Goal: Task Accomplishment & Management: Use online tool/utility

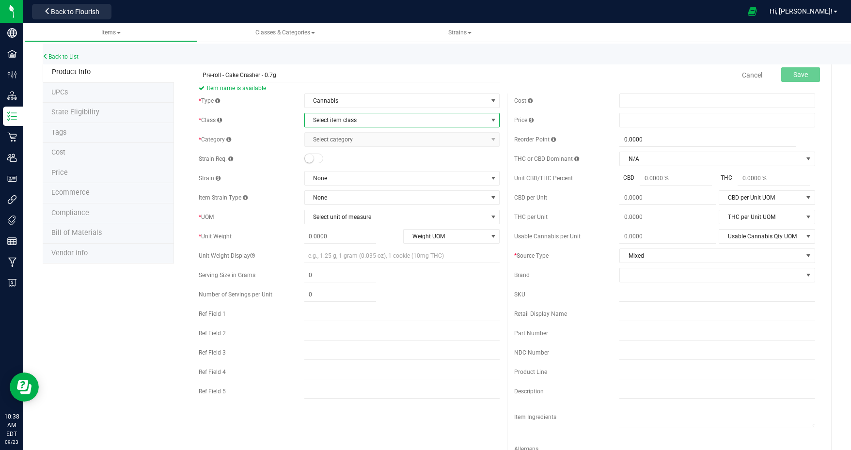
click at [362, 123] on span "Select item class" at bounding box center [396, 120] width 183 height 14
click at [340, 134] on li "Buds" at bounding box center [398, 136] width 193 height 15
click at [360, 141] on span "Select category" at bounding box center [396, 140] width 183 height 14
click at [359, 125] on span "Buds" at bounding box center [396, 120] width 183 height 14
click at [342, 190] on li "Other" at bounding box center [398, 194] width 193 height 15
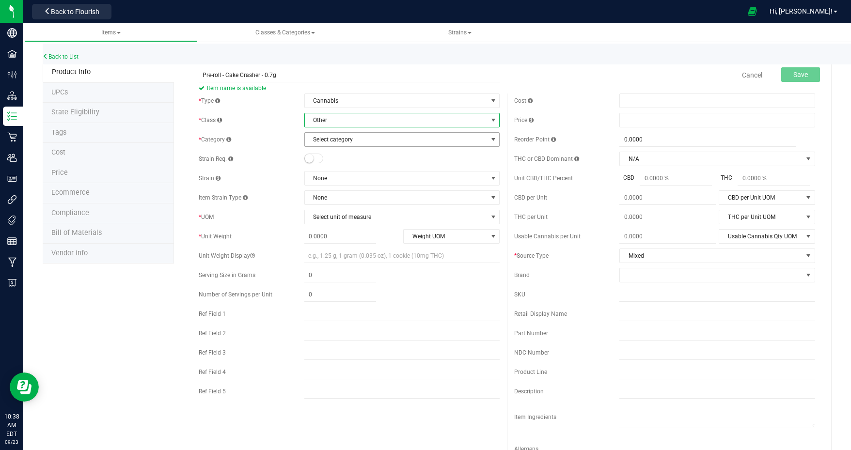
click at [347, 141] on span "Select category" at bounding box center [396, 140] width 183 height 14
click at [358, 136] on span "Select category" at bounding box center [396, 140] width 183 height 14
click at [358, 116] on span "Other" at bounding box center [396, 120] width 183 height 14
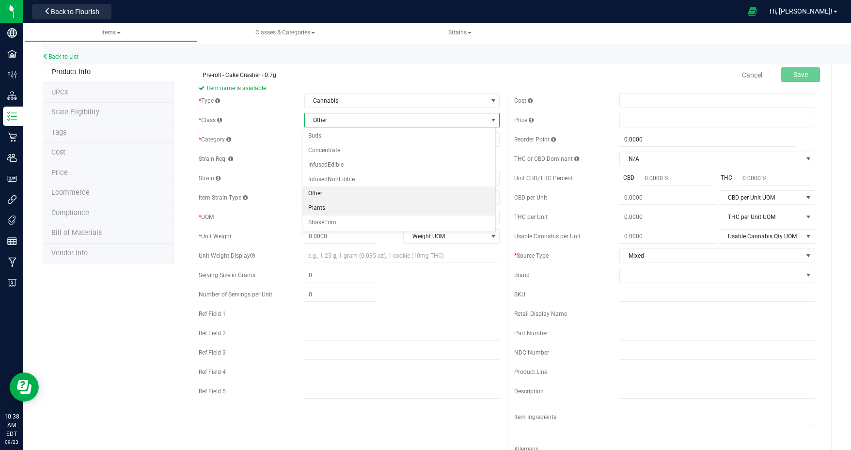
click at [336, 205] on li "Plants" at bounding box center [398, 208] width 193 height 15
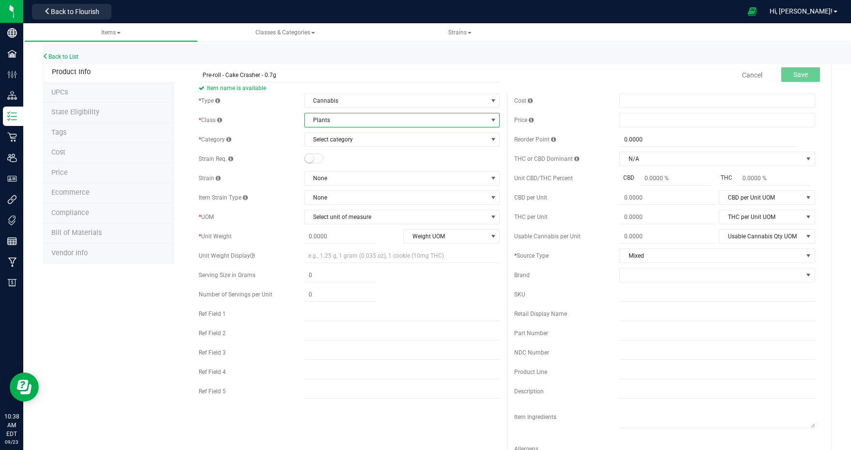
click at [351, 121] on span "Plants" at bounding box center [396, 120] width 183 height 14
click at [282, 151] on div "* Type Cannabis Select type Cannabis Non-Inventory Raw Materials Supplies * Cla…" at bounding box center [348, 249] width 315 height 310
click at [337, 143] on span "Select category" at bounding box center [396, 140] width 183 height 14
click at [340, 121] on span "Plants" at bounding box center [396, 120] width 183 height 14
click at [276, 123] on div "* Class" at bounding box center [251, 120] width 105 height 9
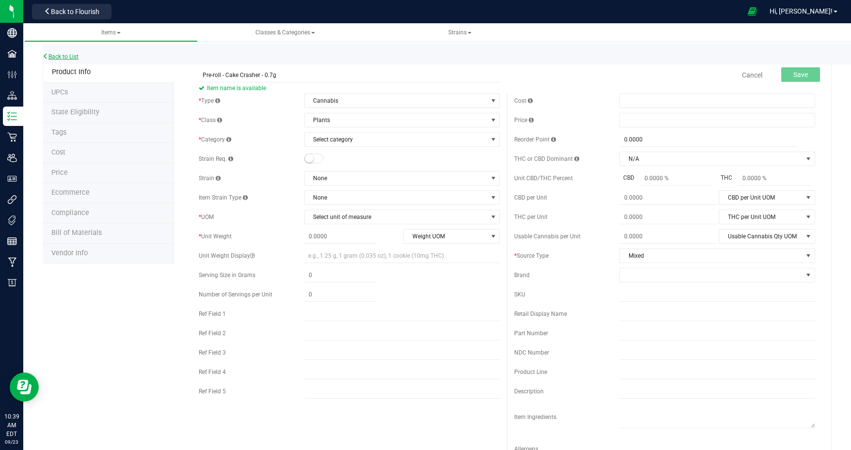
click at [59, 56] on link "Back to List" at bounding box center [61, 56] width 36 height 7
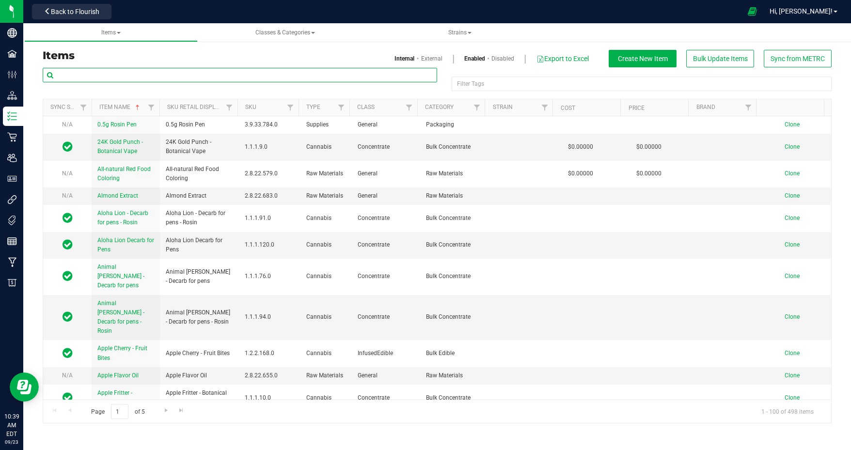
click at [109, 71] on input "text" at bounding box center [240, 75] width 394 height 15
type input "pre-roll"
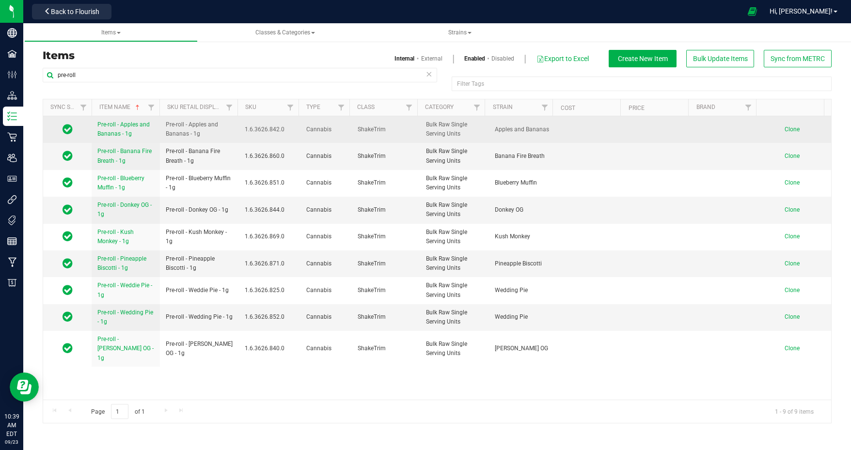
drag, startPoint x: 345, startPoint y: 128, endPoint x: 473, endPoint y: 129, distance: 127.9
click at [473, 129] on tr "Pre-roll - Apples and Bananas - 1g Pre-roll - Apples and Bananas - 1g 1.6.3626.…" at bounding box center [437, 129] width 788 height 27
click at [449, 135] on span "Bulk Raw Single Serving Units" at bounding box center [454, 129] width 57 height 18
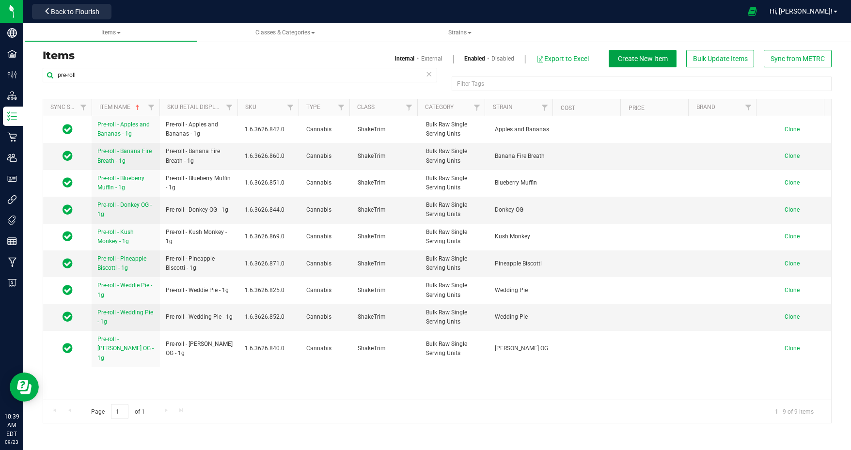
click at [641, 61] on span "Create New Item" at bounding box center [643, 59] width 50 height 8
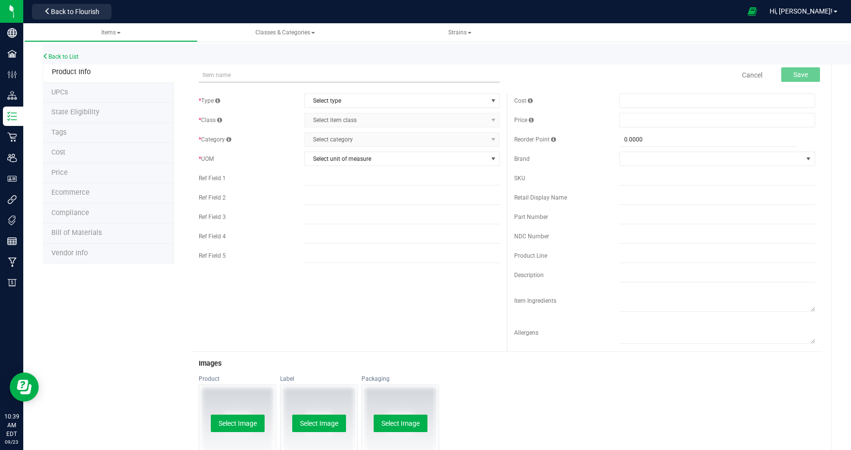
click at [256, 76] on input "text" at bounding box center [349, 75] width 301 height 15
click at [383, 79] on input "text" at bounding box center [349, 75] width 301 height 15
click at [393, 105] on span "Select type" at bounding box center [396, 101] width 183 height 14
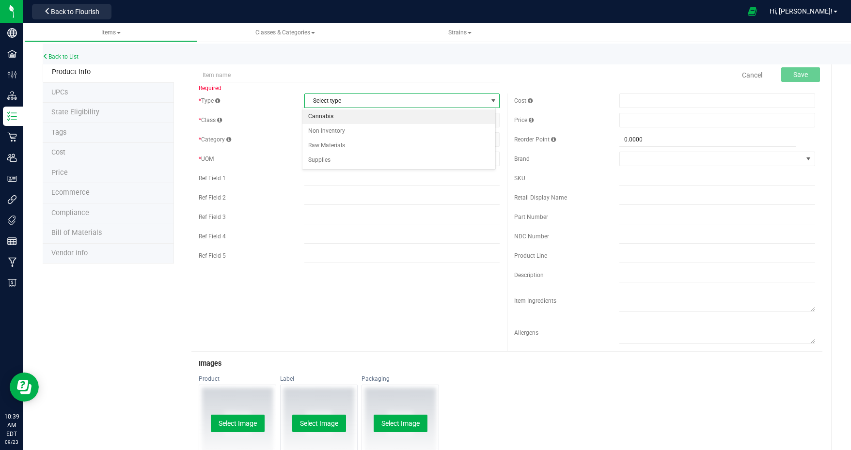
click at [332, 115] on li "Cannabis" at bounding box center [398, 117] width 193 height 15
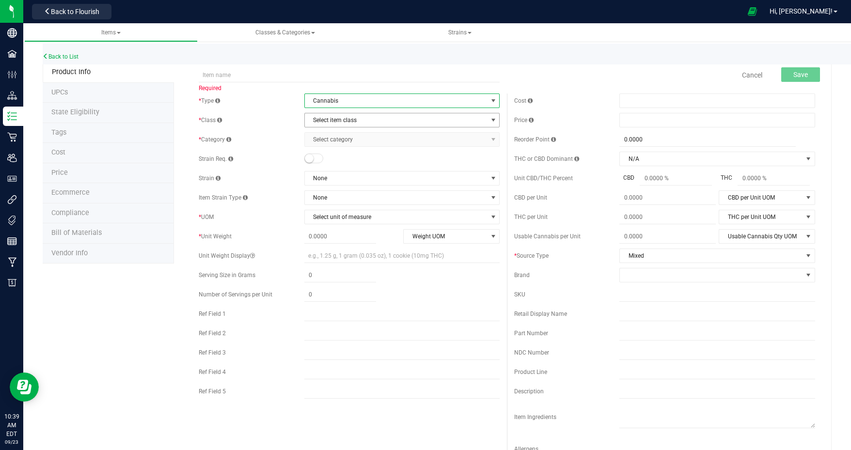
click at [356, 121] on span "Select item class" at bounding box center [396, 120] width 183 height 14
click at [335, 221] on li "ShakeTrim" at bounding box center [398, 223] width 193 height 15
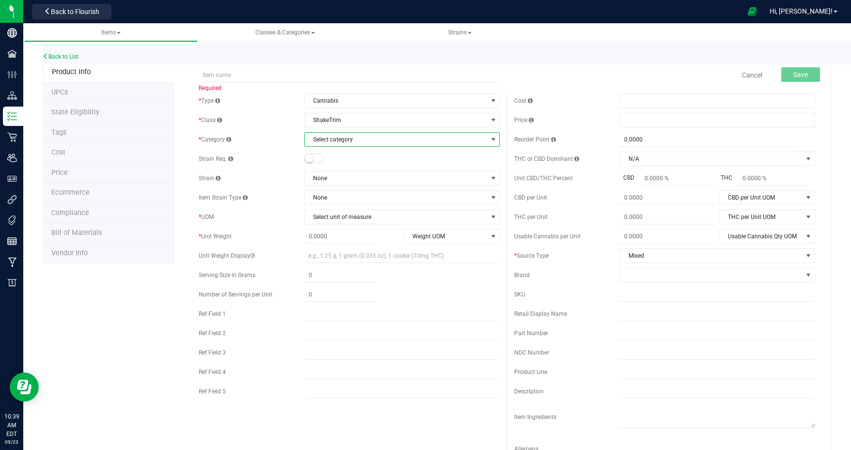
click at [352, 138] on span "Select category" at bounding box center [396, 140] width 183 height 14
click at [366, 170] on li "Raw Single Serving Unit" at bounding box center [398, 170] width 193 height 15
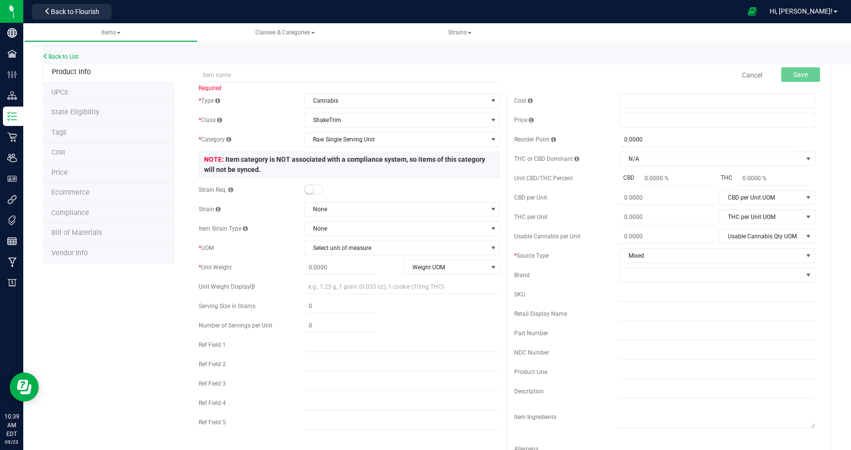
drag, startPoint x: 249, startPoint y: 161, endPoint x: 225, endPoint y: 169, distance: 25.1
click at [225, 169] on span "Item category is NOT associated with a compliance system, so items of this cate…" at bounding box center [344, 165] width 281 height 18
click at [265, 161] on span "Item category is NOT associated with a compliance system, so items of this cate…" at bounding box center [344, 165] width 281 height 18
drag, startPoint x: 243, startPoint y: 157, endPoint x: 235, endPoint y: 170, distance: 15.1
click at [235, 170] on span "Item category is NOT associated with a compliance system, so items of this cate…" at bounding box center [344, 165] width 281 height 18
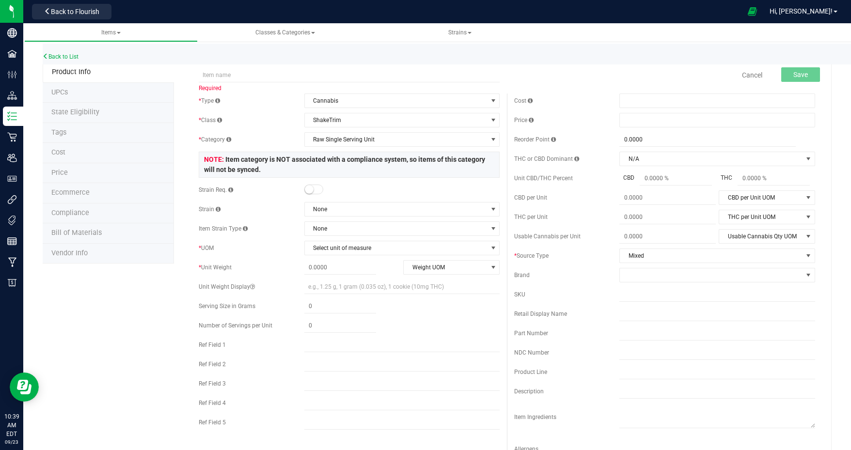
click at [235, 170] on span "Item category is NOT associated with a compliance system, so items of this cate…" at bounding box center [344, 165] width 281 height 18
click at [179, 157] on div "Required Cancel Save * Type Cannabis Select type Cannabis Non-Inventory Raw Mat…" at bounding box center [503, 440] width 658 height 756
click at [182, 157] on div "Required Cancel Save * Type Cannabis Select type Cannabis Non-Inventory Raw Mat…" at bounding box center [503, 440] width 658 height 756
click at [182, 159] on div "Required Cancel Save * Type Cannabis Select type Cannabis Non-Inventory Raw Mat…" at bounding box center [503, 440] width 658 height 756
click at [72, 14] on span "Back to Flourish" at bounding box center [75, 12] width 48 height 8
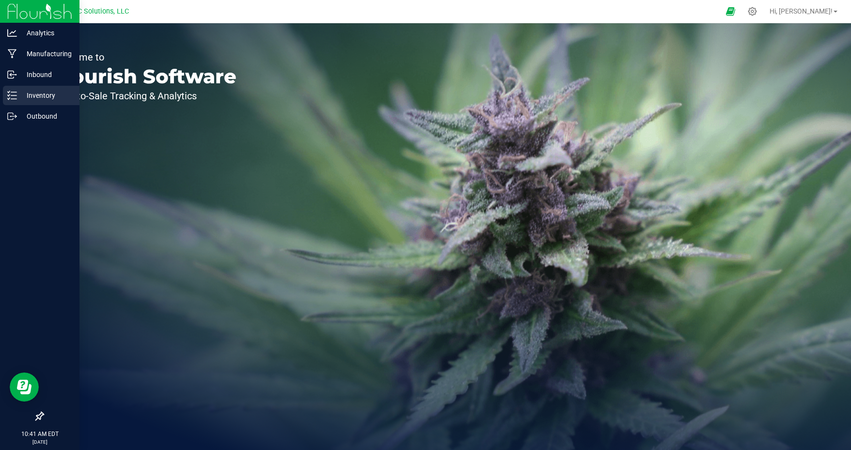
click at [39, 99] on p "Inventory" at bounding box center [46, 96] width 58 height 12
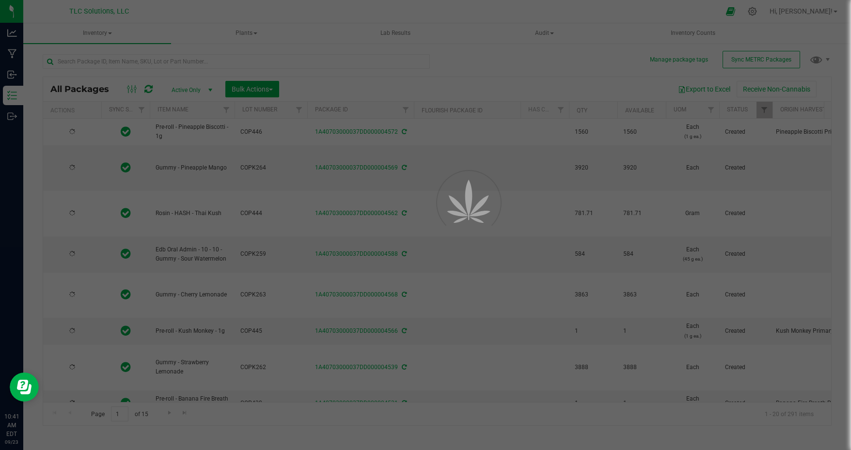
click at [771, 60] on div at bounding box center [425, 225] width 851 height 450
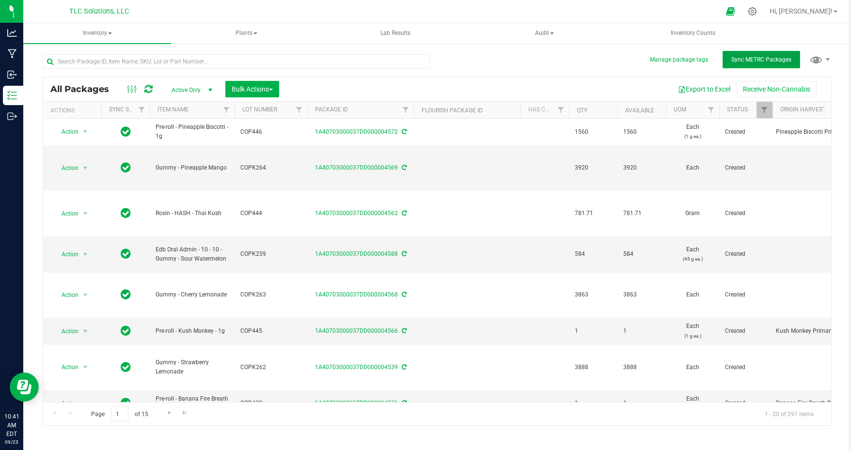
click at [754, 64] on button "Sync METRC Packages" at bounding box center [761, 59] width 78 height 17
click at [757, 13] on icon at bounding box center [752, 11] width 9 height 9
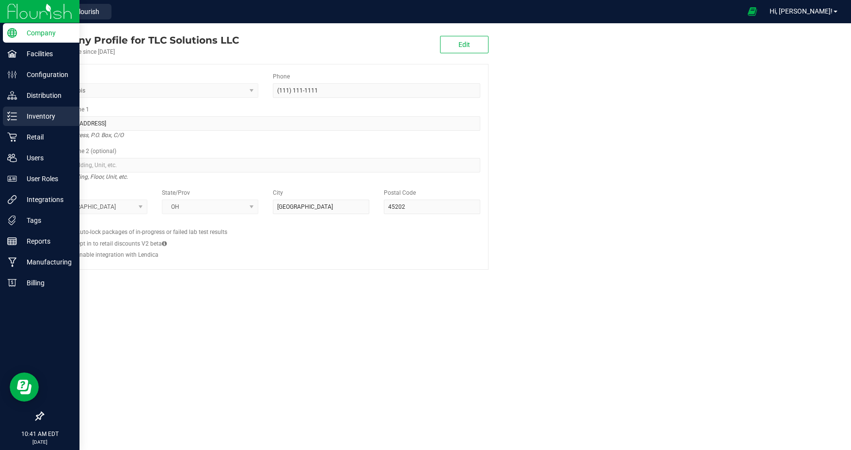
click at [51, 117] on p "Inventory" at bounding box center [46, 116] width 58 height 12
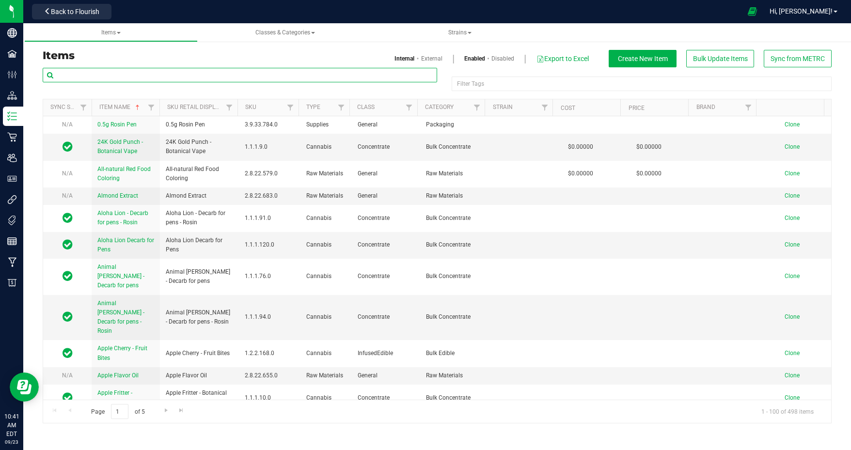
click at [142, 75] on input "text" at bounding box center [240, 75] width 394 height 15
type input "gummy"
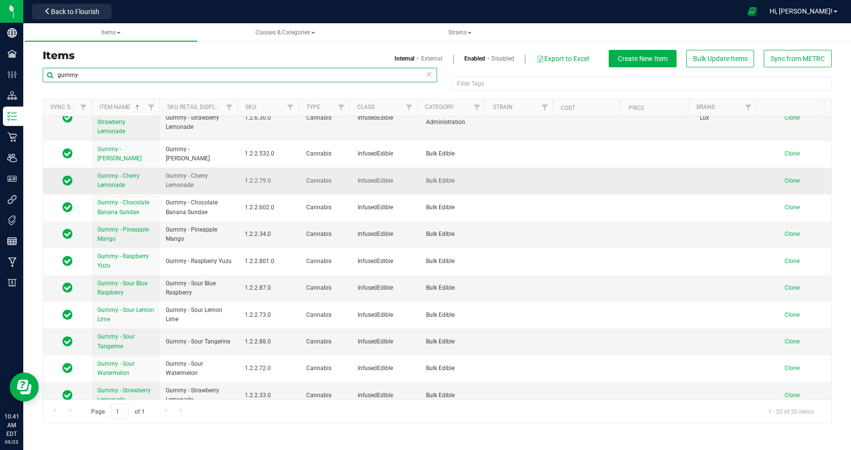
scroll to position [361, 0]
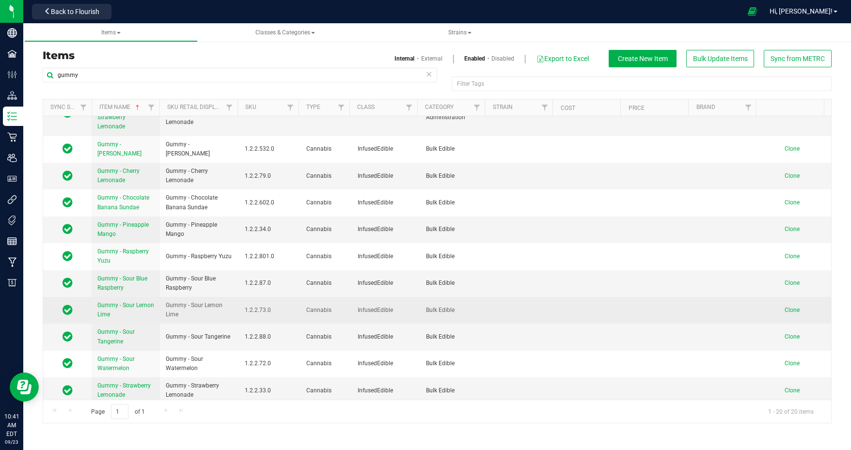
click at [115, 302] on span "Gummy - Sour Lemon Lime" at bounding box center [125, 310] width 57 height 16
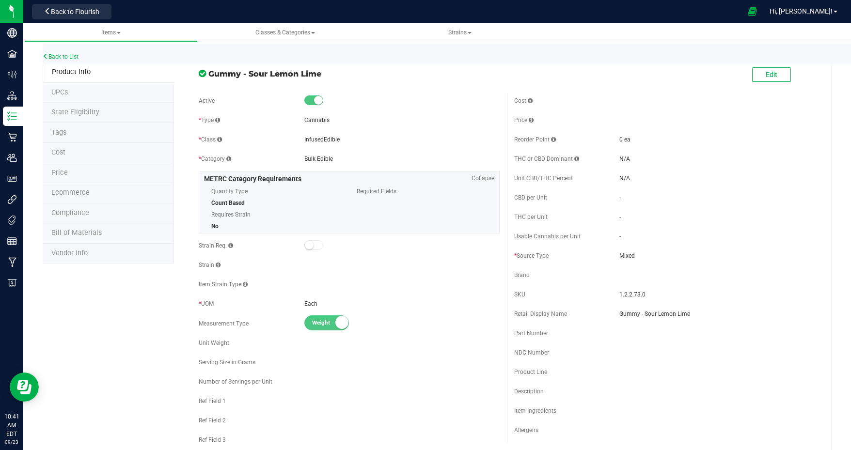
click at [72, 229] on span "Bill of Materials" at bounding box center [76, 233] width 50 height 8
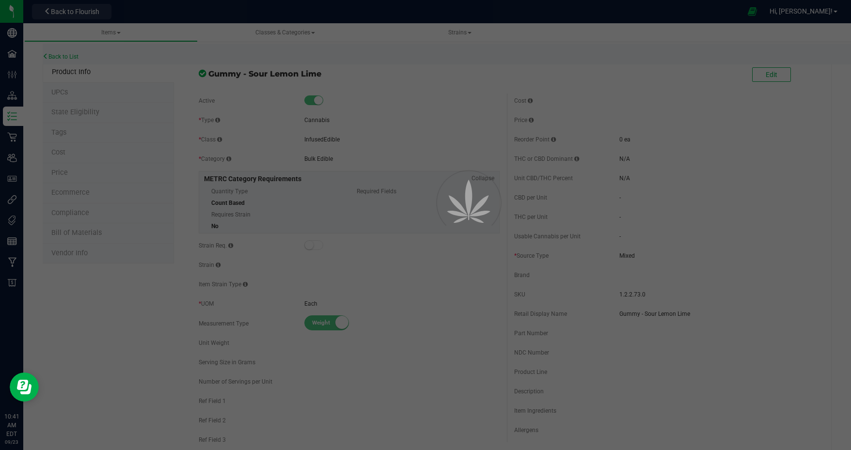
select select "23"
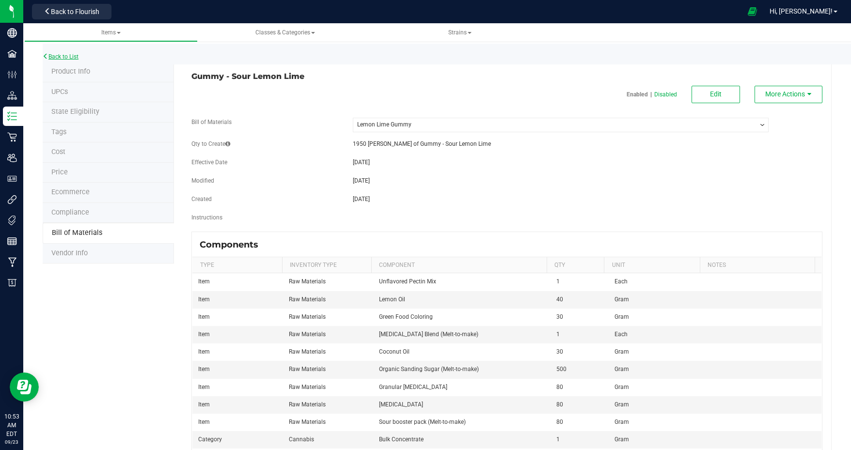
click at [64, 56] on link "Back to List" at bounding box center [61, 56] width 36 height 7
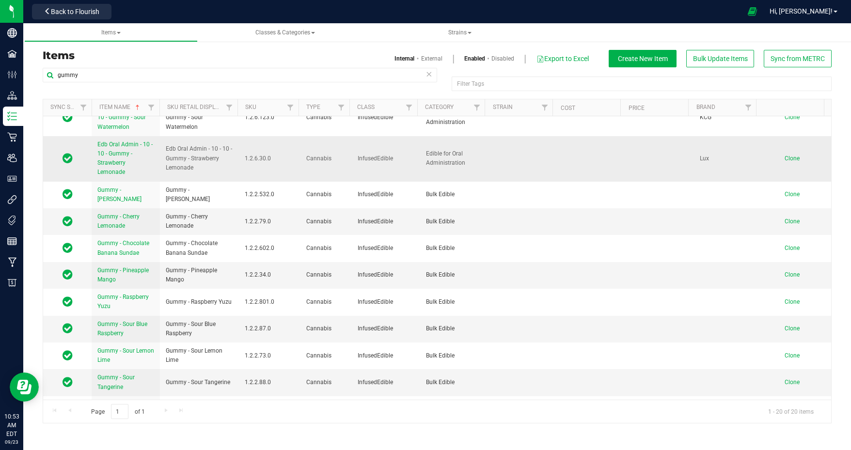
scroll to position [361, 0]
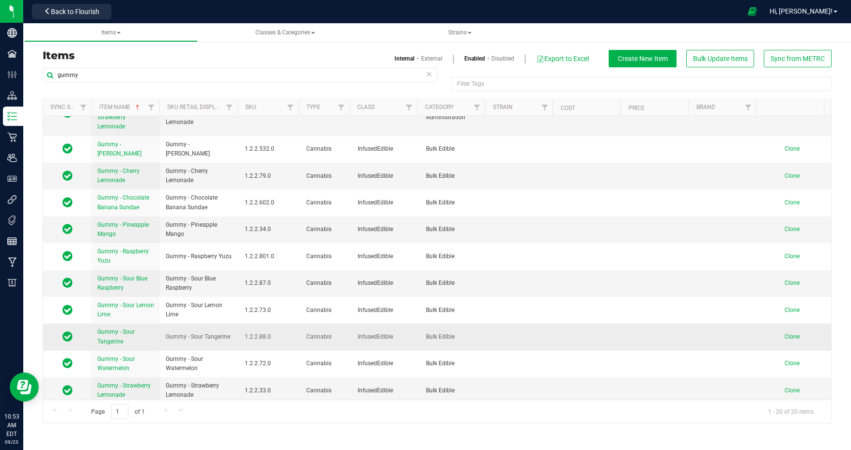
click at [109, 333] on link "Gummy - Sour Tangerine" at bounding box center [125, 337] width 57 height 18
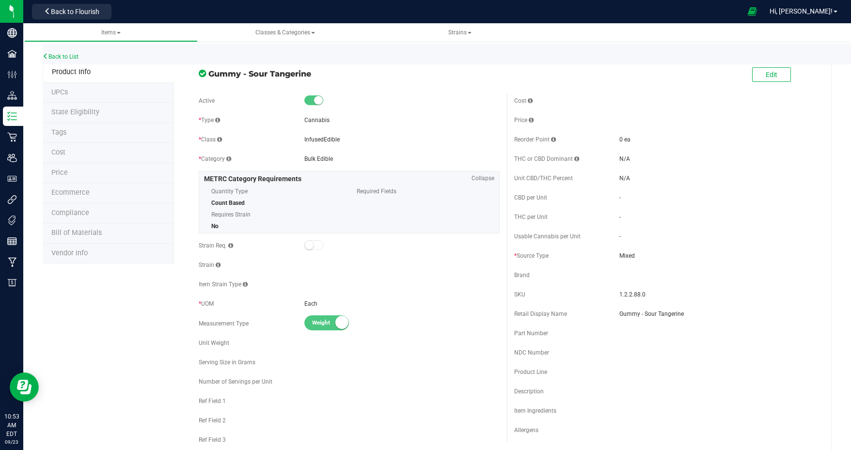
click at [74, 234] on span "Bill of Materials" at bounding box center [76, 233] width 50 height 8
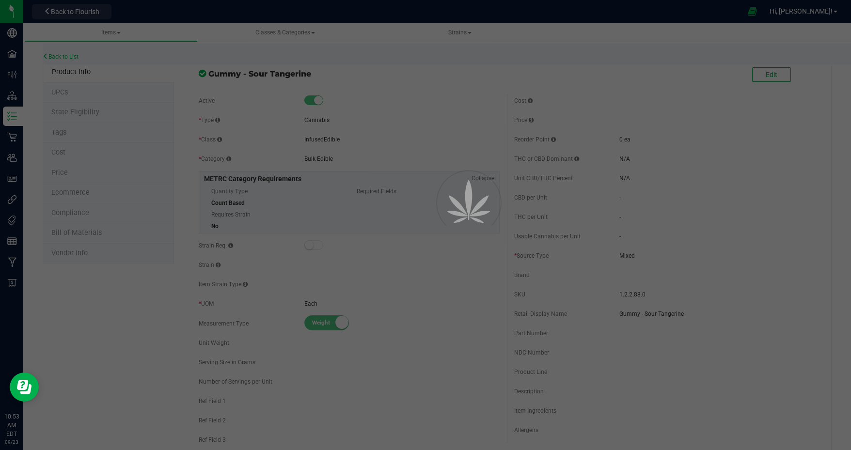
select select "2"
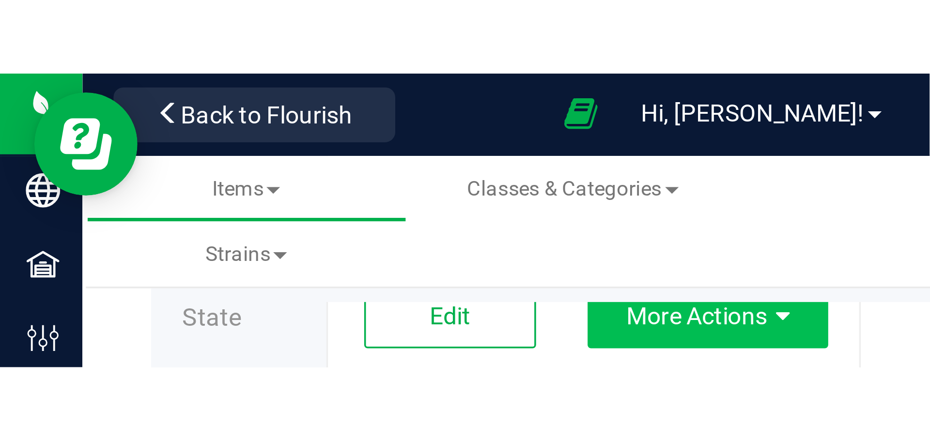
scroll to position [43, 0]
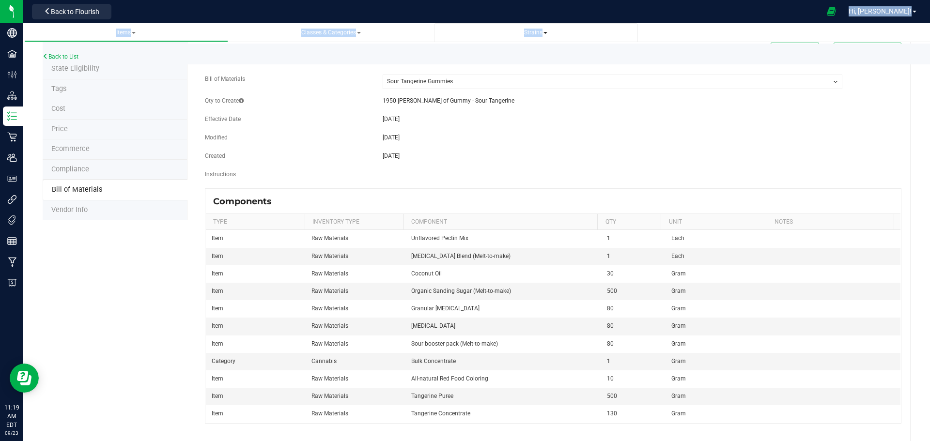
drag, startPoint x: 161, startPoint y: 14, endPoint x: 586, endPoint y: 28, distance: 425.2
click at [586, 28] on div "TLC Solutions, LLC Back to Flourish Hi, Brad! Items Classes & Categories Strain…" at bounding box center [476, 220] width 907 height 441
click at [690, 17] on div at bounding box center [468, 11] width 706 height 19
drag, startPoint x: 676, startPoint y: 26, endPoint x: 96, endPoint y: 25, distance: 580.5
click at [96, 25] on ul "Items Classes & Categories Strains" at bounding box center [489, 32] width 930 height 19
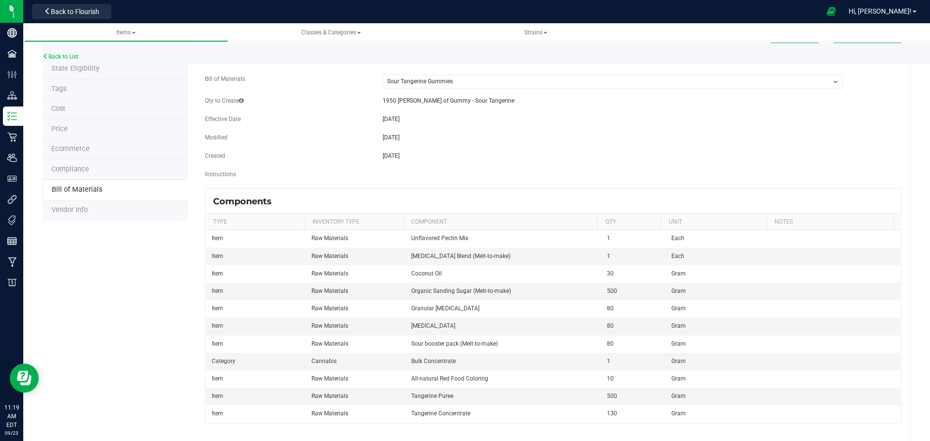
click at [153, 8] on div at bounding box center [468, 11] width 706 height 19
click at [437, 50] on div "Back to List" at bounding box center [508, 54] width 930 height 21
click at [87, 14] on span "Back to Flourish" at bounding box center [75, 12] width 48 height 8
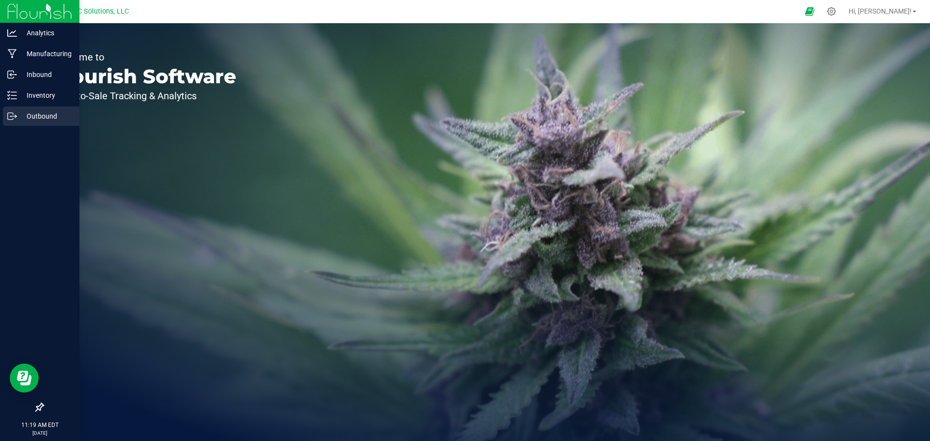
click at [26, 116] on p "Outbound" at bounding box center [46, 116] width 58 height 12
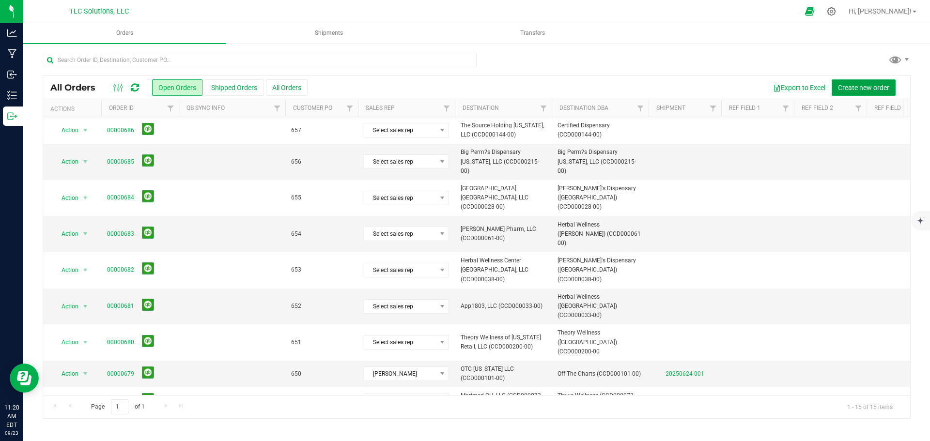
click at [850, 85] on span "Create new order" at bounding box center [863, 88] width 51 height 8
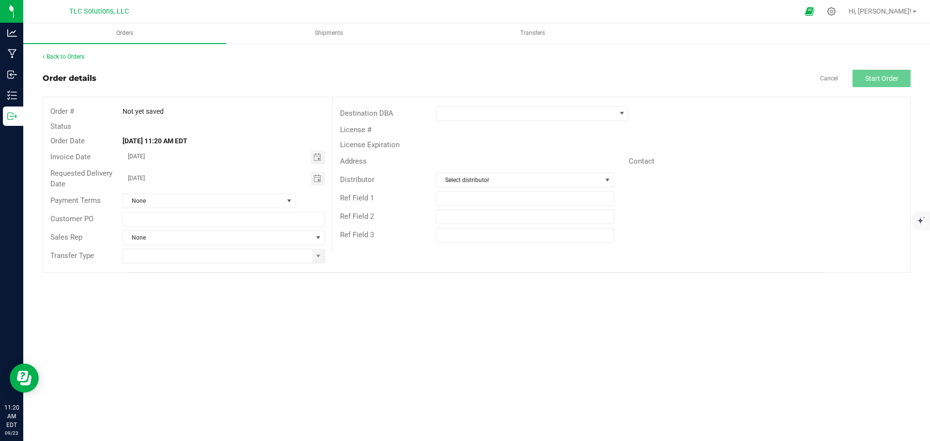
click at [445, 84] on div "Order details Cancel Start Order" at bounding box center [477, 78] width 868 height 17
click at [461, 115] on span at bounding box center [526, 114] width 179 height 14
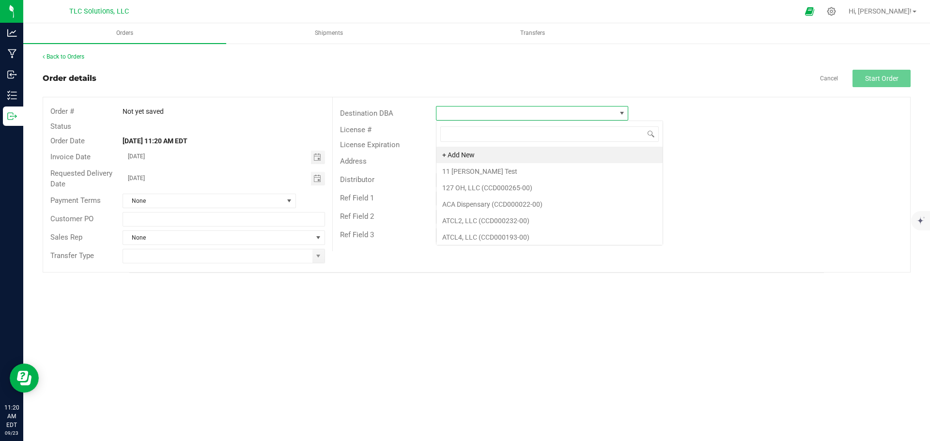
scroll to position [15, 192]
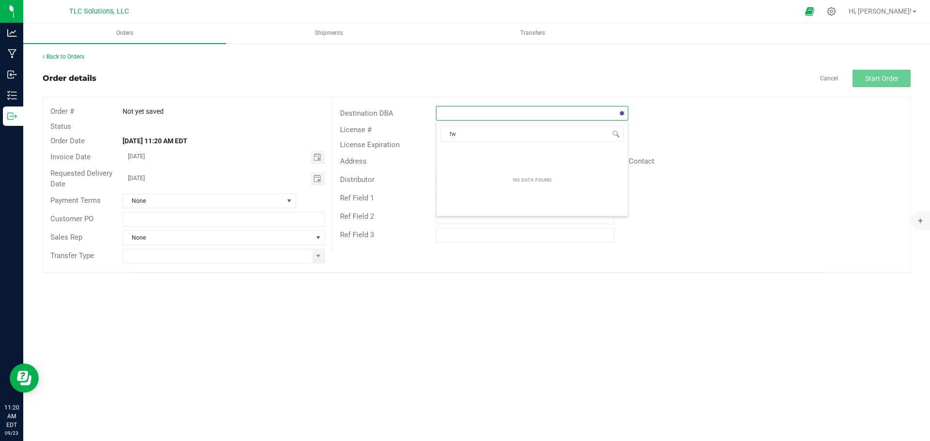
type input "f"
click at [431, 102] on div "Destination DBA License # License Expiration Address Contact Distributor Select…" at bounding box center [621, 174] width 578 height 154
click at [465, 117] on span at bounding box center [526, 114] width 179 height 14
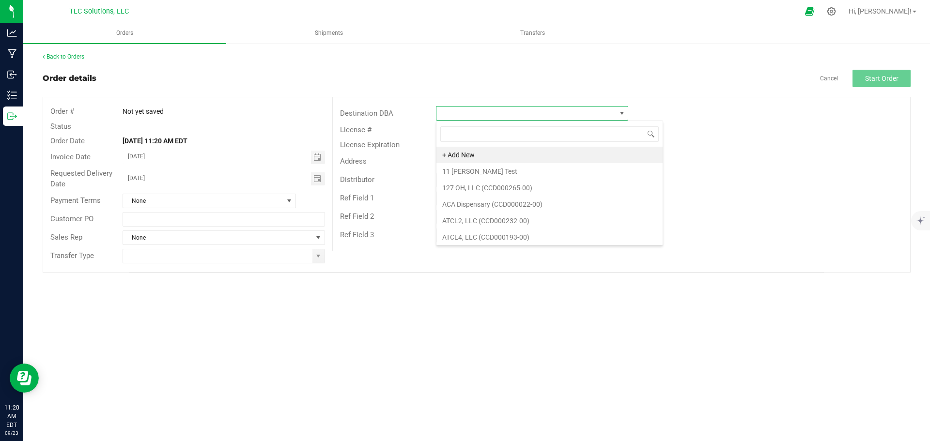
click at [429, 301] on div "Orders Shipments Transfers Back to Orders Order details Cancel Start Order Orde…" at bounding box center [476, 232] width 907 height 418
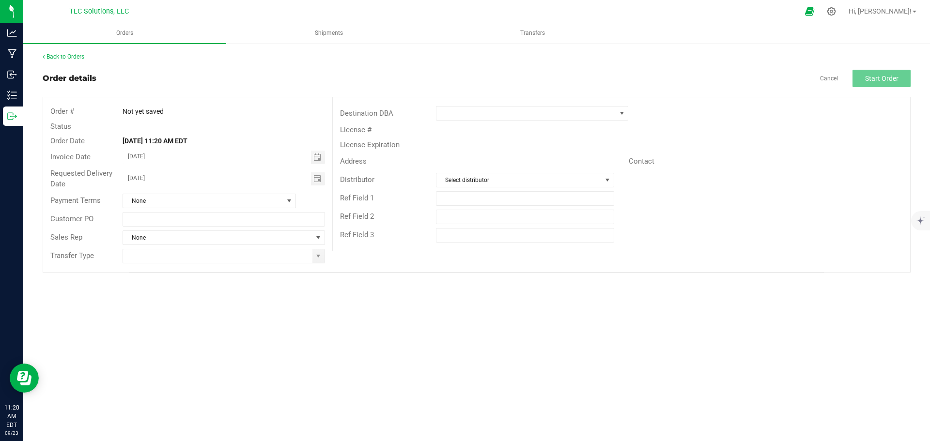
drag, startPoint x: 55, startPoint y: 277, endPoint x: 669, endPoint y: 430, distance: 632.9
click at [669, 432] on div "Orders Shipments Transfers Back to Orders Order details Cancel Start Order Orde…" at bounding box center [476, 232] width 907 height 418
drag, startPoint x: 45, startPoint y: 275, endPoint x: 863, endPoint y: 430, distance: 832.0
click at [850, 430] on div "Orders Shipments Transfers Back to Orders Order details Cancel Start Order Orde…" at bounding box center [476, 232] width 907 height 418
click at [850, 432] on div "Orders Shipments Transfers Back to Orders Order details Cancel Start Order Orde…" at bounding box center [476, 232] width 907 height 418
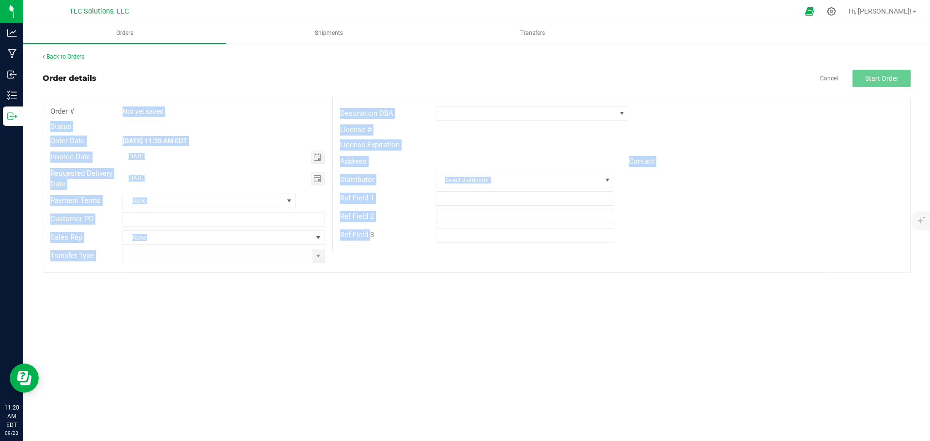
drag, startPoint x: 70, startPoint y: 109, endPoint x: 366, endPoint y: 239, distance: 323.9
click at [366, 239] on div "Order # Not yet saved Status Order Date Sep 23, 2025 11:20 AM EDT Invoice Date …" at bounding box center [476, 184] width 867 height 175
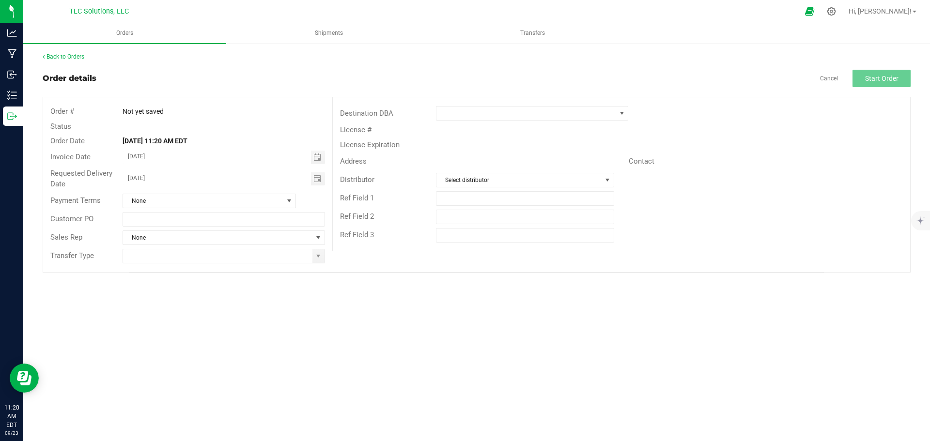
click at [377, 307] on div "Orders Shipments Transfers Back to Orders Order details Cancel Start Order Orde…" at bounding box center [476, 232] width 907 height 418
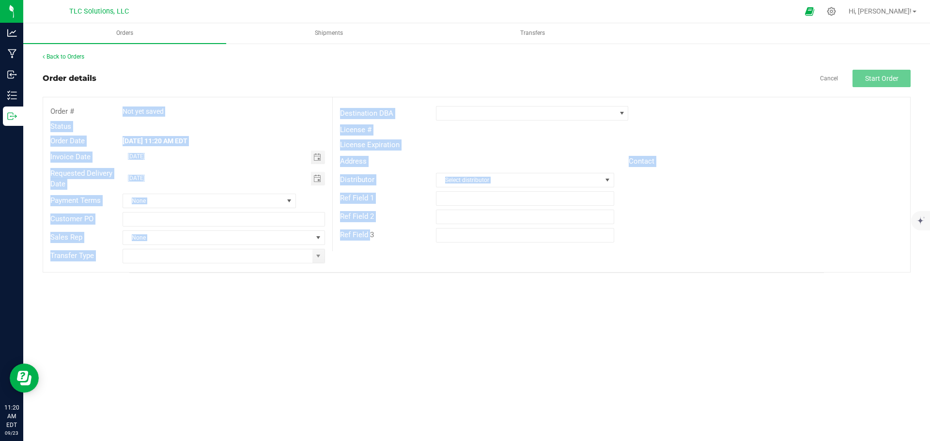
drag, startPoint x: 70, startPoint y: 109, endPoint x: 368, endPoint y: 236, distance: 323.3
click at [368, 236] on div "Order # Not yet saved Status Order Date Sep 23, 2025 11:20 AM EDT Invoice Date …" at bounding box center [476, 184] width 867 height 175
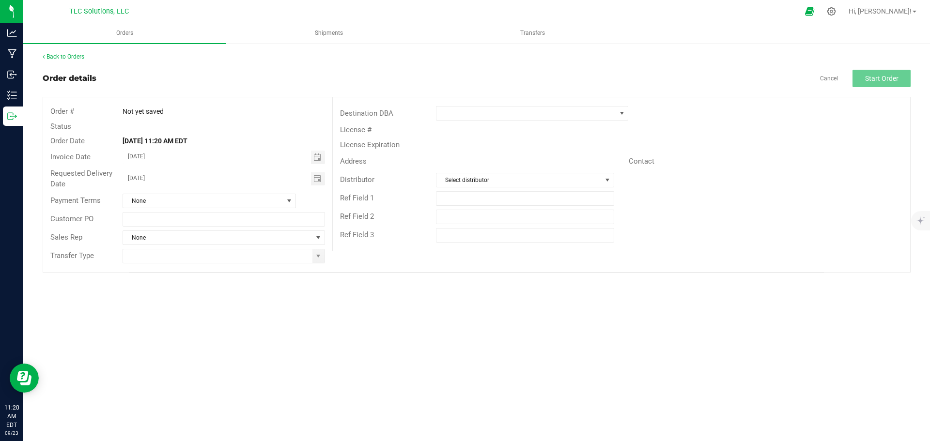
click at [367, 301] on div "Orders Shipments Transfers Back to Orders Order details Cancel Start Order Orde…" at bounding box center [476, 232] width 907 height 418
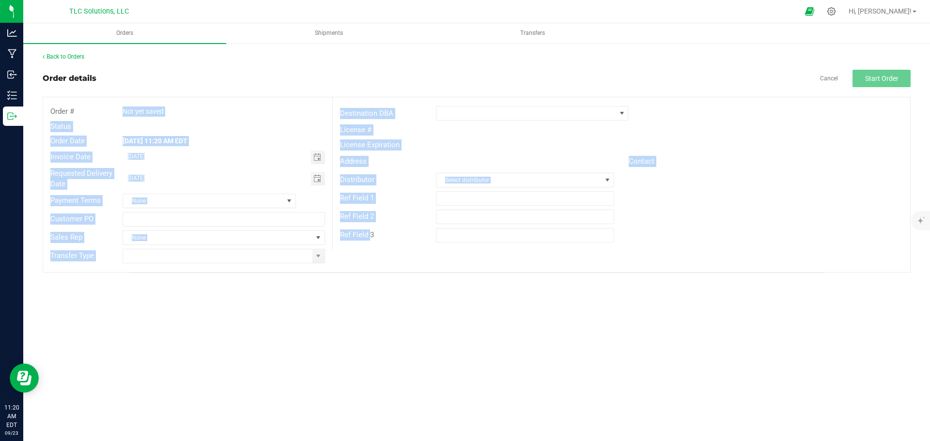
drag, startPoint x: 366, startPoint y: 236, endPoint x: 71, endPoint y: 113, distance: 319.7
click at [71, 113] on div "Order # Not yet saved Status Order Date Sep 23, 2025 11:20 AM EDT Invoice Date …" at bounding box center [476, 184] width 867 height 175
click at [72, 100] on div "Order # Not yet saved Status Order Date Sep 23, 2025 11:20 AM EDT Invoice Date …" at bounding box center [187, 184] width 289 height 175
drag, startPoint x: 70, startPoint y: 106, endPoint x: 368, endPoint y: 242, distance: 327.0
click at [368, 242] on div "Order # Not yet saved Status Order Date Sep 23, 2025 11:20 AM EDT Invoice Date …" at bounding box center [476, 184] width 867 height 175
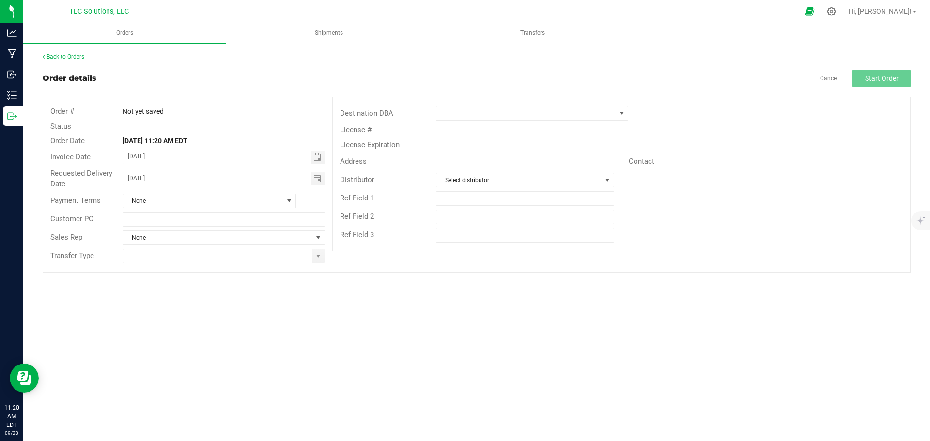
click at [383, 282] on div "Back to Orders Order details Cancel Start Order Order # Not yet saved Status Or…" at bounding box center [476, 163] width 907 height 240
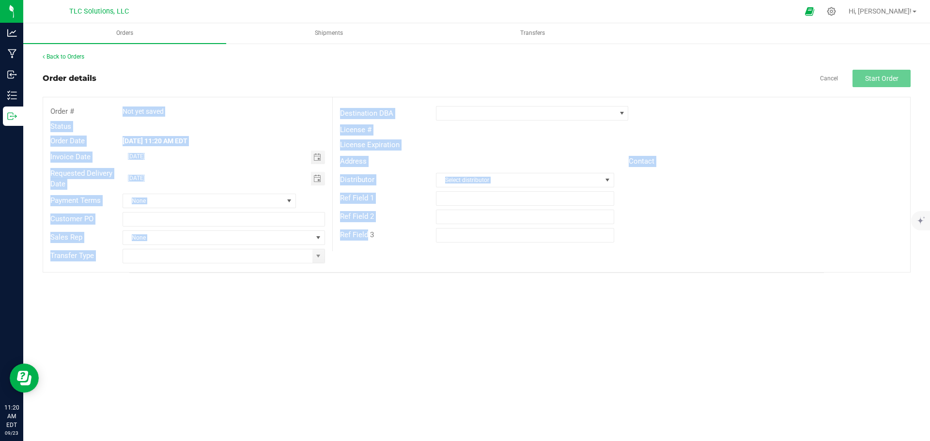
drag, startPoint x: 366, startPoint y: 237, endPoint x: 72, endPoint y: 110, distance: 320.8
click at [72, 110] on div "Order # Not yet saved Status Order Date Sep 23, 2025 11:20 AM EDT Invoice Date …" at bounding box center [476, 184] width 867 height 175
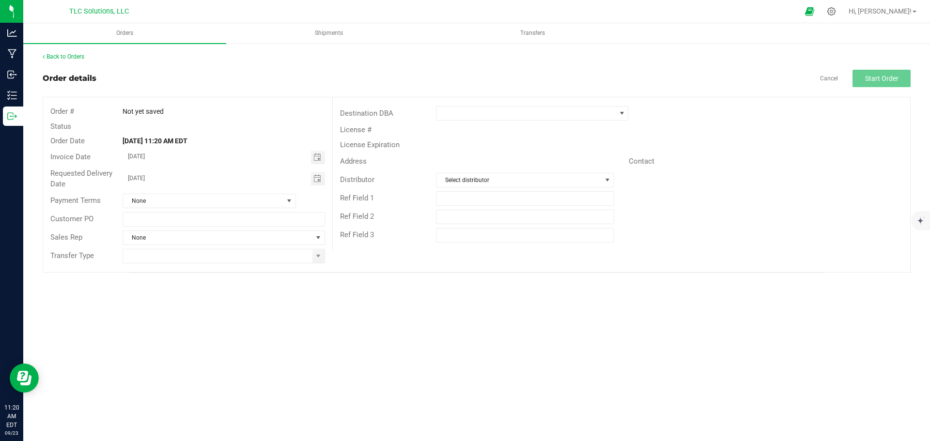
click at [66, 96] on outbound-order-header "Order details Cancel Start Order Order # Not yet saved Status Order Date Sep 23…" at bounding box center [477, 171] width 868 height 203
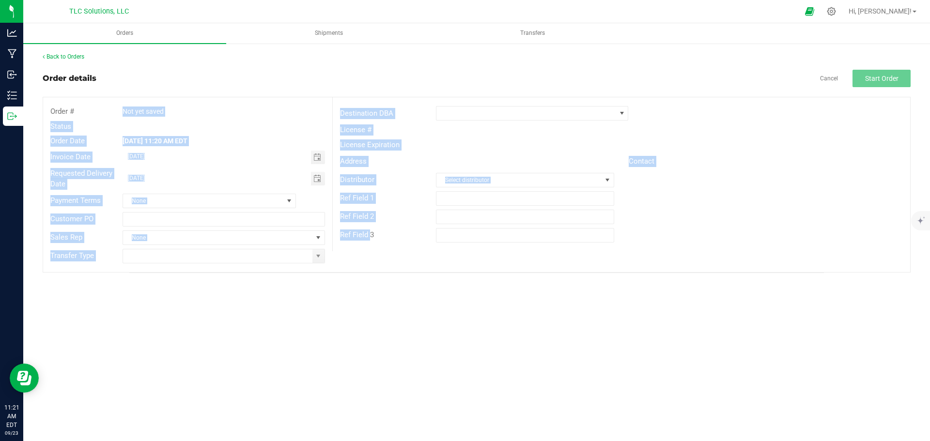
drag, startPoint x: 71, startPoint y: 107, endPoint x: 368, endPoint y: 234, distance: 322.8
click at [368, 234] on div "Order # Not yet saved Status Order Date Sep 23, 2025 11:20 AM EDT Invoice Date …" at bounding box center [476, 184] width 867 height 175
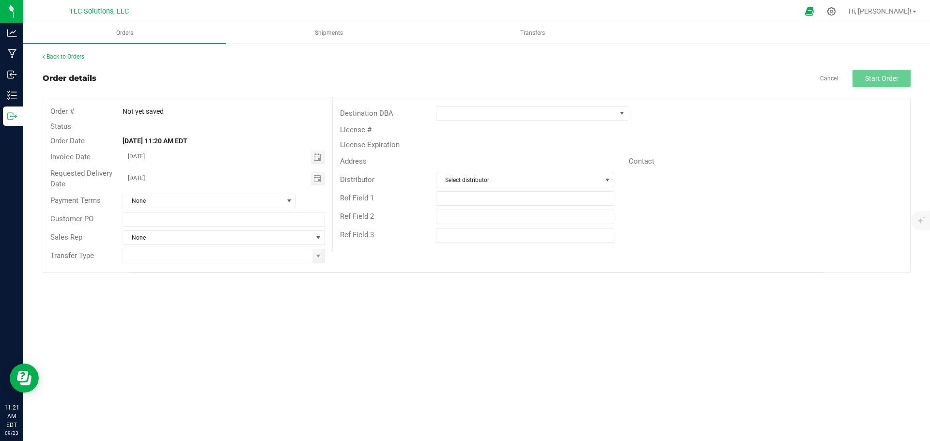
click at [378, 270] on div "Order # Not yet saved Status Order Date Sep 23, 2025 11:20 AM EDT Invoice Date …" at bounding box center [476, 184] width 867 height 175
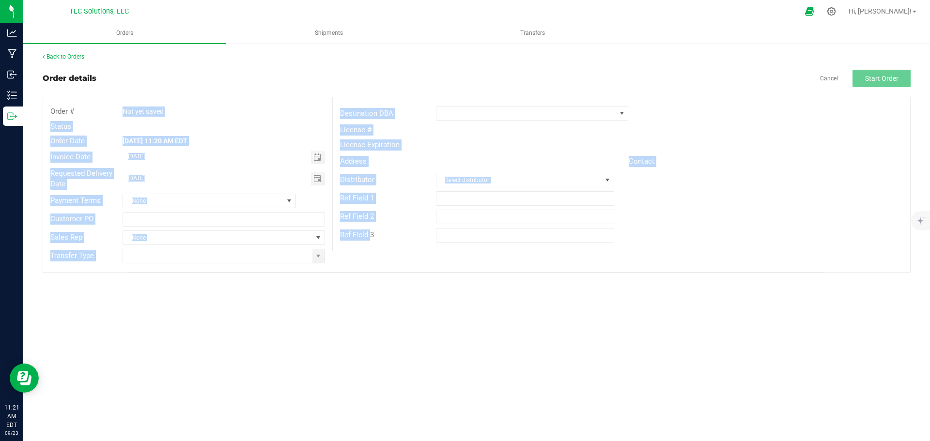
drag, startPoint x: 367, startPoint y: 236, endPoint x: 71, endPoint y: 108, distance: 322.3
click at [71, 108] on div "Order # Not yet saved Status Order Date Sep 23, 2025 11:20 AM EDT Invoice Date …" at bounding box center [476, 184] width 867 height 175
click at [75, 95] on outbound-order-header "Order details Cancel Start Order Order # Not yet saved Status Order Date Sep 23…" at bounding box center [477, 171] width 868 height 203
drag, startPoint x: 70, startPoint y: 110, endPoint x: 368, endPoint y: 239, distance: 325.5
click at [368, 239] on div "Order # Not yet saved Status Order Date Sep 23, 2025 11:20 AM EDT Invoice Date …" at bounding box center [476, 184] width 867 height 175
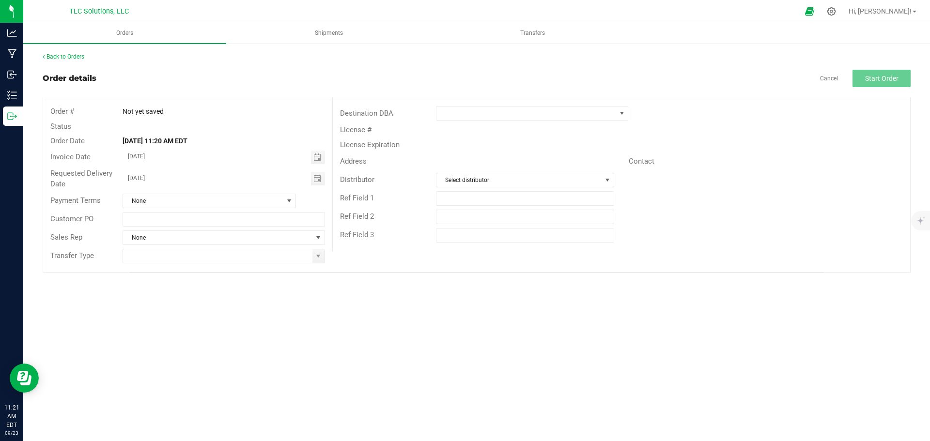
click at [371, 287] on div "Orders Shipments Transfers Back to Orders Order details Cancel Start Order Orde…" at bounding box center [476, 232] width 907 height 418
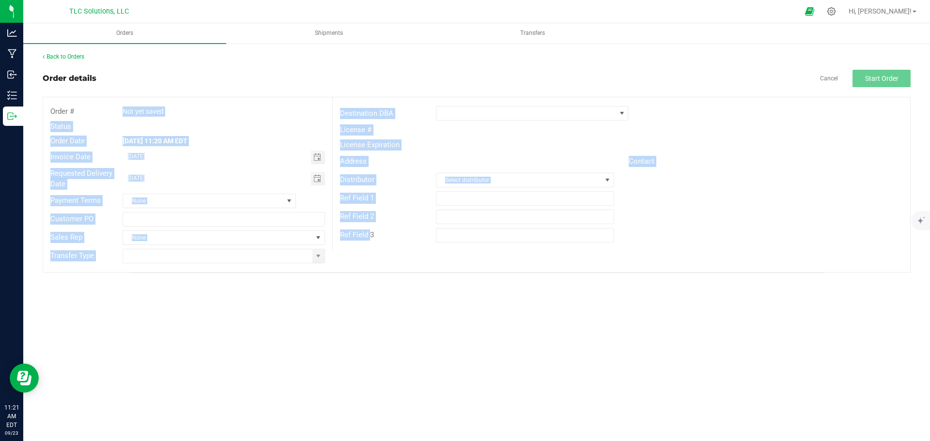
drag, startPoint x: 368, startPoint y: 232, endPoint x: 72, endPoint y: 110, distance: 320.3
click at [72, 110] on div "Order # Not yet saved Status Order Date Sep 23, 2025 11:20 AM EDT Invoice Date …" at bounding box center [476, 184] width 867 height 175
click at [72, 99] on div "Order # Not yet saved Status Order Date Sep 23, 2025 11:20 AM EDT Invoice Date …" at bounding box center [187, 184] width 289 height 175
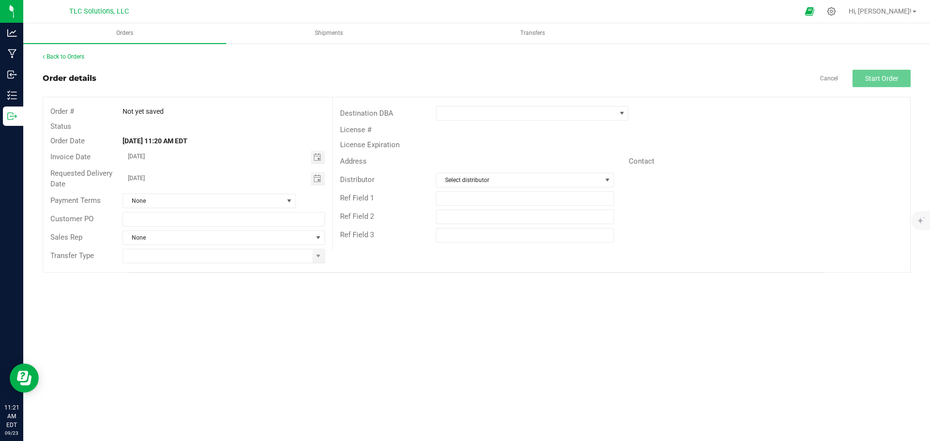
drag, startPoint x: 115, startPoint y: 110, endPoint x: 394, endPoint y: 244, distance: 309.1
click at [394, 244] on div "Order # Not yet saved Status Order Date Sep 23, 2025 11:20 AM EDT Invoice Date …" at bounding box center [476, 184] width 867 height 175
click at [385, 306] on div "Orders Shipments Transfers Back to Orders Order details Cancel Start Order Orde…" at bounding box center [476, 232] width 907 height 418
drag, startPoint x: 381, startPoint y: 236, endPoint x: 45, endPoint y: 106, distance: 360.8
click at [45, 106] on div "Order # Not yet saved Status Order Date Sep 23, 2025 11:20 AM EDT Invoice Date …" at bounding box center [476, 184] width 867 height 175
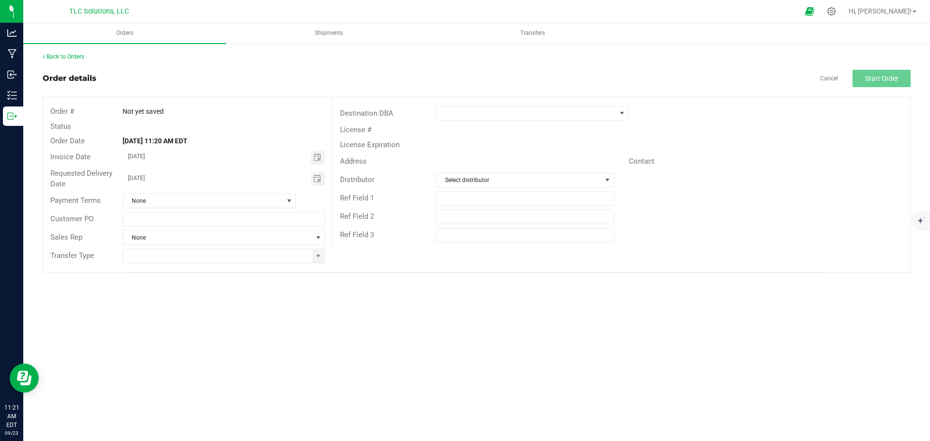
click at [45, 107] on div "Order #" at bounding box center [79, 111] width 72 height 11
drag, startPoint x: 48, startPoint y: 106, endPoint x: 389, endPoint y: 249, distance: 370.1
click at [389, 249] on div "Order # Not yet saved Status Order Date Sep 23, 2025 11:20 AM EDT Invoice Date …" at bounding box center [476, 184] width 867 height 175
click at [390, 260] on div "Order # Not yet saved Status Order Date Sep 23, 2025 11:20 AM EDT Invoice Date …" at bounding box center [476, 184] width 867 height 175
drag, startPoint x: 392, startPoint y: 256, endPoint x: 47, endPoint y: 111, distance: 374.4
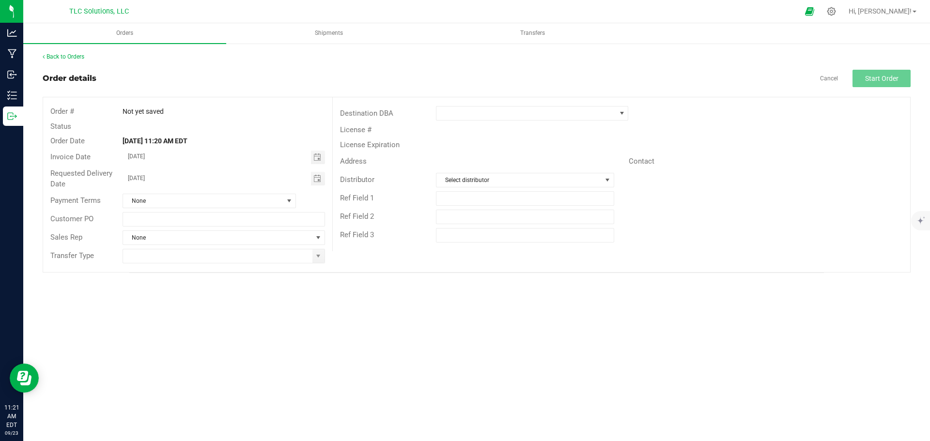
click at [41, 110] on div "Back to Orders Order details Cancel Start Order Order # Not yet saved Status Or…" at bounding box center [476, 163] width 907 height 240
click at [47, 111] on div "Order #" at bounding box center [79, 111] width 72 height 11
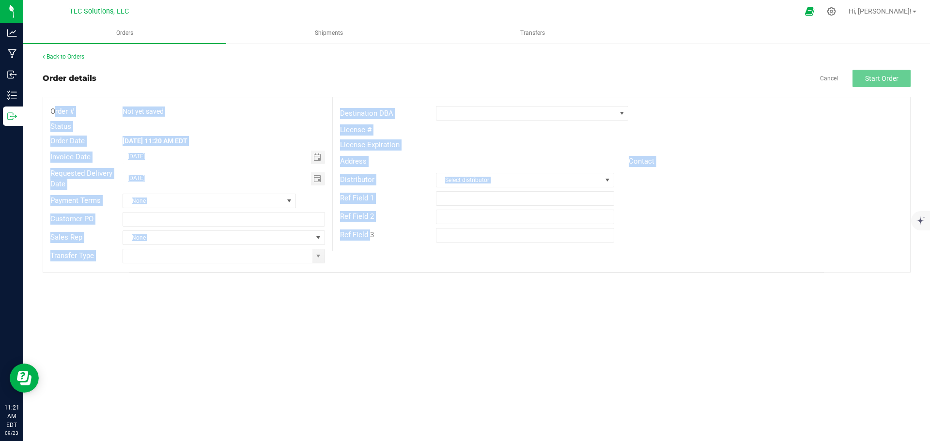
drag, startPoint x: 45, startPoint y: 109, endPoint x: 373, endPoint y: 249, distance: 356.5
click at [368, 249] on div "Order # Not yet saved Status Order Date Sep 23, 2025 11:20 AM EDT Invoice Date …" at bounding box center [476, 184] width 867 height 175
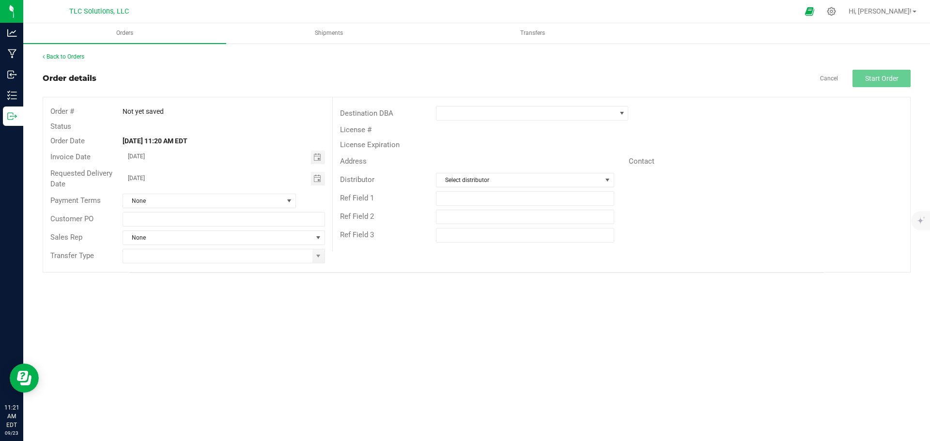
click at [384, 252] on div "Order # Not yet saved Status Order Date Sep 23, 2025 11:20 AM EDT Invoice Date …" at bounding box center [476, 184] width 867 height 175
drag, startPoint x: 49, startPoint y: 105, endPoint x: 412, endPoint y: 251, distance: 391.2
click at [412, 251] on div "Order # Not yet saved Status Order Date Sep 23, 2025 11:20 AM EDT Invoice Date …" at bounding box center [476, 184] width 867 height 175
click at [412, 251] on div "Destination DBA License # License Expiration Address Contact Distributor Select…" at bounding box center [621, 174] width 578 height 154
click at [837, 12] on icon at bounding box center [832, 11] width 10 height 10
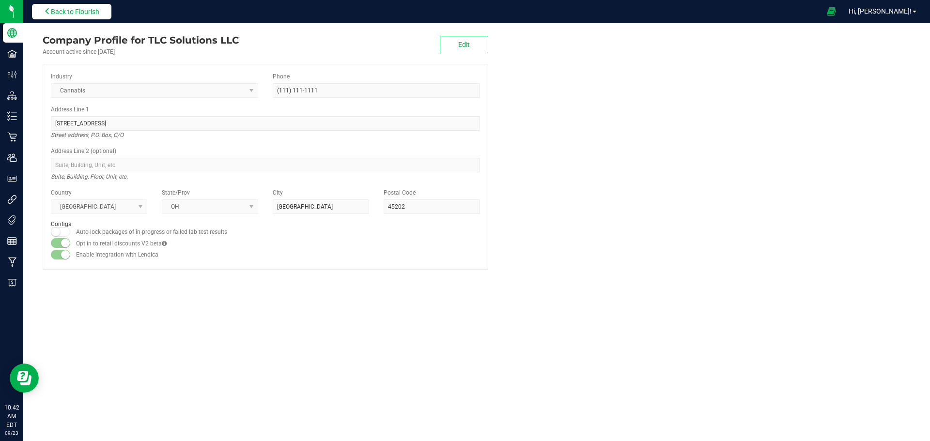
click at [75, 7] on button "Back to Flourish" at bounding box center [71, 12] width 79 height 16
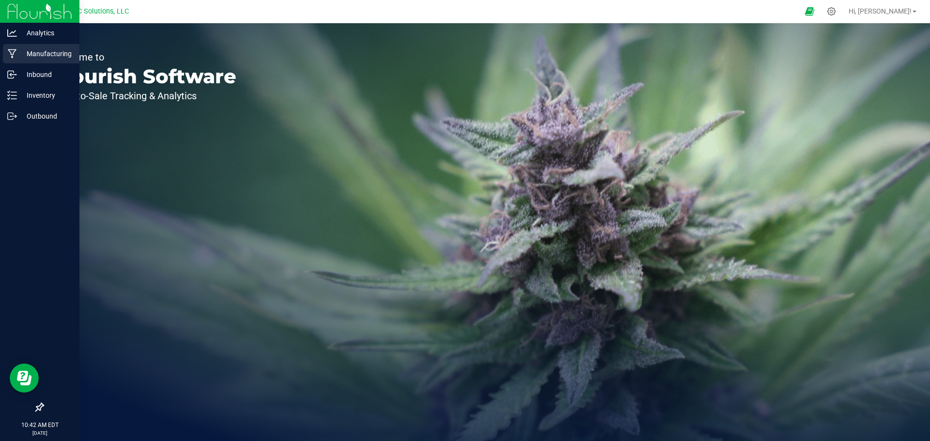
click at [43, 52] on p "Manufacturing" at bounding box center [46, 54] width 58 height 12
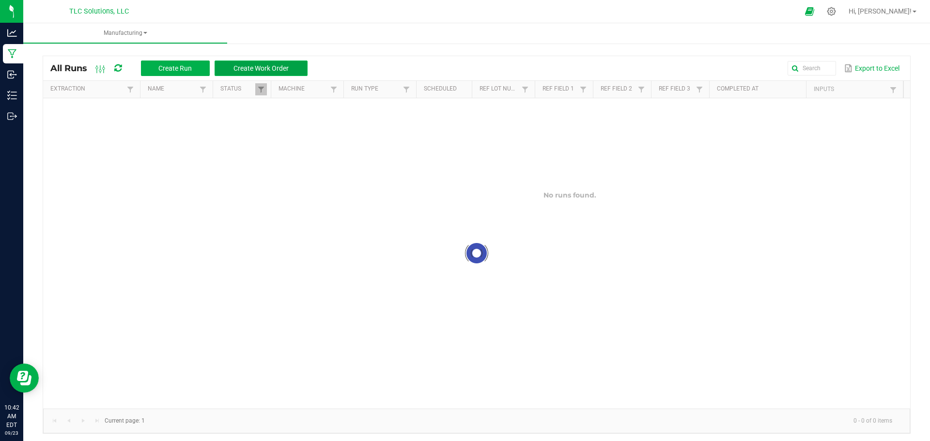
click at [276, 65] on span "Create Work Order" at bounding box center [261, 68] width 55 height 8
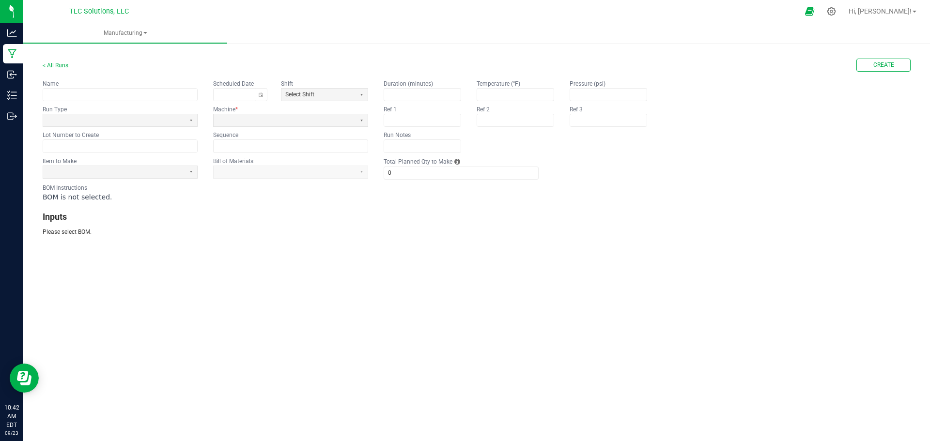
click at [263, 127] on fieldset "Name Scheduled Date Shift Select Shift Run Type Machine * Lot Number to Create …" at bounding box center [206, 115] width 326 height 73
click at [267, 122] on span at bounding box center [285, 120] width 134 height 8
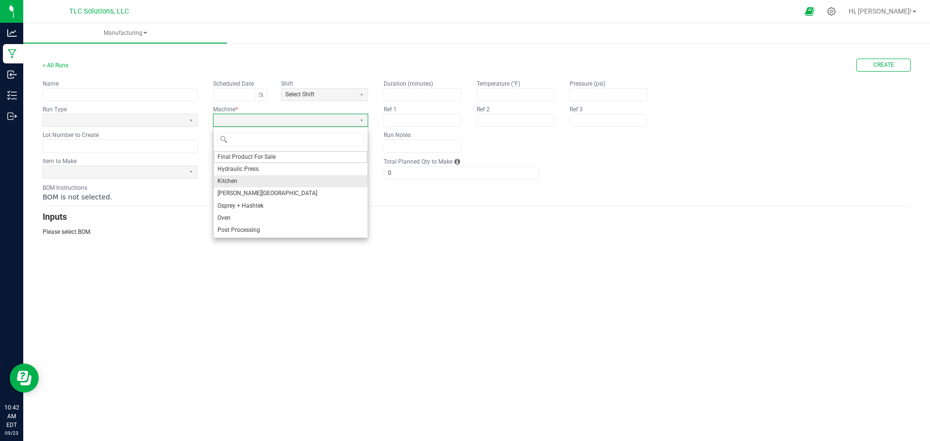
click at [233, 181] on span "Kitchen" at bounding box center [228, 181] width 20 height 8
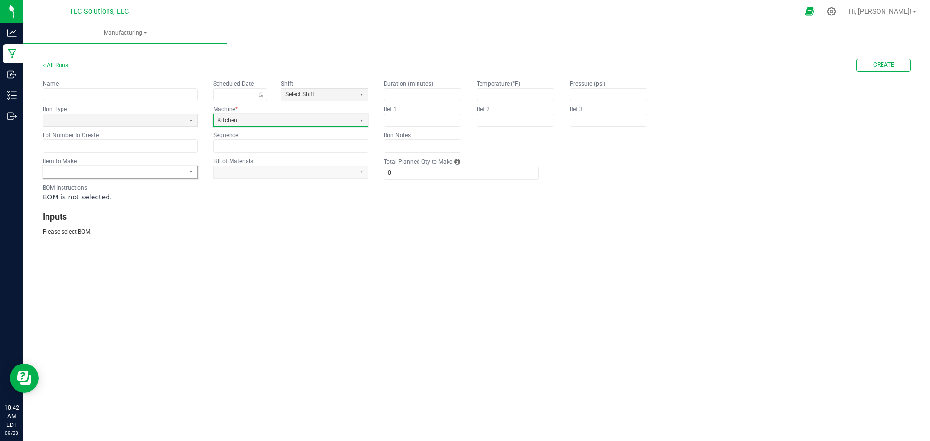
click at [172, 168] on span at bounding box center [114, 172] width 134 height 8
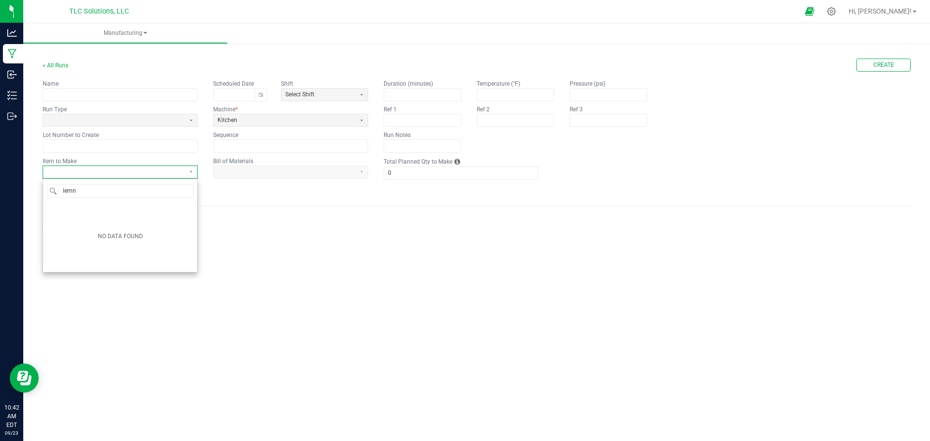
type input "lem"
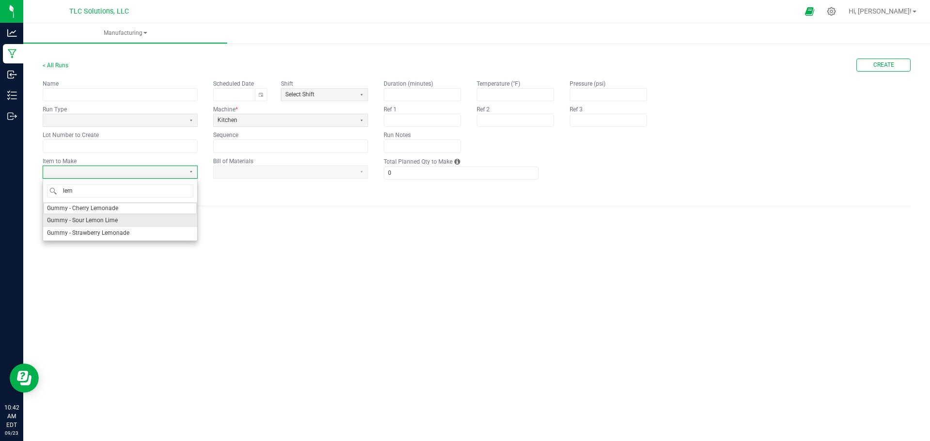
click at [120, 220] on li "Gummy - Sour Lemon Lime" at bounding box center [120, 221] width 154 height 12
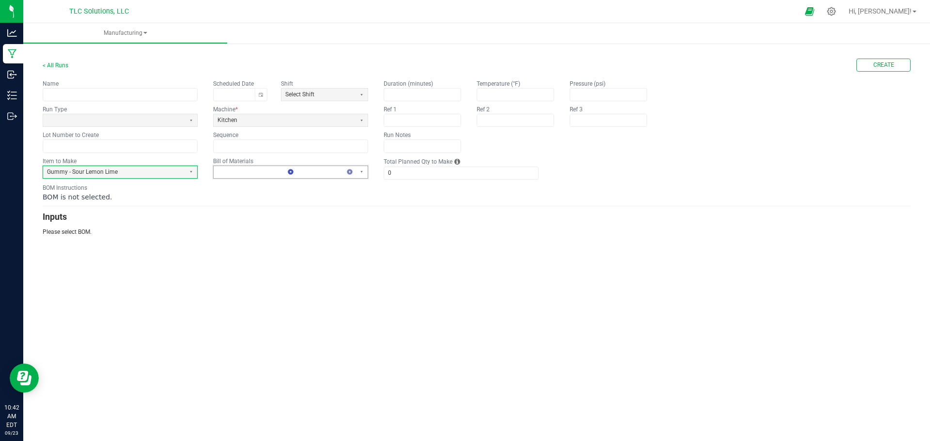
click at [277, 166] on kendo-dropdownlist at bounding box center [290, 172] width 155 height 13
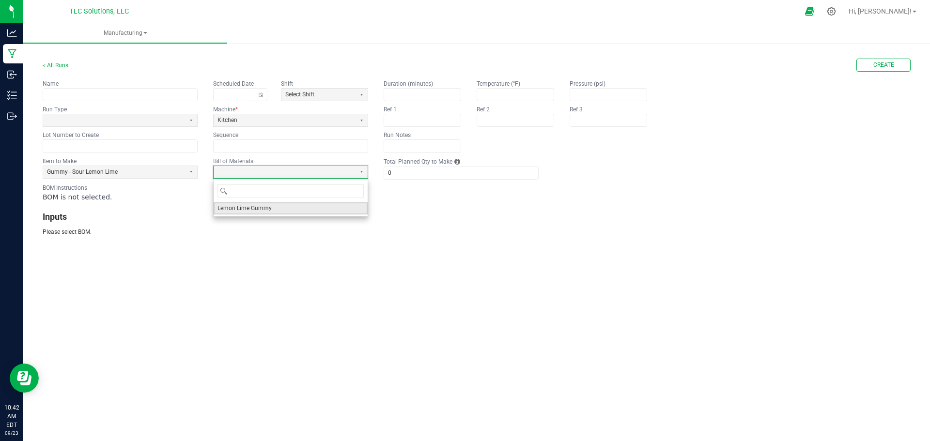
click at [263, 212] on span "Lemon Lime Gummy" at bounding box center [245, 208] width 54 height 8
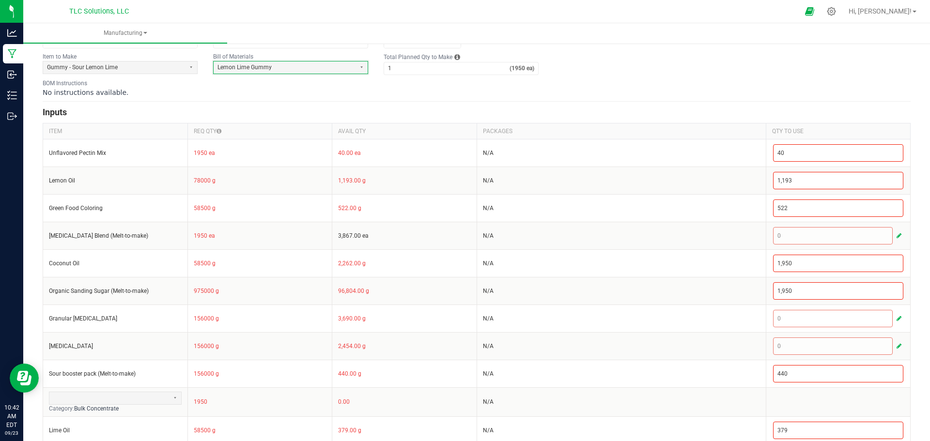
scroll to position [118, 0]
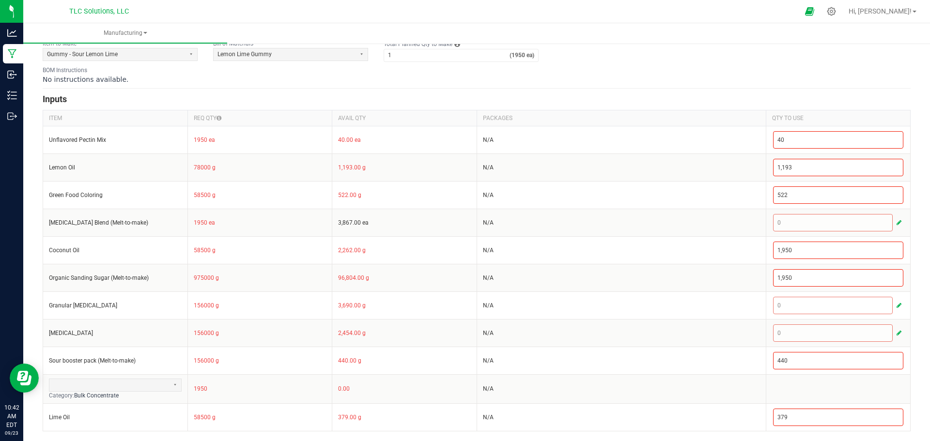
click at [649, 87] on form "< All Runs Create Name Scheduled Date Shift Select Shift Run Type Machine * Kit…" at bounding box center [477, 186] width 868 height 491
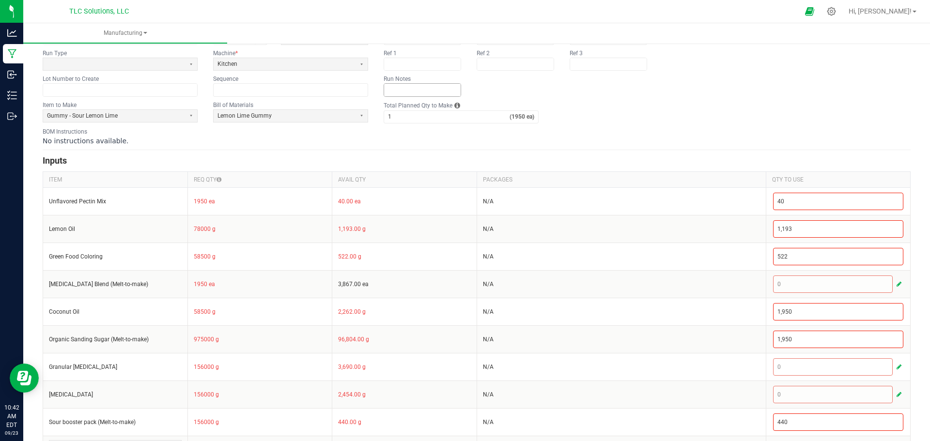
scroll to position [37, 0]
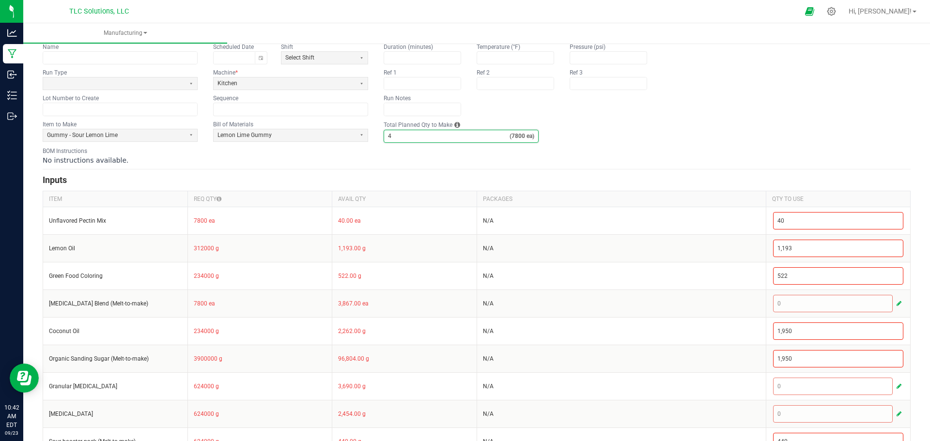
type input "4"
click at [585, 156] on div "No instructions available." at bounding box center [477, 161] width 868 height 10
type input "4"
click at [739, 171] on form "< All Runs Create Name Scheduled Date Shift Select Shift Run Type Machine * Kit…" at bounding box center [477, 267] width 868 height 491
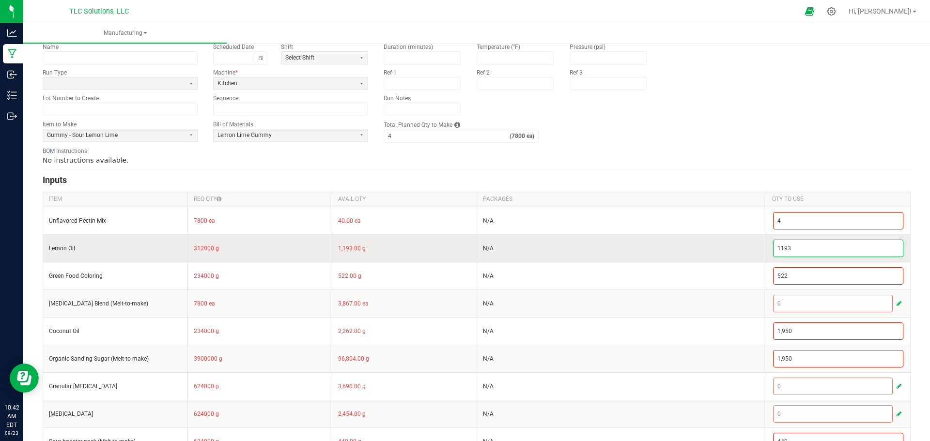
click at [813, 250] on input "1193" at bounding box center [839, 248] width 130 height 16
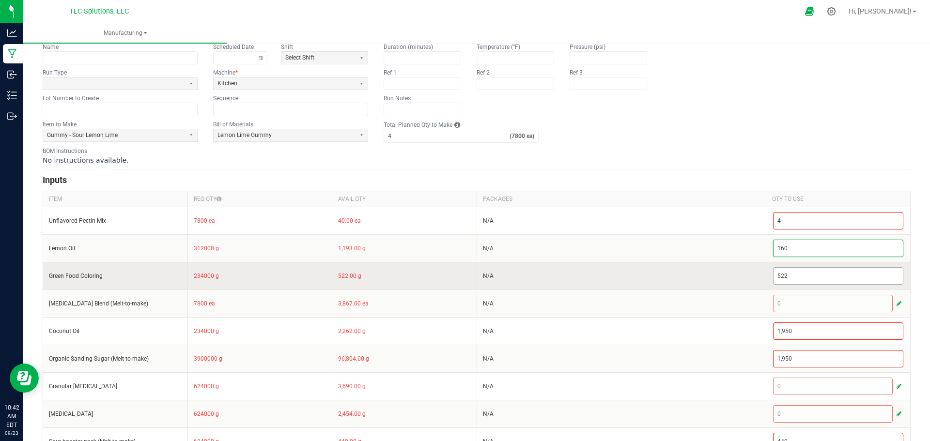
type input "160"
click at [801, 275] on input "522" at bounding box center [839, 276] width 130 height 16
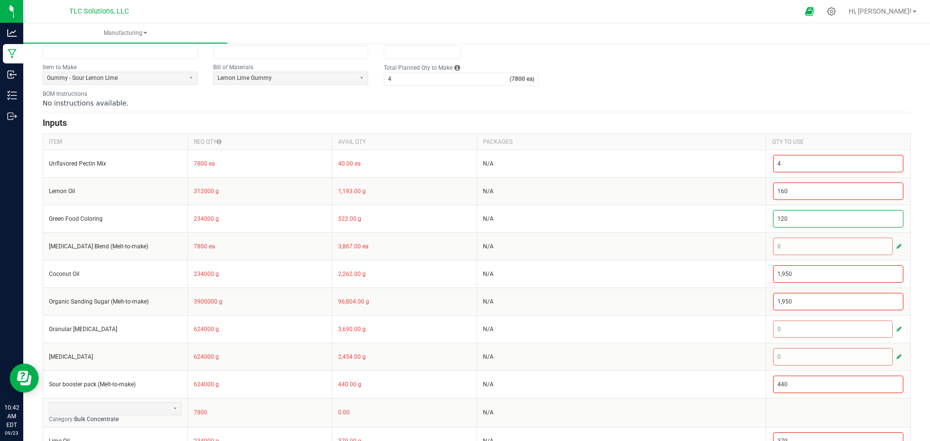
scroll to position [118, 0]
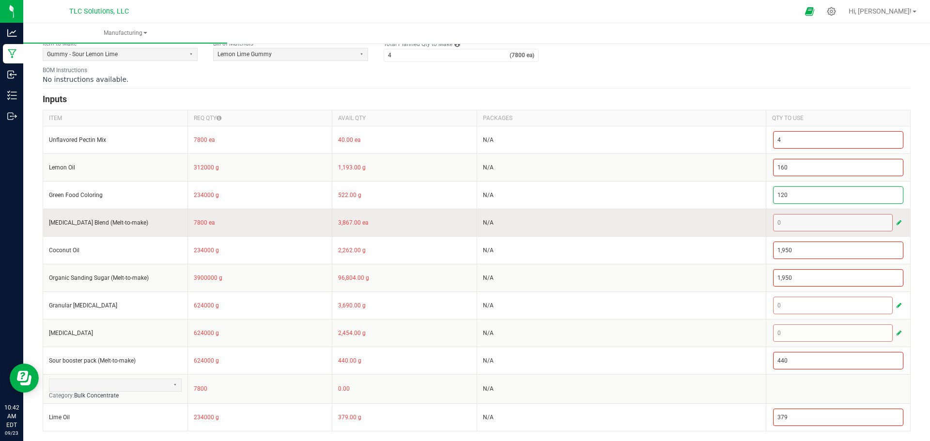
type input "120"
click at [800, 222] on div "0" at bounding box center [838, 222] width 131 height 17
click at [850, 224] on span "button" at bounding box center [899, 223] width 5 height 8
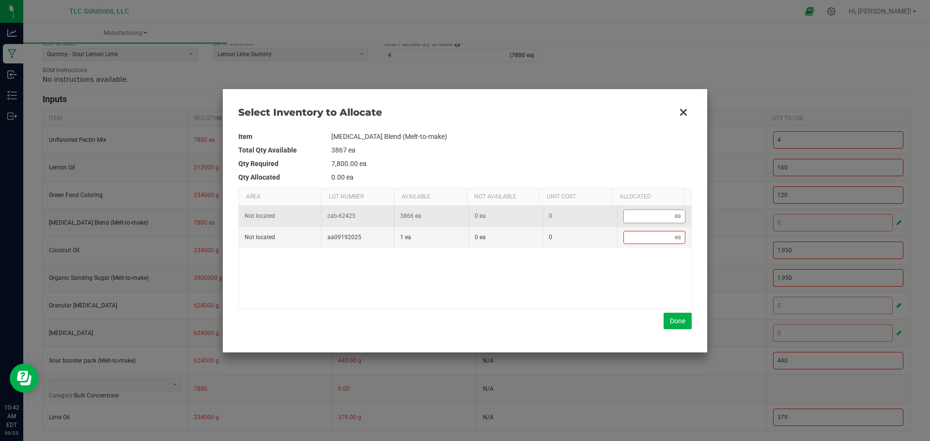
click at [634, 213] on input "Data table" at bounding box center [649, 216] width 51 height 12
type input "4"
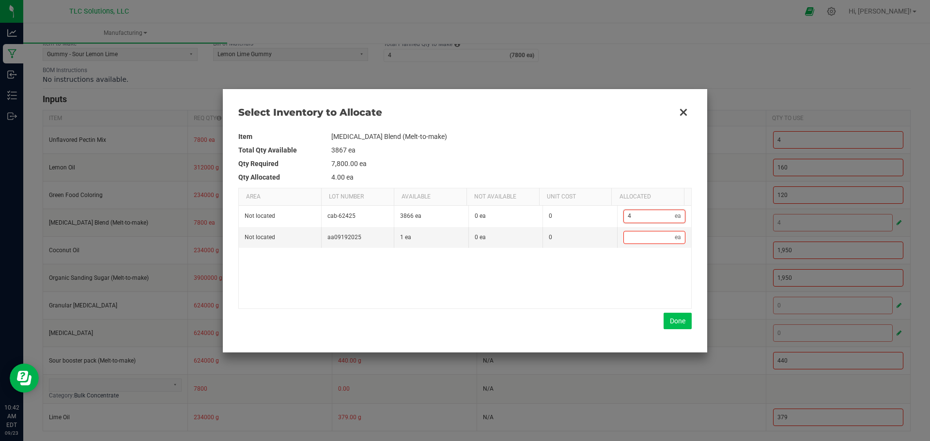
type input "4"
click at [668, 318] on button "Done" at bounding box center [678, 321] width 28 height 16
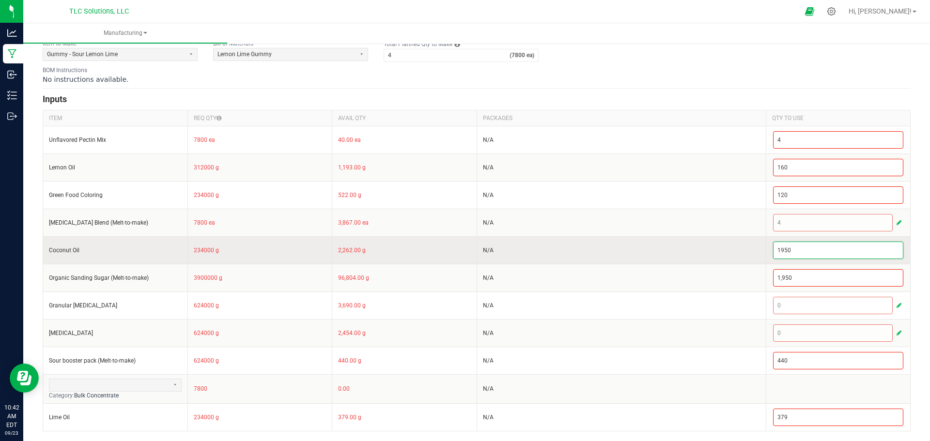
click at [805, 249] on input "1950" at bounding box center [839, 250] width 130 height 16
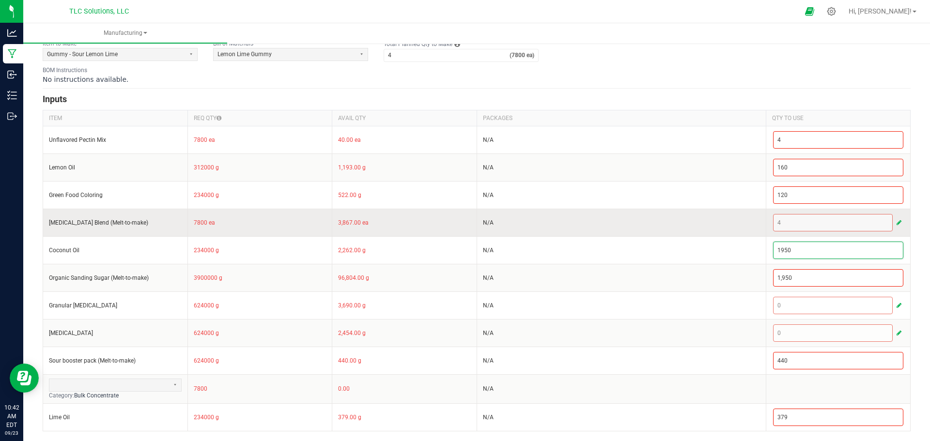
type input "1,950"
click at [850, 219] on span "button" at bounding box center [899, 223] width 5 height 8
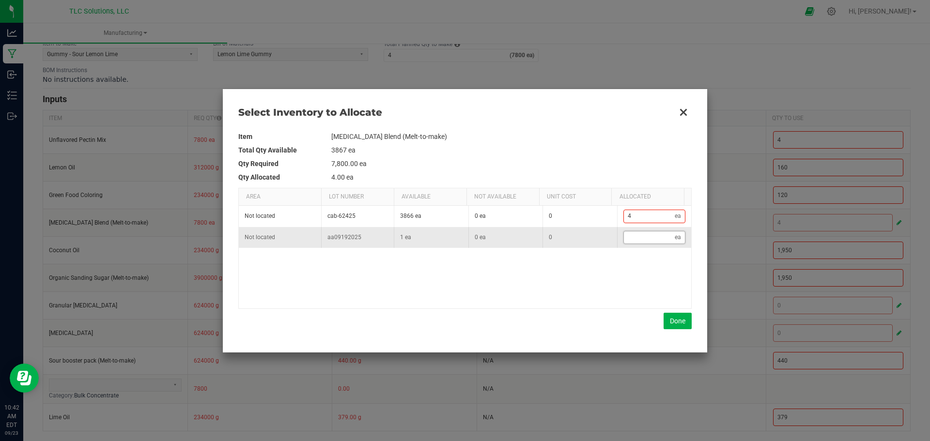
click at [634, 236] on input "Data table" at bounding box center [649, 238] width 51 height 12
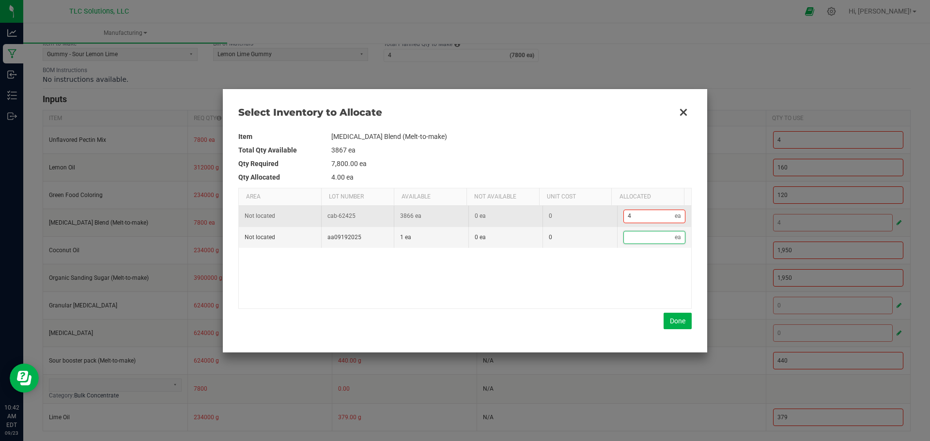
type input "5"
type input "1"
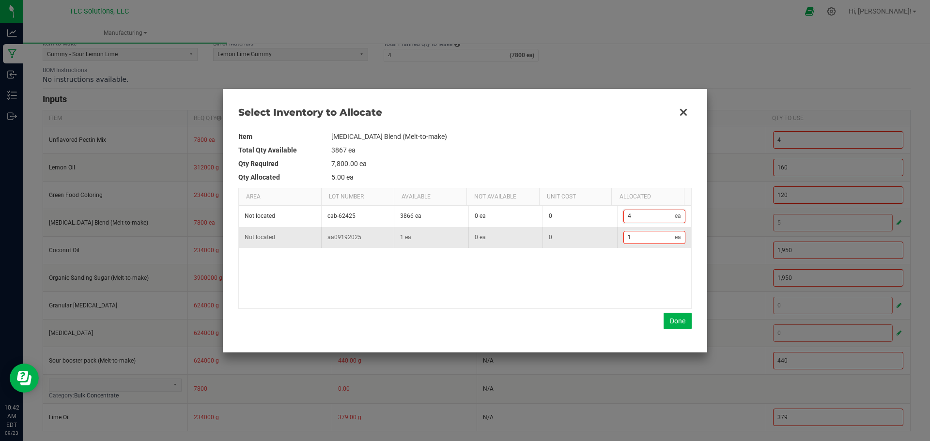
type input "4"
type input "3"
click at [675, 320] on button "Done" at bounding box center [678, 321] width 28 height 16
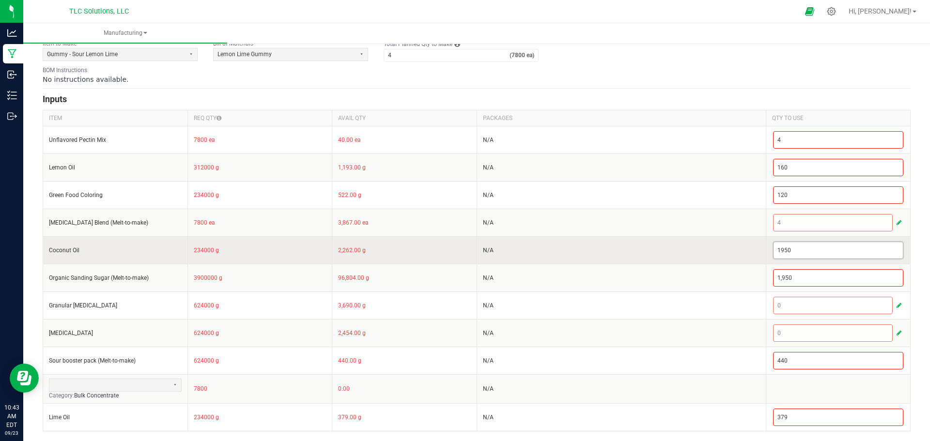
click at [803, 250] on input "1950" at bounding box center [839, 250] width 130 height 16
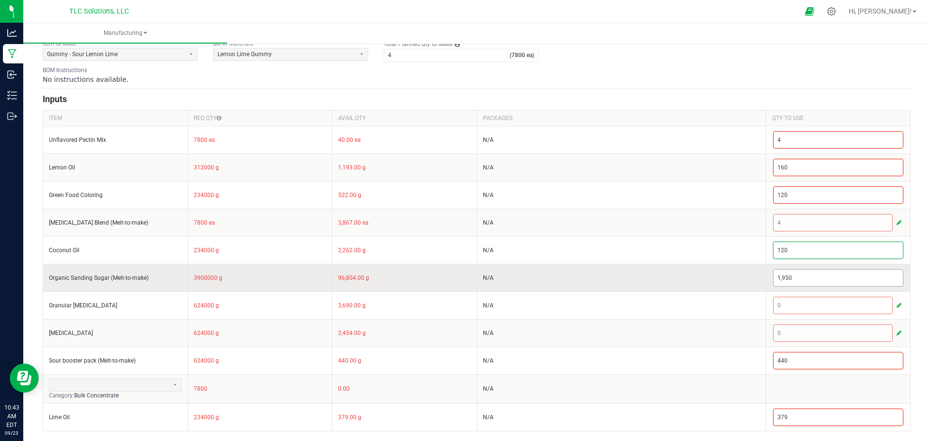
type input "120"
click at [794, 280] on input "1950" at bounding box center [839, 278] width 130 height 16
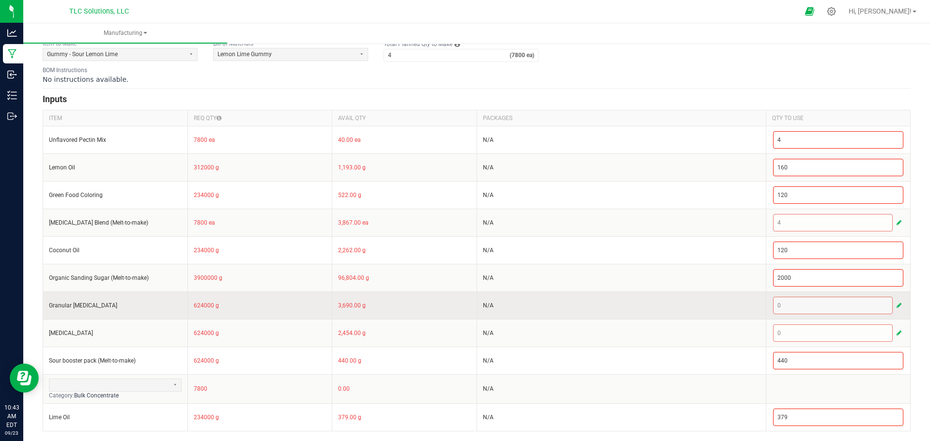
type input "2,000"
click at [850, 306] on span "button" at bounding box center [899, 306] width 5 height 8
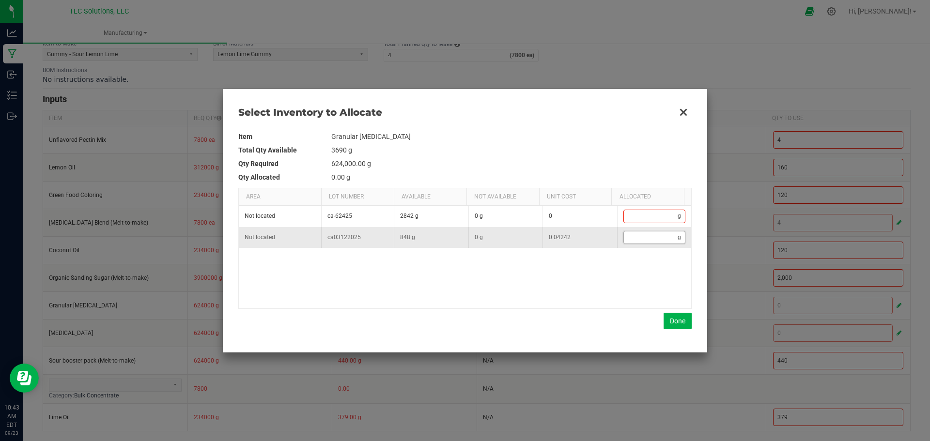
click at [645, 238] on input "Data table" at bounding box center [651, 238] width 54 height 12
type input "3"
type input "36"
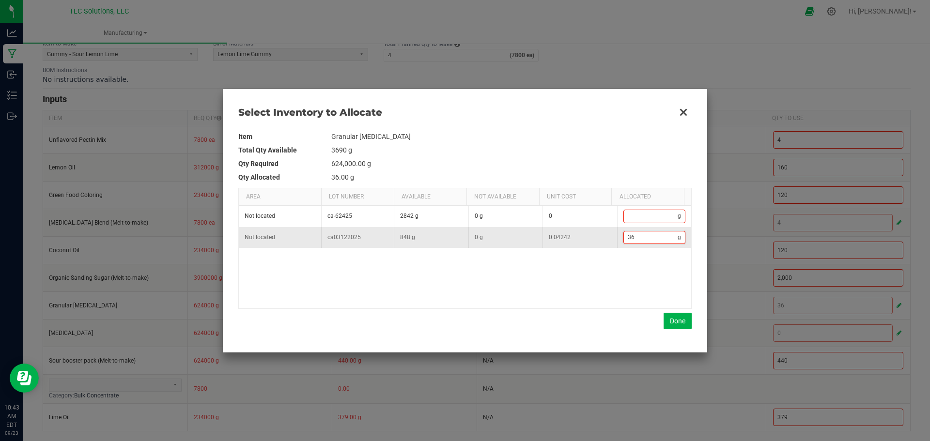
type input "360"
type input "36"
type input "3"
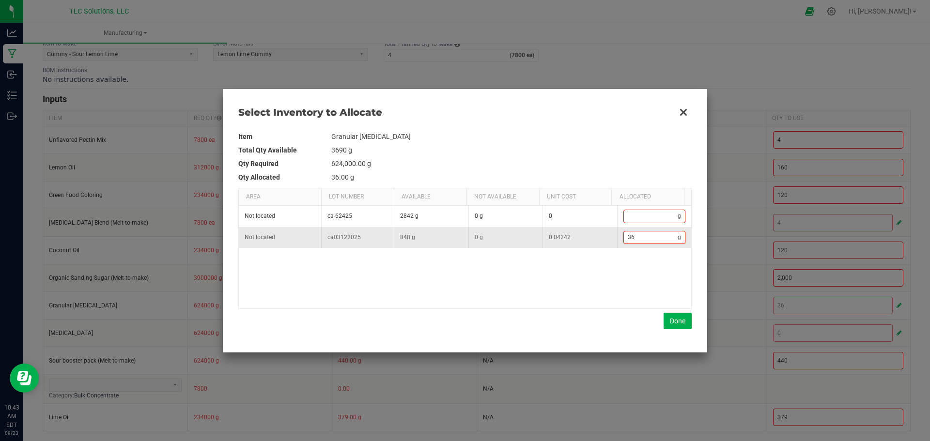
type input "3"
type input "32"
type input "320"
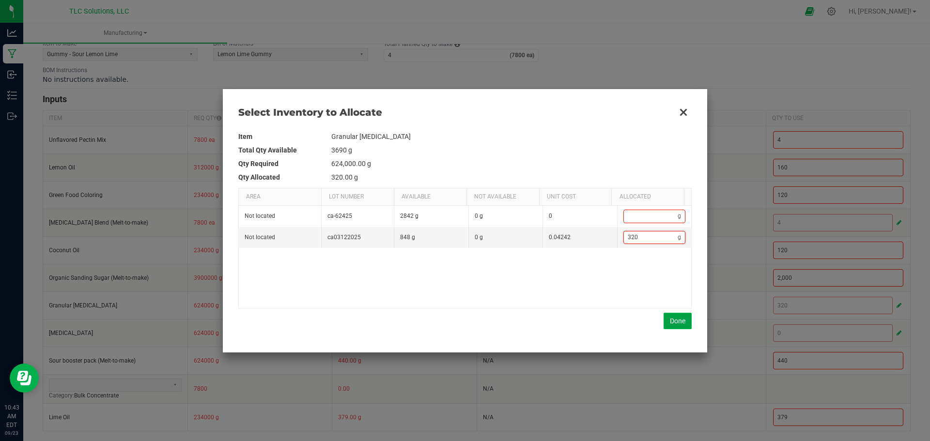
click at [675, 320] on button "Done" at bounding box center [678, 321] width 28 height 16
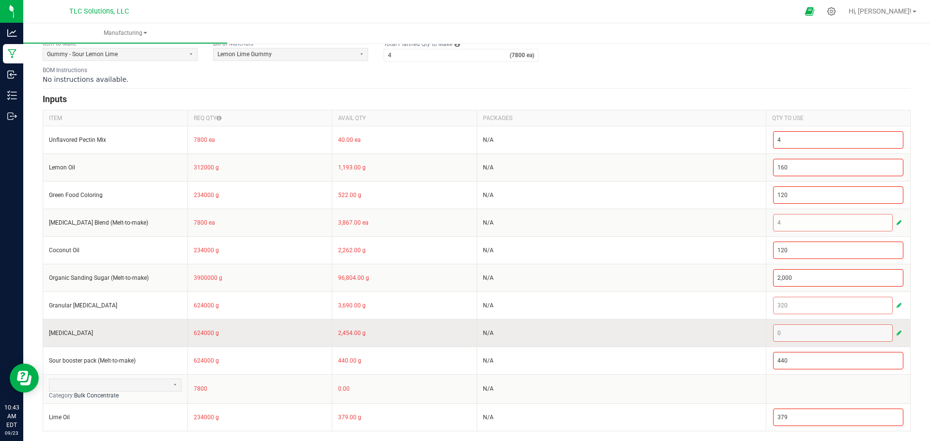
click at [850, 334] on span "button" at bounding box center [899, 334] width 5 height 8
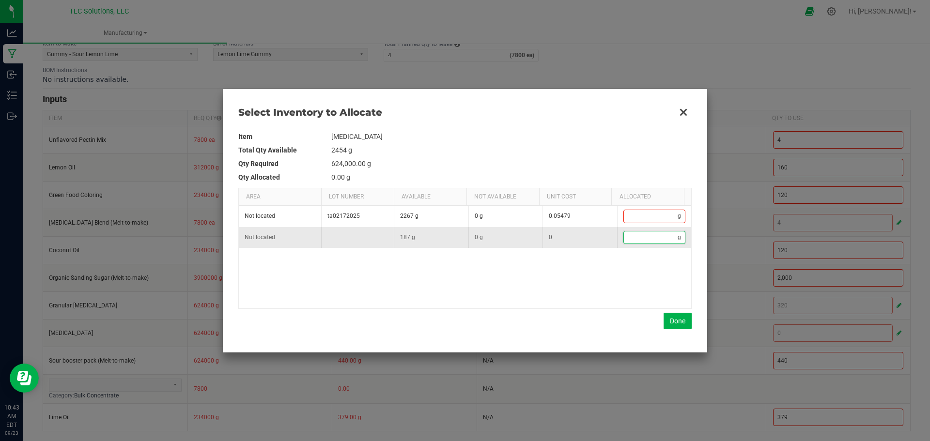
click at [643, 240] on input "Data table" at bounding box center [651, 238] width 54 height 12
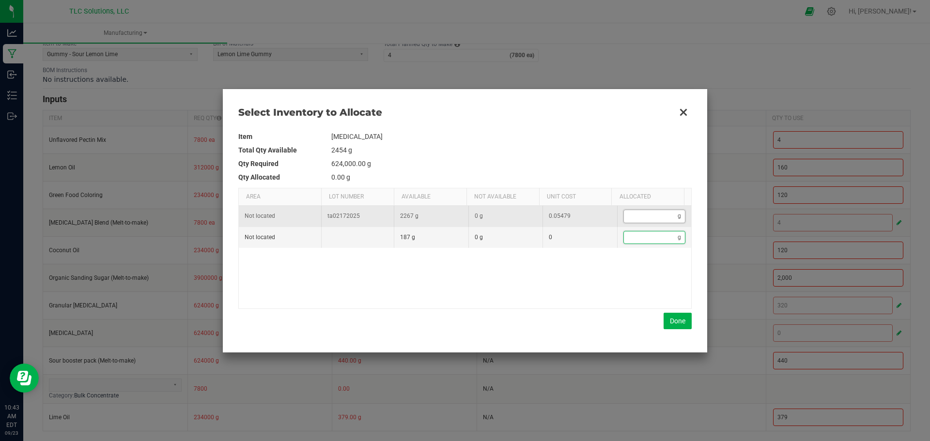
click at [641, 214] on input "Data table" at bounding box center [651, 216] width 54 height 12
type input "3"
type input "32"
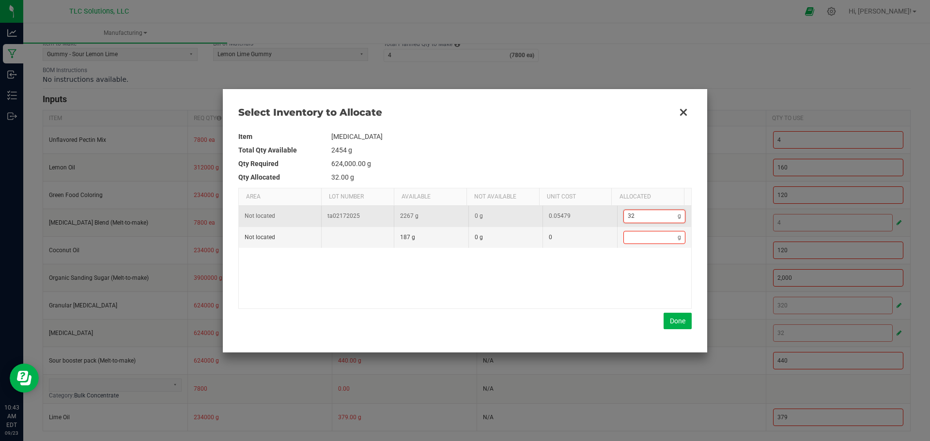
type input "320"
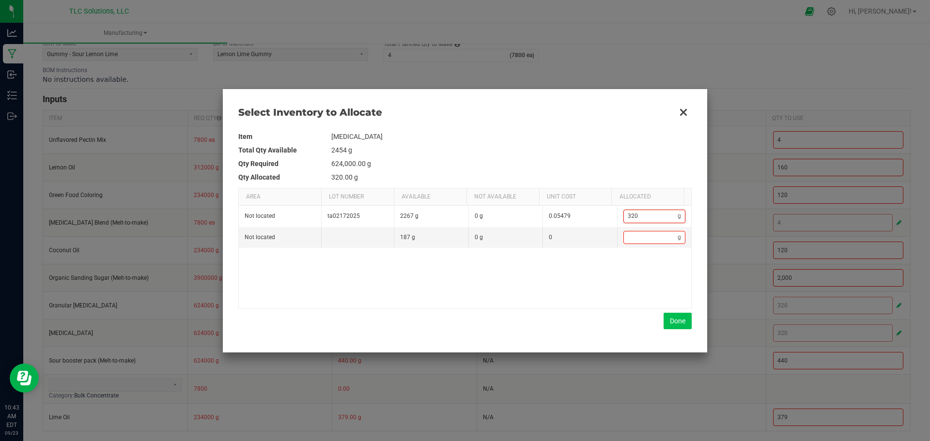
type input "320"
click at [678, 321] on button "Done" at bounding box center [678, 321] width 28 height 16
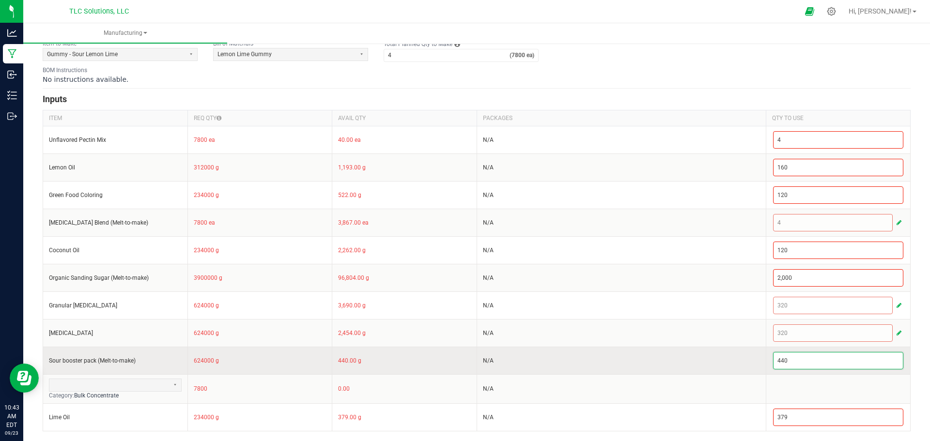
click at [810, 362] on input "440" at bounding box center [839, 361] width 130 height 16
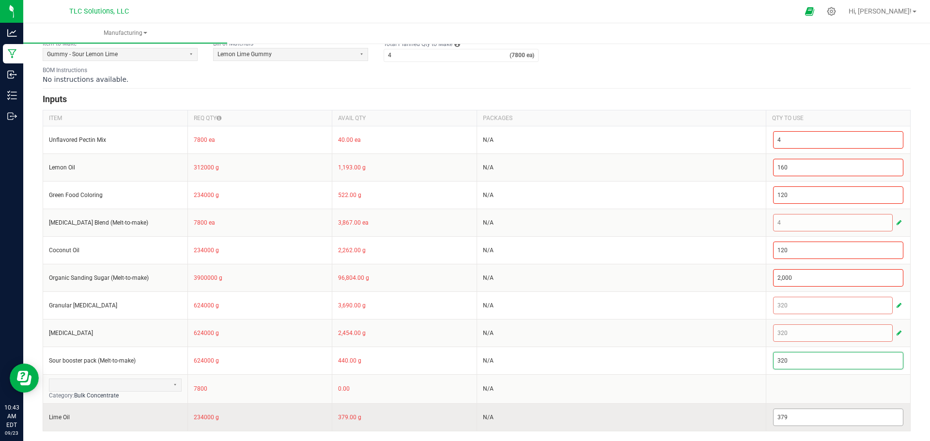
type input "320"
click at [824, 422] on input "379" at bounding box center [839, 417] width 130 height 16
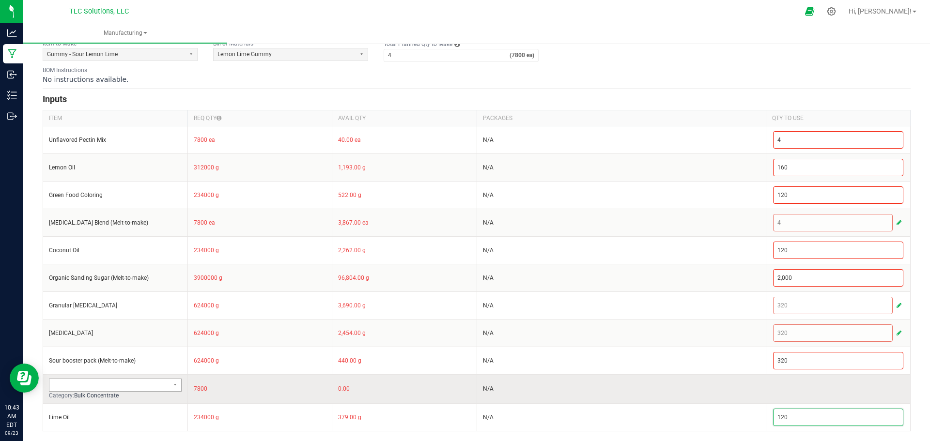
type input "120"
click at [121, 383] on span at bounding box center [108, 385] width 111 height 8
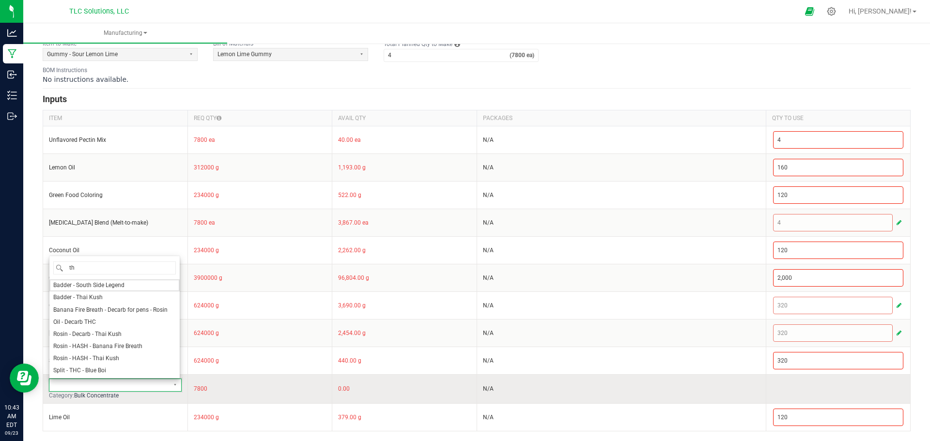
type input "thc"
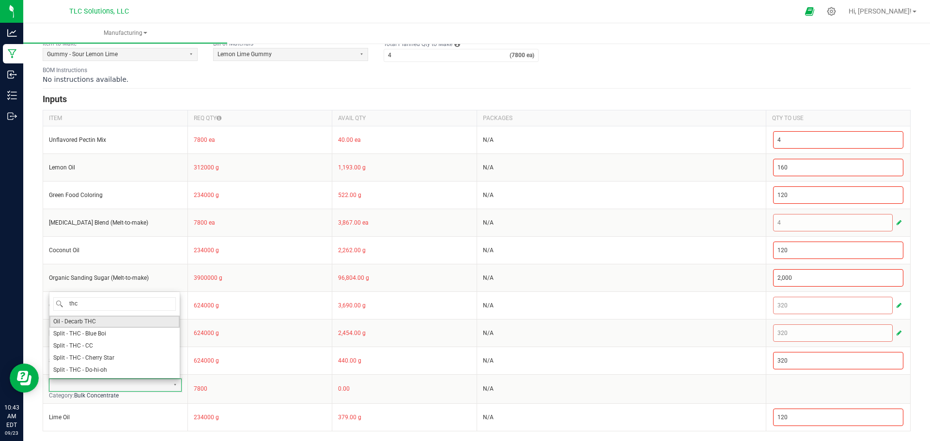
click at [105, 320] on li "Oil - Decarb THC" at bounding box center [114, 322] width 130 height 12
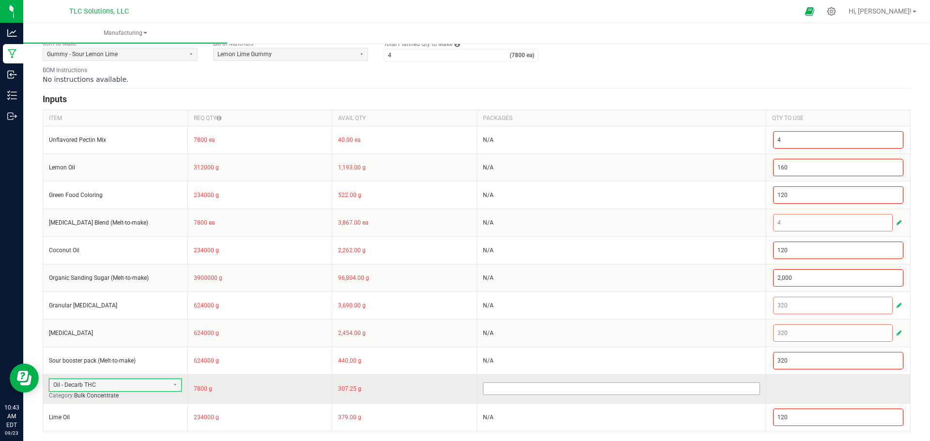
click at [498, 388] on input at bounding box center [622, 389] width 276 height 12
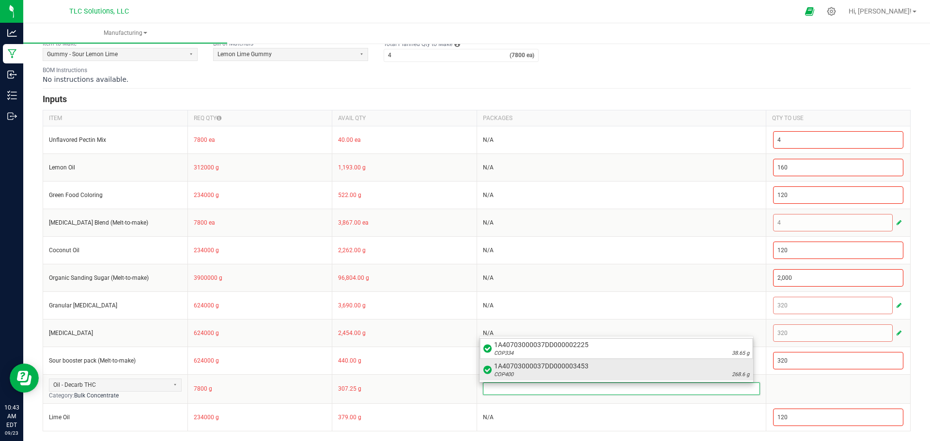
click at [584, 374] on div "COP400 268.6 g" at bounding box center [621, 375] width 255 height 8
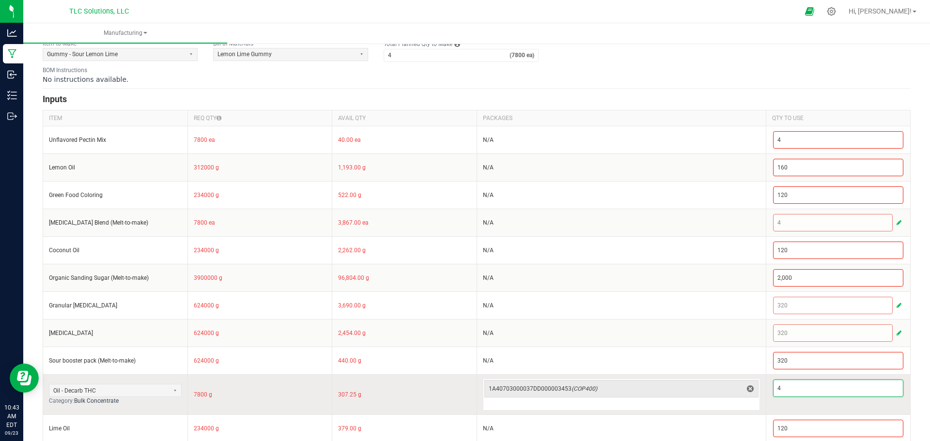
click at [810, 386] on input "4" at bounding box center [839, 388] width 130 height 16
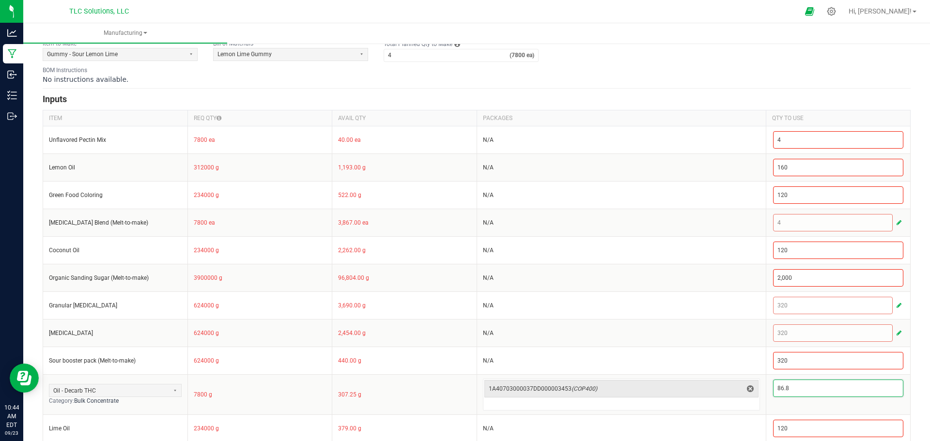
type input "86.8"
click at [725, 100] on h3 "Inputs" at bounding box center [477, 100] width 868 height 14
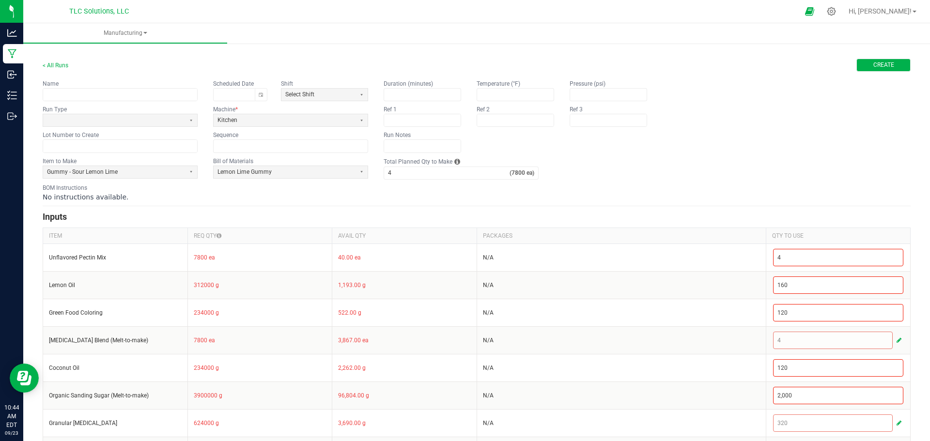
click at [850, 64] on span "Create" at bounding box center [884, 65] width 21 height 8
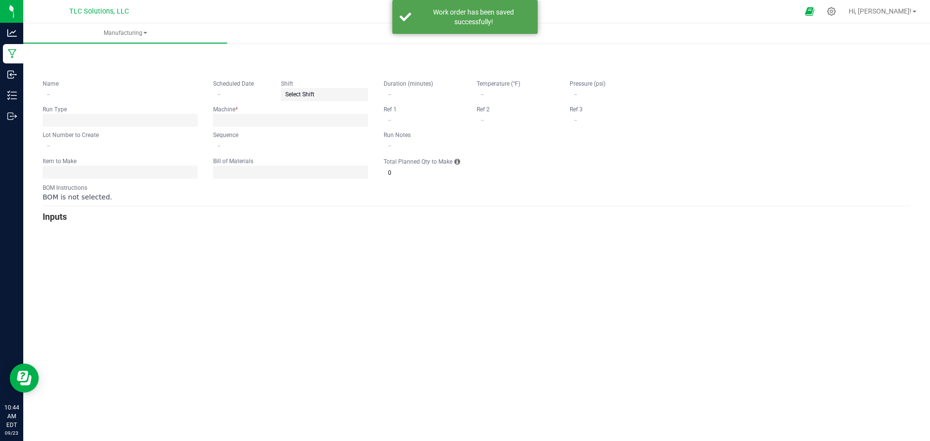
type input "0"
type input "4"
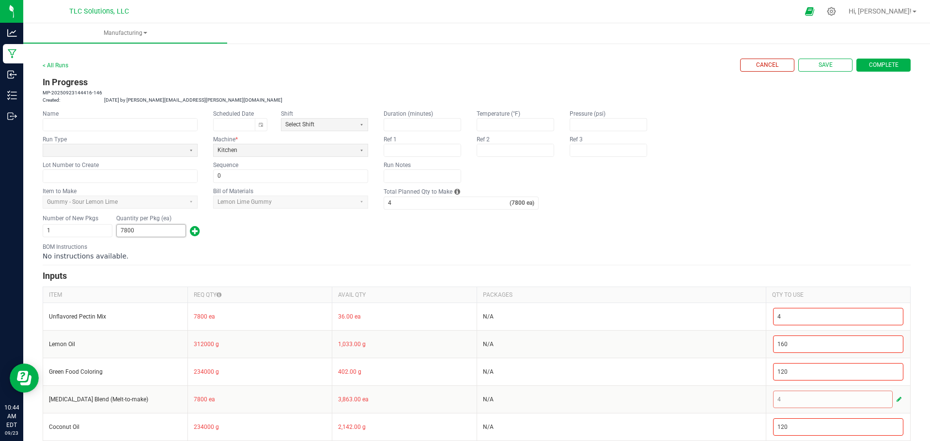
click at [151, 231] on input "7800" at bounding box center [151, 231] width 69 height 12
click at [356, 226] on div "Number of New Pkgs 1 Quantity per Pkg (ea) 8,272" at bounding box center [477, 226] width 868 height 25
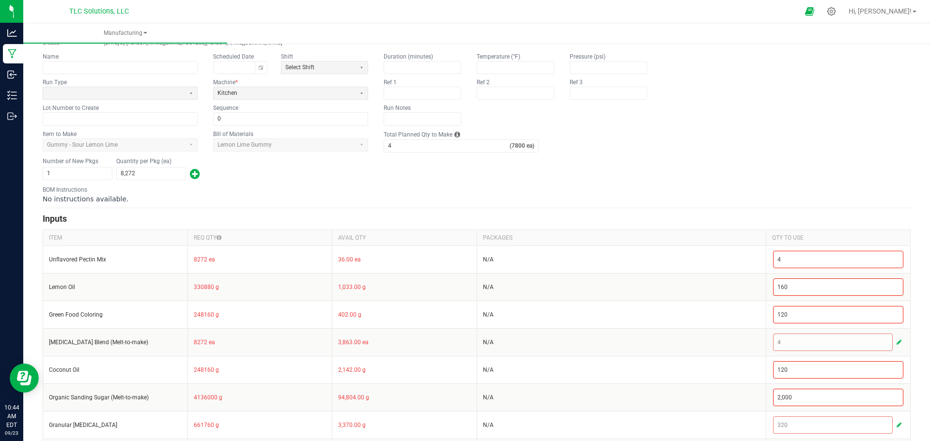
scroll to position [81, 0]
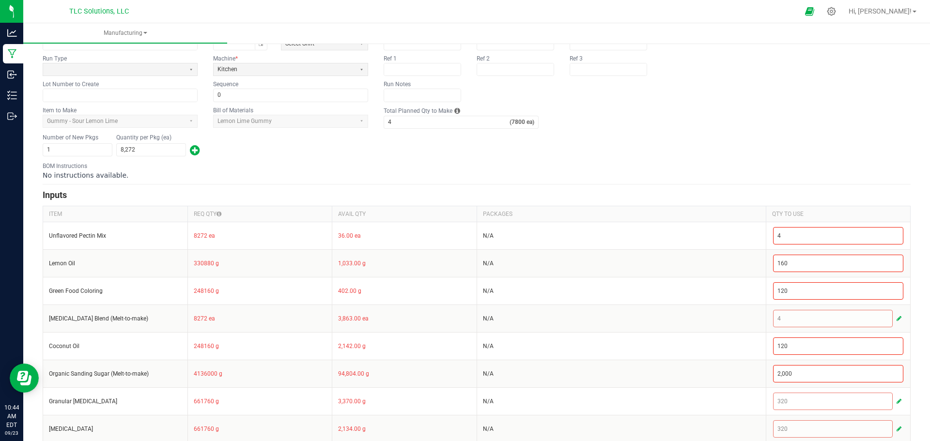
click at [196, 152] on span "button" at bounding box center [195, 150] width 10 height 16
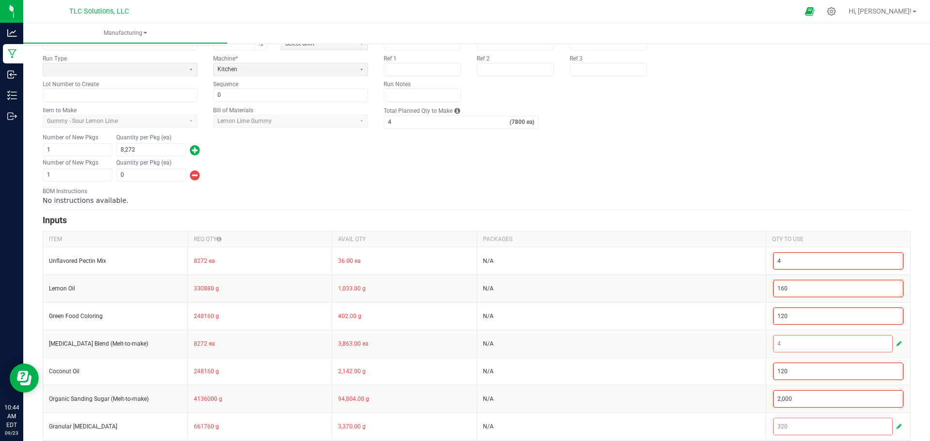
click at [196, 177] on span "button" at bounding box center [195, 176] width 10 height 16
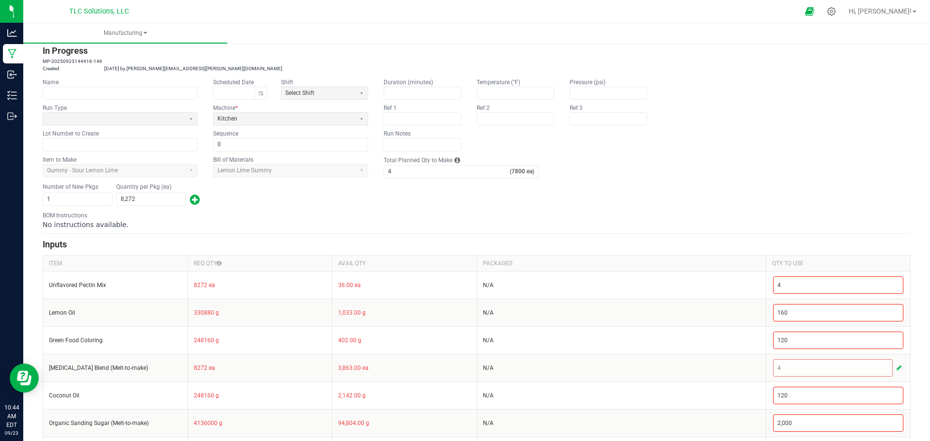
scroll to position [0, 0]
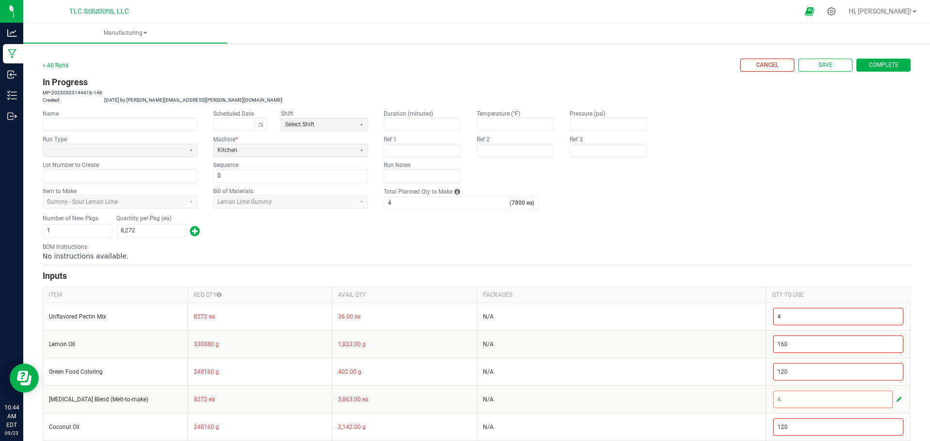
click at [850, 67] on span "Complete" at bounding box center [884, 65] width 30 height 8
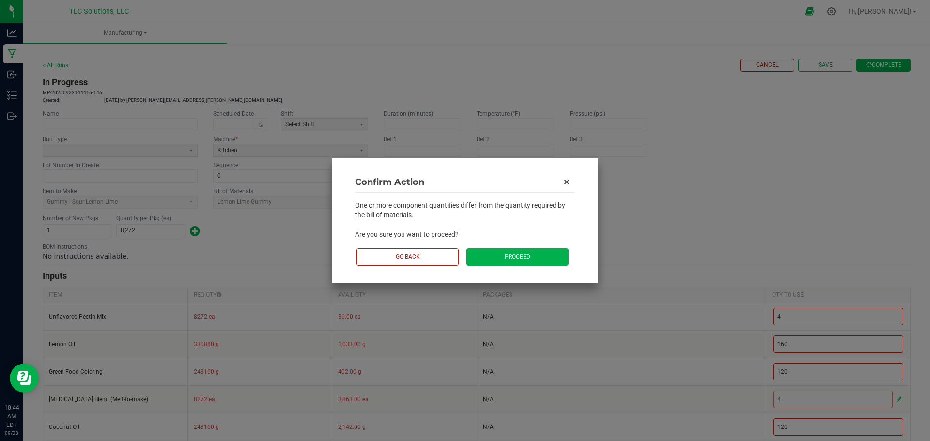
click at [525, 253] on button "Proceed" at bounding box center [518, 257] width 102 height 17
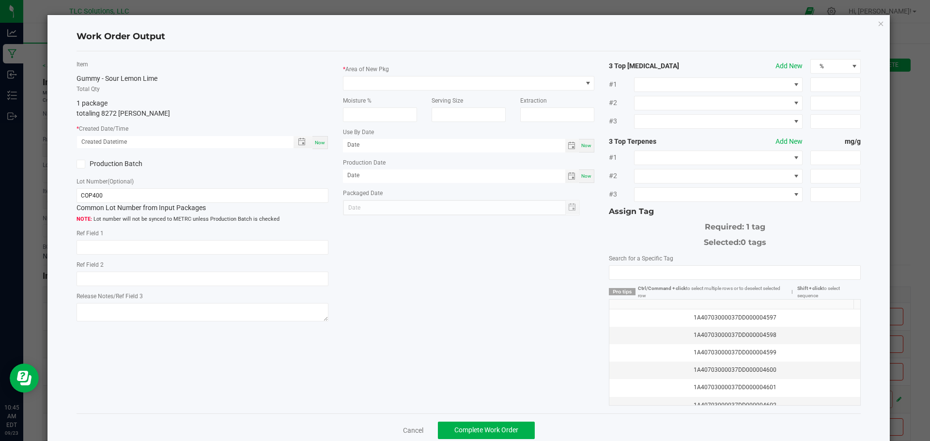
click at [850, 23] on div "Work Order Output Item Gummy - Sour Lemon Lime Total Qty 1 package totaling 827…" at bounding box center [468, 231] width 843 height 432
click at [850, 23] on icon "button" at bounding box center [881, 23] width 7 height 12
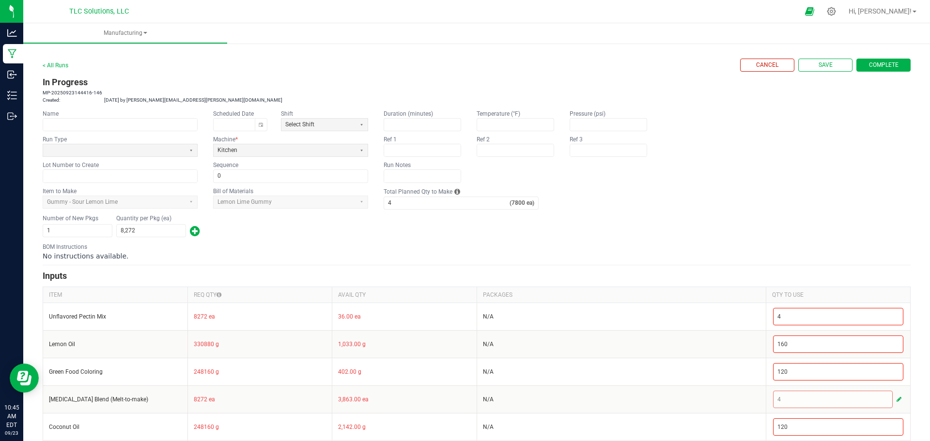
click at [692, 195] on fieldset "Item to Make Gummy - Sour Lemon Lime Bill of Materials Lemon Lime Gummy Total P…" at bounding box center [477, 198] width 868 height 23
click at [153, 233] on input "8272" at bounding box center [151, 231] width 69 height 12
type input "7,839"
click at [250, 249] on div "BOM Instructions No instructions available." at bounding box center [477, 252] width 868 height 18
click at [850, 67] on span "Complete" at bounding box center [884, 65] width 30 height 8
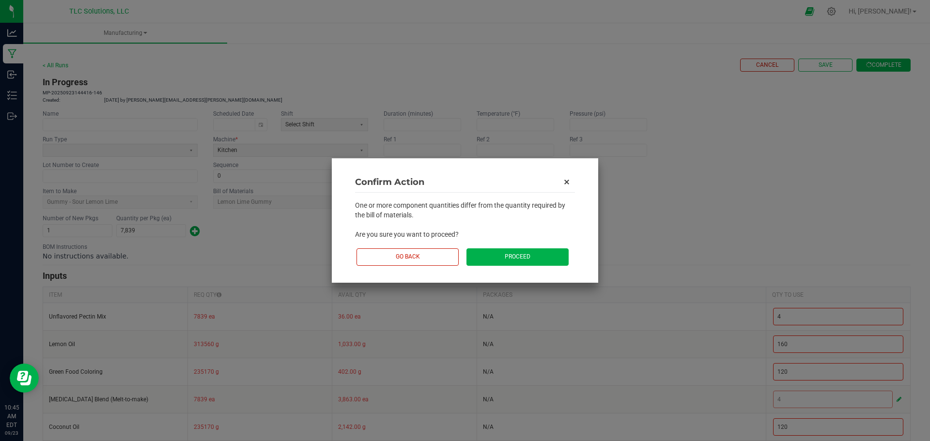
click at [518, 253] on button "Proceed" at bounding box center [518, 257] width 102 height 17
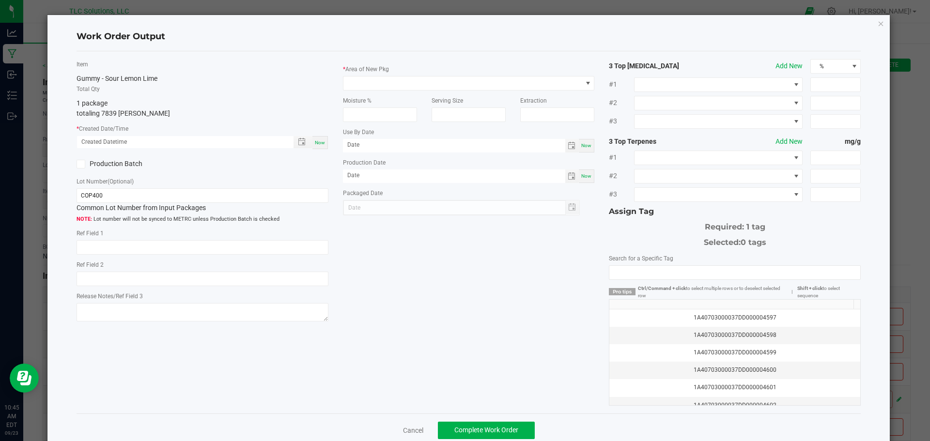
click at [117, 158] on div "Production Batch" at bounding box center [135, 164] width 133 height 15
click at [117, 164] on label "Production Batch" at bounding box center [136, 164] width 119 height 10
click at [0, 0] on input "Production Batch" at bounding box center [0, 0] width 0 height 0
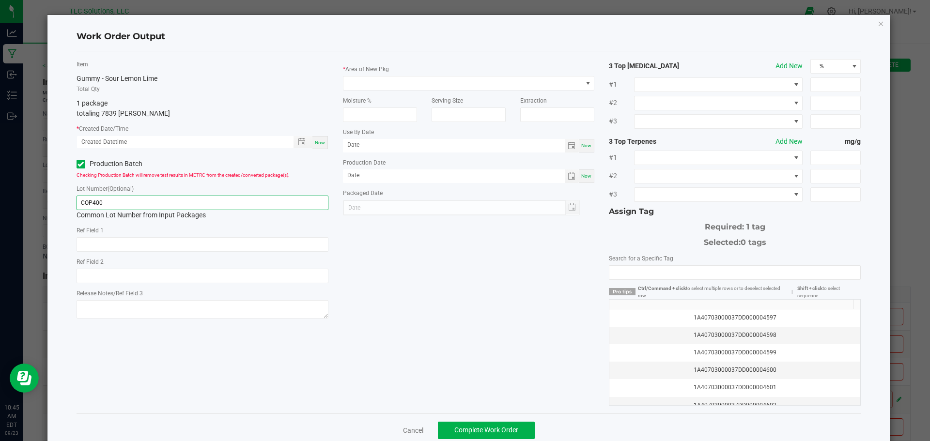
drag, startPoint x: 129, startPoint y: 200, endPoint x: 93, endPoint y: 204, distance: 36.5
click at [93, 204] on input "COP400" at bounding box center [203, 203] width 252 height 15
type input "COPK266"
click at [432, 82] on span at bounding box center [463, 84] width 239 height 14
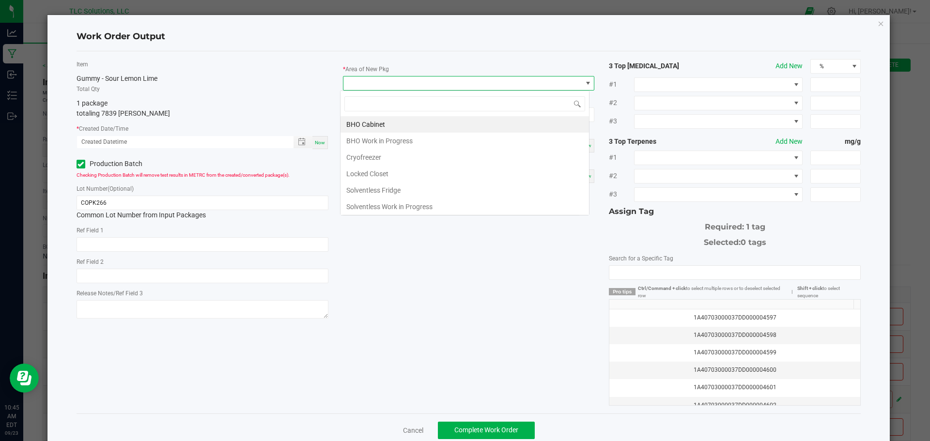
scroll to position [15, 250]
type input "va"
click at [422, 121] on li "Vault" at bounding box center [465, 124] width 249 height 16
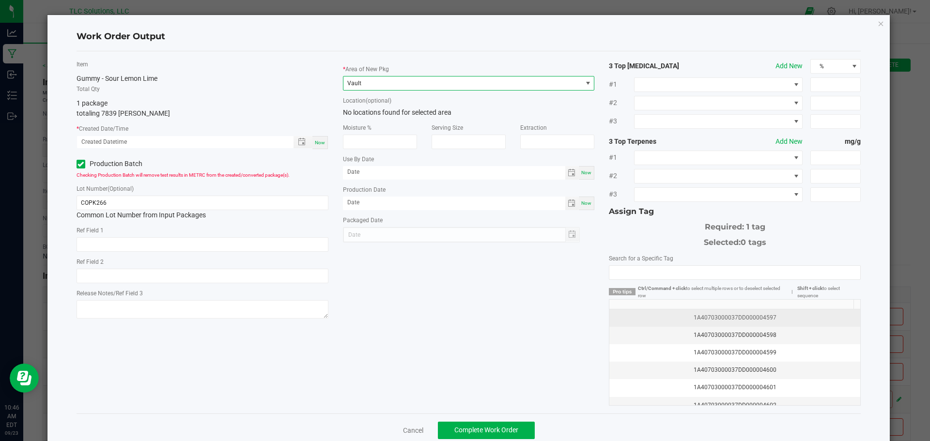
click at [781, 316] on div "1A40703000037DD000004597" at bounding box center [734, 318] width 239 height 9
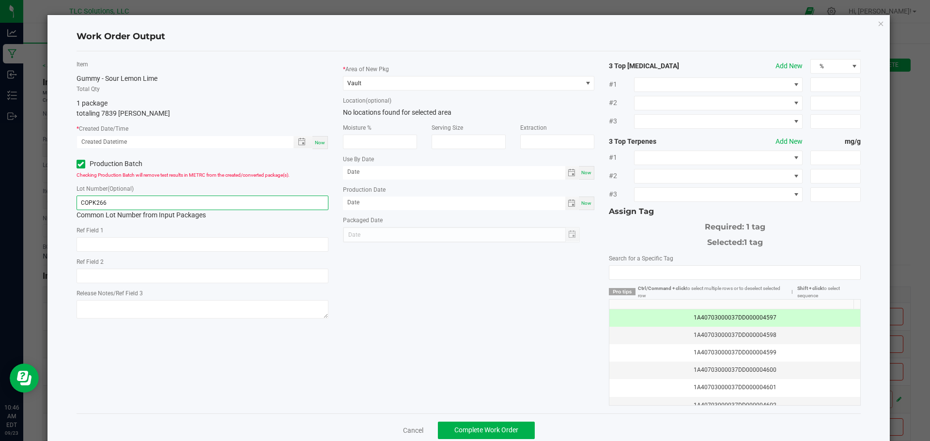
drag, startPoint x: 112, startPoint y: 204, endPoint x: 100, endPoint y: 202, distance: 12.3
click at [100, 202] on input "COPK266" at bounding box center [203, 203] width 252 height 15
click at [110, 202] on input "COPK266" at bounding box center [203, 203] width 252 height 15
drag, startPoint x: 109, startPoint y: 203, endPoint x: 102, endPoint y: 202, distance: 6.9
click at [102, 202] on input "COPK266" at bounding box center [203, 203] width 252 height 15
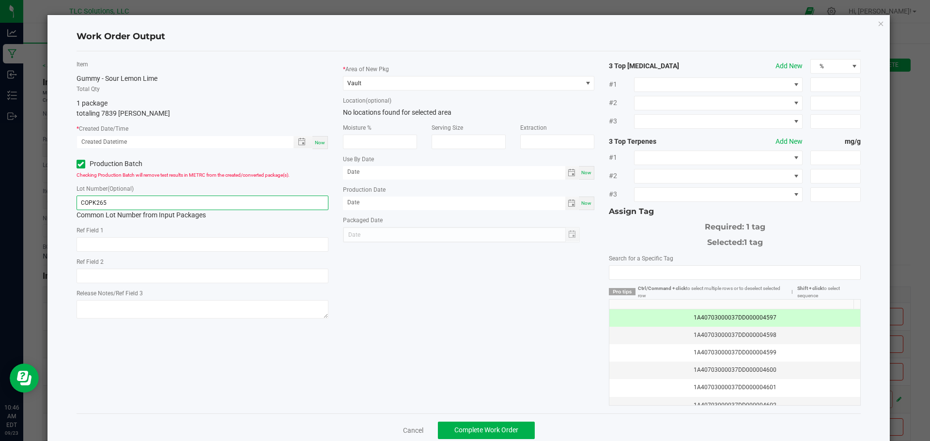
type input "COPK265"
click at [424, 289] on div "Item Gummy - Sour Lemon Lime Total Qty 1 package totaling 7839 [PERSON_NAME] * …" at bounding box center [469, 232] width 800 height 347
click at [318, 143] on span "Now" at bounding box center [320, 142] width 10 height 5
type input "[DATE] 10:46 AM"
type input "[DATE]"
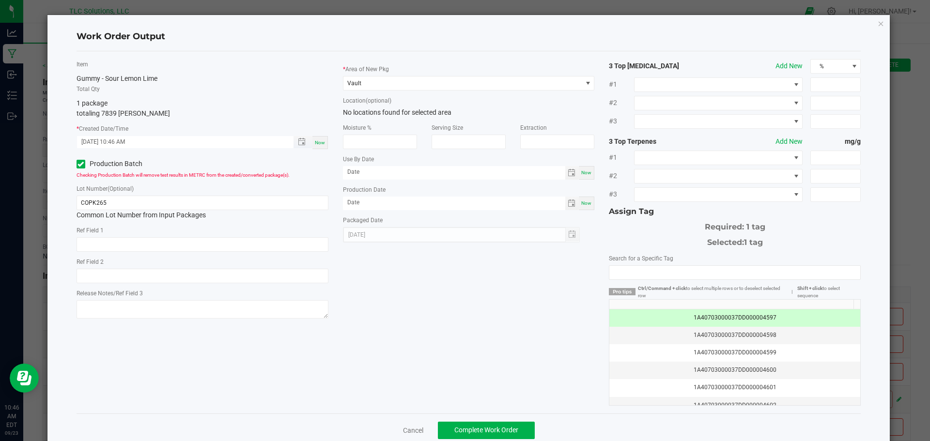
click at [83, 142] on input "[DATE] 10:46 AM" at bounding box center [180, 142] width 206 height 12
click at [92, 141] on input "[DATE] 10:46 AM" at bounding box center [180, 142] width 206 height 12
type input "[DATE] 10:46 AM"
type input "[DATE]"
type input "[DATE] 10:46 AM"
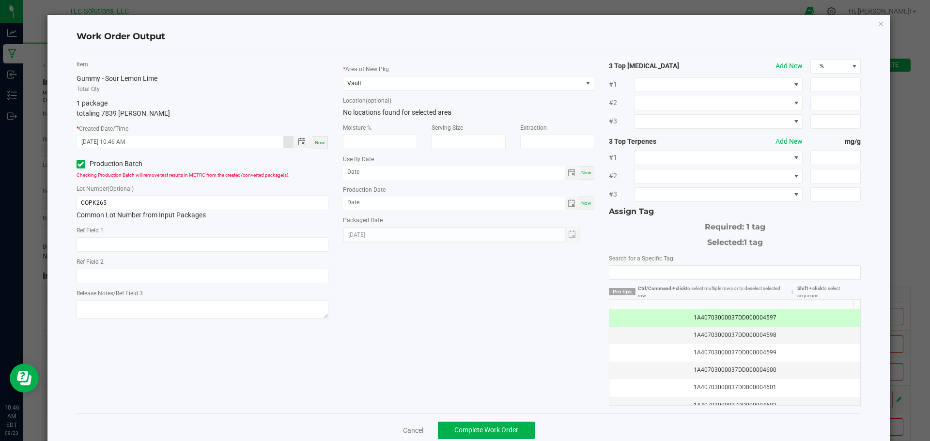
type input "[DATE]"
type input "[DATE] 10:46 AM"
click at [182, 120] on div "Item Gummy - Sour Lemon Lime Total Qty 1 package totaling 7839 [PERSON_NAME] * …" at bounding box center [202, 190] width 267 height 263
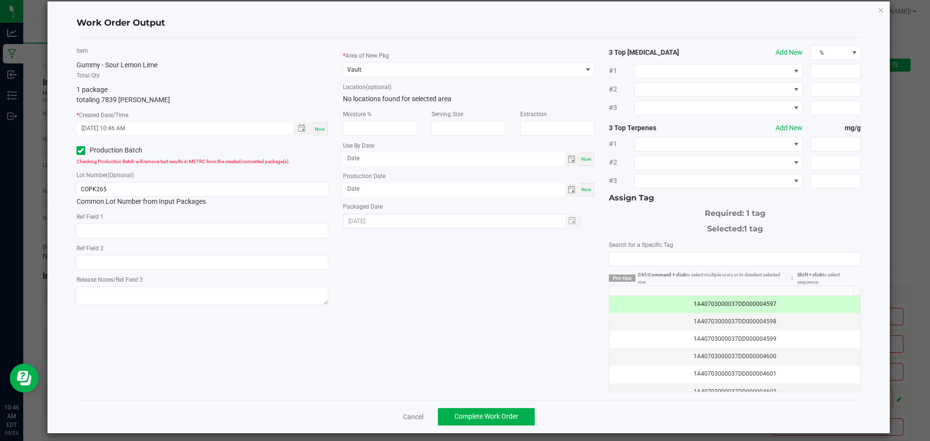
scroll to position [21, 0]
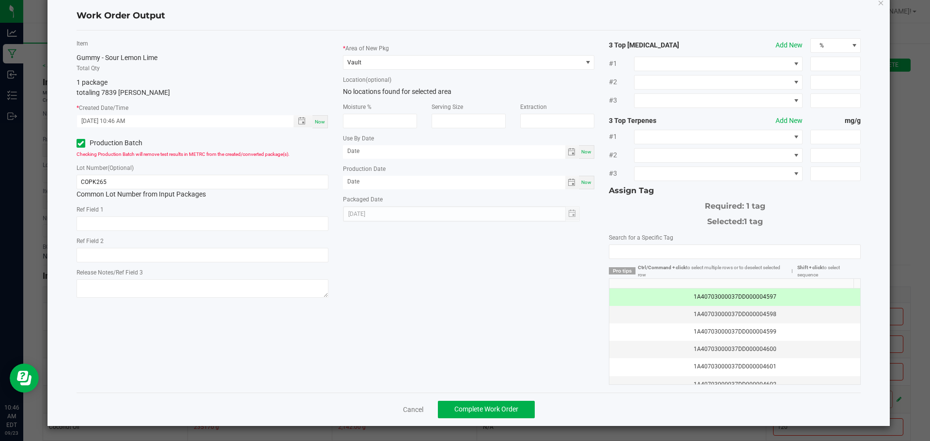
click at [471, 310] on div "Item Gummy - Sour Lemon Lime Total Qty 1 package totaling 7839 [PERSON_NAME] * …" at bounding box center [469, 211] width 800 height 347
click at [329, 113] on div "Item Gummy - Sour Lemon Lime Total Qty 1 package totaling 7839 [PERSON_NAME] * …" at bounding box center [202, 169] width 267 height 263
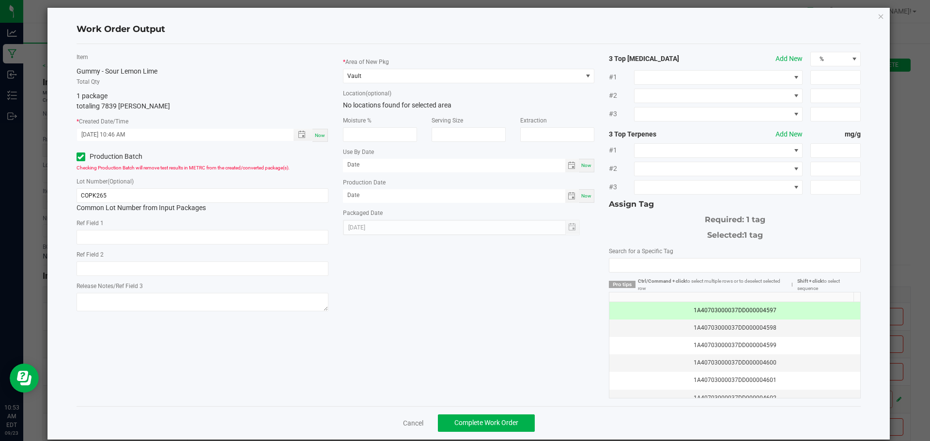
scroll to position [0, 0]
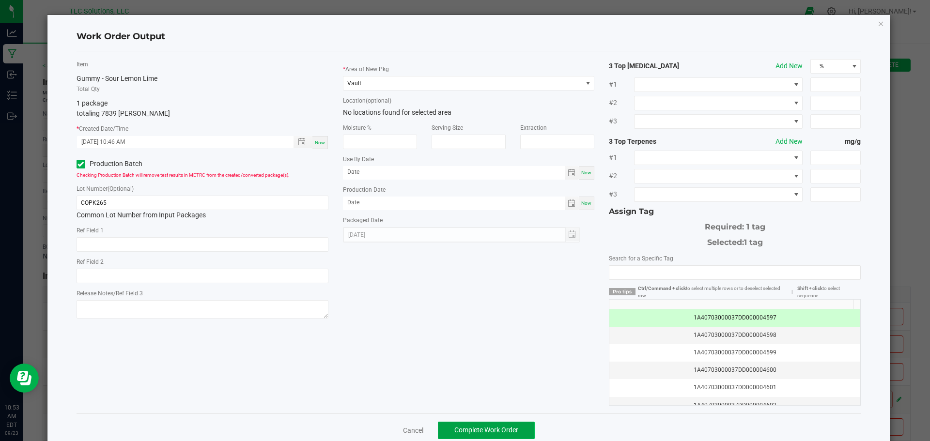
click at [474, 428] on span "Complete Work Order" at bounding box center [487, 430] width 64 height 8
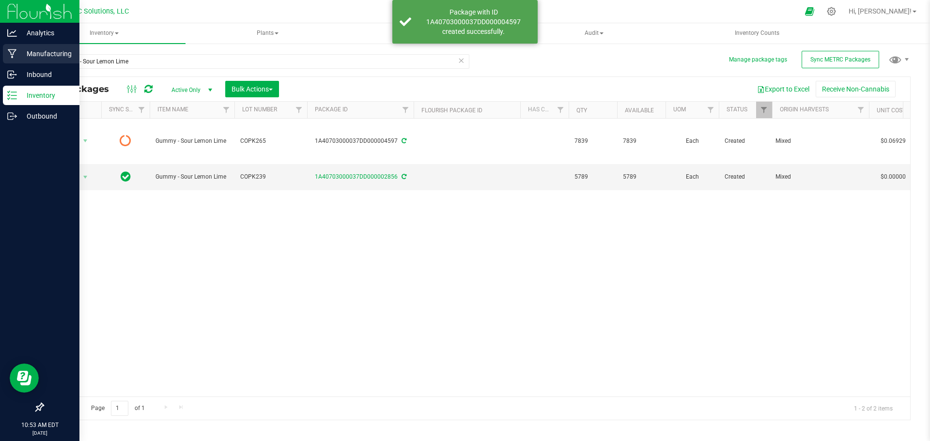
click at [23, 50] on p "Manufacturing" at bounding box center [46, 54] width 58 height 12
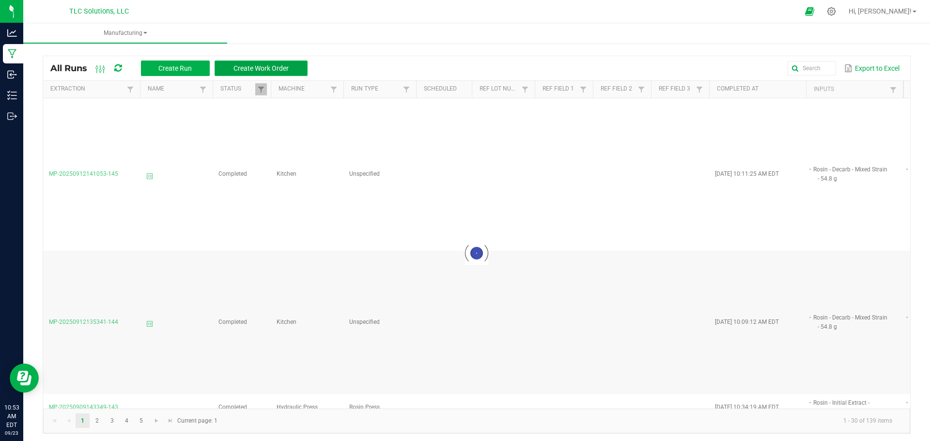
click at [273, 65] on span "Create Work Order" at bounding box center [261, 68] width 55 height 8
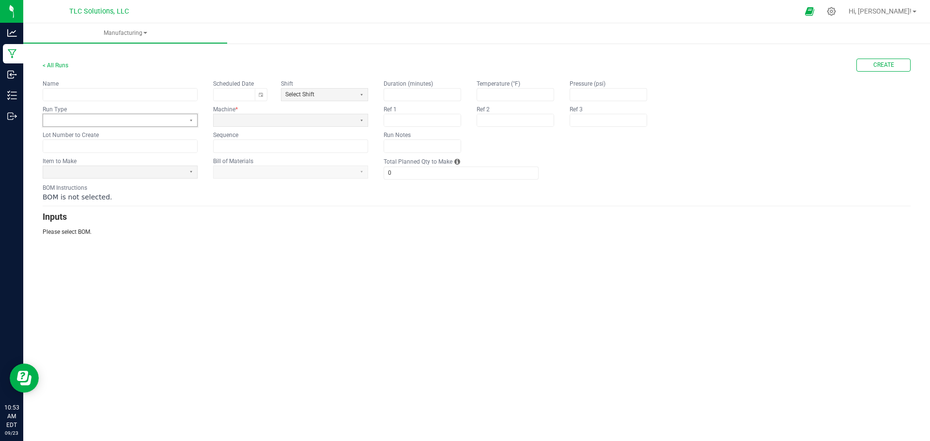
click at [128, 117] on span at bounding box center [114, 120] width 134 height 8
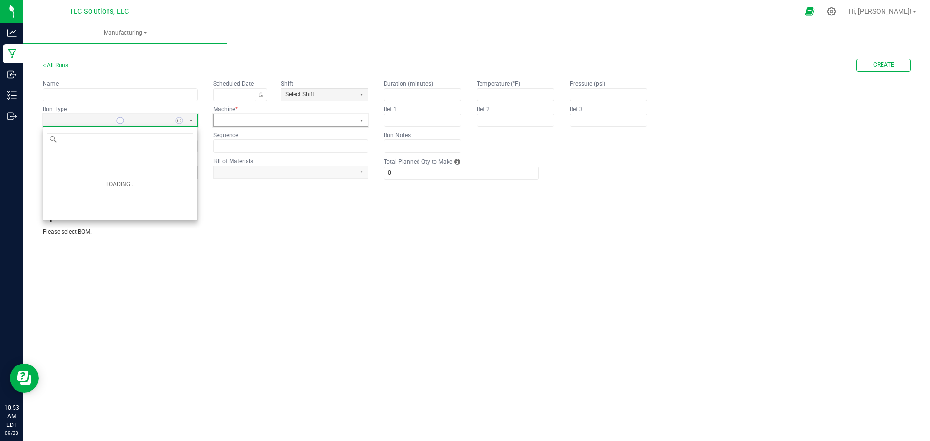
click at [258, 116] on span at bounding box center [285, 120] width 134 height 8
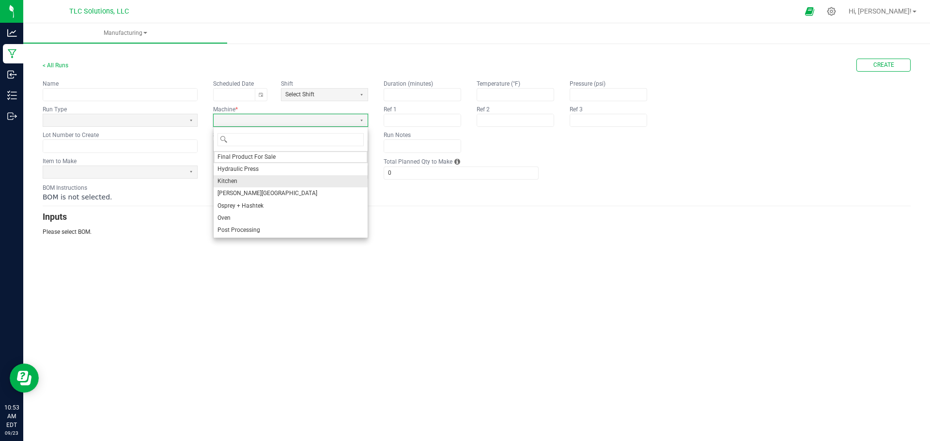
click at [243, 180] on li "Kitchen" at bounding box center [291, 181] width 154 height 12
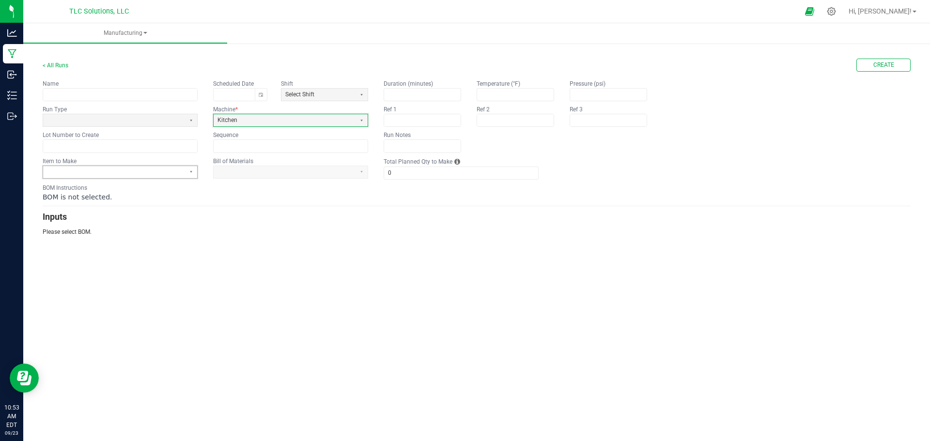
click at [147, 173] on span at bounding box center [114, 172] width 134 height 8
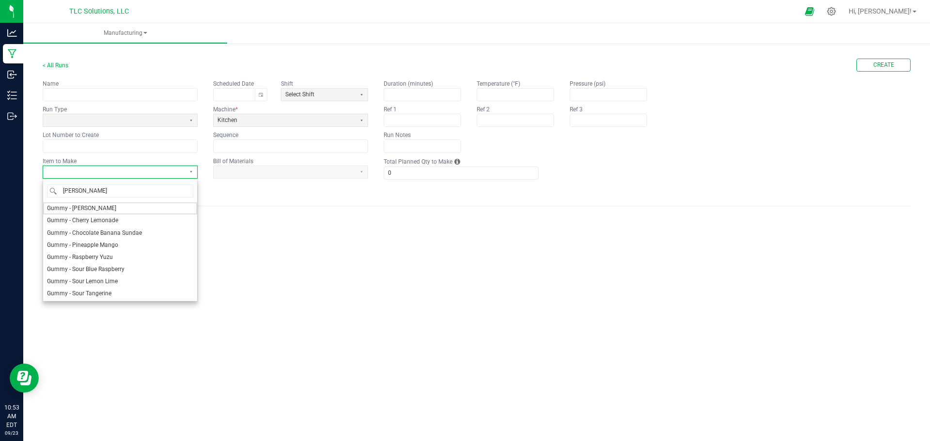
type input "gummy"
click at [99, 297] on span "Gummy - Sour Tangerine" at bounding box center [79, 294] width 64 height 8
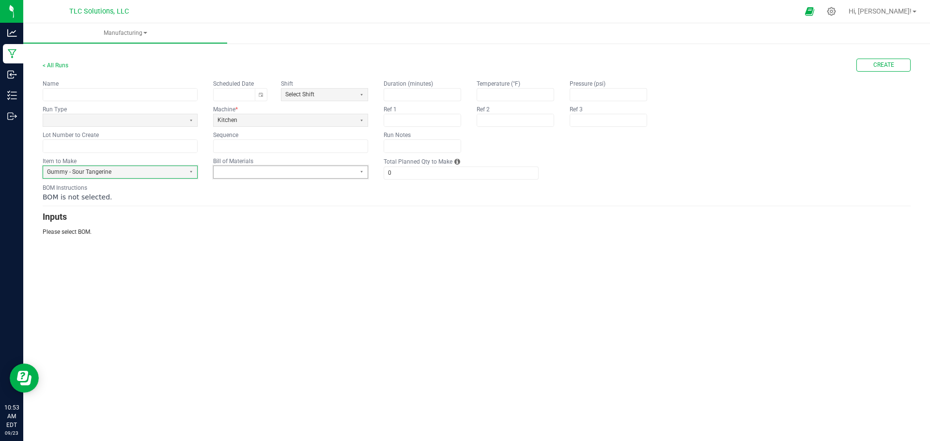
click at [325, 174] on span at bounding box center [285, 172] width 134 height 8
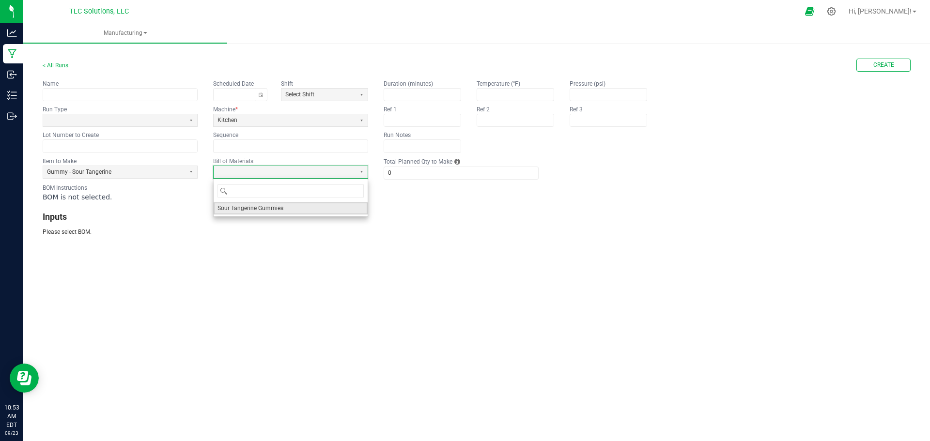
click at [300, 210] on li "Sour Tangerine Gummies" at bounding box center [291, 209] width 154 height 12
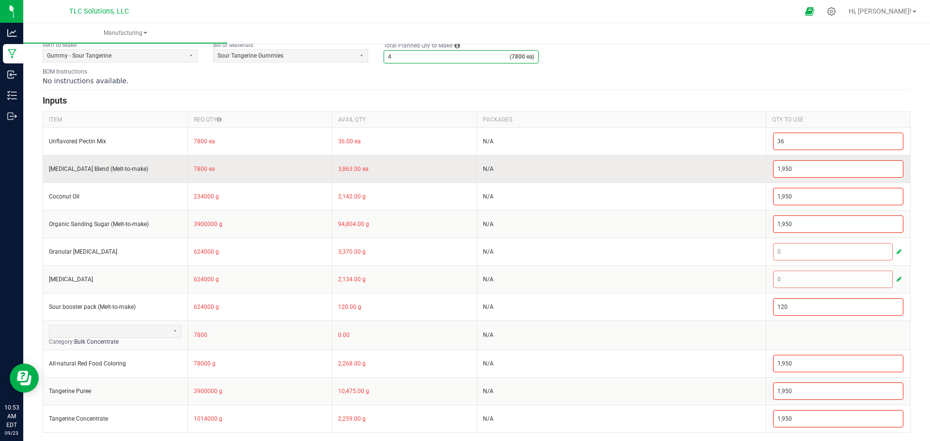
scroll to position [118, 0]
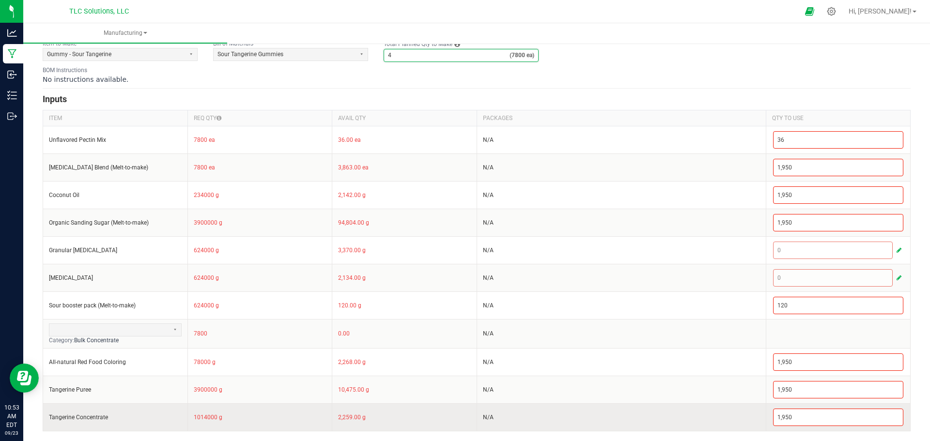
type input "4"
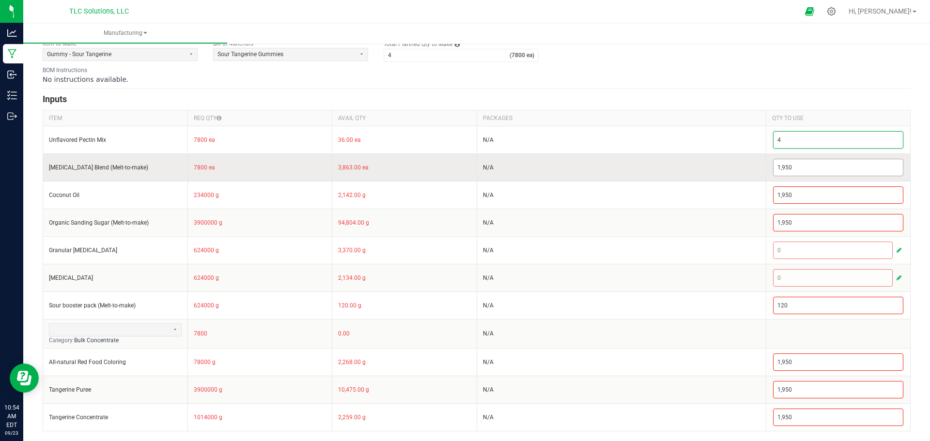
type input "4"
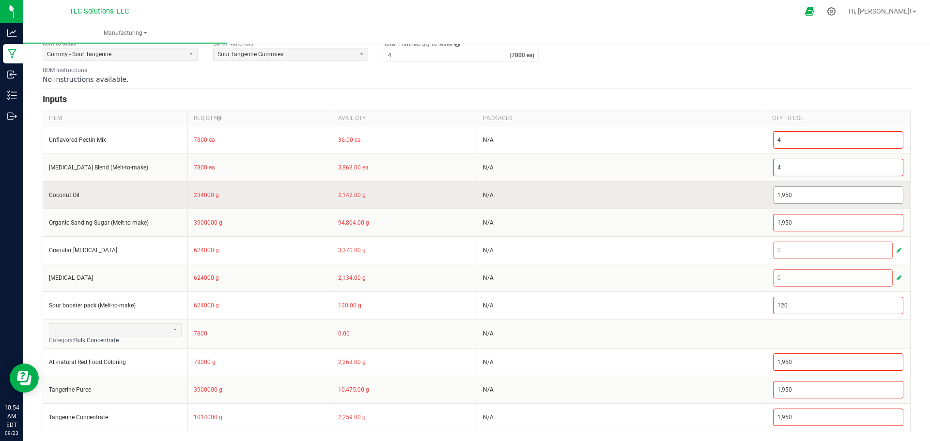
type input "4"
click at [798, 195] on input "1950" at bounding box center [839, 195] width 130 height 16
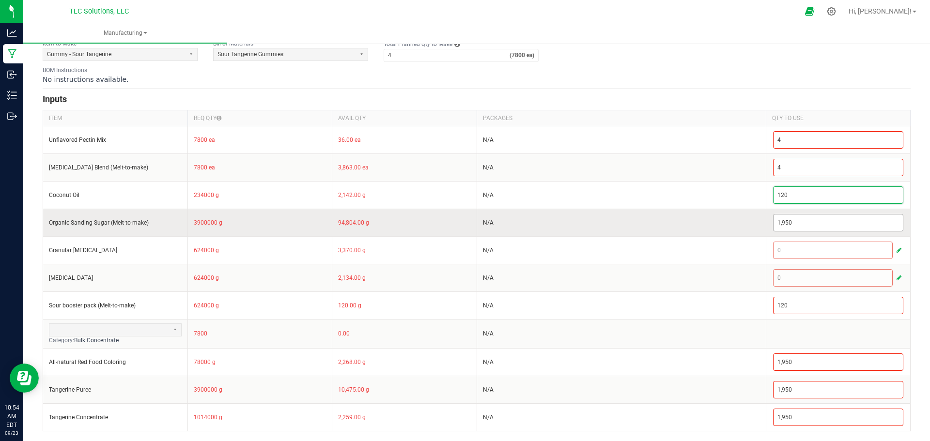
type input "120"
click at [810, 219] on input "1950" at bounding box center [839, 223] width 130 height 16
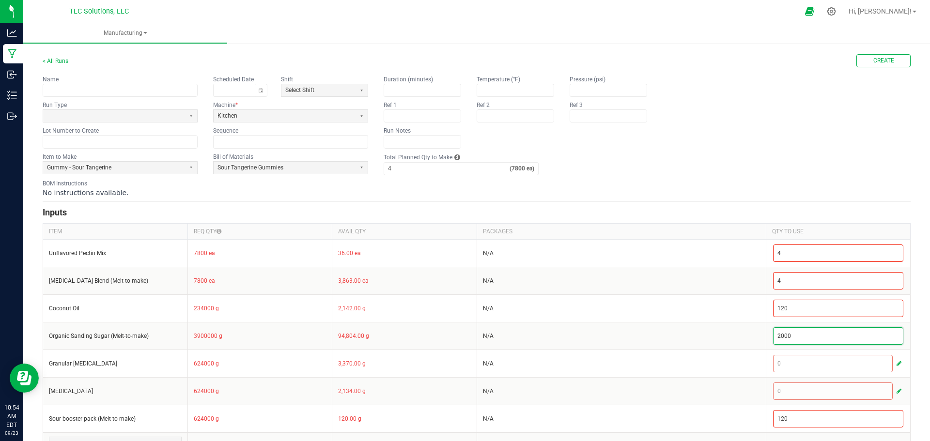
scroll to position [0, 0]
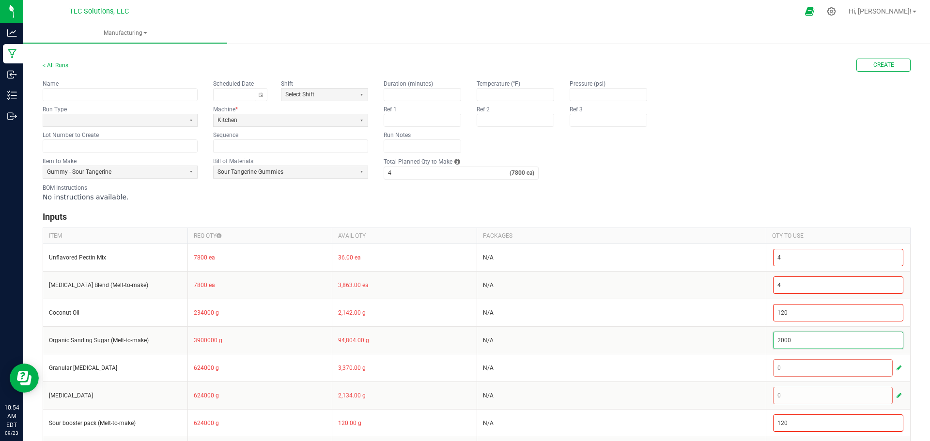
type input "2,000"
click at [675, 201] on div "No instructions available." at bounding box center [477, 197] width 868 height 10
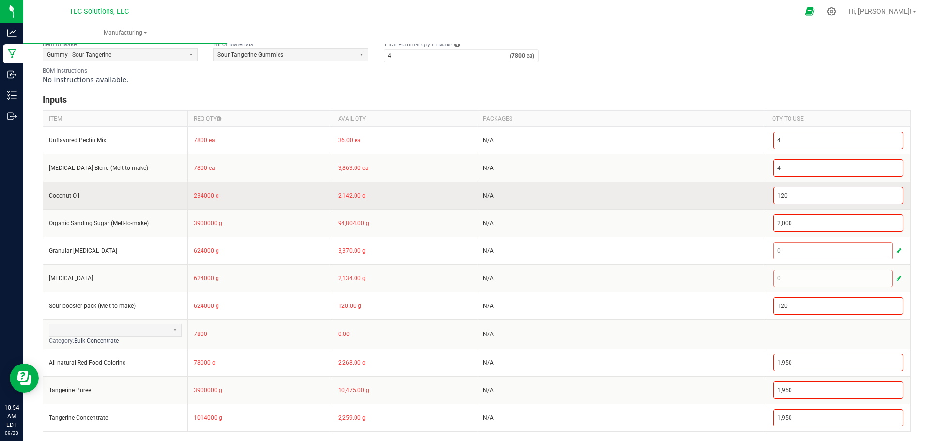
scroll to position [118, 0]
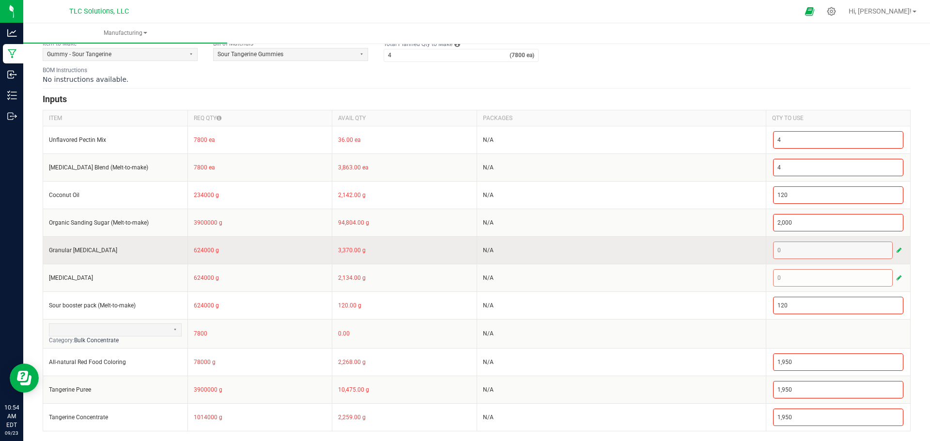
click at [850, 252] on button "button" at bounding box center [899, 251] width 9 height 12
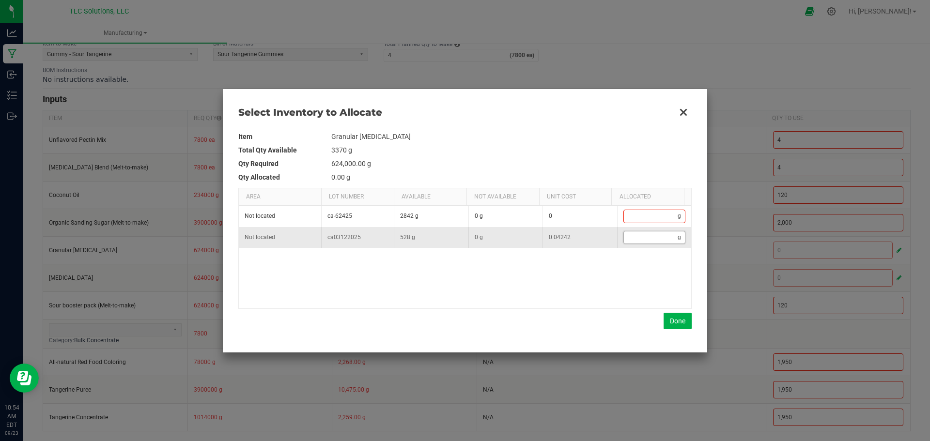
click at [643, 239] on input "Data table" at bounding box center [651, 238] width 54 height 12
type input "3"
type input "36"
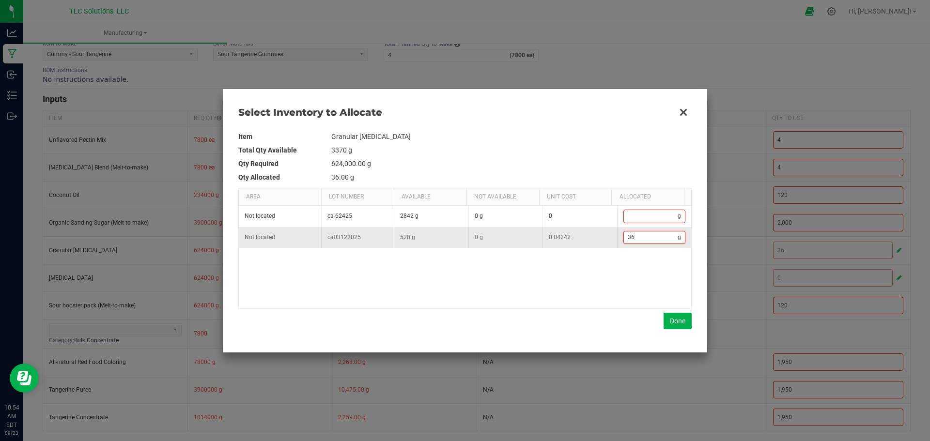
type input "360"
type input "36"
type input "3"
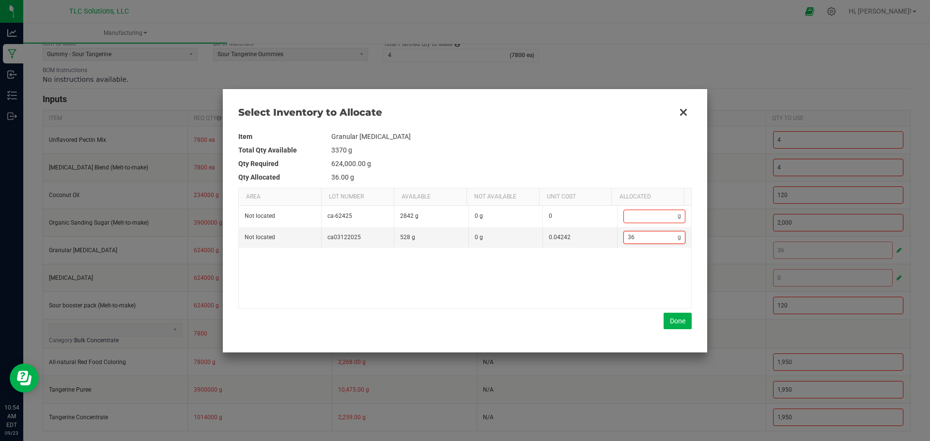
type input "3"
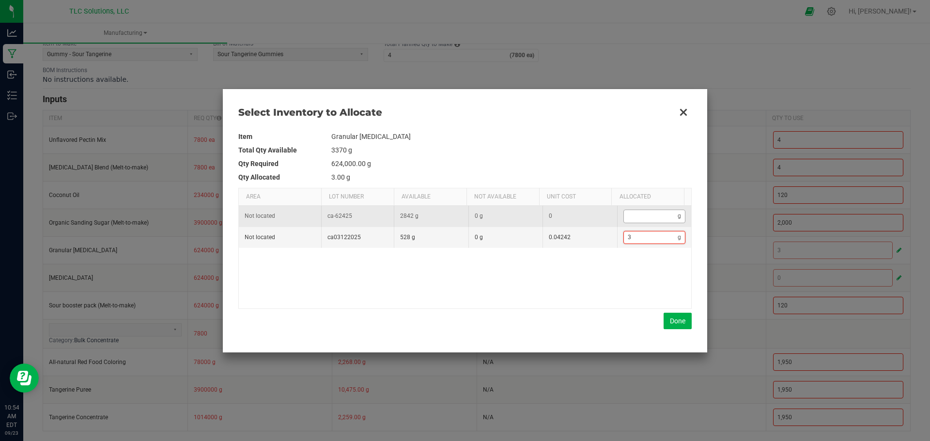
type input "32"
type input "320"
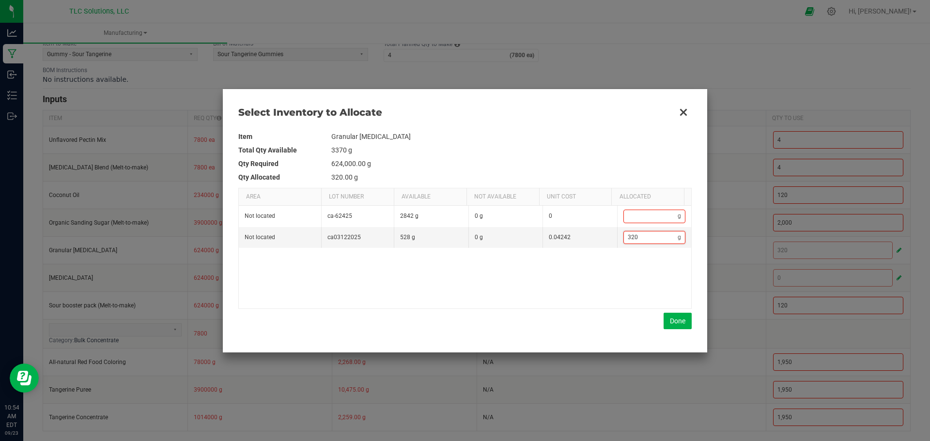
type input "320"
click at [538, 151] on td "3370 g" at bounding box center [511, 150] width 361 height 14
click at [489, 145] on td "3370 g" at bounding box center [511, 150] width 361 height 14
click at [676, 321] on button "Done" at bounding box center [678, 321] width 28 height 16
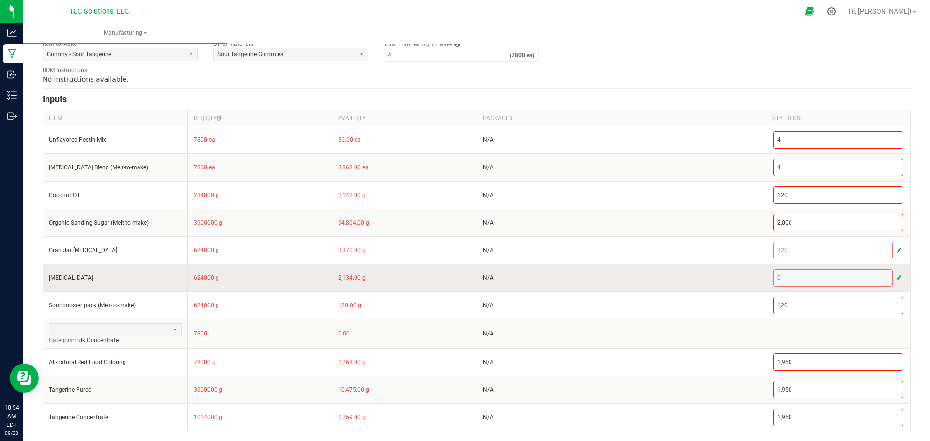
click at [850, 276] on span "button" at bounding box center [899, 278] width 5 height 8
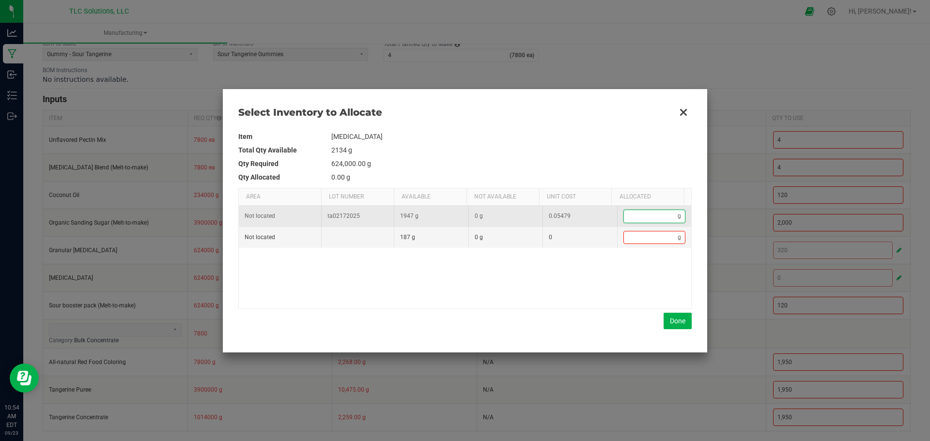
click at [635, 214] on input "Data table" at bounding box center [651, 216] width 54 height 12
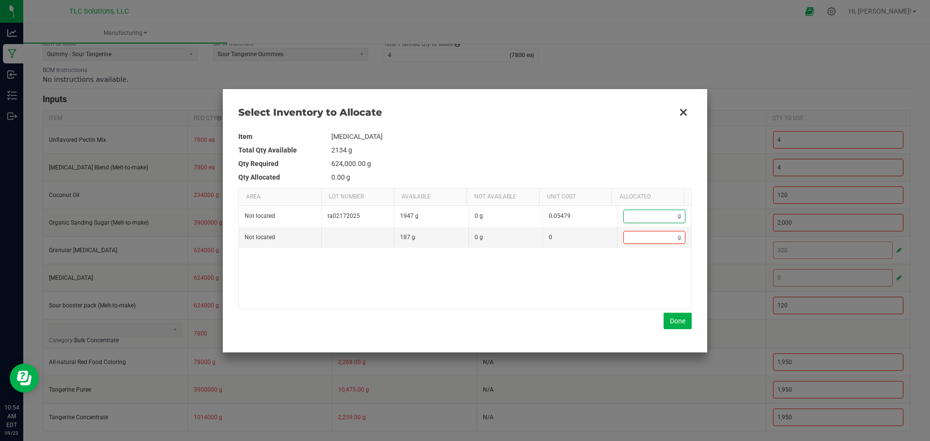
type input "3"
type input "32"
type input "320"
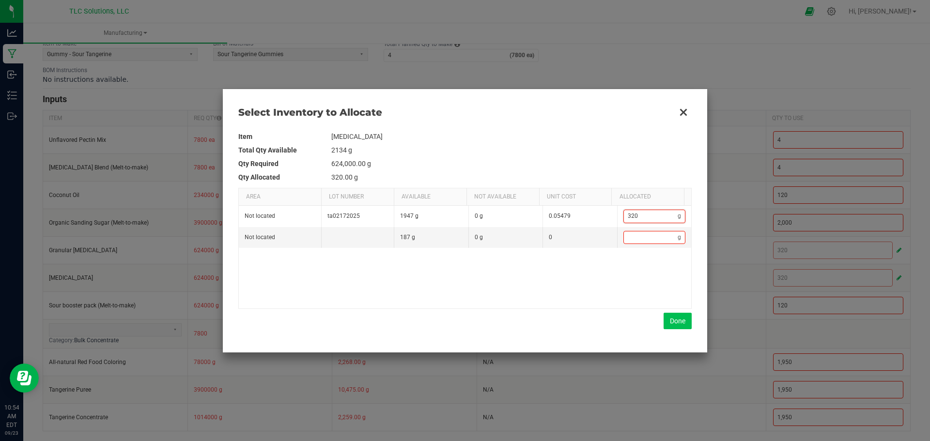
type input "320"
click at [671, 326] on button "Done" at bounding box center [678, 321] width 28 height 16
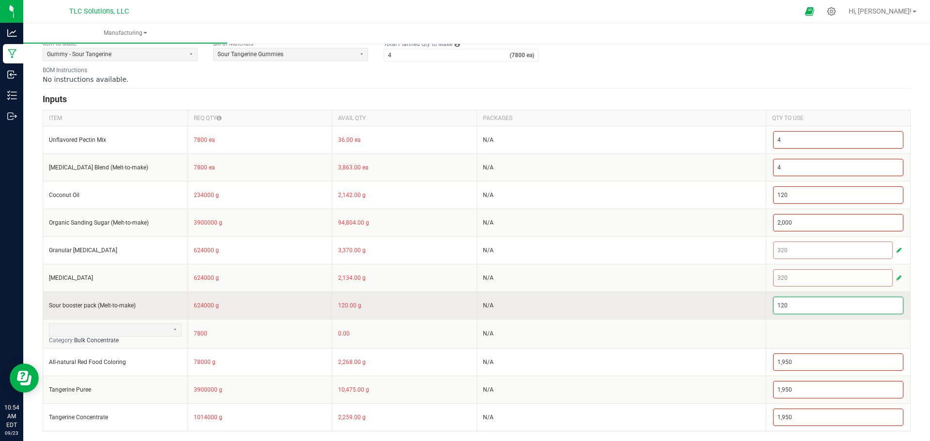
click at [809, 306] on input "120" at bounding box center [839, 306] width 130 height 16
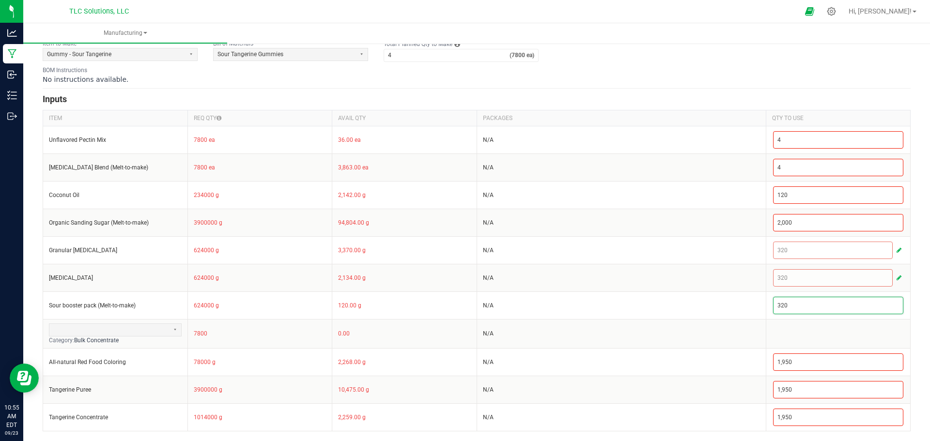
type input "320"
click at [698, 76] on div "No instructions available." at bounding box center [477, 80] width 868 height 10
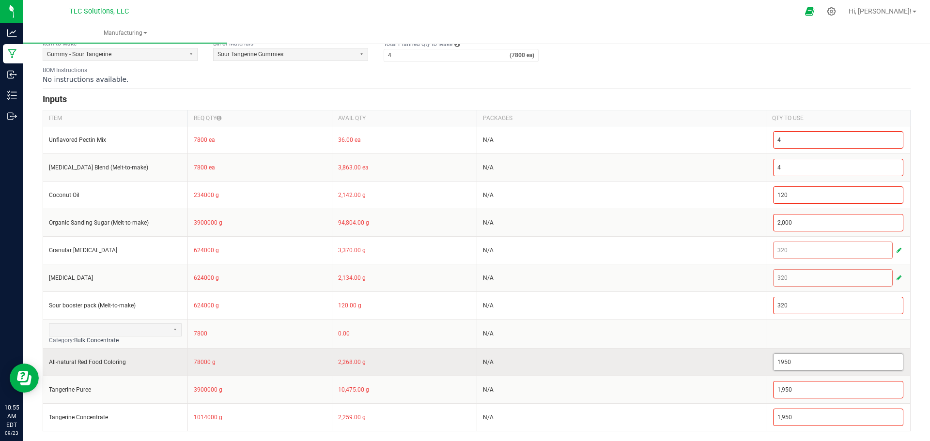
click at [800, 362] on input "1950" at bounding box center [839, 362] width 130 height 16
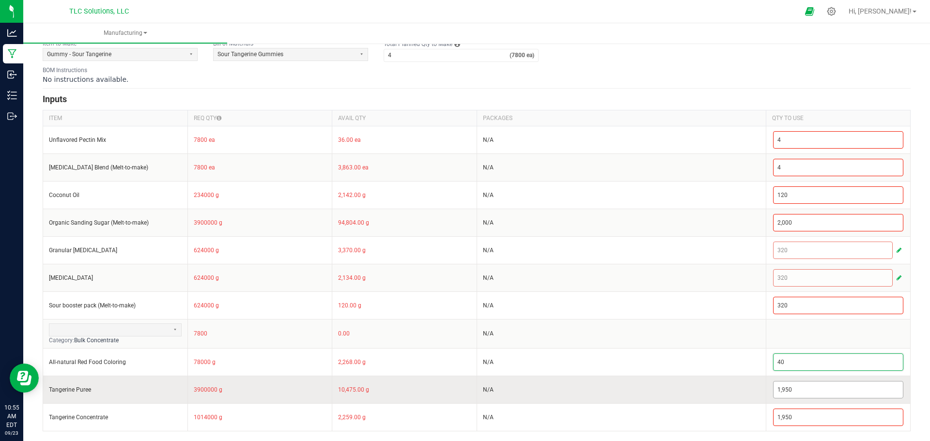
type input "40"
click at [804, 383] on input "1950" at bounding box center [839, 390] width 130 height 16
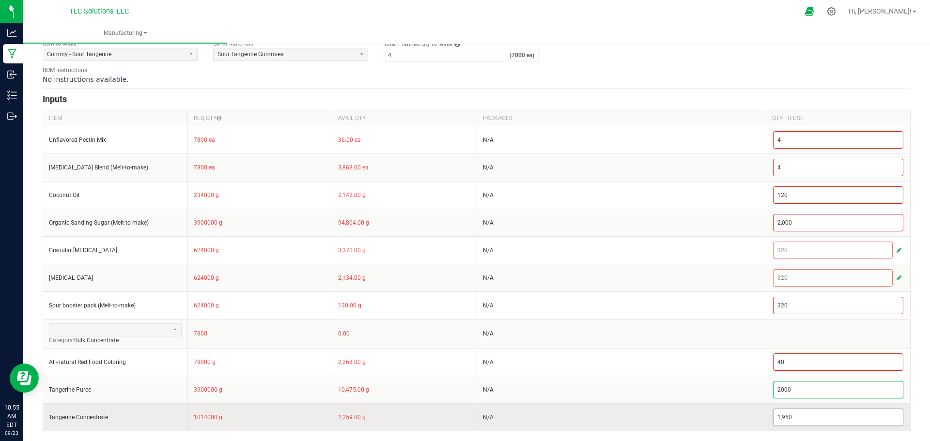
type input "2,000"
click at [793, 420] on input "1950" at bounding box center [839, 417] width 130 height 16
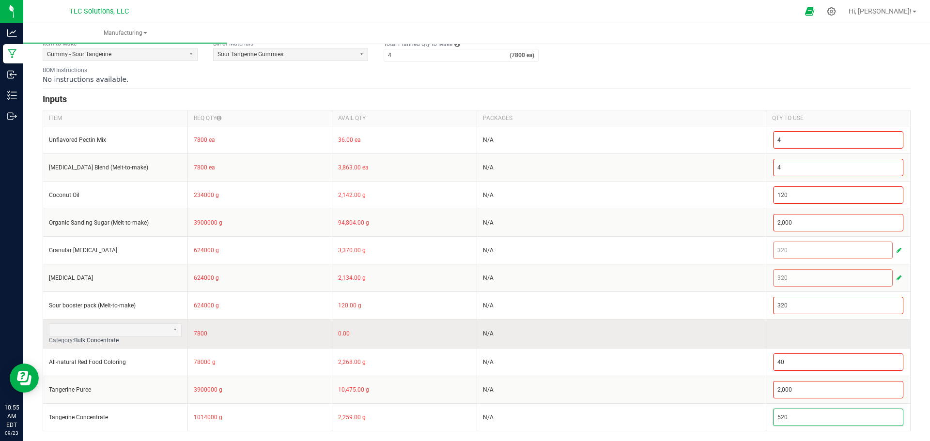
click at [173, 322] on td "Category: Bulk Concentrate" at bounding box center [115, 333] width 145 height 29
click at [172, 330] on button "Select" at bounding box center [175, 330] width 12 height 12
type input "520"
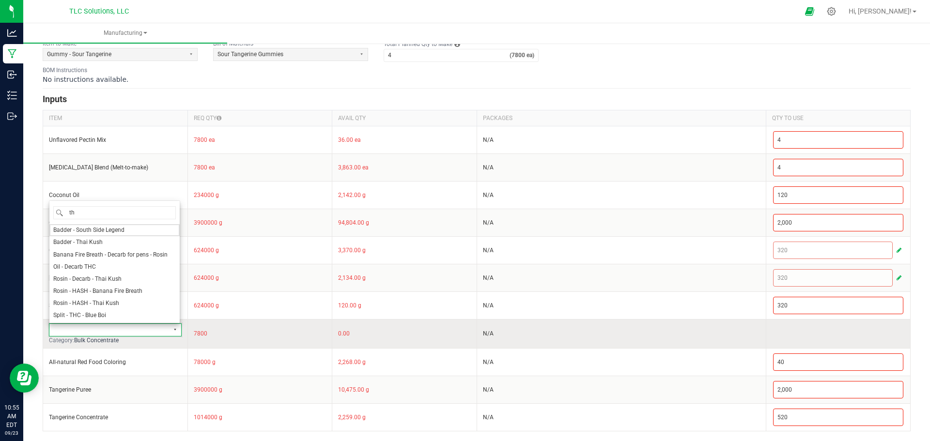
type input "thc"
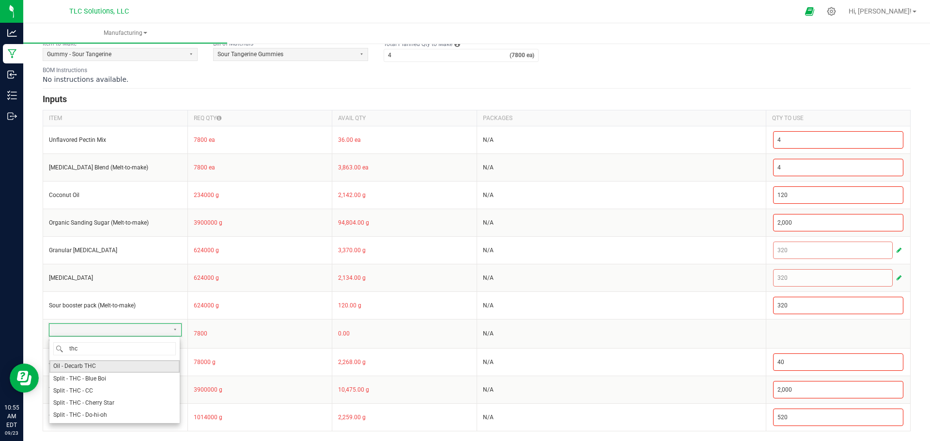
click at [93, 364] on span "Oil - Decarb THC" at bounding box center [74, 366] width 43 height 8
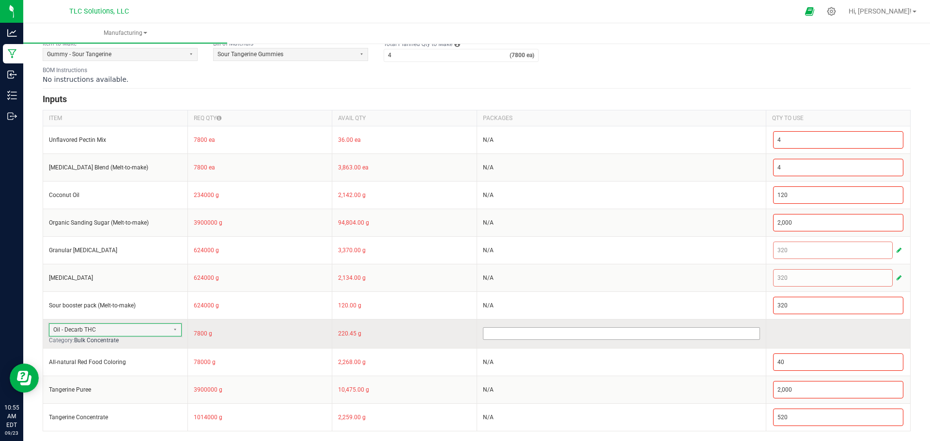
click at [543, 336] on input at bounding box center [622, 334] width 276 height 12
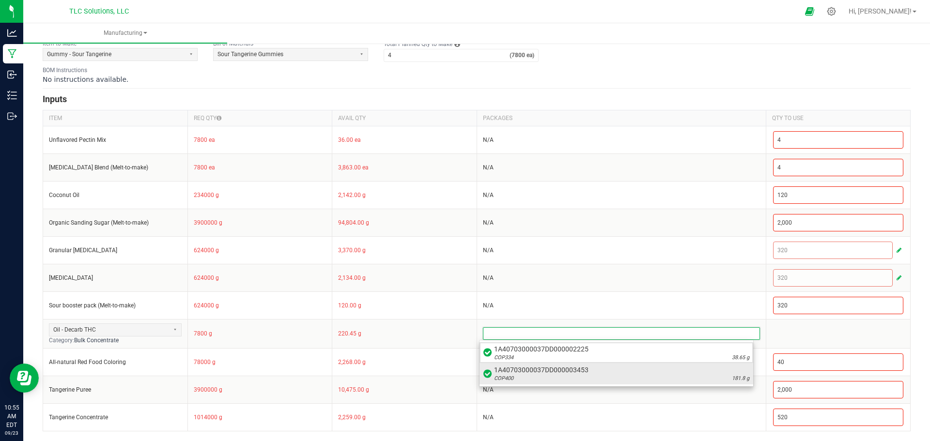
click at [626, 375] on div "COP400 181.8 g" at bounding box center [621, 379] width 255 height 8
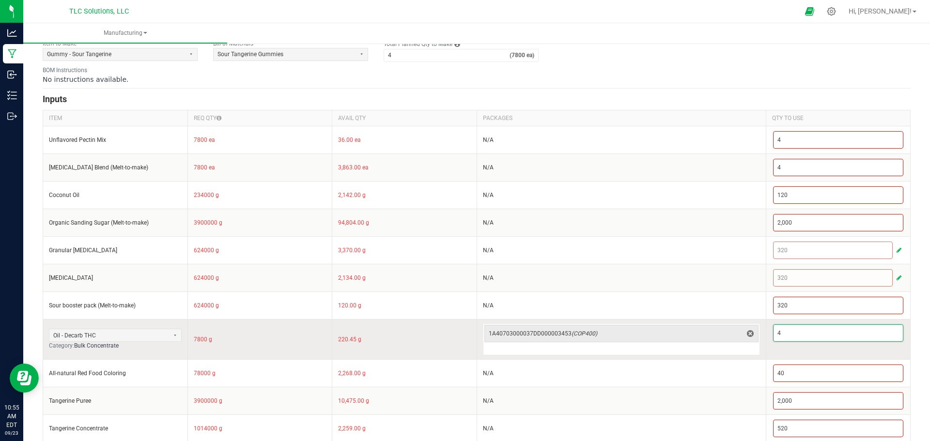
click at [801, 335] on input "4" at bounding box center [839, 333] width 130 height 16
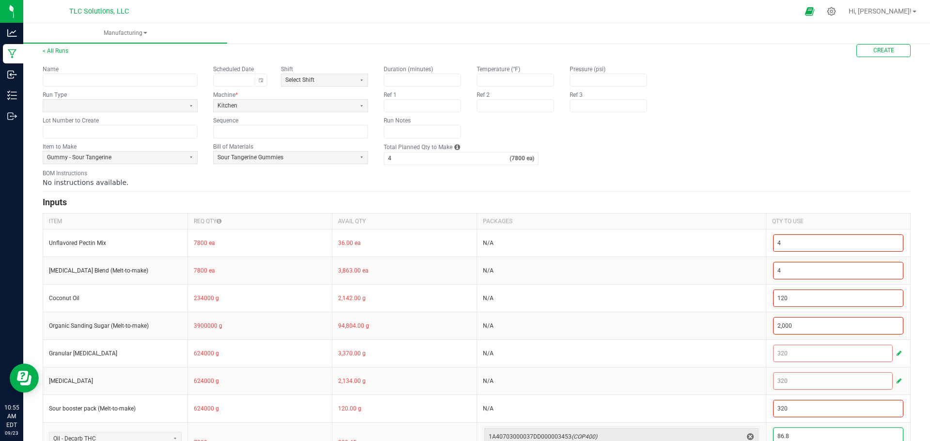
scroll to position [0, 0]
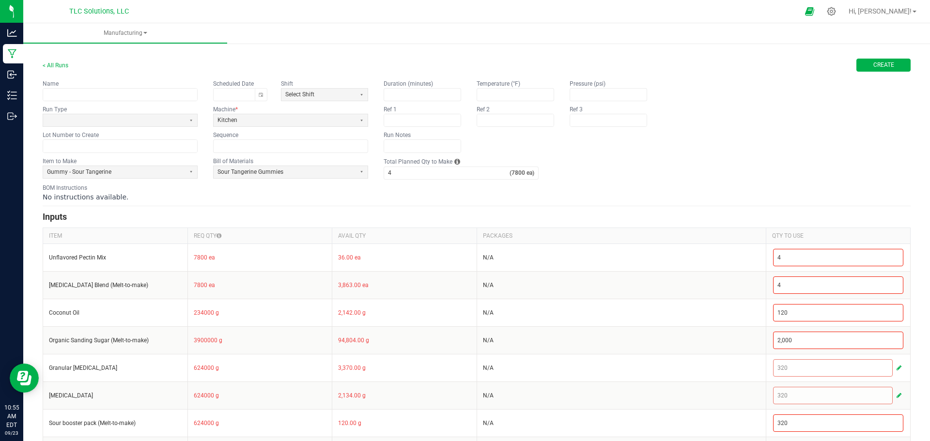
type input "86.8"
click at [850, 68] on span "Create" at bounding box center [884, 65] width 21 height 8
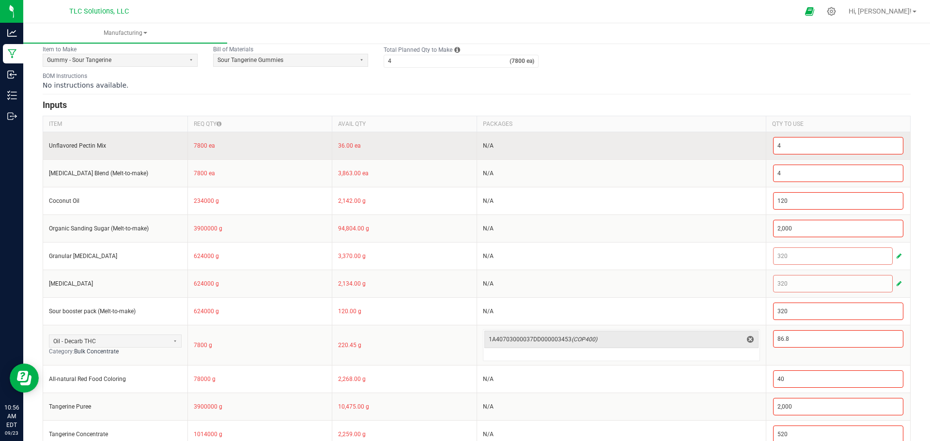
scroll to position [129, 0]
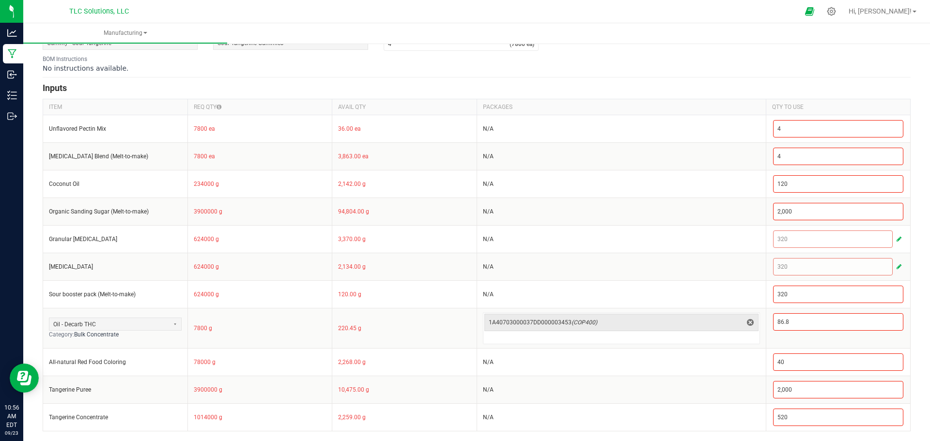
click at [219, 83] on h3 "Inputs" at bounding box center [477, 88] width 868 height 14
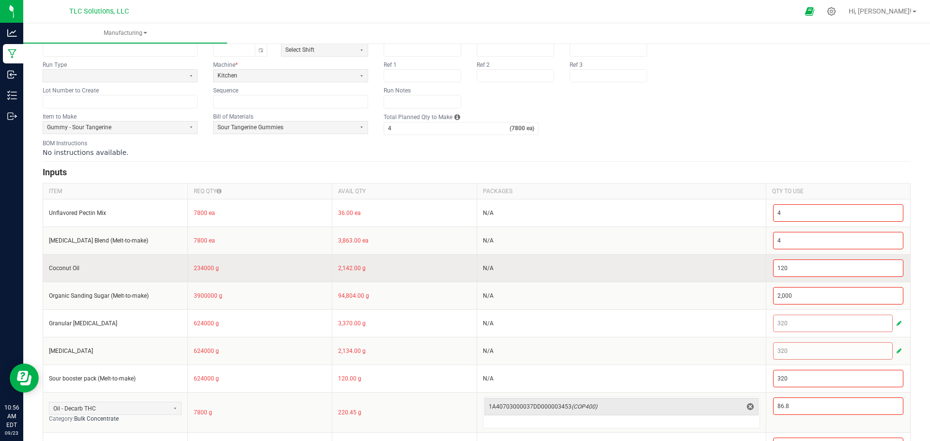
scroll to position [0, 0]
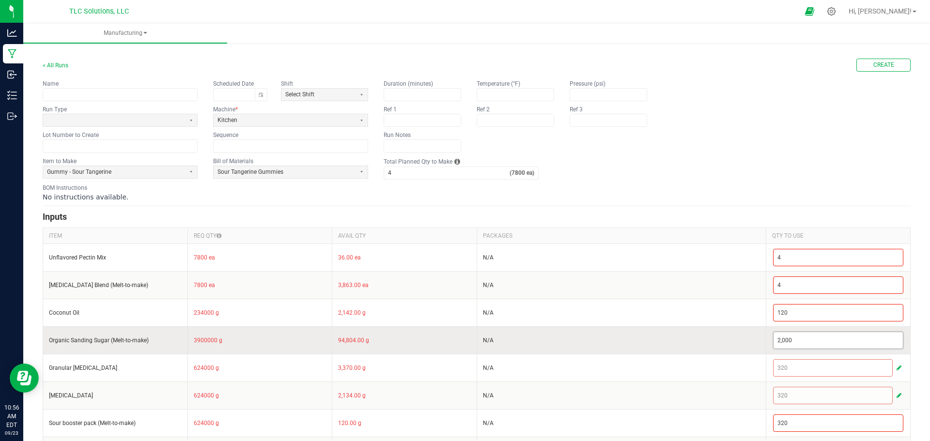
type input "2000"
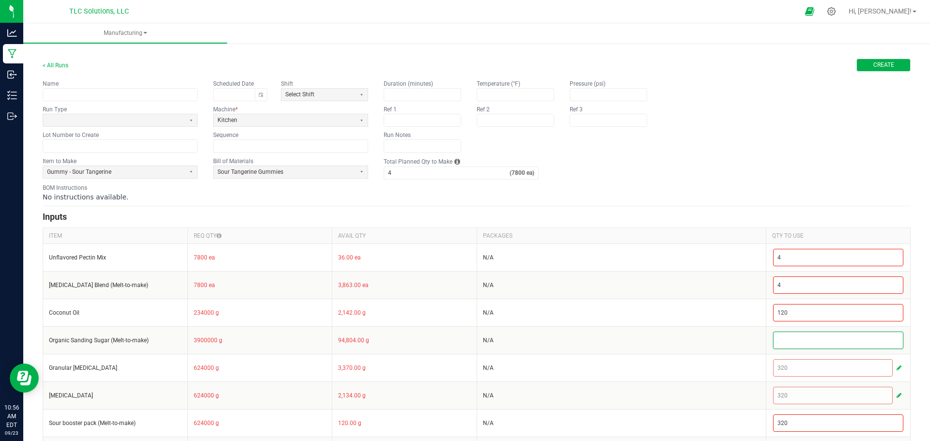
click at [850, 63] on span "Create" at bounding box center [884, 65] width 21 height 8
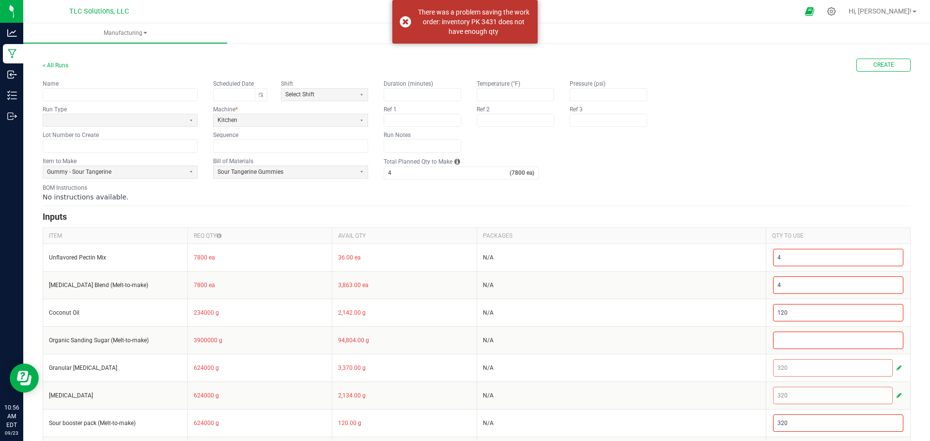
click at [710, 104] on div "Name Scheduled Date Shift Select Shift Run Type Machine * Kitchen Lot Number to…" at bounding box center [477, 115] width 868 height 73
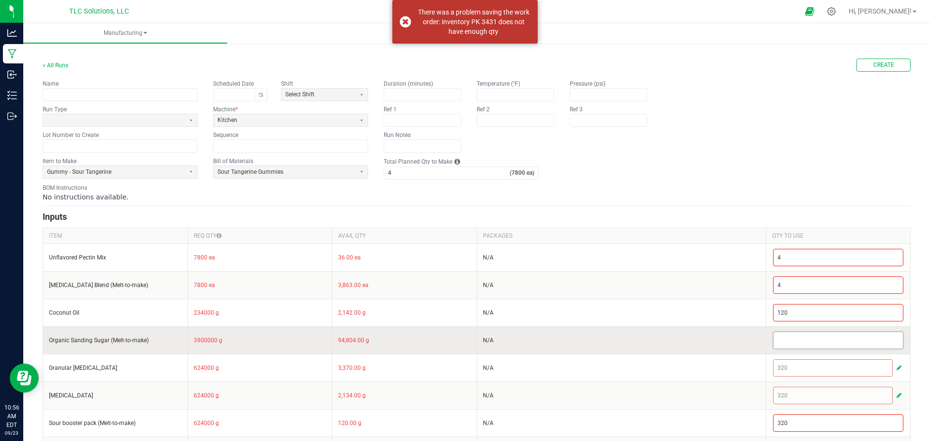
click at [788, 341] on input at bounding box center [839, 340] width 130 height 16
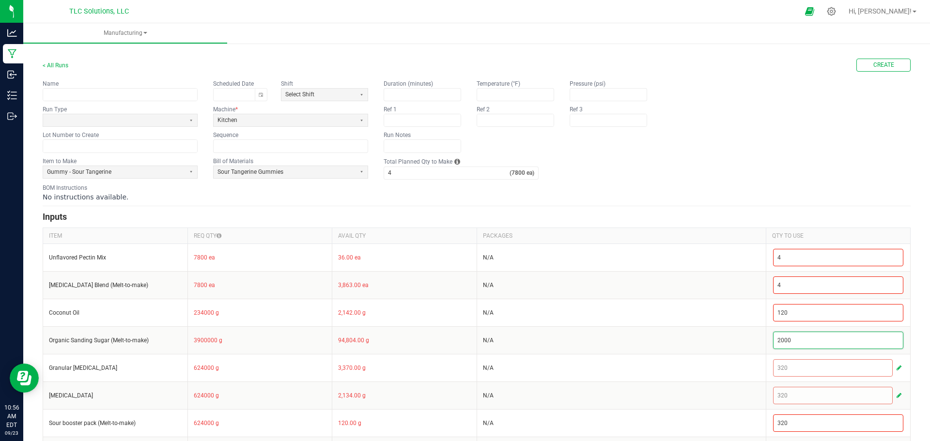
click at [465, 112] on fieldset "Duration (minutes) Temperature (°F) Pressure (psi) Ref 1 Ref 2 Ref 3 Run Notes" at bounding box center [523, 115] width 279 height 73
type input "2,000"
click at [741, 194] on div "No instructions available." at bounding box center [477, 197] width 868 height 10
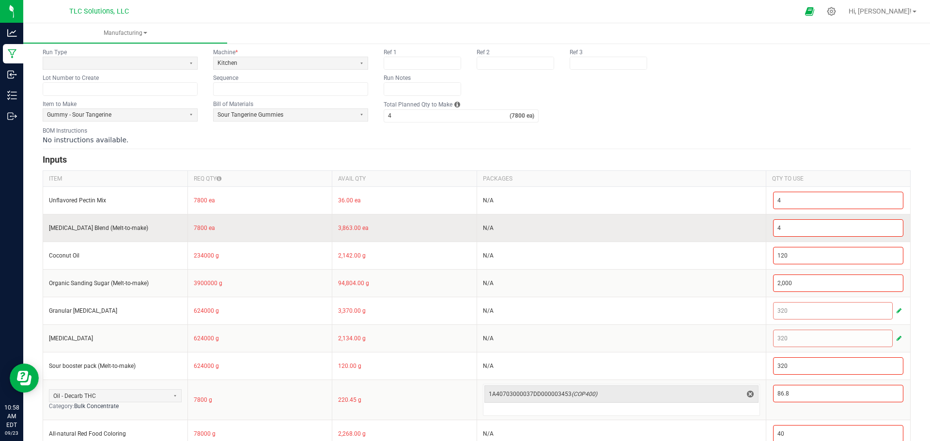
scroll to position [81, 0]
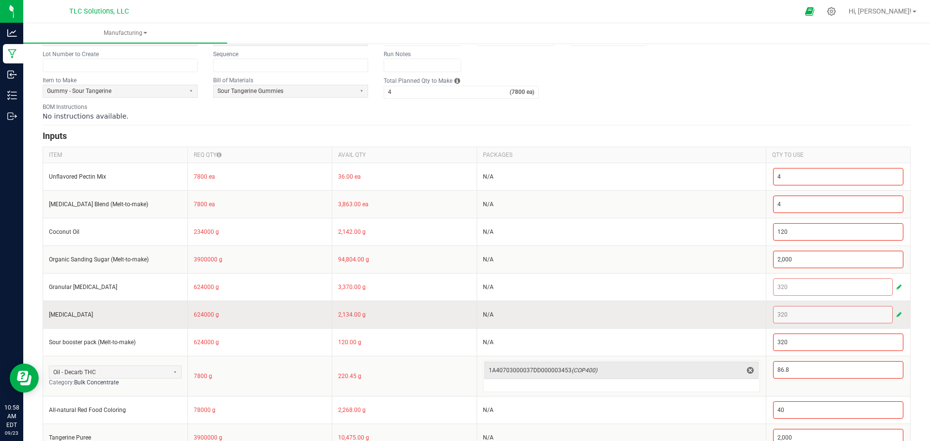
click at [850, 315] on button "button" at bounding box center [899, 315] width 9 height 12
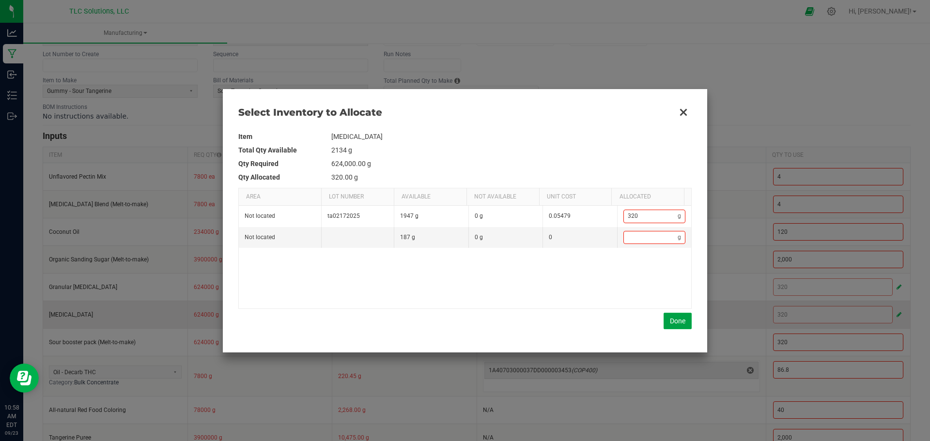
click at [672, 321] on button "Done" at bounding box center [678, 321] width 28 height 16
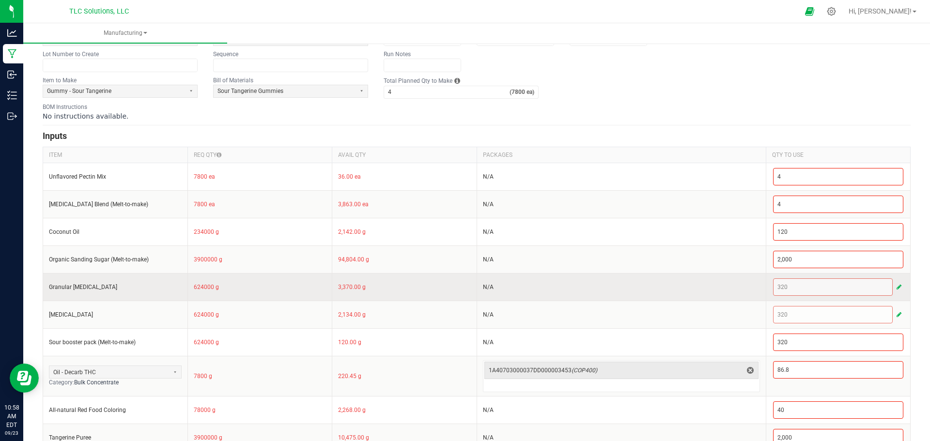
click at [850, 288] on span "button" at bounding box center [899, 287] width 5 height 8
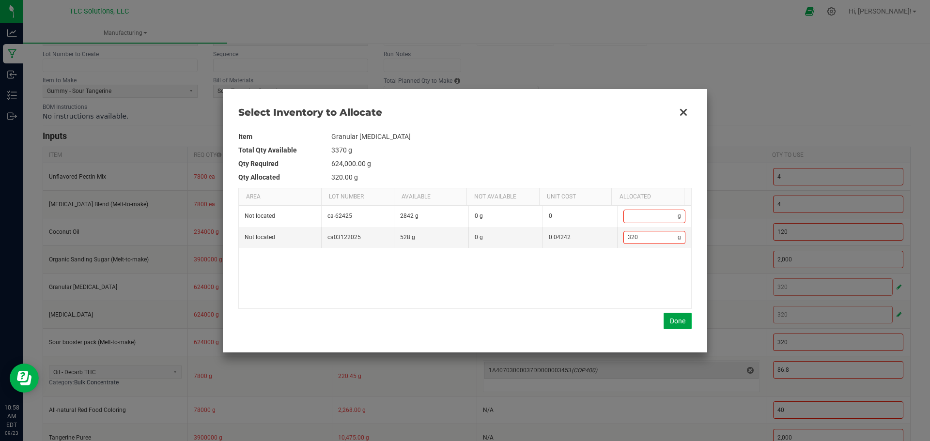
click at [675, 318] on button "Done" at bounding box center [678, 321] width 28 height 16
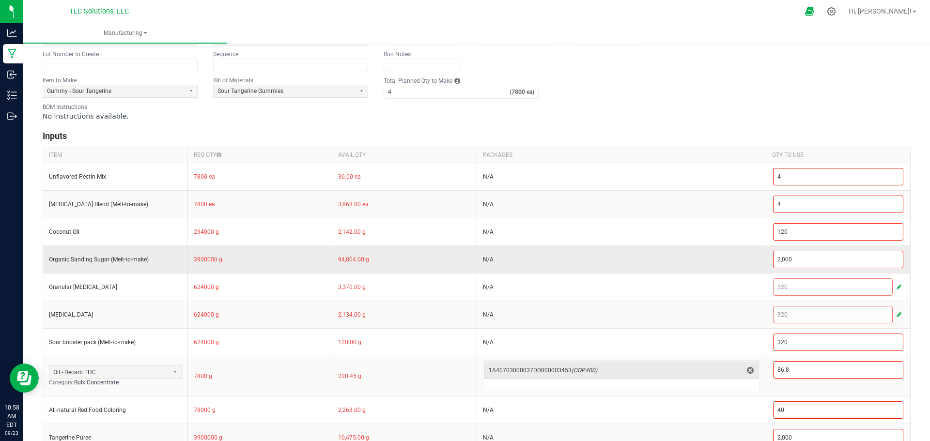
scroll to position [129, 0]
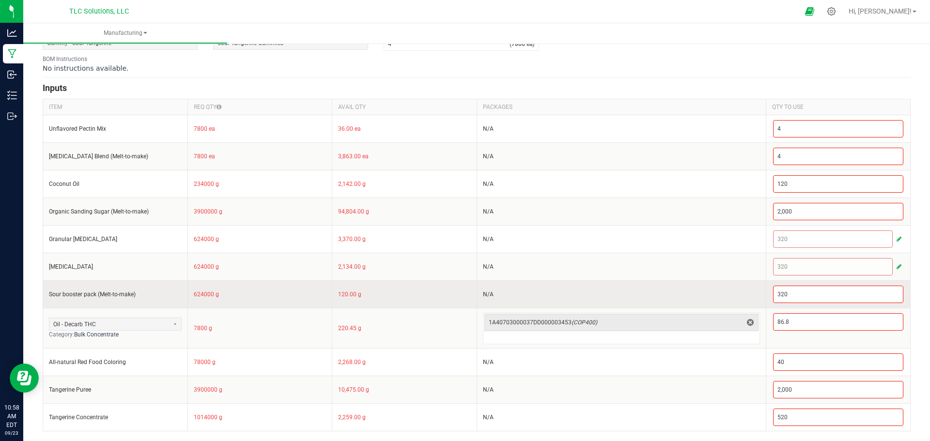
drag, startPoint x: 371, startPoint y: 296, endPoint x: 81, endPoint y: 300, distance: 289.8
click at [81, 300] on tr "Sour booster pack (Melt-to-make) 624000 g 120.00 g N/A 320" at bounding box center [477, 295] width 868 height 28
click at [247, 283] on td "624000 g" at bounding box center [260, 295] width 145 height 28
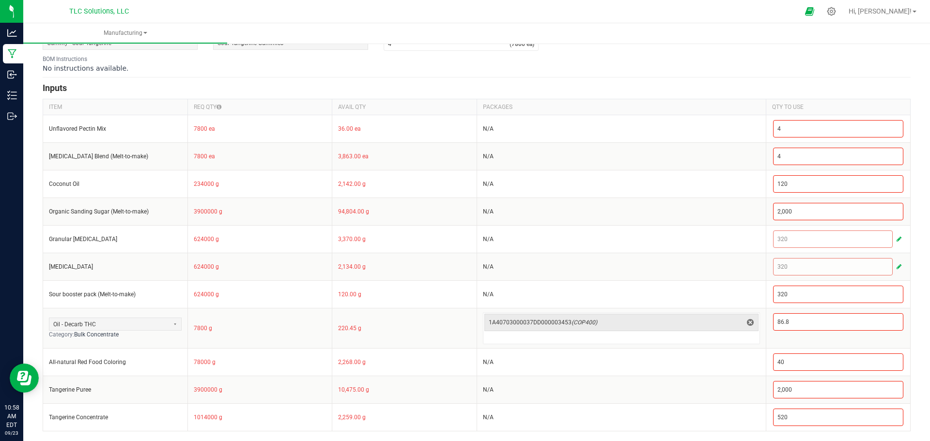
drag, startPoint x: 401, startPoint y: 292, endPoint x: 34, endPoint y: 295, distance: 367.3
click at [34, 295] on div "< All Runs Create Name Scheduled Date Shift Select Shift Run Type Machine * Kit…" at bounding box center [476, 176] width 907 height 529
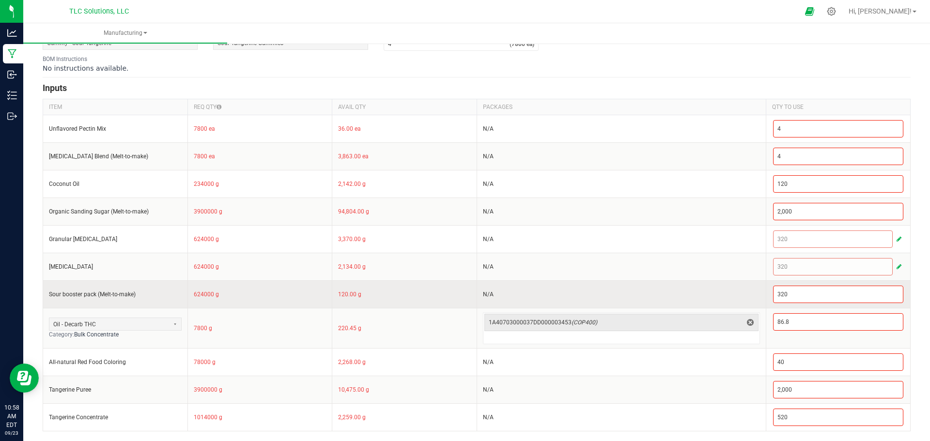
click at [124, 293] on input "Sour booster pack (Melt-to-make)" at bounding box center [115, 295] width 133 height 8
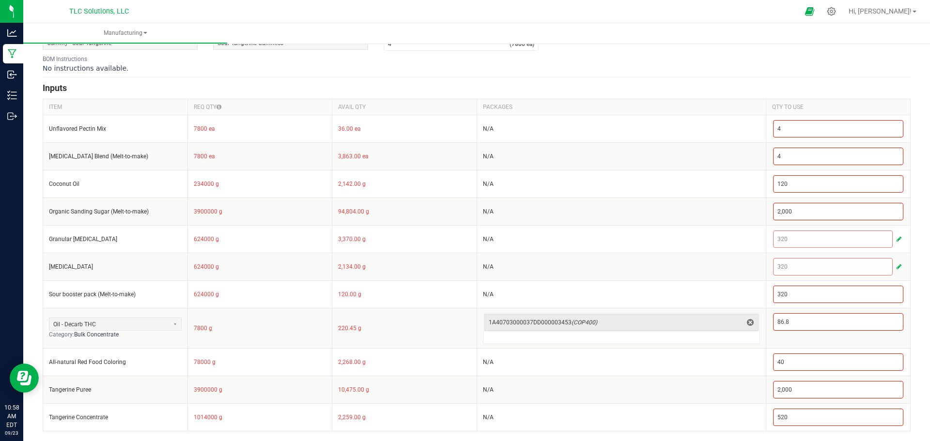
drag, startPoint x: 379, startPoint y: 293, endPoint x: 41, endPoint y: 296, distance: 338.2
click at [41, 296] on div "< All Runs Create Name Scheduled Date Shift Select Shift Run Type Machine * Kit…" at bounding box center [476, 176] width 907 height 529
click at [413, 80] on form "< All Runs Create Name Scheduled Date Shift Select Shift Run Type Machine * Kit…" at bounding box center [477, 181] width 868 height 502
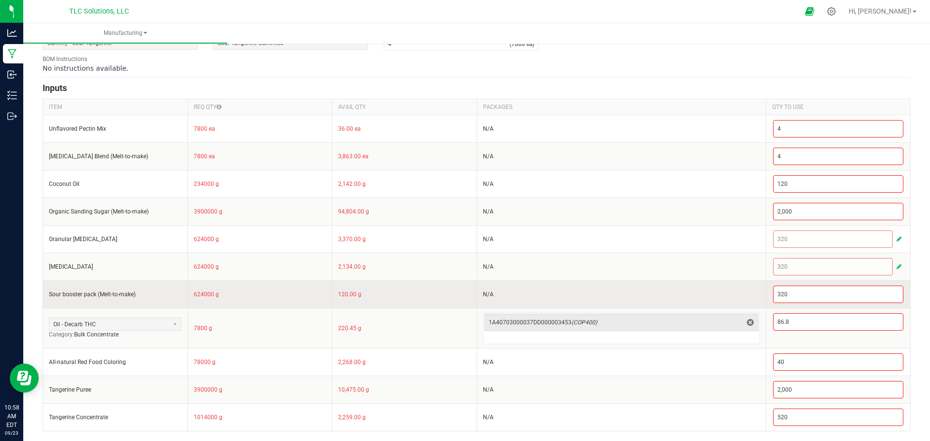
drag, startPoint x: 364, startPoint y: 293, endPoint x: 190, endPoint y: 293, distance: 174.0
click at [190, 293] on tr "Sour booster pack (Melt-to-make) 624000 g 120.00 g N/A 320" at bounding box center [477, 295] width 868 height 28
click at [267, 294] on td "624000 g" at bounding box center [260, 295] width 145 height 28
click at [810, 292] on input "320" at bounding box center [839, 294] width 130 height 16
click at [835, 293] on input "320" at bounding box center [839, 294] width 130 height 16
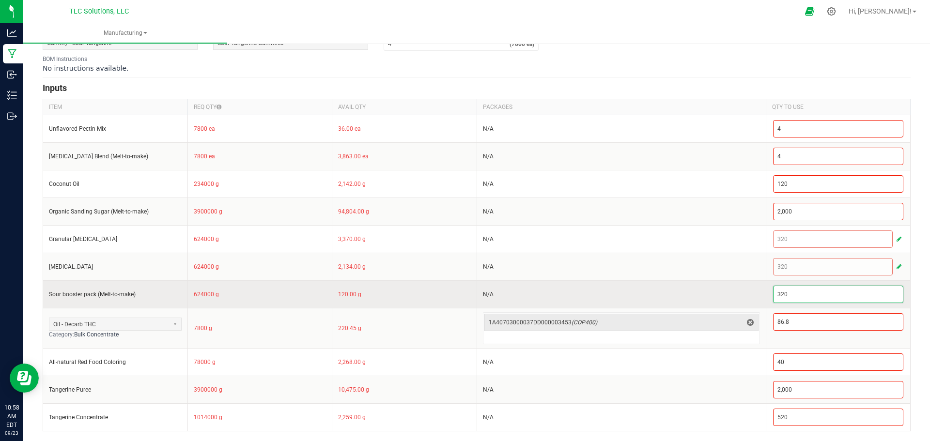
drag, startPoint x: 819, startPoint y: 297, endPoint x: 756, endPoint y: 292, distance: 63.6
click at [756, 292] on tr "Sour booster pack (Melt-to-make) 624000 g 120.00 g N/A 320" at bounding box center [477, 295] width 868 height 28
click at [774, 294] on input "320" at bounding box center [839, 294] width 130 height 16
drag, startPoint x: 785, startPoint y: 294, endPoint x: 766, endPoint y: 293, distance: 18.9
click at [766, 293] on td "320" at bounding box center [838, 295] width 145 height 28
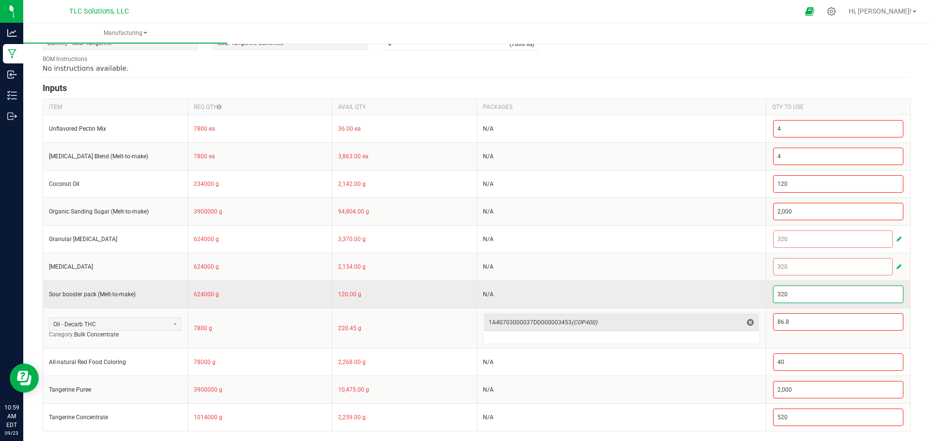
click at [778, 300] on input "320" at bounding box center [839, 294] width 130 height 16
click at [774, 294] on input "320" at bounding box center [839, 294] width 130 height 16
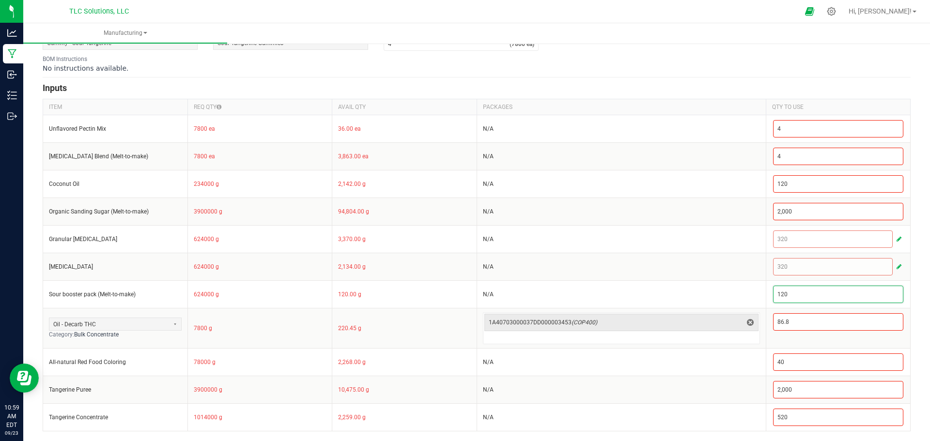
type input "120"
click at [850, 295] on div "< All Runs Create Name Scheduled Date Shift Select Shift Run Type Machine * Kit…" at bounding box center [476, 176] width 907 height 529
drag, startPoint x: 378, startPoint y: 293, endPoint x: 41, endPoint y: 296, distance: 337.3
click at [41, 296] on div "< All Runs Create Name Scheduled Date Shift Select Shift Run Type Machine * Kit…" at bounding box center [476, 176] width 907 height 529
click at [36, 291] on div "< All Runs Create Name Scheduled Date Shift Select Shift Run Type Machine * Kit…" at bounding box center [476, 176] width 907 height 529
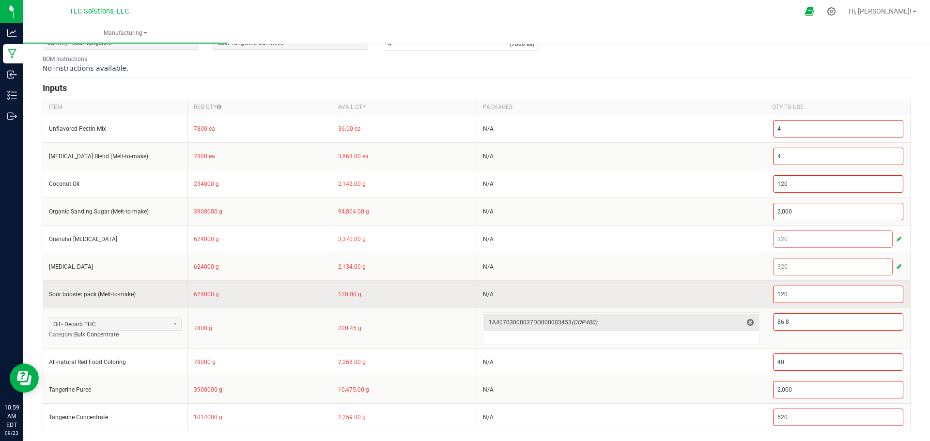
drag, startPoint x: 47, startPoint y: 293, endPoint x: 398, endPoint y: 292, distance: 350.3
click at [398, 292] on tr "Sour booster pack (Melt-to-make) 624000 g 120.00 g N/A 120" at bounding box center [477, 295] width 868 height 28
click at [396, 293] on td "120.00 g" at bounding box center [404, 295] width 145 height 28
drag, startPoint x: 377, startPoint y: 293, endPoint x: 48, endPoint y: 294, distance: 329.5
click at [48, 294] on tr "Sour booster pack (Melt-to-make) 624000 g 120.00 g N/A 120" at bounding box center [477, 295] width 868 height 28
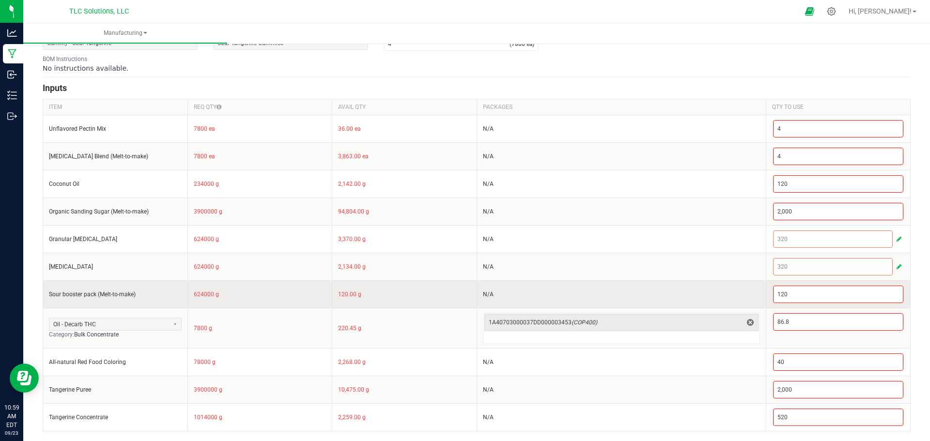
click at [48, 294] on td "Sour booster pack (Melt-to-make)" at bounding box center [115, 295] width 145 height 28
drag, startPoint x: 374, startPoint y: 296, endPoint x: 48, endPoint y: 293, distance: 325.6
click at [48, 293] on tr "Sour booster pack (Melt-to-make) 624000 g 120.00 g N/A 120" at bounding box center [477, 295] width 868 height 28
click at [48, 293] on td "Sour booster pack (Melt-to-make)" at bounding box center [115, 295] width 145 height 28
drag, startPoint x: 412, startPoint y: 297, endPoint x: 46, endPoint y: 294, distance: 366.3
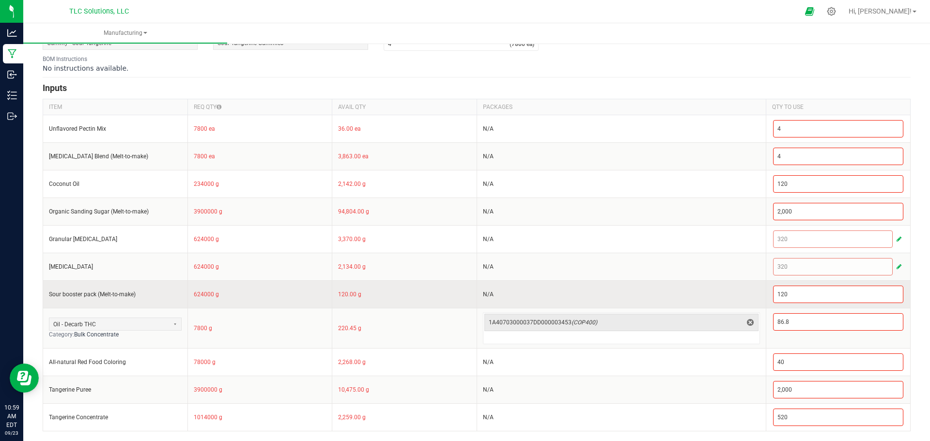
click at [46, 294] on tr "Sour booster pack (Melt-to-make) 624000 g 120.00 g N/A 120" at bounding box center [477, 295] width 868 height 28
click at [250, 292] on td "624000 g" at bounding box center [260, 295] width 145 height 28
drag, startPoint x: 366, startPoint y: 294, endPoint x: 49, endPoint y: 294, distance: 316.9
click at [49, 294] on tr "Sour booster pack (Melt-to-make) 624000 g 120.00 g N/A 120" at bounding box center [477, 295] width 868 height 28
click at [94, 294] on input "Sour booster pack (Melt-to-make)" at bounding box center [115, 295] width 133 height 8
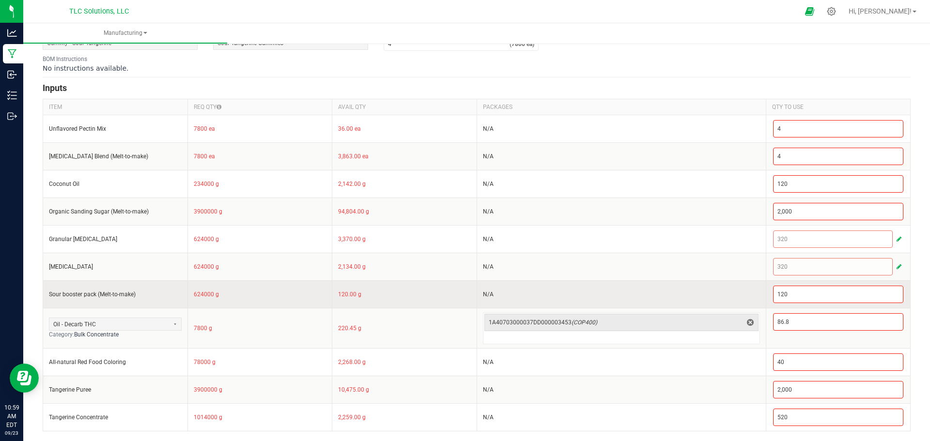
drag, startPoint x: 376, startPoint y: 295, endPoint x: 48, endPoint y: 293, distance: 327.6
click at [48, 293] on tr "Sour booster pack (Melt-to-make) 624000 g 120.00 g N/A 120" at bounding box center [477, 295] width 868 height 28
click at [52, 293] on input "Sour booster pack (Melt-to-make)" at bounding box center [115, 295] width 133 height 8
click at [47, 293] on td "Sour booster pack (Melt-to-make)" at bounding box center [115, 295] width 145 height 28
drag, startPoint x: 49, startPoint y: 293, endPoint x: 359, endPoint y: 297, distance: 309.2
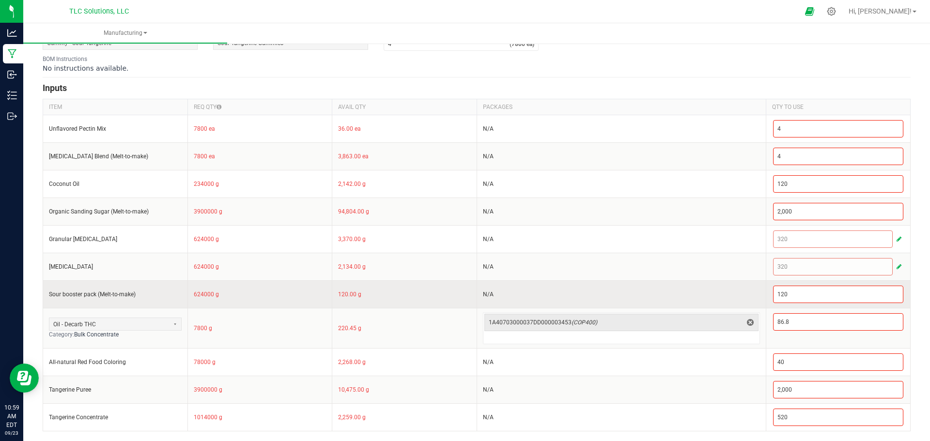
click at [359, 297] on tr "Sour booster pack (Melt-to-make) 624000 g 120.00 g N/A 120" at bounding box center [477, 295] width 868 height 28
click at [359, 297] on td "120.00 g" at bounding box center [404, 295] width 145 height 28
drag, startPoint x: 369, startPoint y: 298, endPoint x: 46, endPoint y: 296, distance: 323.2
click at [46, 296] on tr "Sour booster pack (Melt-to-make) 624000 g 120.00 g N/A 120" at bounding box center [477, 295] width 868 height 28
click at [175, 282] on td "Sour booster pack (Melt-to-make)" at bounding box center [115, 295] width 145 height 28
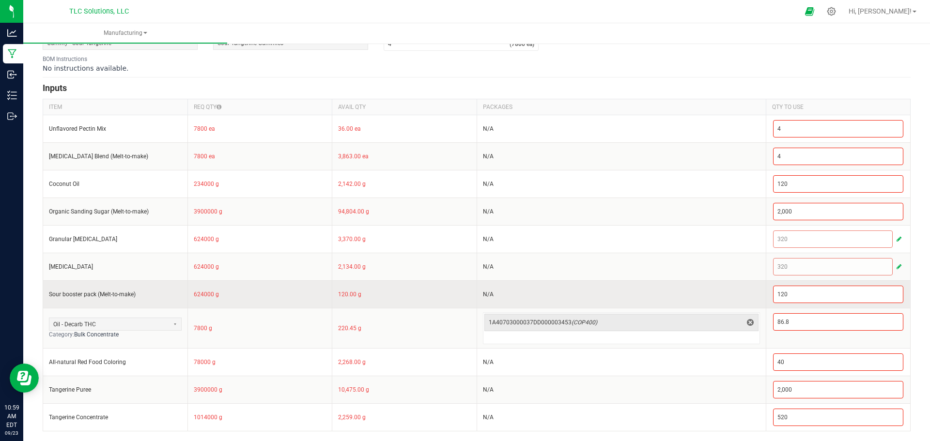
click at [402, 291] on td "120.00 g" at bounding box center [404, 295] width 145 height 28
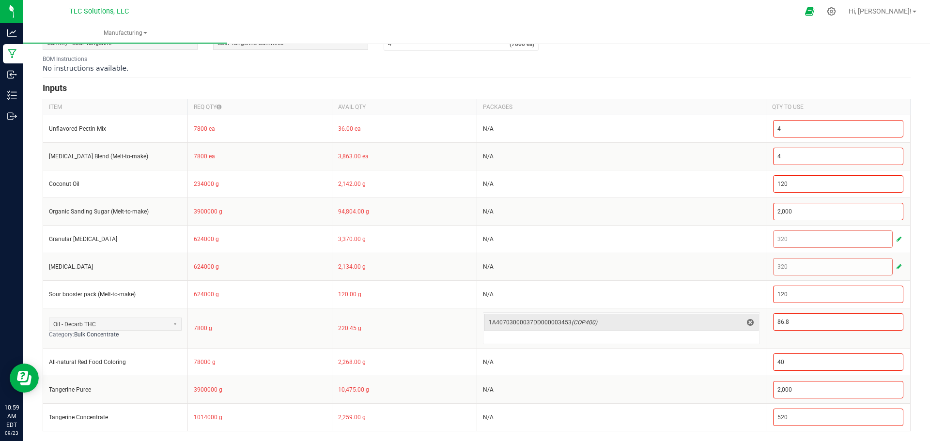
click at [850, 298] on div "< All Runs Create Name Scheduled Date Shift Select Shift Run Type Machine * Kit…" at bounding box center [476, 176] width 907 height 529
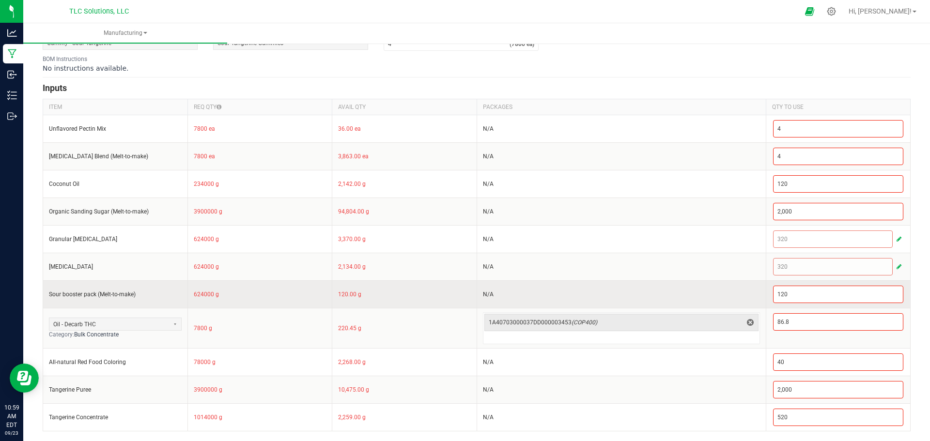
click at [353, 295] on td "120.00 g" at bounding box center [404, 295] width 145 height 28
click at [806, 297] on input "120" at bounding box center [839, 294] width 130 height 16
click at [819, 290] on input "120" at bounding box center [839, 294] width 130 height 16
drag, startPoint x: 377, startPoint y: 294, endPoint x: 45, endPoint y: 294, distance: 332.4
click at [45, 294] on tr "Sour booster pack (Melt-to-make) 624000 g 120.00 g N/A 120" at bounding box center [477, 295] width 868 height 28
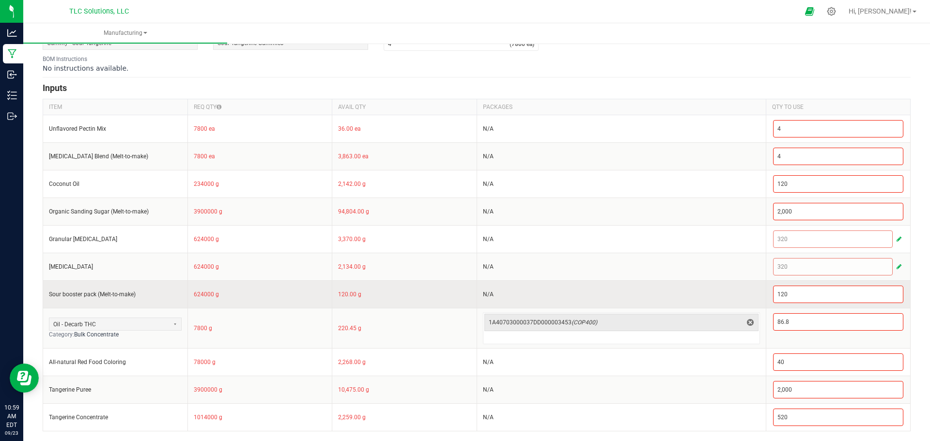
click at [48, 294] on td "Sour booster pack (Melt-to-make)" at bounding box center [115, 295] width 145 height 28
click at [48, 295] on td "Sour booster pack (Melt-to-make)" at bounding box center [115, 295] width 145 height 28
click at [47, 295] on td "Sour booster pack (Melt-to-make)" at bounding box center [115, 295] width 145 height 28
drag, startPoint x: 47, startPoint y: 294, endPoint x: 370, endPoint y: 291, distance: 322.3
click at [370, 291] on tr "Sour booster pack (Melt-to-make) 624000 g 120.00 g N/A 120" at bounding box center [477, 295] width 868 height 28
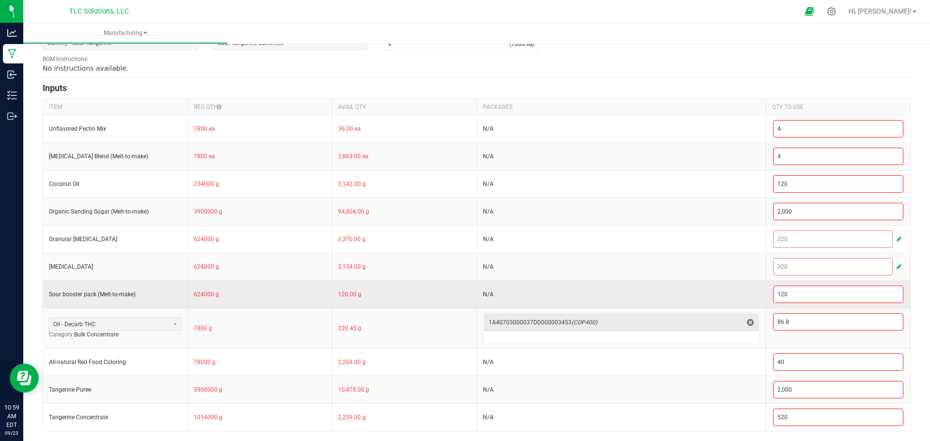
click at [369, 294] on td "120.00 g" at bounding box center [404, 295] width 145 height 28
drag, startPoint x: 379, startPoint y: 297, endPoint x: 55, endPoint y: 296, distance: 324.2
click at [55, 296] on tr "Sour booster pack (Melt-to-make) 624000 g 120.00 g N/A 120" at bounding box center [477, 295] width 868 height 28
click at [53, 295] on input "Sour booster pack (Melt-to-make)" at bounding box center [115, 295] width 133 height 8
drag, startPoint x: 59, startPoint y: 293, endPoint x: 390, endPoint y: 293, distance: 331.0
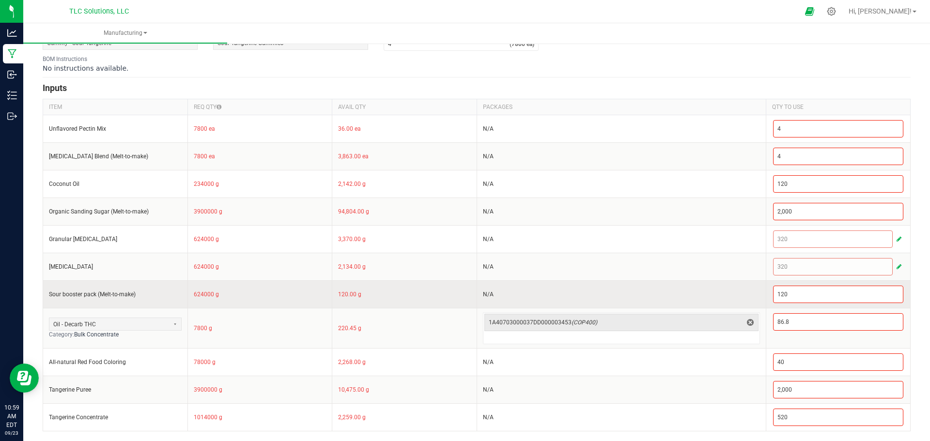
click at [390, 293] on tr "Sour booster pack (Melt-to-make) 624000 g 120.00 g N/A 120" at bounding box center [477, 295] width 868 height 28
click at [379, 296] on td "120.00 g" at bounding box center [404, 295] width 145 height 28
drag, startPoint x: 361, startPoint y: 298, endPoint x: 51, endPoint y: 296, distance: 310.1
click at [51, 296] on tr "Sour booster pack (Melt-to-make) 624000 g 120.00 g N/A 120" at bounding box center [477, 295] width 868 height 28
click at [49, 295] on input "Sour booster pack (Melt-to-make)" at bounding box center [115, 295] width 133 height 8
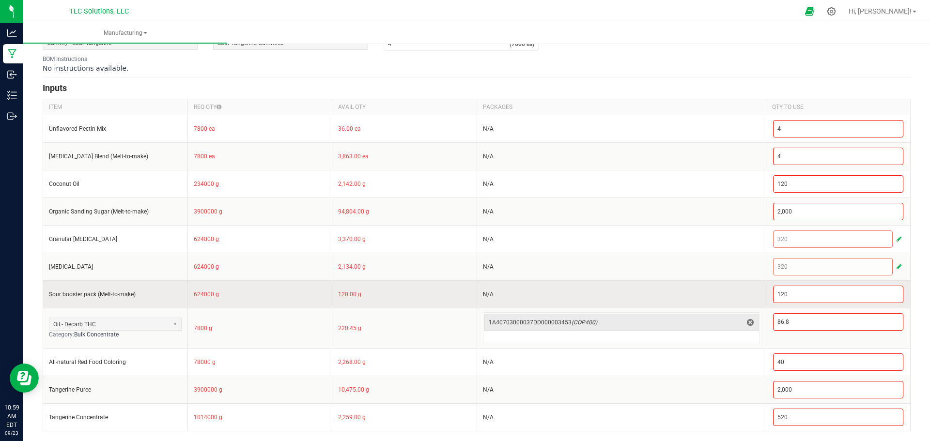
drag, startPoint x: 48, startPoint y: 294, endPoint x: 385, endPoint y: 289, distance: 336.8
click at [385, 289] on tr "Sour booster pack (Melt-to-make) 624000 g 120.00 g N/A 120" at bounding box center [477, 295] width 868 height 28
click at [378, 297] on td "120.00 g" at bounding box center [404, 295] width 145 height 28
drag, startPoint x: 354, startPoint y: 297, endPoint x: 62, endPoint y: 294, distance: 292.2
click at [62, 294] on tr "Sour booster pack (Melt-to-make) 624000 g 120.00 g N/A 120" at bounding box center [477, 295] width 868 height 28
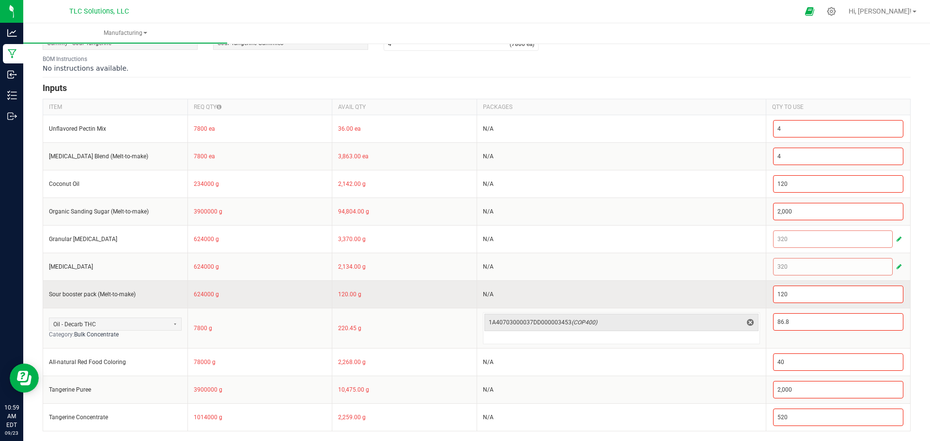
click at [62, 294] on input "Sour booster pack (Melt-to-make)" at bounding box center [115, 295] width 133 height 8
drag, startPoint x: 63, startPoint y: 294, endPoint x: 352, endPoint y: 295, distance: 288.3
click at [351, 291] on tr "Sour booster pack (Melt-to-make) 624000 g 120.00 g N/A 120" at bounding box center [477, 295] width 868 height 28
drag, startPoint x: 352, startPoint y: 295, endPoint x: 366, endPoint y: 295, distance: 14.5
click at [359, 295] on td "120.00 g" at bounding box center [404, 295] width 145 height 28
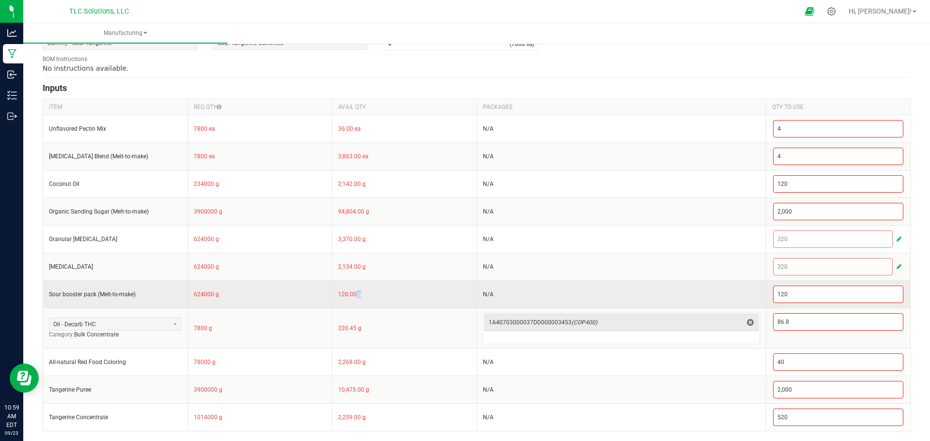
click at [362, 295] on td "120.00 g" at bounding box center [404, 295] width 145 height 28
click at [371, 292] on td "120.00 g" at bounding box center [404, 295] width 145 height 28
drag, startPoint x: 362, startPoint y: 293, endPoint x: 173, endPoint y: 291, distance: 189.0
click at [173, 291] on tr "Sour booster pack (Melt-to-make) 624000 g 120.00 g N/A 120" at bounding box center [477, 295] width 868 height 28
click at [190, 298] on td "624000 g" at bounding box center [260, 295] width 145 height 28
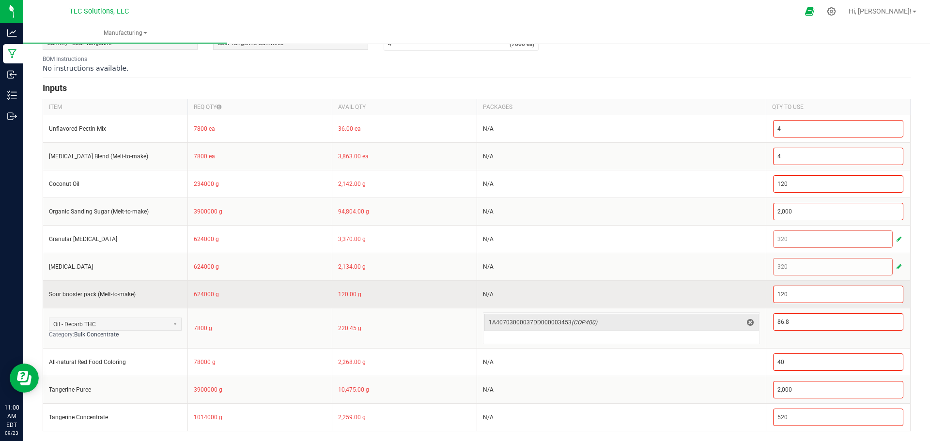
drag, startPoint x: 189, startPoint y: 293, endPoint x: 412, endPoint y: 289, distance: 223.4
click at [412, 289] on tr "Sour booster pack (Melt-to-make) 624000 g 120.00 g N/A 120" at bounding box center [477, 295] width 868 height 28
click at [405, 292] on td "120.00 g" at bounding box center [404, 295] width 145 height 28
drag, startPoint x: 519, startPoint y: 292, endPoint x: 48, endPoint y: 290, distance: 470.5
click at [48, 290] on tr "Sour booster pack (Melt-to-make) 624000 g 120.00 g N/A 120" at bounding box center [477, 295] width 868 height 28
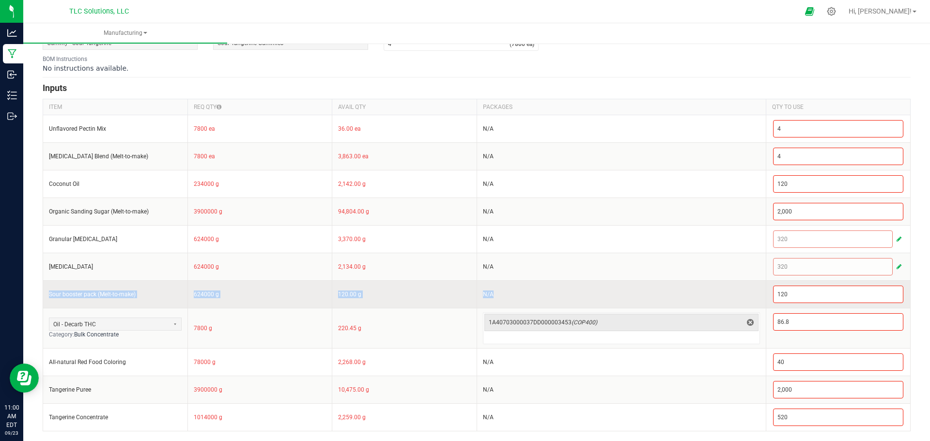
click at [48, 290] on td "Sour booster pack (Melt-to-make)" at bounding box center [115, 295] width 145 height 28
drag, startPoint x: 47, startPoint y: 293, endPoint x: 498, endPoint y: 291, distance: 451.1
click at [498, 291] on tr "Sour booster pack (Melt-to-make) 624000 g 120.00 g N/A 120" at bounding box center [477, 295] width 868 height 28
click at [498, 291] on td "N/A" at bounding box center [621, 295] width 289 height 28
drag, startPoint x: 504, startPoint y: 294, endPoint x: 78, endPoint y: 287, distance: 426.5
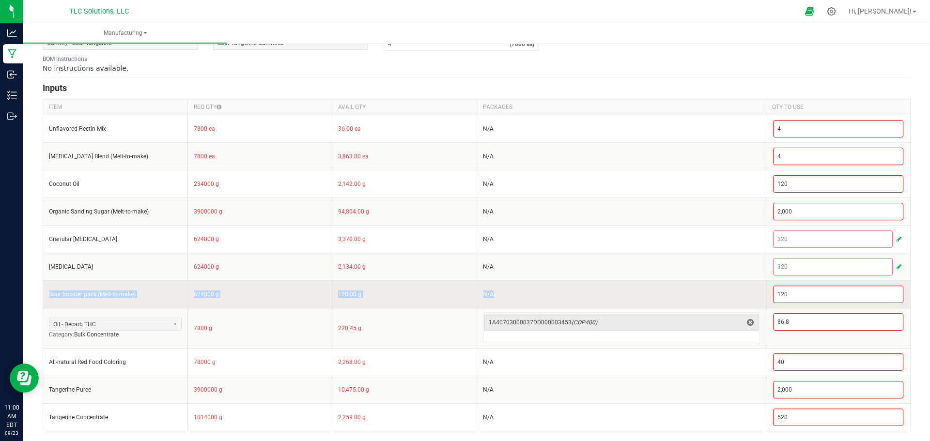
click at [78, 287] on tr "Sour booster pack (Melt-to-make) 624000 g 120.00 g N/A 120" at bounding box center [477, 295] width 868 height 28
click at [80, 292] on input "Sour booster pack (Melt-to-make)" at bounding box center [115, 295] width 133 height 8
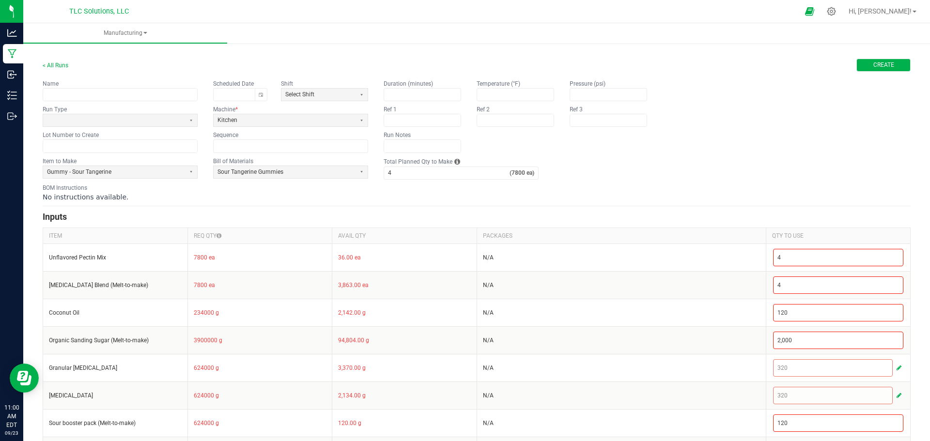
click at [850, 66] on span "Create" at bounding box center [884, 65] width 21 height 8
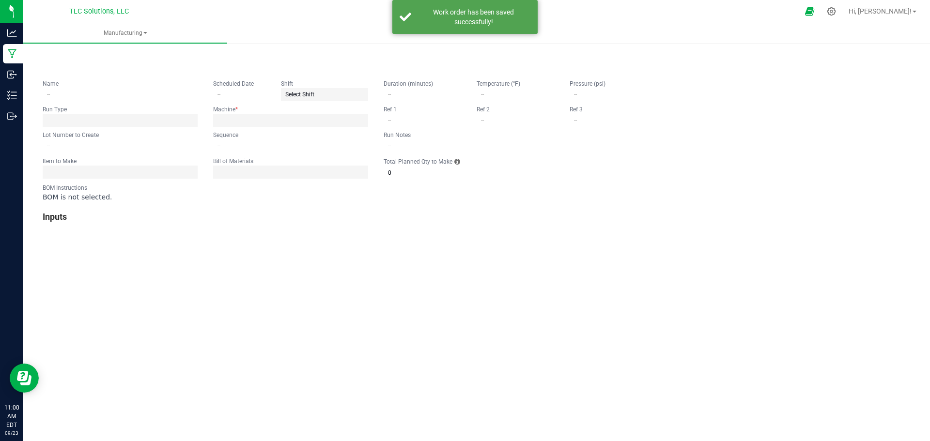
type input "0"
type input "4"
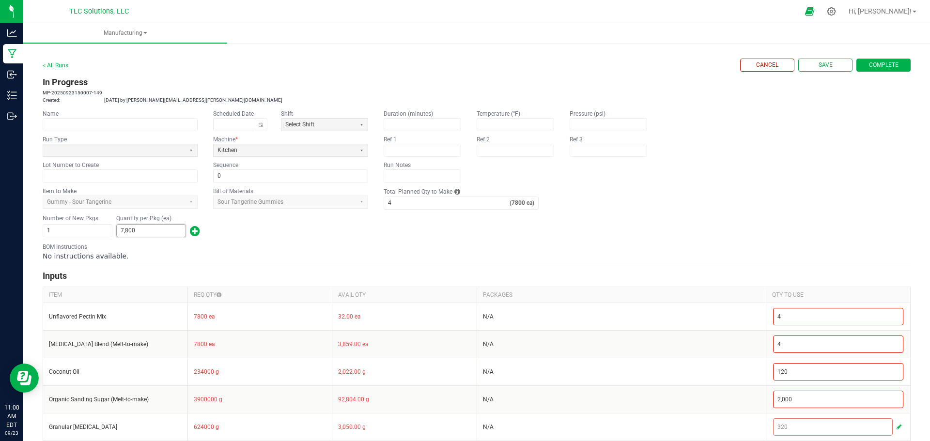
type input "7800"
type input "17,800"
click at [422, 148] on input "text" at bounding box center [422, 150] width 77 height 12
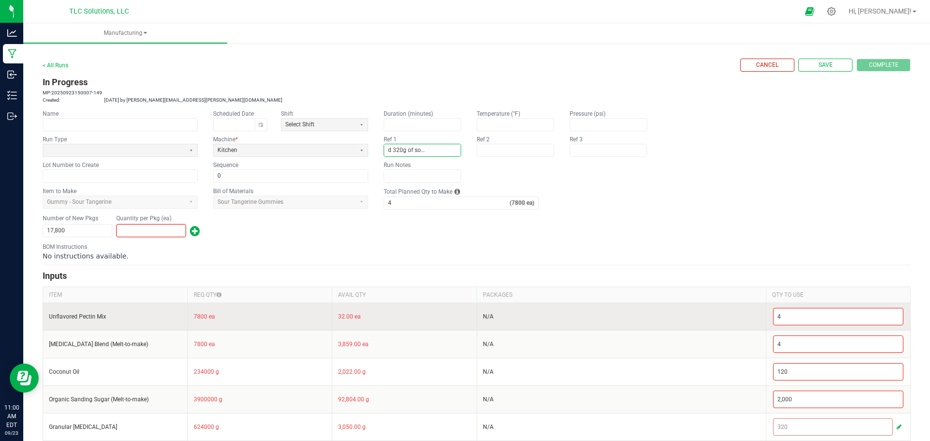
scroll to position [0, 35]
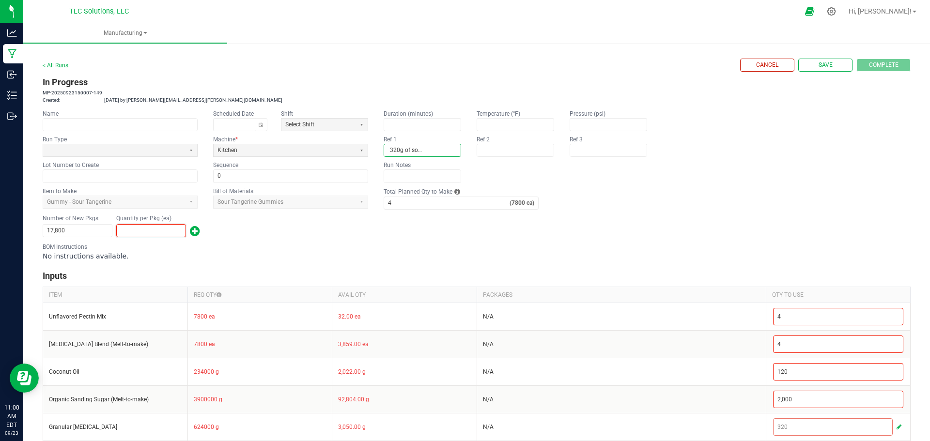
type input "Actually used 320g of sour booster pack"
click at [369, 107] on form "< All Runs Cancel Save Complete In Progress MP-20250923150007-149 Created: [DAT…" at bounding box center [477, 339] width 868 height 561
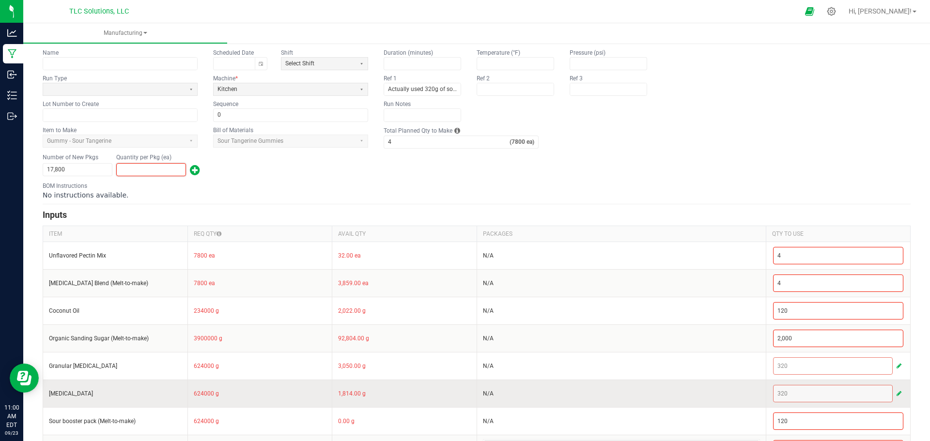
scroll to position [0, 0]
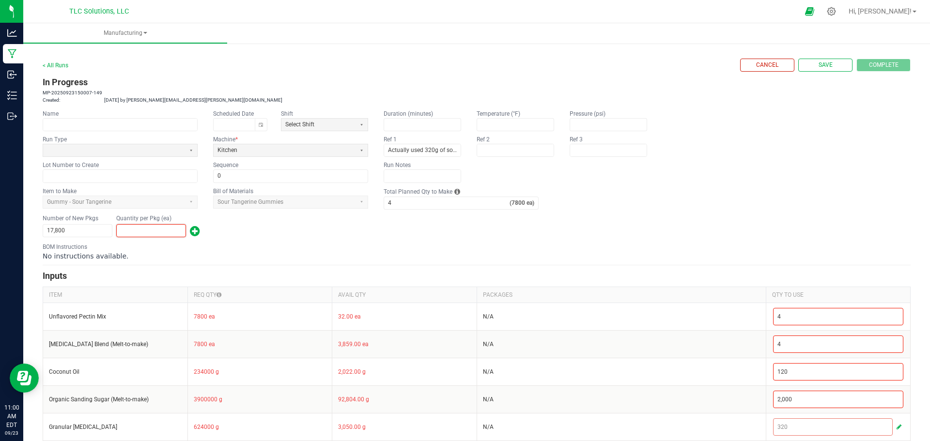
click at [161, 229] on input at bounding box center [151, 231] width 69 height 12
type input "1"
click at [285, 244] on div "BOM Instructions No instructions available." at bounding box center [477, 252] width 868 height 18
click at [158, 232] on input at bounding box center [151, 231] width 69 height 12
click at [294, 224] on div "Number of New Pkgs 1 Quantity per Pkg (ea) 8272" at bounding box center [477, 226] width 868 height 25
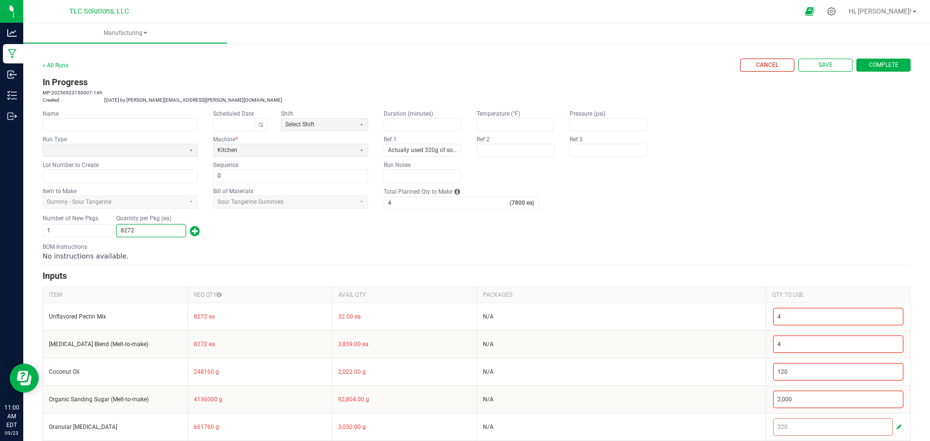
type input "8,272"
click at [850, 66] on span "Complete" at bounding box center [884, 65] width 30 height 8
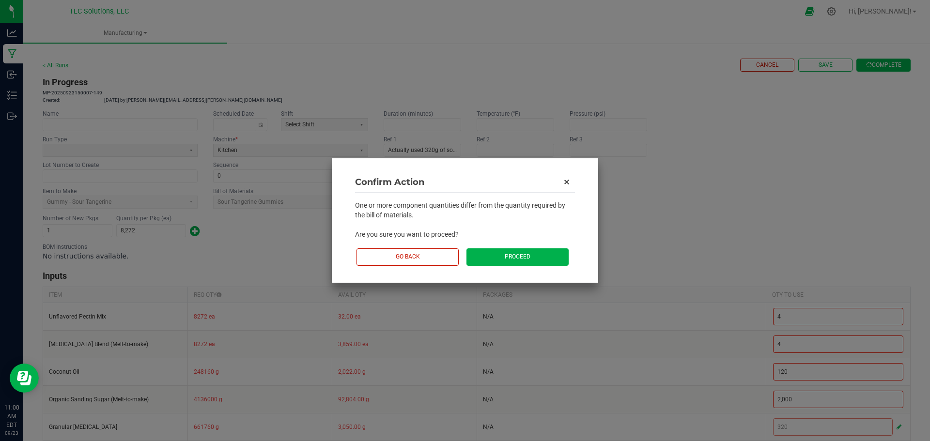
click at [532, 254] on button "Proceed" at bounding box center [518, 257] width 102 height 17
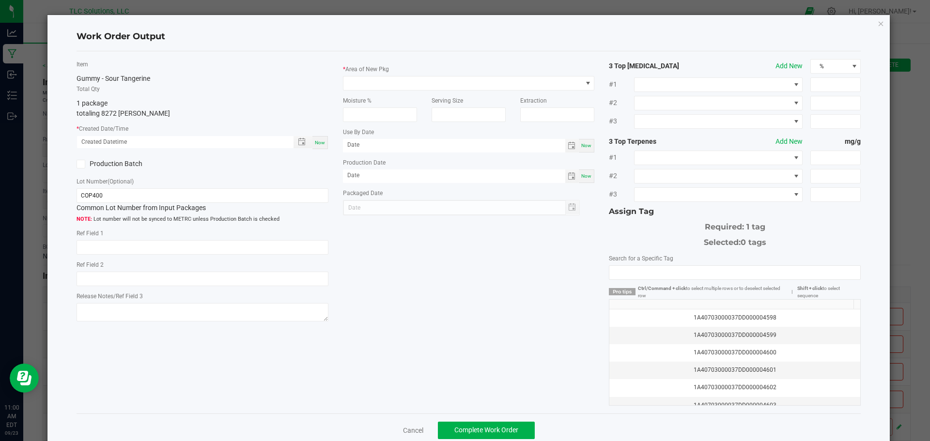
click at [317, 141] on span "Now" at bounding box center [320, 142] width 10 height 5
type input "[DATE] 11:01 AM"
type input "[DATE]"
click at [93, 143] on input "[DATE] 11:01 AM" at bounding box center [180, 142] width 206 height 12
type input "[DATE] 11:01 AM"
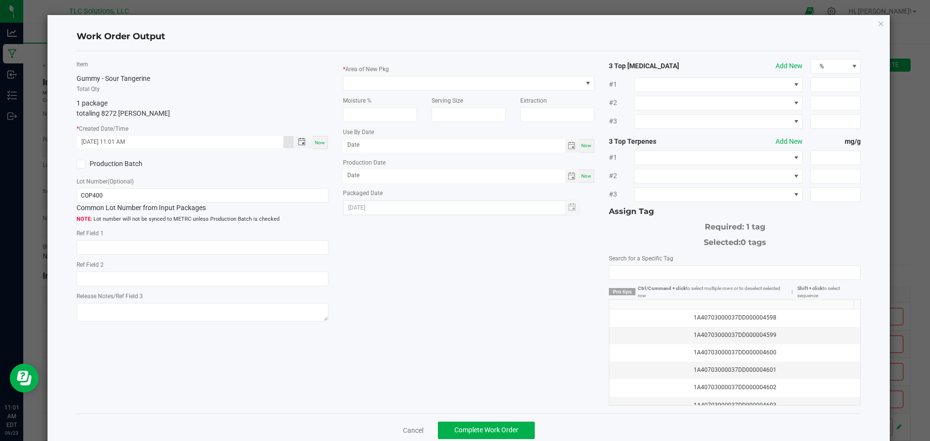
type input "[DATE]"
type input "[DATE] 11:01 AM"
type input "[DATE]"
type input "[DATE] 11:01 AM"
click at [115, 163] on label "Production Batch" at bounding box center [136, 164] width 119 height 10
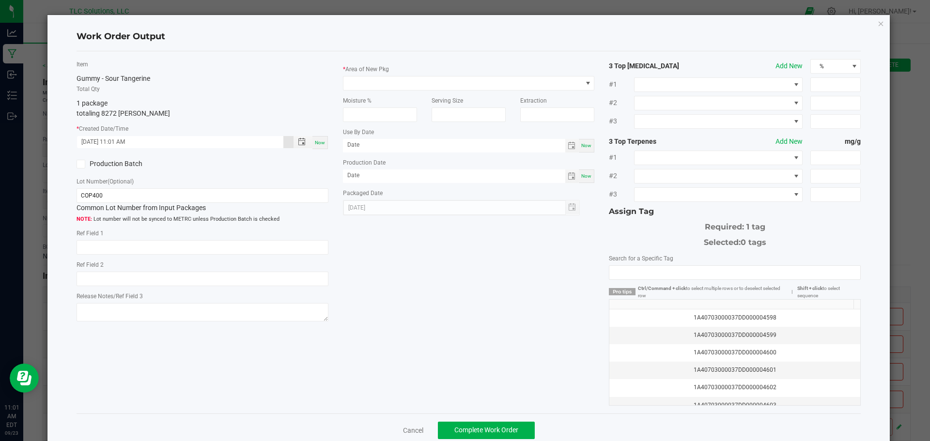
click at [0, 0] on input "Production Batch" at bounding box center [0, 0] width 0 height 0
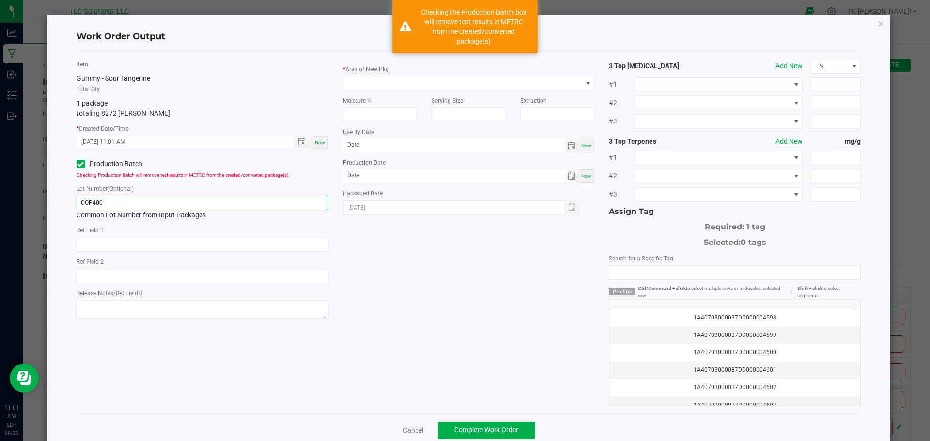
click at [120, 202] on input "COP400" at bounding box center [203, 203] width 252 height 15
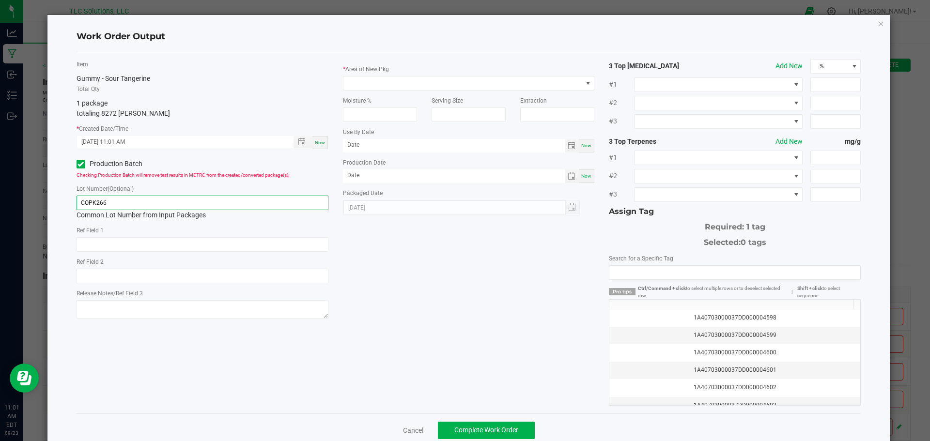
type input "COPK266"
click at [446, 75] on div "* Area of New Pkg" at bounding box center [469, 77] width 252 height 27
click at [444, 78] on span at bounding box center [463, 84] width 239 height 14
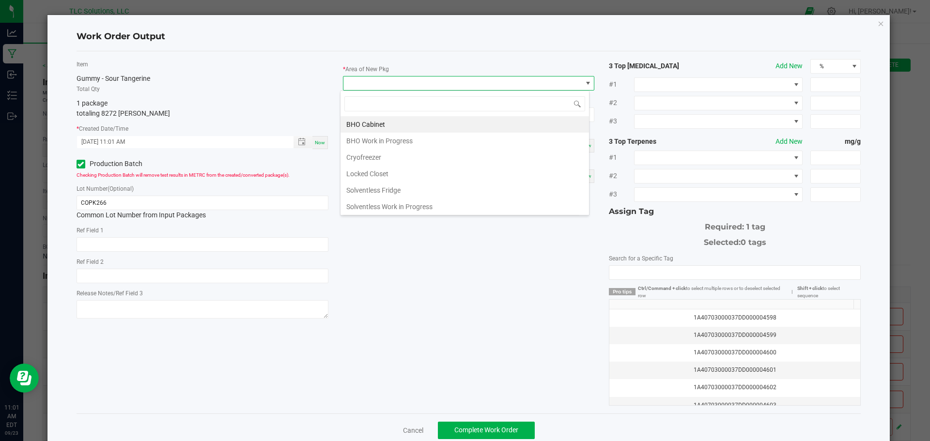
scroll to position [15, 250]
type input "va"
click at [405, 124] on li "Vault" at bounding box center [465, 124] width 249 height 16
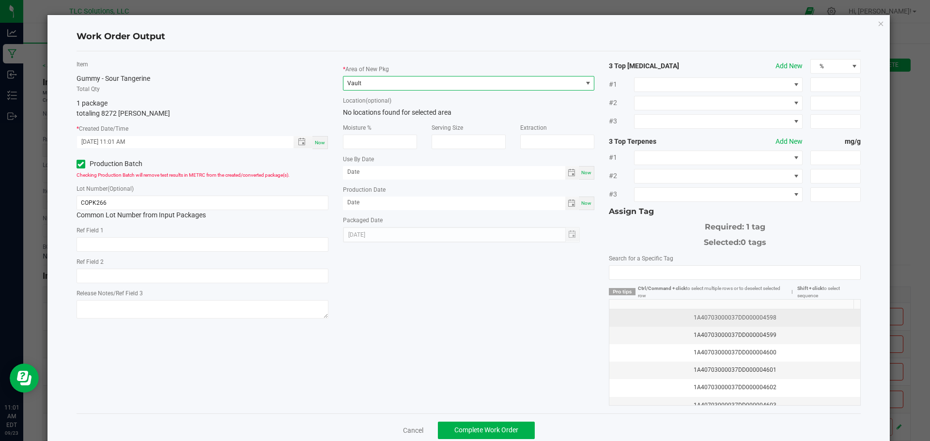
click at [789, 316] on div "1A40703000037DD000004598" at bounding box center [734, 318] width 239 height 9
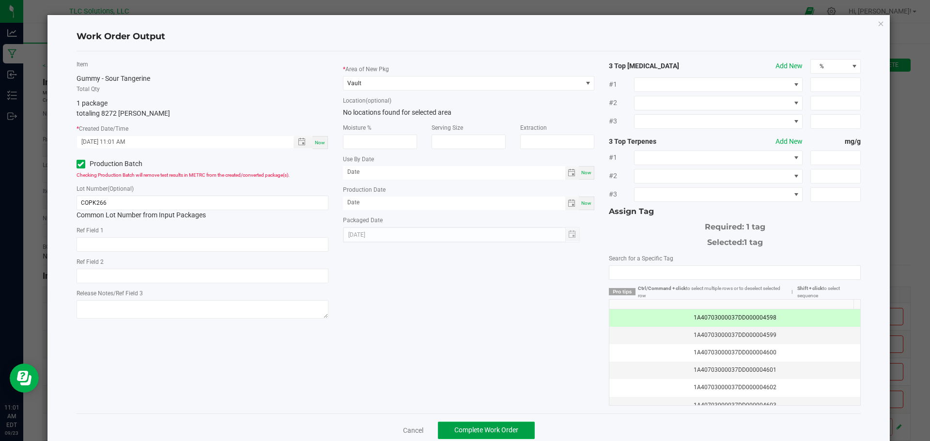
click at [484, 425] on button "Complete Work Order" at bounding box center [486, 430] width 97 height 17
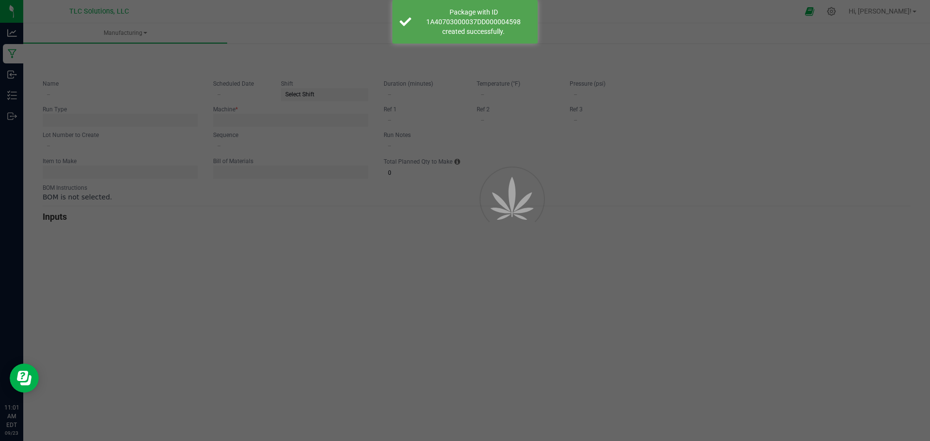
type input "0"
type input "Actually used 320g of sour booster pack"
type input "4"
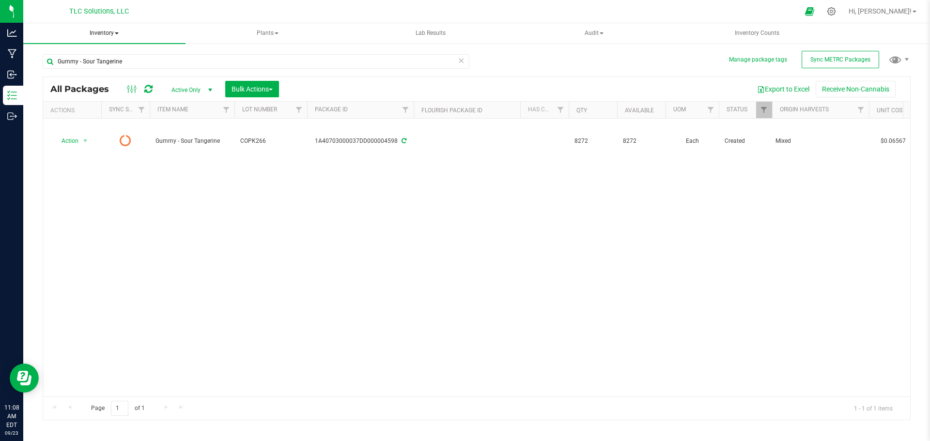
click at [120, 33] on span "Inventory" at bounding box center [104, 33] width 162 height 20
click at [83, 71] on span "All inventory" at bounding box center [68, 69] width 65 height 8
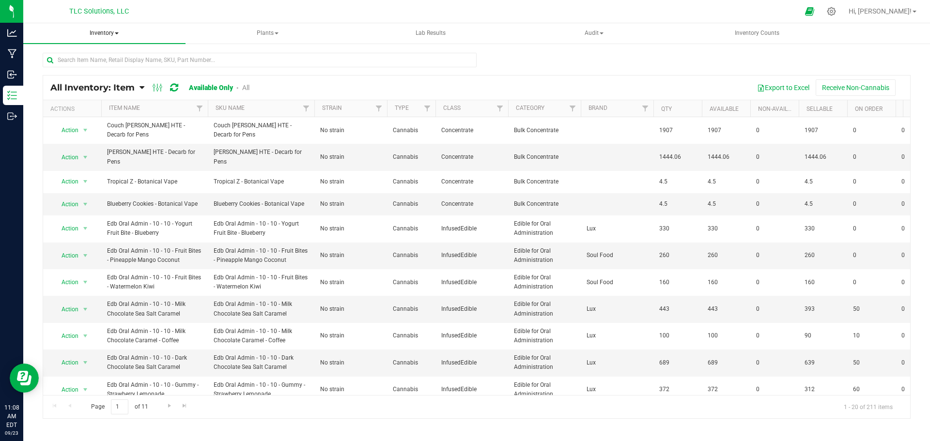
click at [119, 35] on span "Inventory" at bounding box center [104, 33] width 162 height 20
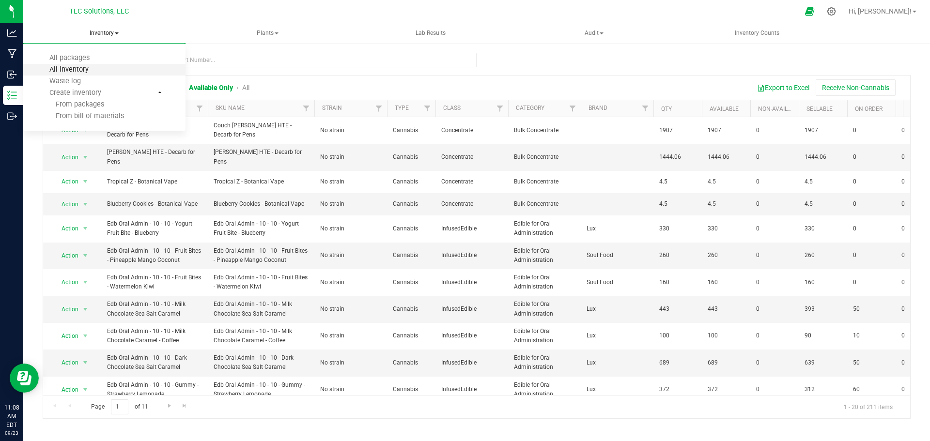
click at [81, 71] on span "All inventory" at bounding box center [68, 69] width 65 height 8
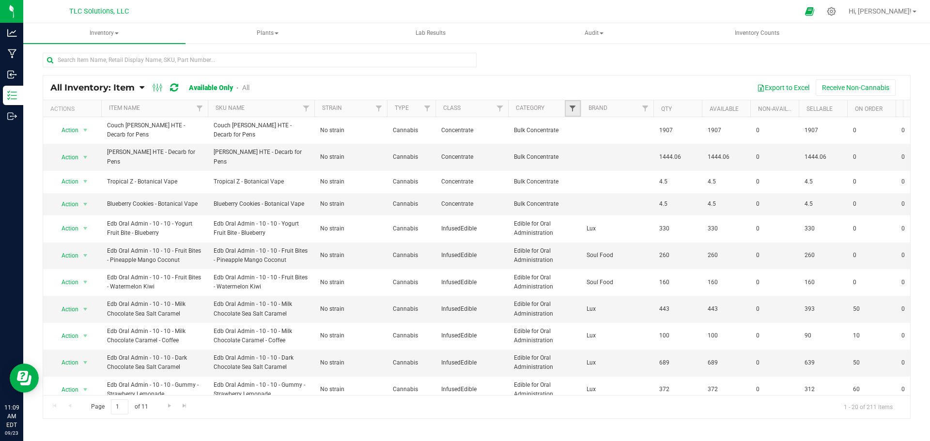
click at [574, 108] on span "Filter" at bounding box center [573, 109] width 8 height 8
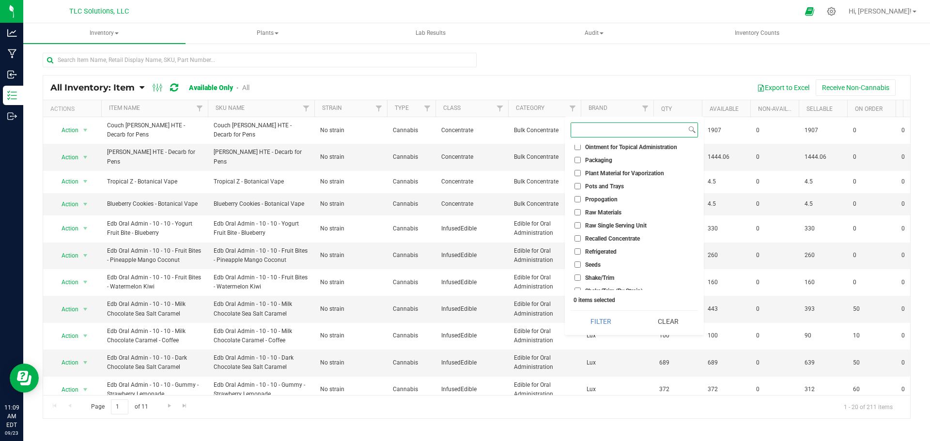
scroll to position [323, 0]
click at [607, 204] on span "Raw Materials" at bounding box center [603, 207] width 36 height 6
click at [581, 204] on input "Raw Materials" at bounding box center [578, 206] width 6 height 6
checkbox input "true"
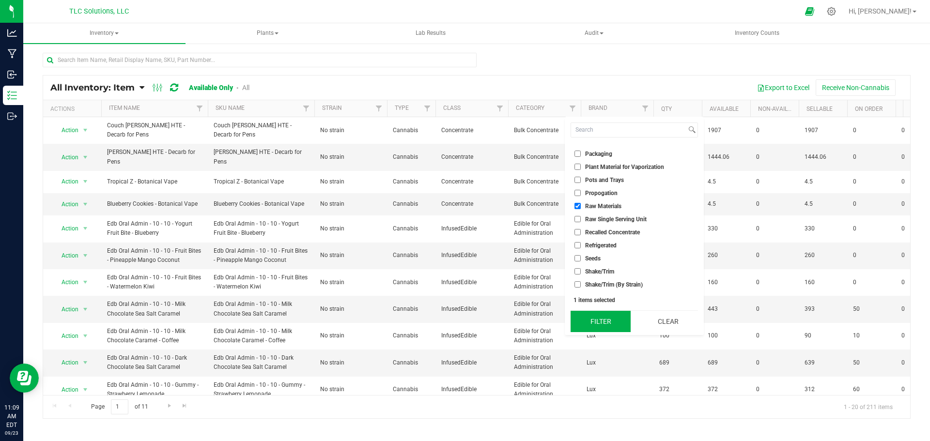
click at [603, 319] on button "Filter" at bounding box center [601, 321] width 60 height 21
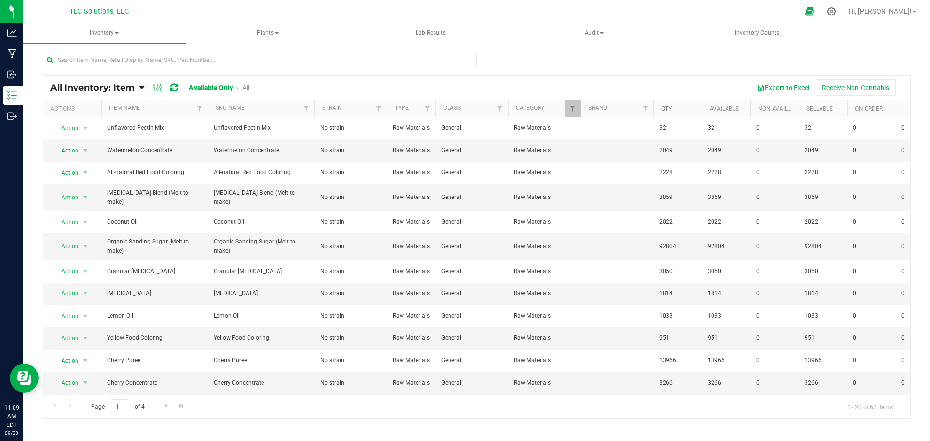
click at [670, 108] on link "Qty" at bounding box center [666, 109] width 11 height 7
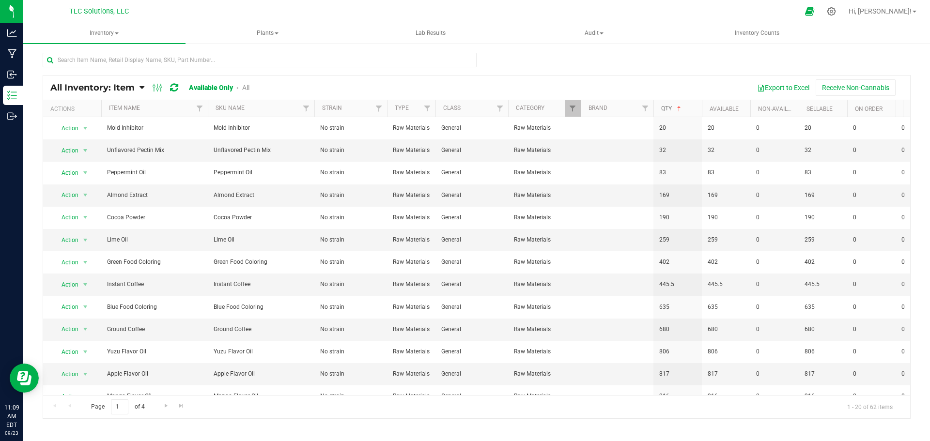
click at [674, 108] on link "Qty" at bounding box center [672, 108] width 22 height 7
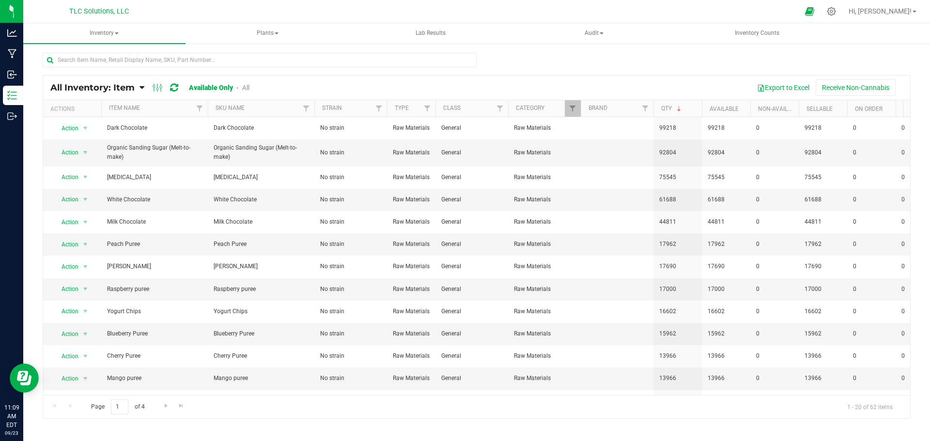
click at [623, 82] on div "Export to Excel Receive Non-Cannabis" at bounding box center [583, 87] width 639 height 16
click at [621, 61] on div at bounding box center [477, 64] width 868 height 22
click at [617, 75] on div "All Inventory: Item Item Summary Item (default) Item by Strain Item by Location…" at bounding box center [477, 247] width 868 height 344
click at [677, 112] on span at bounding box center [679, 109] width 8 height 8
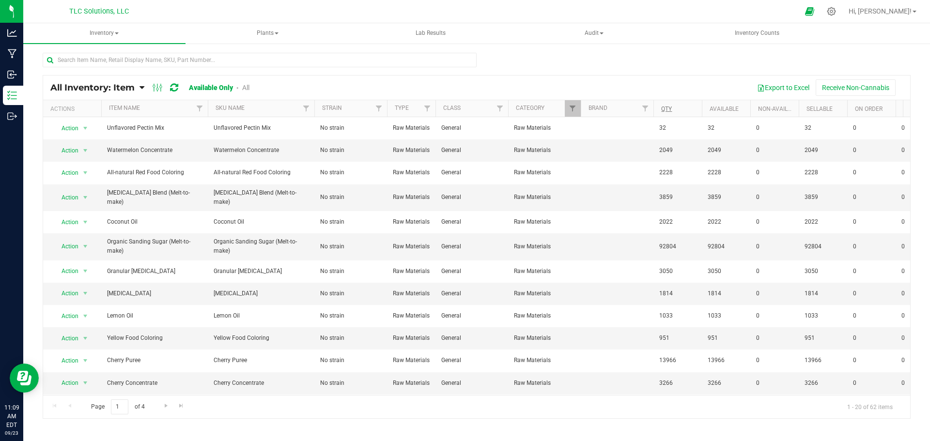
click at [658, 63] on div at bounding box center [477, 64] width 868 height 22
drag, startPoint x: 298, startPoint y: 87, endPoint x: 44, endPoint y: 90, distance: 254.4
click at [46, 91] on div "All Inventory: Item Item Summary Item (default) Item by Strain Item by Location…" at bounding box center [476, 88] width 867 height 24
click at [38, 88] on div "All Inventory: Item Item Summary Item (default) Item by Strain Item by Location" at bounding box center [476, 194] width 907 height 303
click at [143, 87] on icon at bounding box center [142, 87] width 5 height 9
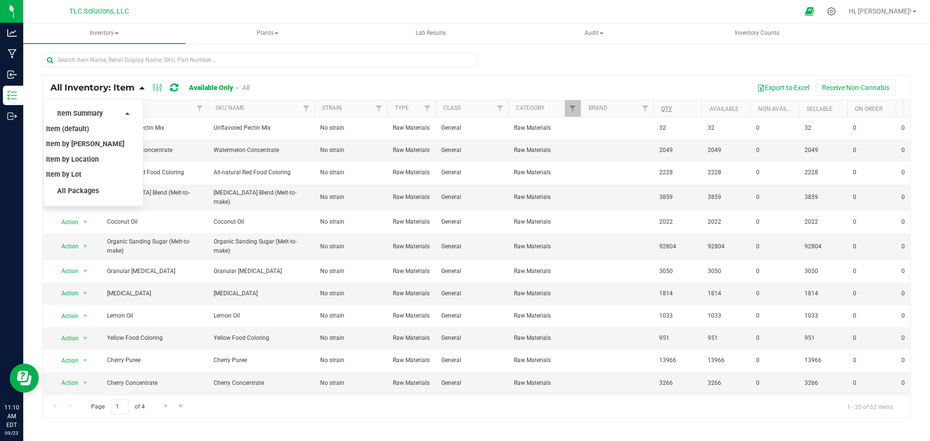
click at [420, 81] on div "Export to Excel Receive Non-Cannabis" at bounding box center [583, 87] width 639 height 16
click at [314, 63] on input "text" at bounding box center [260, 60] width 434 height 15
click at [316, 78] on div "All Inventory: Item Item Summary Item (default) Item by Strain Item by Location…" at bounding box center [476, 88] width 867 height 24
click at [155, 88] on icon at bounding box center [158, 88] width 11 height 12
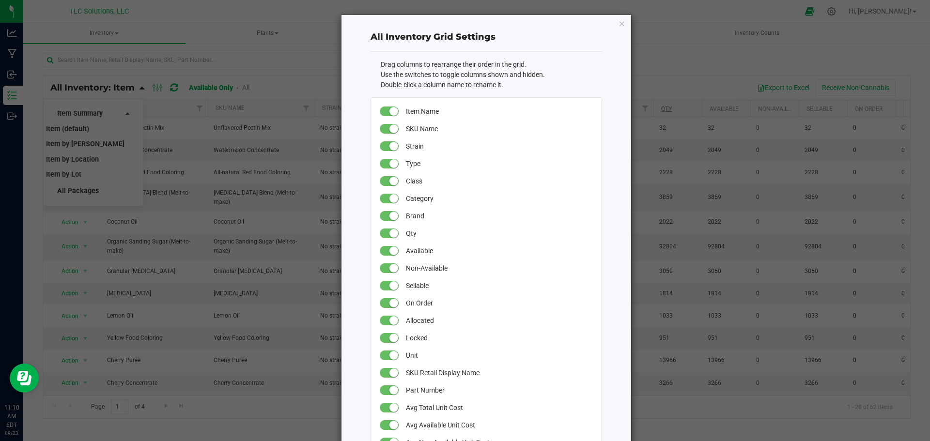
drag, startPoint x: 231, startPoint y: 63, endPoint x: 268, endPoint y: 52, distance: 39.5
click at [231, 63] on ngb-modal-window "All Inventory Grid Settings Drag columns to rearrange their order in the grid. …" at bounding box center [469, 220] width 938 height 441
click at [620, 24] on icon "button" at bounding box center [622, 23] width 7 height 12
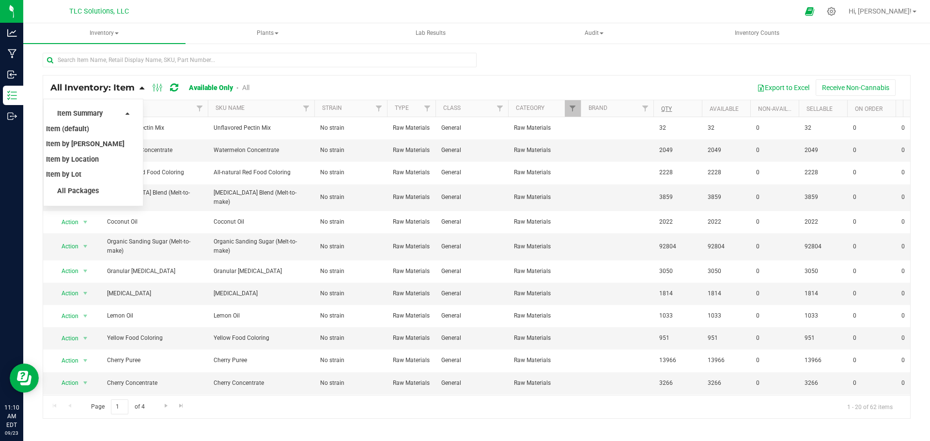
click at [283, 85] on div "Export to Excel Receive Non-Cannabis" at bounding box center [583, 87] width 639 height 16
click at [215, 90] on link "Available Only" at bounding box center [211, 88] width 44 height 8
click at [221, 87] on link "Available Only" at bounding box center [211, 88] width 44 height 8
click at [249, 87] on link "All" at bounding box center [245, 88] width 7 height 8
click at [318, 74] on div at bounding box center [260, 64] width 434 height 22
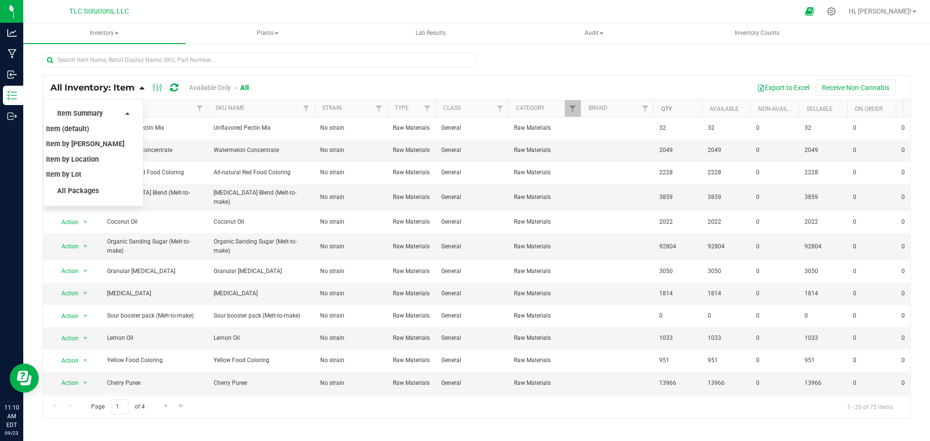
click at [671, 106] on link "Qty" at bounding box center [666, 109] width 11 height 7
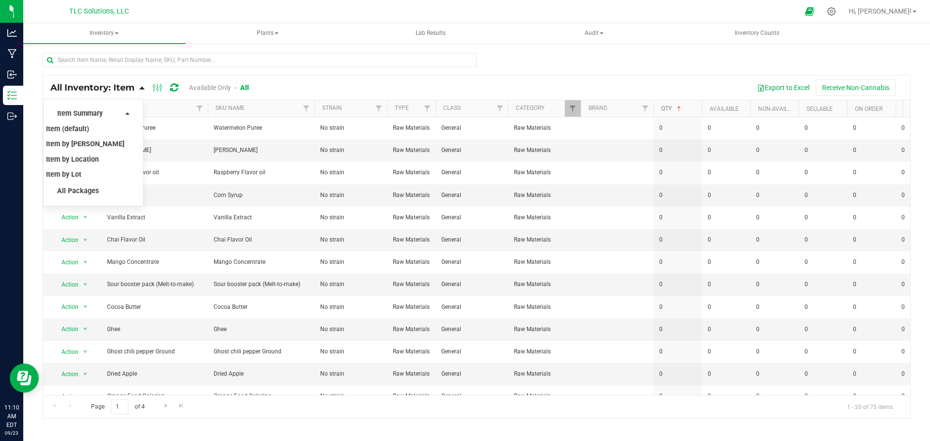
click at [671, 108] on link "Qty" at bounding box center [672, 108] width 22 height 7
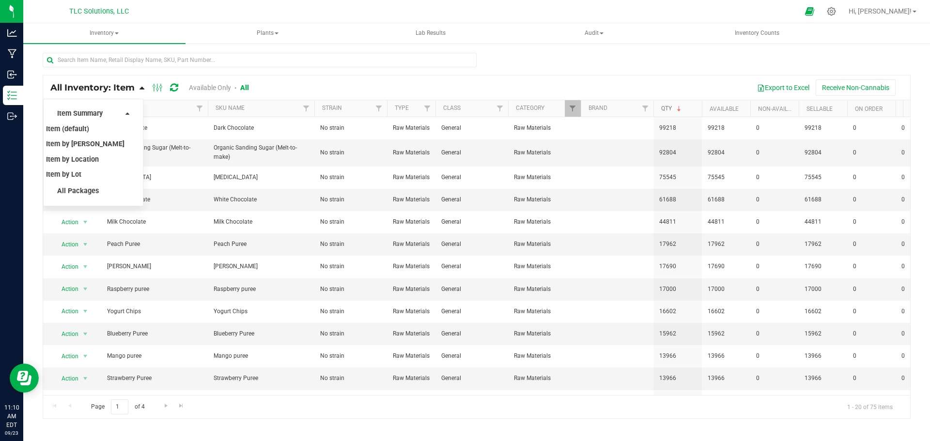
click at [671, 108] on link "Qty" at bounding box center [672, 108] width 22 height 7
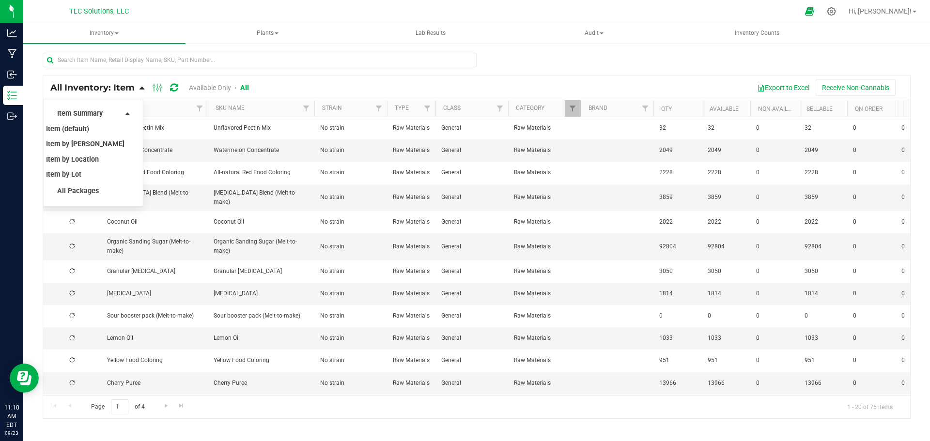
click at [52, 84] on span "All Inventory: Item" at bounding box center [92, 87] width 84 height 11
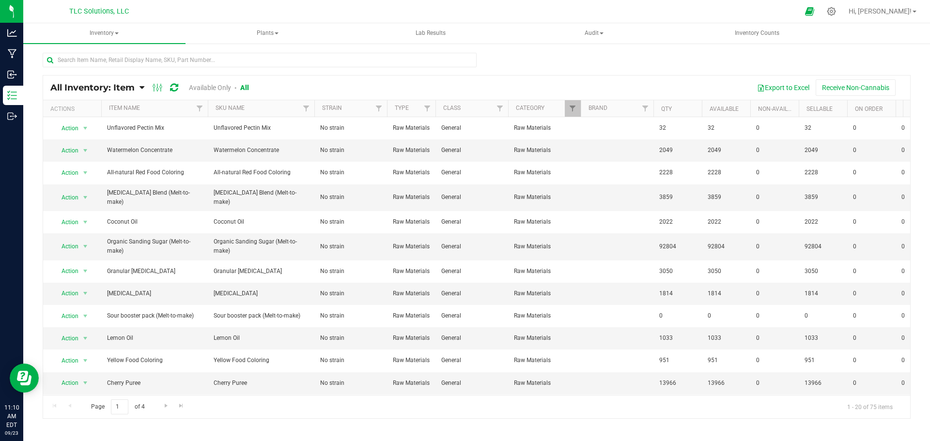
click at [335, 84] on div "Export to Excel Receive Non-Cannabis" at bounding box center [584, 87] width 640 height 16
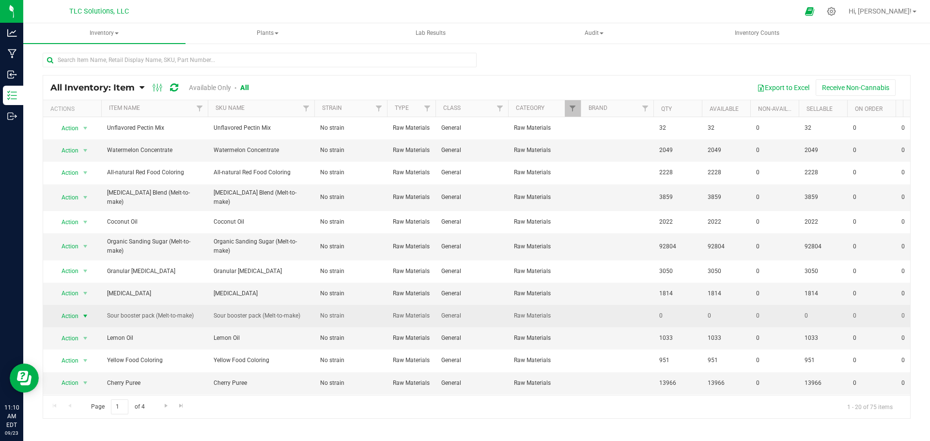
click at [85, 310] on span "select" at bounding box center [85, 317] width 12 height 14
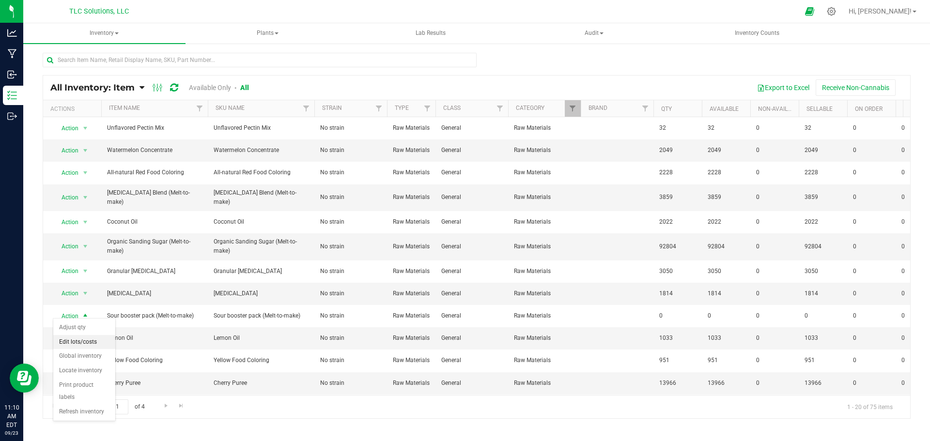
click at [76, 341] on li "Edit lots/costs" at bounding box center [84, 342] width 62 height 15
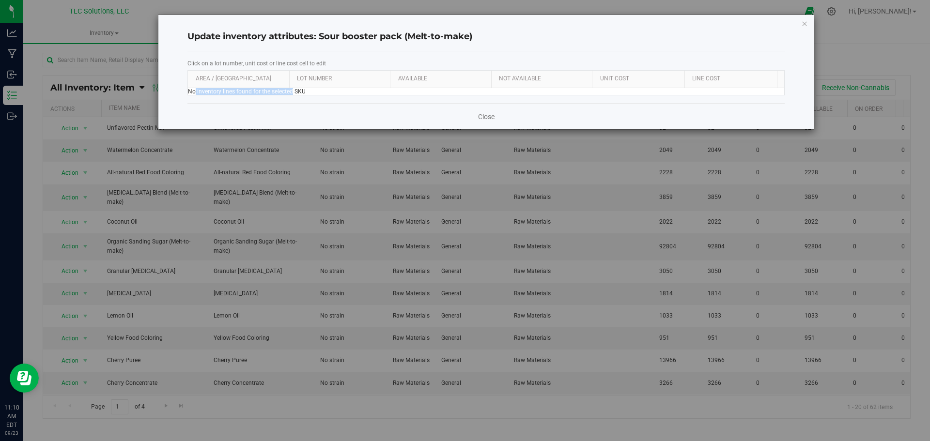
drag, startPoint x: 293, startPoint y: 91, endPoint x: 196, endPoint y: 92, distance: 96.4
click at [196, 92] on div "No inventory lines found for the selected SKU" at bounding box center [486, 91] width 597 height 7
click at [199, 92] on div "No inventory lines found for the selected SKU" at bounding box center [486, 91] width 597 height 7
click at [483, 116] on link "Close" at bounding box center [486, 117] width 16 height 10
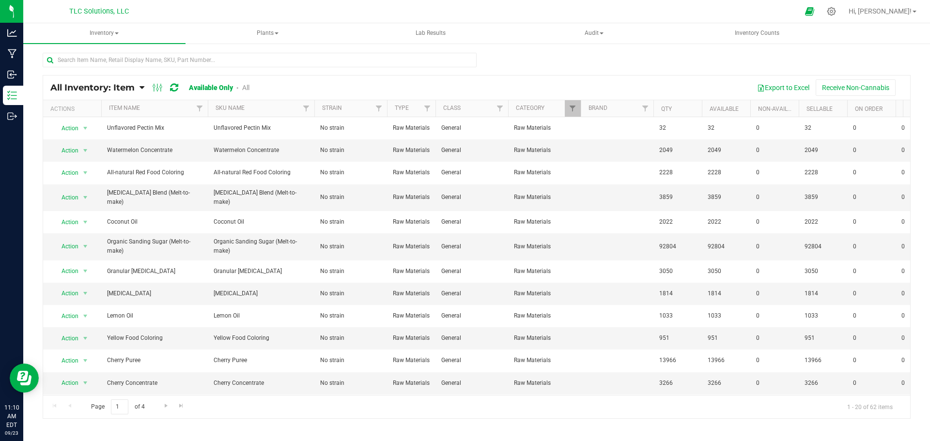
click at [502, 78] on div "All Inventory: Item Item Summary Item (default) Item by Strain Item by Location…" at bounding box center [476, 88] width 867 height 24
click at [494, 65] on div at bounding box center [477, 64] width 868 height 22
click at [246, 86] on link "All" at bounding box center [245, 88] width 7 height 8
click at [275, 86] on div "Export to Excel Receive Non-Cannabis" at bounding box center [584, 87] width 640 height 16
drag, startPoint x: 275, startPoint y: 86, endPoint x: 37, endPoint y: 90, distance: 237.5
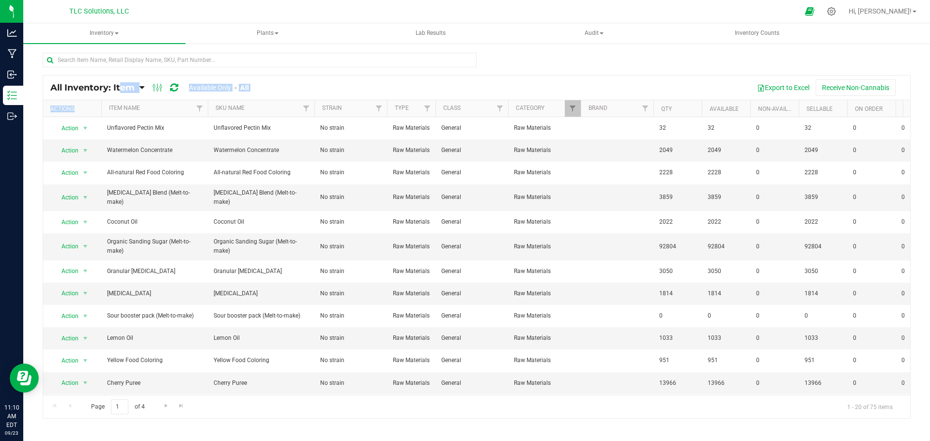
click at [37, 90] on div "All Inventory: Item Item Summary Item (default) Item by Strain Item by Location" at bounding box center [476, 194] width 907 height 303
click at [44, 79] on div "All Inventory: Item Item Summary Item (default) Item by Strain Item by Location…" at bounding box center [476, 88] width 867 height 24
drag, startPoint x: 47, startPoint y: 85, endPoint x: 278, endPoint y: 83, distance: 230.7
click at [278, 83] on div "All Inventory: Item Item Summary Item (default) Item by Strain Item by Location…" at bounding box center [476, 88] width 867 height 24
click at [278, 83] on div "Export to Excel Receive Non-Cannabis" at bounding box center [584, 87] width 640 height 16
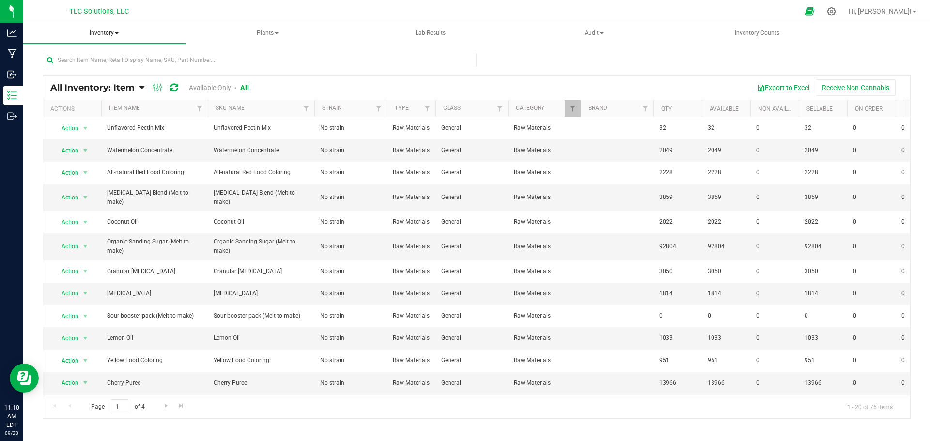
click at [115, 30] on span "Inventory" at bounding box center [104, 33] width 162 height 20
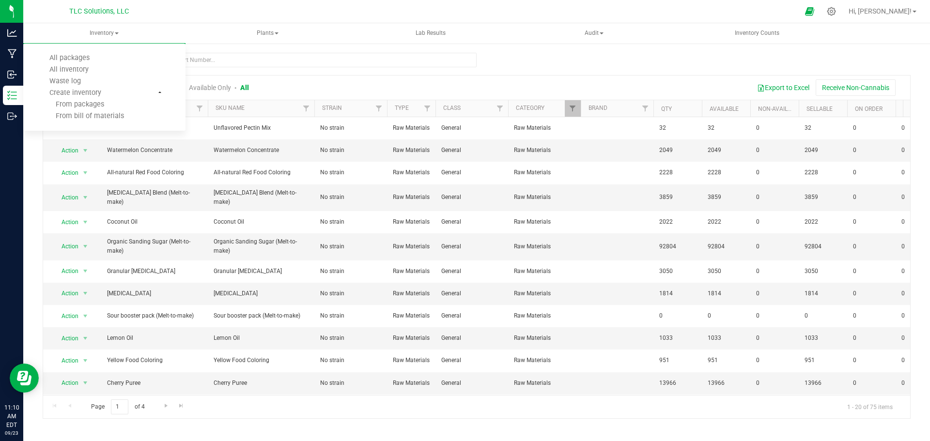
click at [300, 77] on div "All Inventory: Item Item Summary Item (default) Item by Strain Item by Location…" at bounding box center [476, 88] width 867 height 24
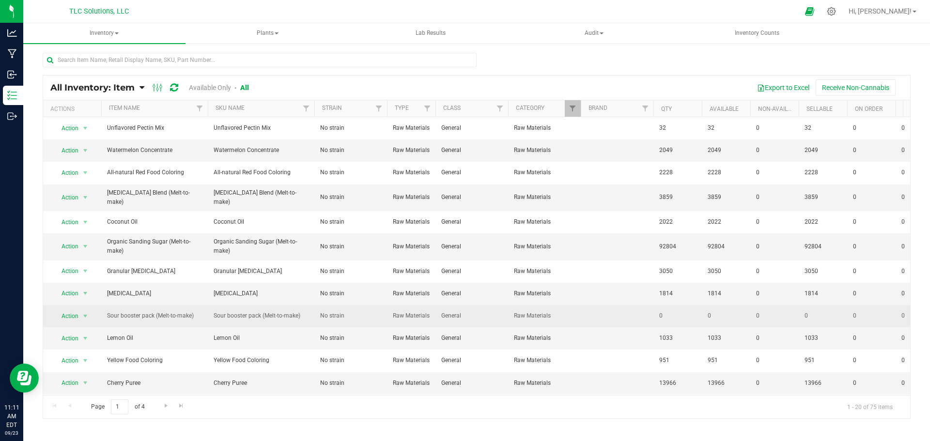
click at [596, 307] on td at bounding box center [617, 316] width 73 height 22
click at [85, 313] on span "select" at bounding box center [85, 317] width 8 height 8
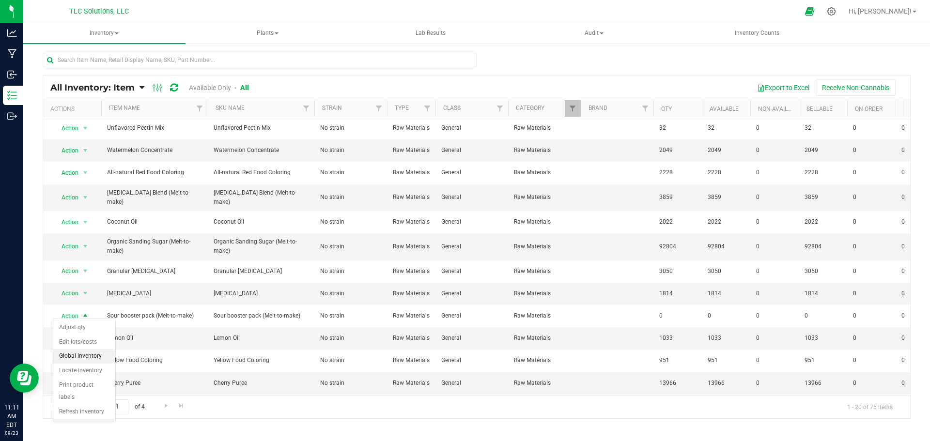
click at [76, 355] on li "Global inventory" at bounding box center [84, 356] width 62 height 15
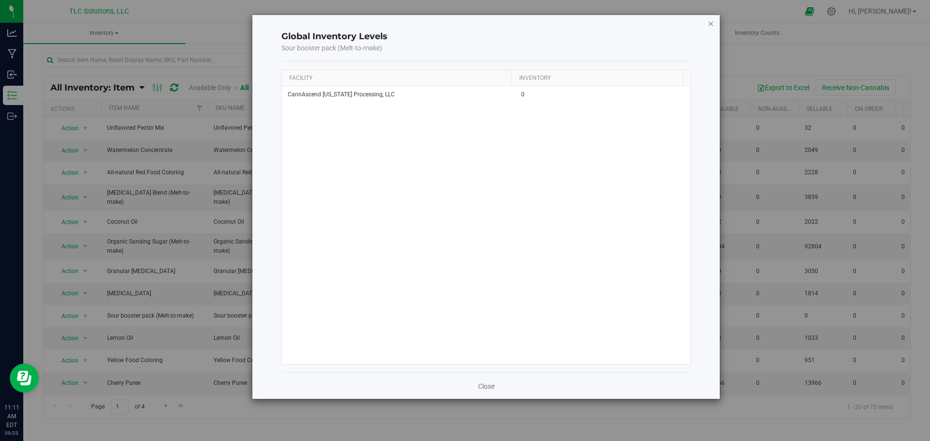
click at [714, 24] on icon "button" at bounding box center [711, 23] width 7 height 12
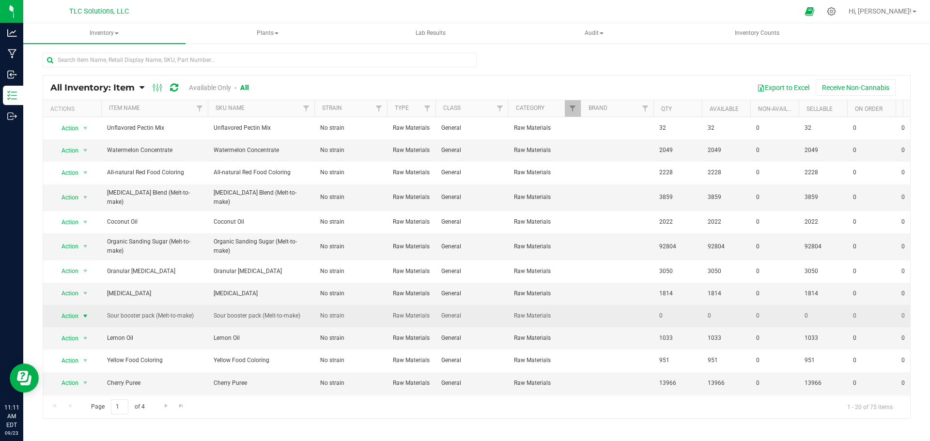
click at [86, 313] on span "select" at bounding box center [85, 317] width 8 height 8
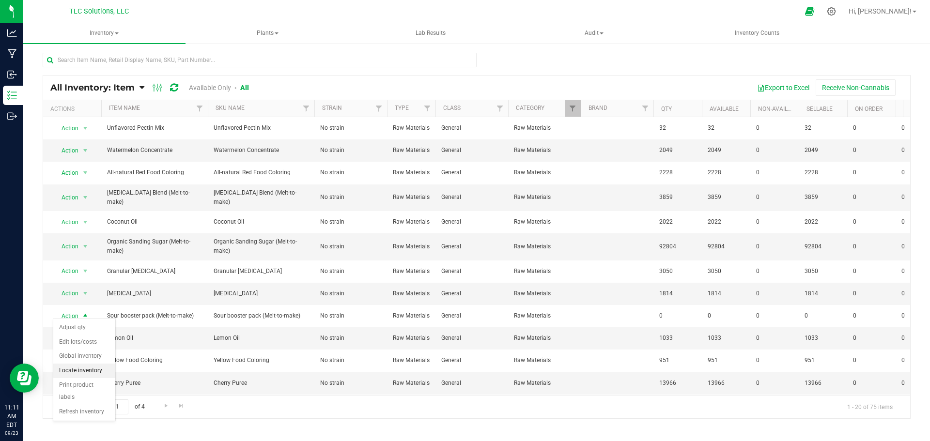
click at [90, 370] on li "Locate inventory" at bounding box center [84, 371] width 62 height 15
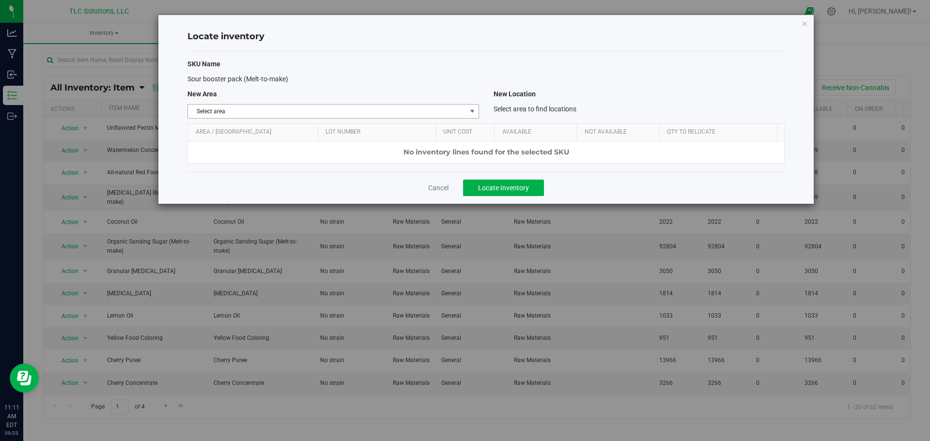
click at [455, 105] on span "Select area" at bounding box center [327, 112] width 278 height 14
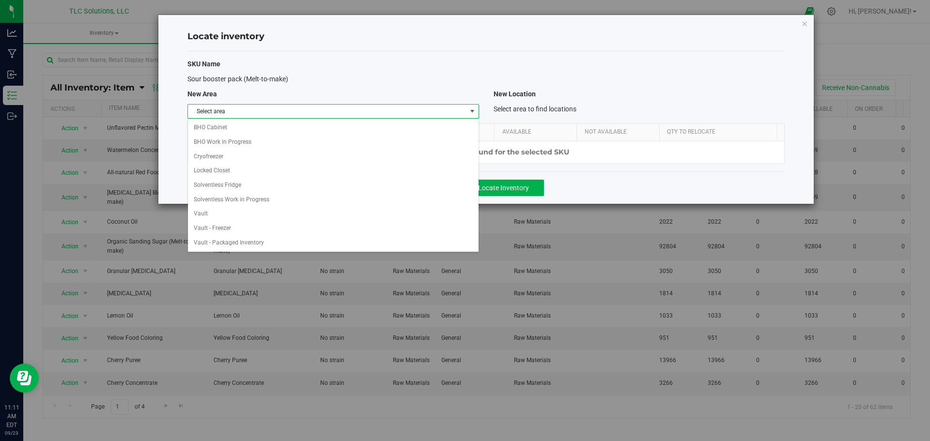
click at [451, 107] on span "Select area" at bounding box center [327, 112] width 278 height 14
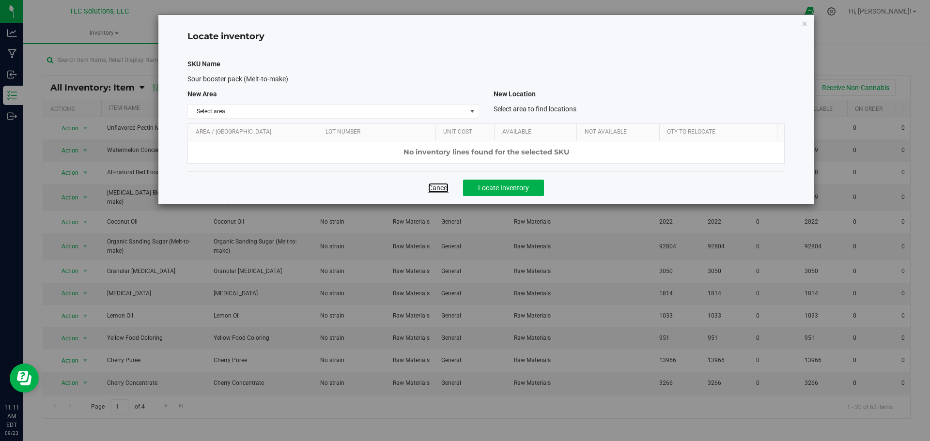
click at [442, 190] on link "Cancel" at bounding box center [438, 188] width 20 height 10
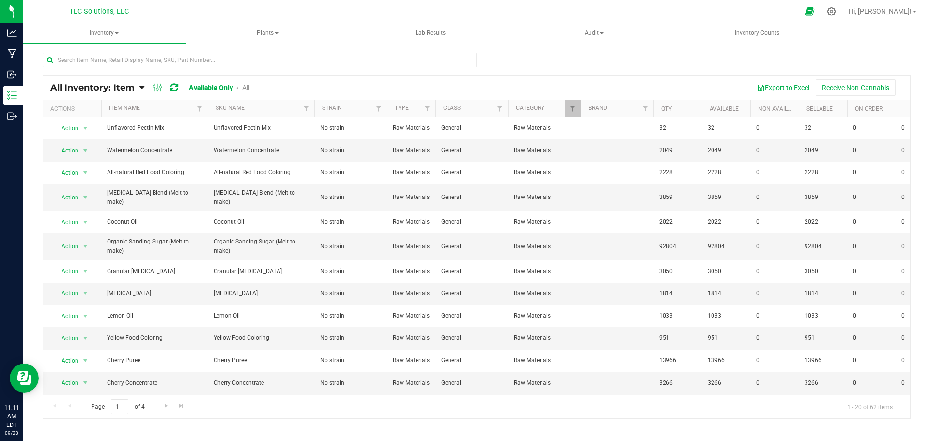
click at [245, 87] on link "All" at bounding box center [245, 88] width 7 height 8
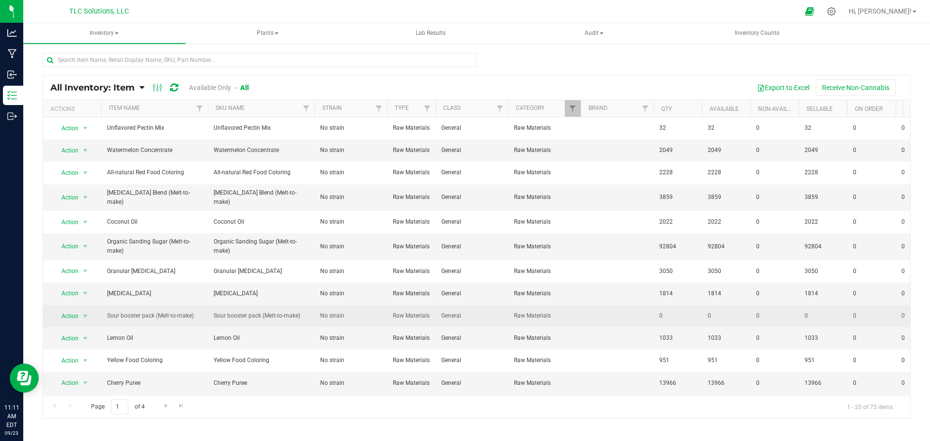
click at [461, 312] on span "General" at bounding box center [471, 316] width 61 height 9
click at [83, 313] on span "select" at bounding box center [85, 317] width 8 height 8
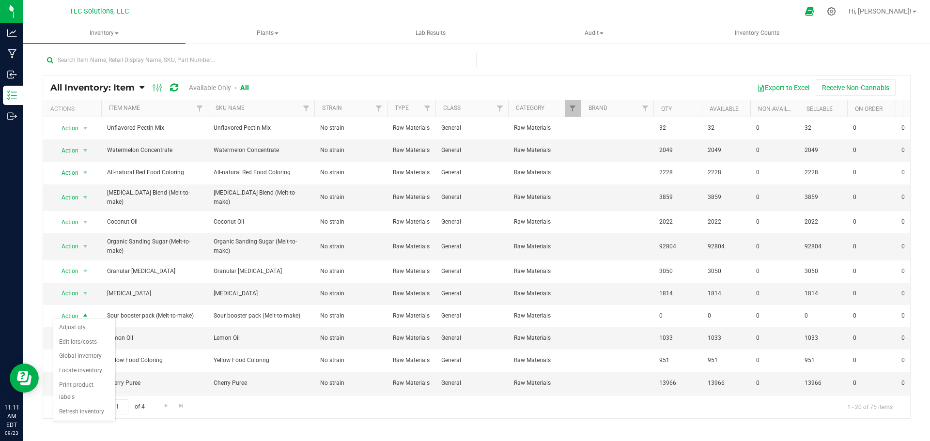
click at [514, 63] on div at bounding box center [477, 64] width 868 height 22
click at [501, 82] on div "Export to Excel Receive Non-Cannabis" at bounding box center [584, 87] width 640 height 16
click at [506, 57] on div at bounding box center [477, 64] width 868 height 22
click at [498, 82] on div "Export to Excel Receive Non-Cannabis" at bounding box center [584, 87] width 640 height 16
click at [495, 56] on div at bounding box center [477, 64] width 868 height 22
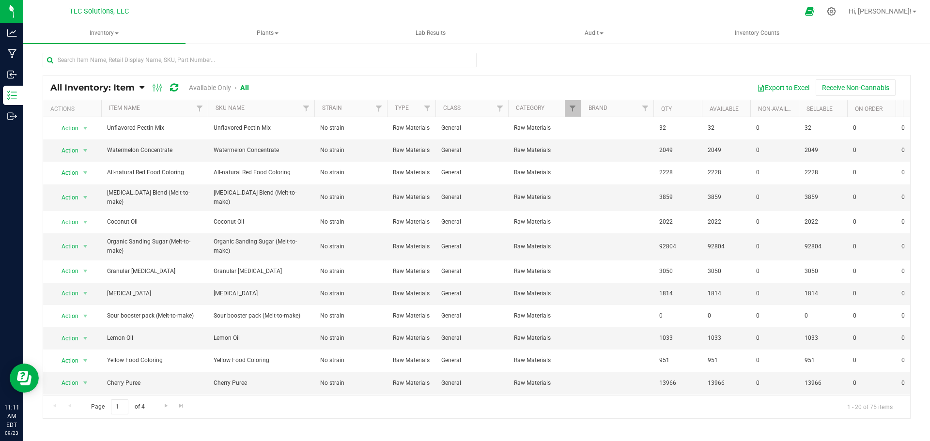
drag, startPoint x: 489, startPoint y: 89, endPoint x: 492, endPoint y: 83, distance: 6.1
click at [489, 86] on div "Export to Excel Receive Non-Cannabis" at bounding box center [584, 87] width 640 height 16
click at [499, 59] on div at bounding box center [477, 64] width 868 height 22
click at [491, 85] on div "Export to Excel Receive Non-Cannabis" at bounding box center [584, 87] width 640 height 16
click at [506, 46] on div "All Inventory: Item Item Summary Item (default) Item by Strain Item by Location" at bounding box center [476, 194] width 907 height 303
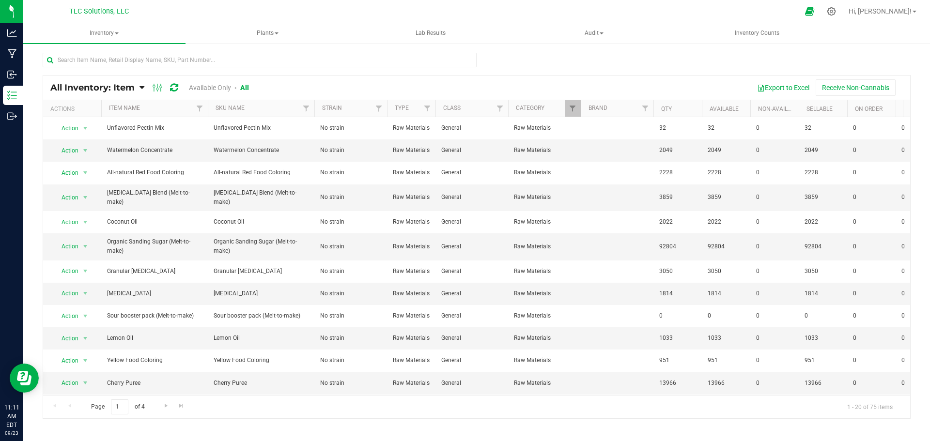
click at [495, 84] on div "Export to Excel Receive Non-Cannabis" at bounding box center [584, 87] width 640 height 16
click at [499, 56] on div at bounding box center [477, 64] width 868 height 22
click at [481, 84] on div "Export to Excel Receive Non-Cannabis" at bounding box center [584, 87] width 640 height 16
click at [487, 55] on div at bounding box center [477, 64] width 868 height 22
click at [486, 53] on div at bounding box center [477, 64] width 868 height 22
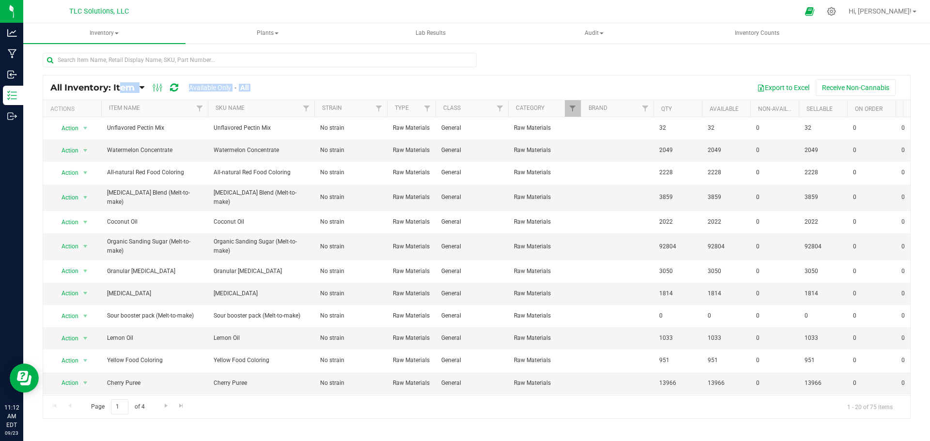
drag, startPoint x: 497, startPoint y: 88, endPoint x: 30, endPoint y: 85, distance: 467.1
click at [30, 85] on div "All Inventory: Item Item Summary Item (default) Item by Strain Item by Location" at bounding box center [476, 194] width 907 height 303
click at [38, 85] on div "All Inventory: Item Item Summary Item (default) Item by Strain Item by Location" at bounding box center [476, 194] width 907 height 303
drag, startPoint x: 68, startPoint y: 86, endPoint x: 272, endPoint y: 84, distance: 204.0
click at [272, 84] on div "All Inventory: Item Item Summary Item (default) Item by Strain Item by Location…" at bounding box center [476, 88] width 867 height 24
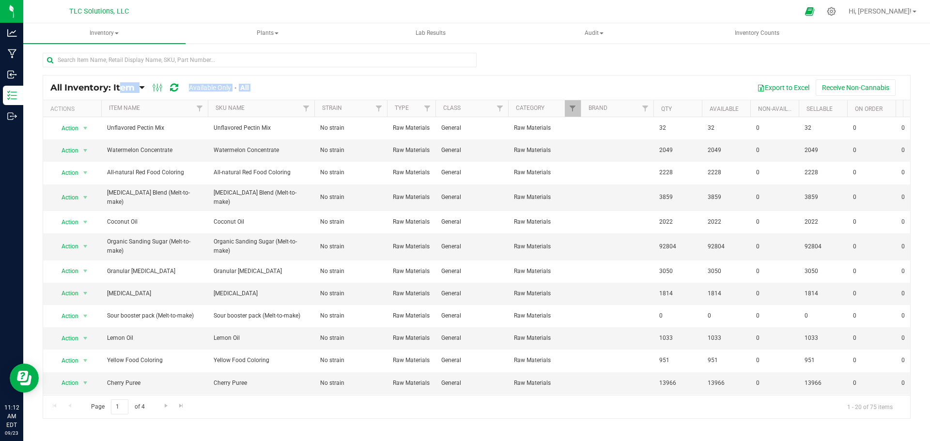
click at [272, 84] on div "Export to Excel Receive Non-Cannabis" at bounding box center [584, 87] width 640 height 16
drag, startPoint x: 289, startPoint y: 86, endPoint x: 32, endPoint y: 80, distance: 256.9
click at [32, 80] on div "All Inventory: Item Item Summary Item (default) Item by Strain Item by Location" at bounding box center [476, 194] width 907 height 303
click at [33, 80] on div "All Inventory: Item Item Summary Item (default) Item by Strain Item by Location" at bounding box center [476, 194] width 907 height 303
click at [37, 80] on div "All Inventory: Item Item Summary Item (default) Item by Strain Item by Location" at bounding box center [476, 194] width 907 height 303
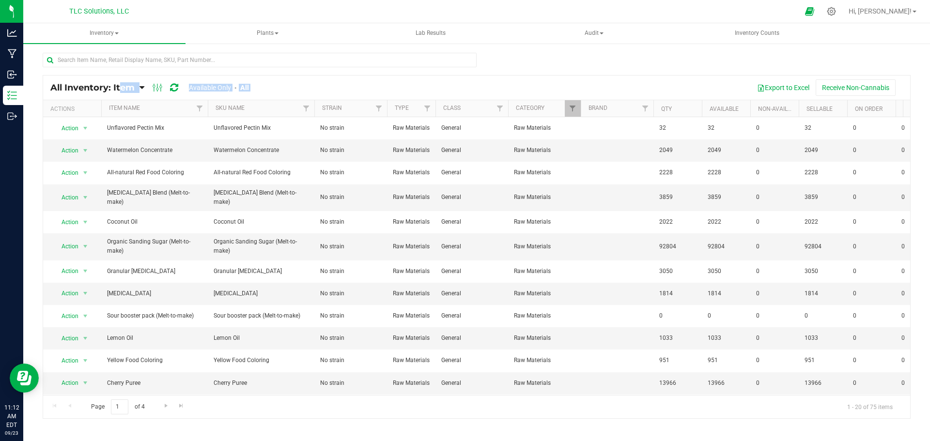
drag, startPoint x: 32, startPoint y: 83, endPoint x: 296, endPoint y: 88, distance: 263.7
click at [296, 88] on div "All Inventory: Item Item Summary Item (default) Item by Strain Item by Location" at bounding box center [476, 194] width 907 height 303
click at [296, 87] on div "Export to Excel Receive Non-Cannabis" at bounding box center [584, 87] width 640 height 16
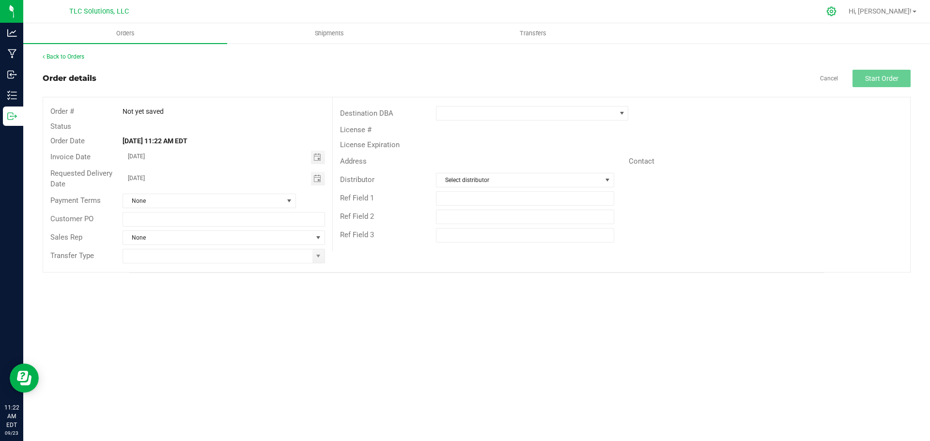
click at [837, 12] on icon at bounding box center [832, 11] width 10 height 10
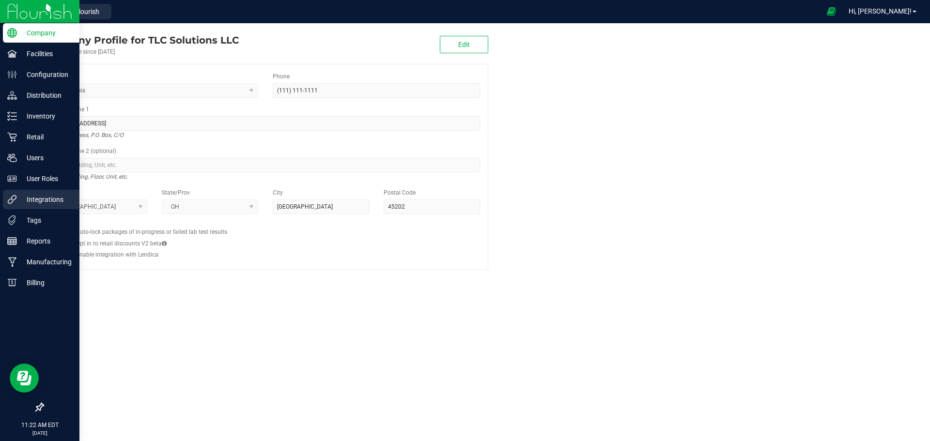
click at [50, 195] on p "Integrations" at bounding box center [46, 200] width 58 height 12
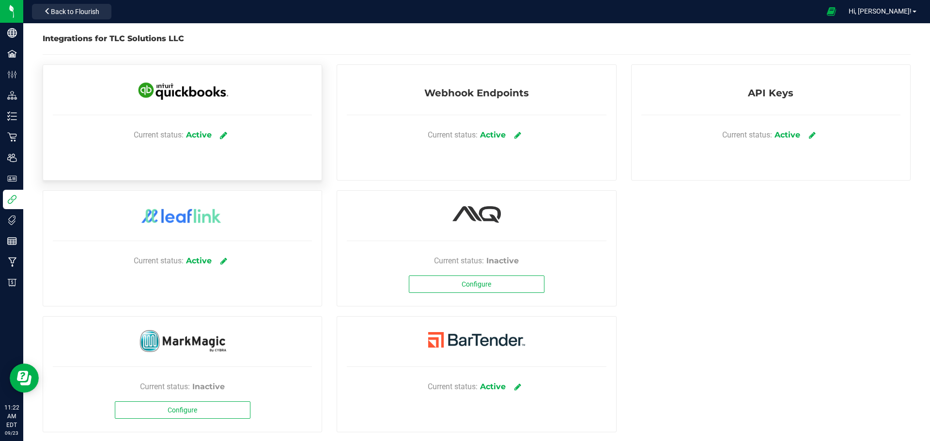
click at [220, 136] on icon at bounding box center [223, 135] width 7 height 9
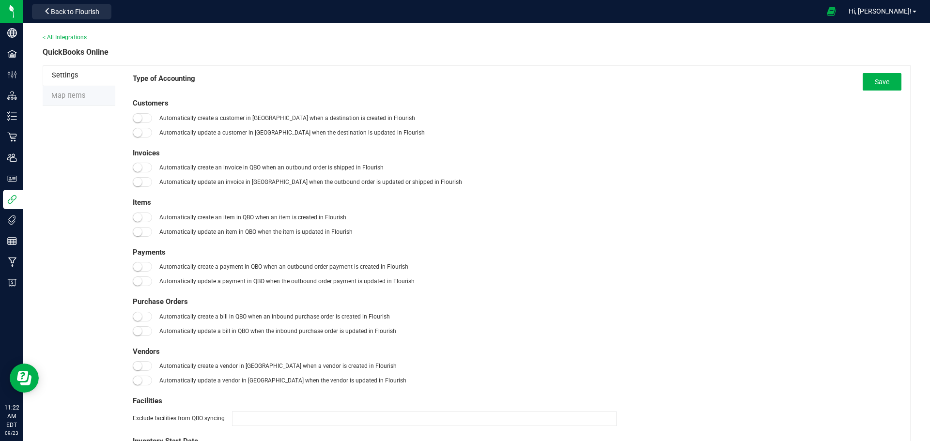
type input "01/01/2019"
click at [96, 92] on li "Map Items" at bounding box center [79, 96] width 73 height 20
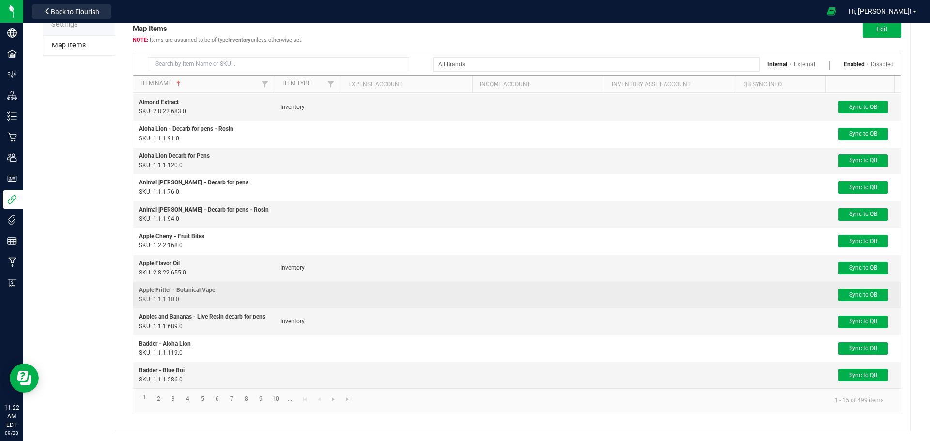
scroll to position [114, 0]
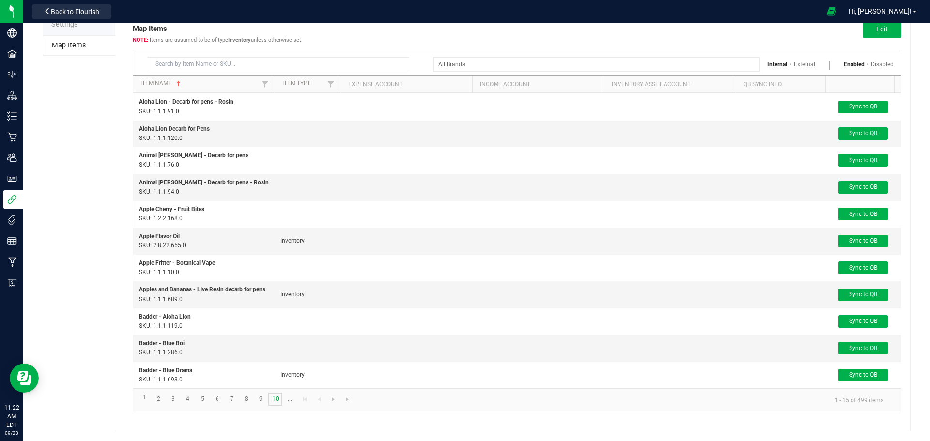
click at [272, 397] on link "10" at bounding box center [275, 399] width 14 height 13
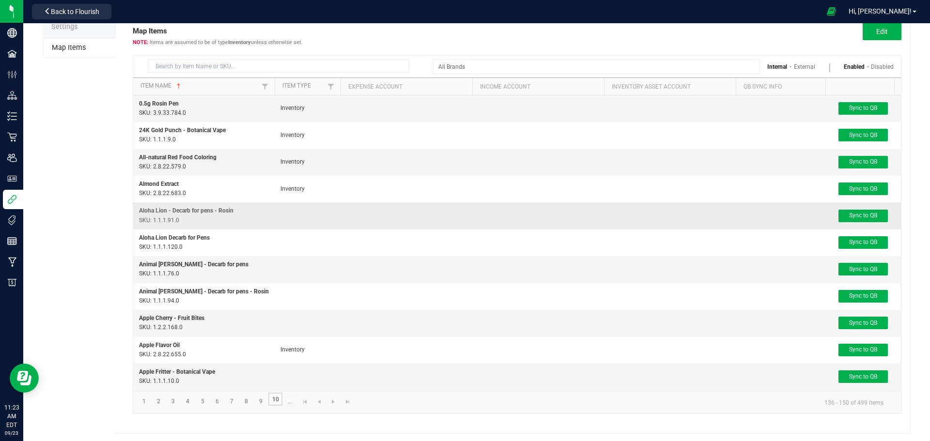
scroll to position [50, 0]
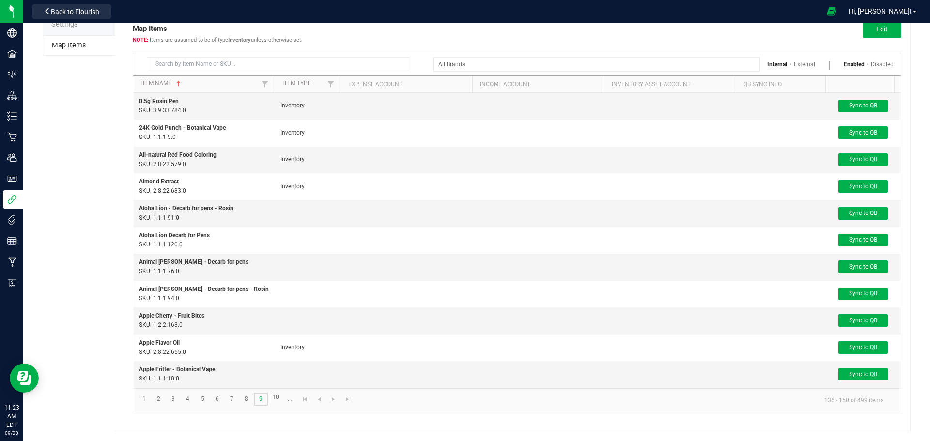
click at [262, 399] on link "9" at bounding box center [261, 399] width 14 height 13
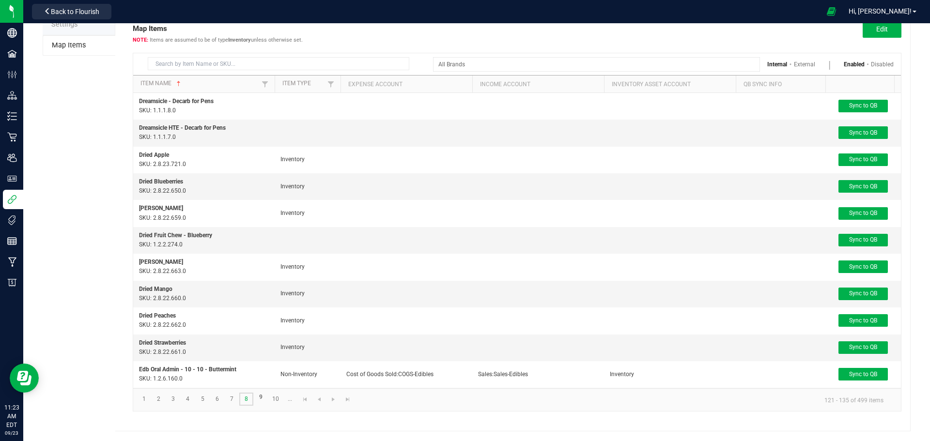
click at [243, 396] on link "8" at bounding box center [246, 399] width 14 height 13
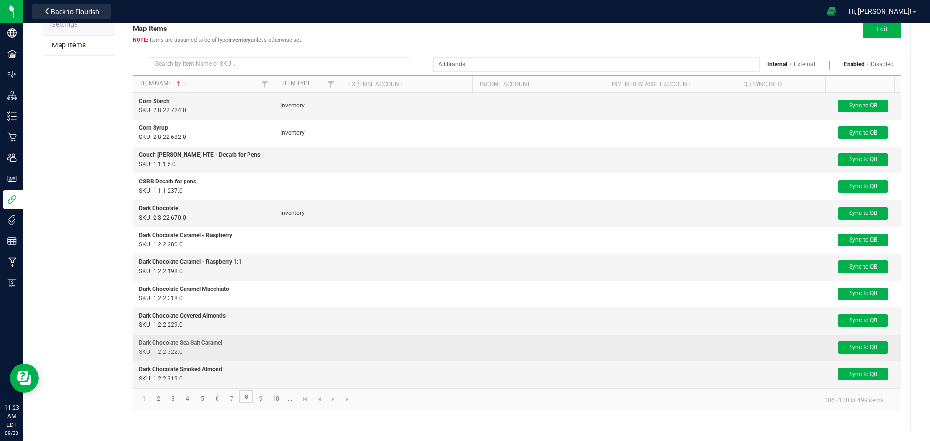
scroll to position [114, 0]
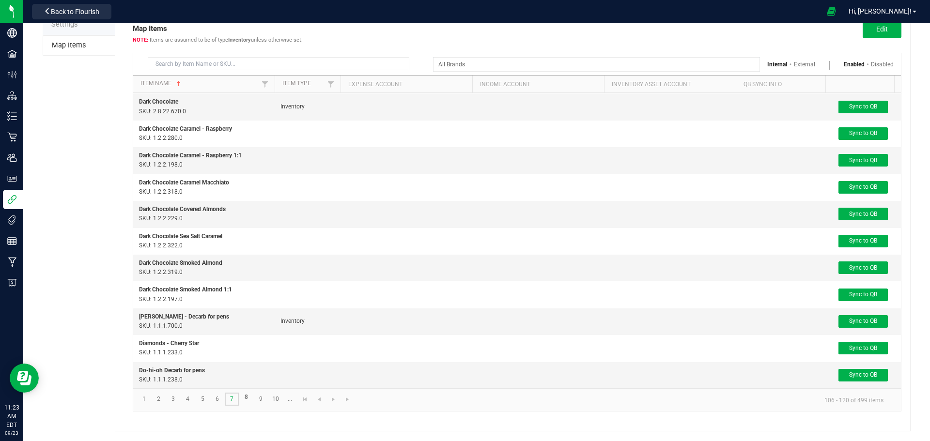
click at [231, 400] on link "7" at bounding box center [232, 399] width 14 height 13
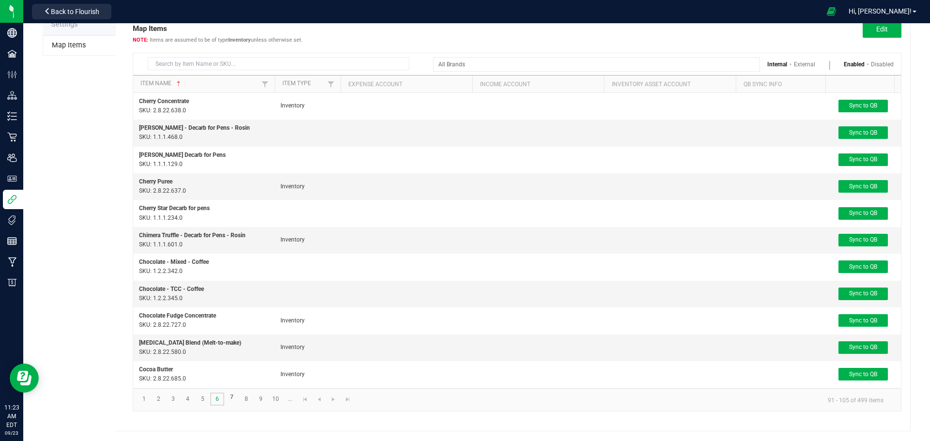
click at [218, 401] on link "6" at bounding box center [217, 399] width 14 height 13
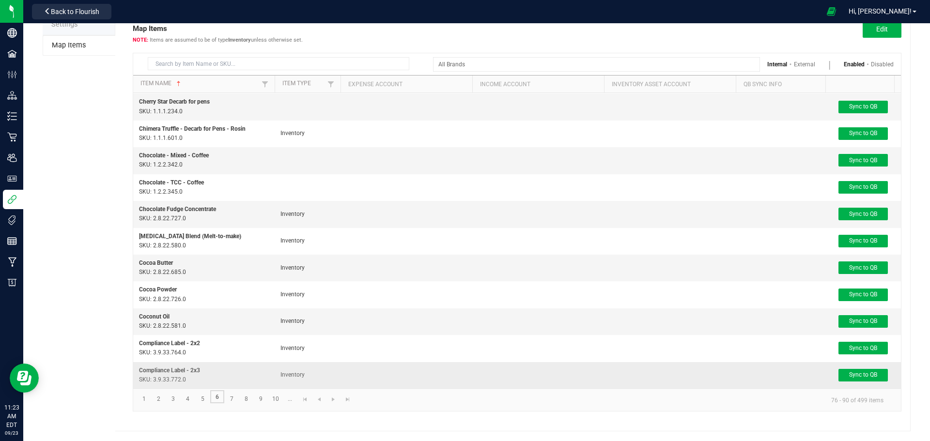
scroll to position [114, 0]
click at [198, 394] on link "5" at bounding box center [203, 399] width 14 height 13
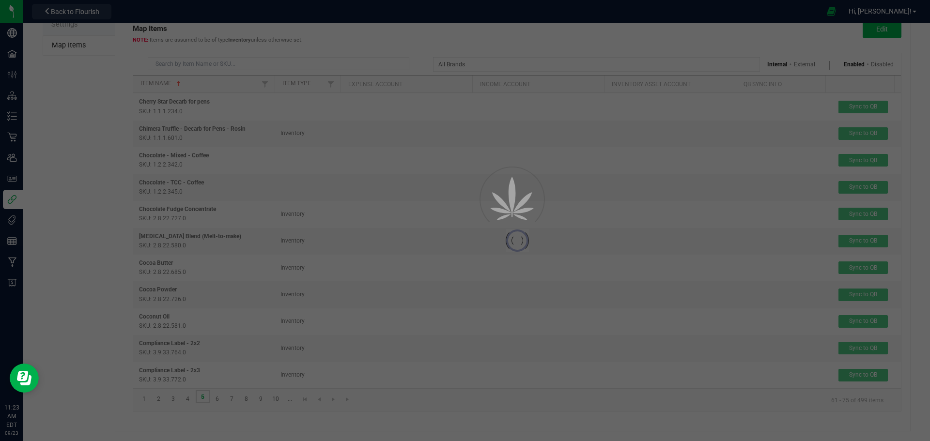
scroll to position [0, 0]
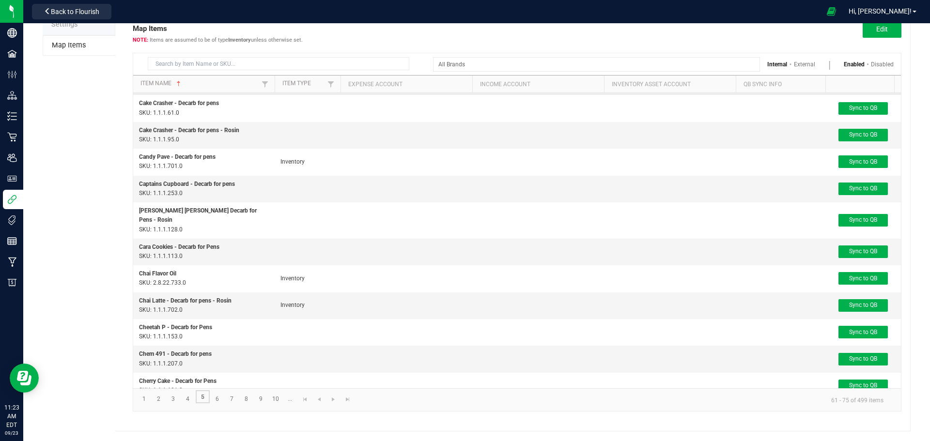
scroll to position [114, 0]
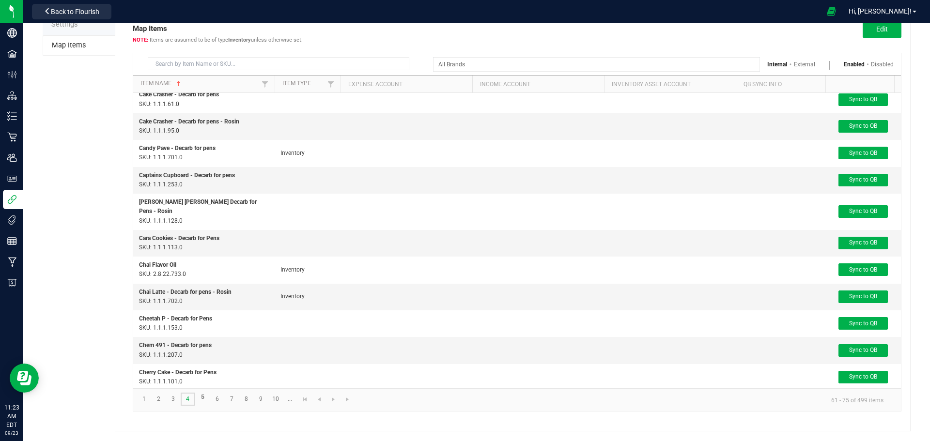
click at [187, 401] on link "4" at bounding box center [188, 399] width 14 height 13
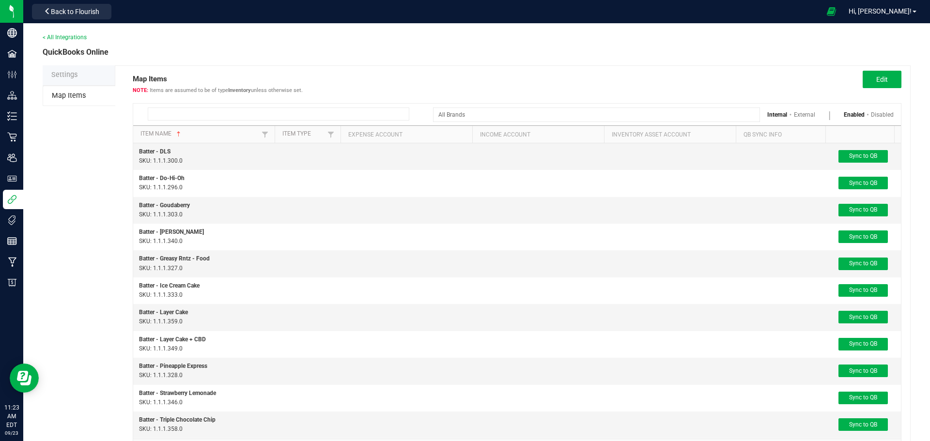
click at [274, 113] on input at bounding box center [279, 114] width 262 height 13
type input "10 - 10"
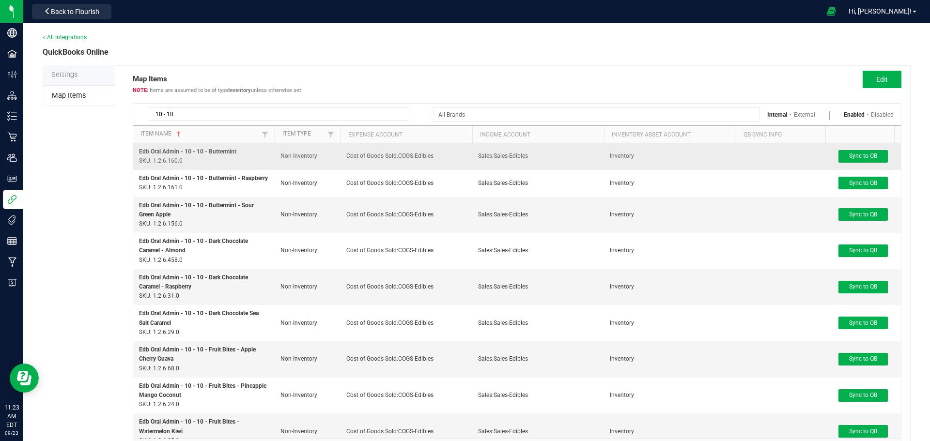
drag, startPoint x: 138, startPoint y: 146, endPoint x: 232, endPoint y: 162, distance: 95.3
click at [232, 162] on td "Edb Oral Admin - 10 - 10 - Buttermint SKU: 1.2.6.160.0" at bounding box center [203, 156] width 141 height 27
click at [243, 151] on td "Edb Oral Admin - 10 - 10 - Buttermint SKU: 1.2.6.160.0" at bounding box center [203, 156] width 141 height 27
drag, startPoint x: 249, startPoint y: 151, endPoint x: 124, endPoint y: 152, distance: 125.0
click at [124, 152] on div "Map Items Items are assumed to be of type Inventory unless otherwise set. Edit …" at bounding box center [513, 273] width 796 height 417
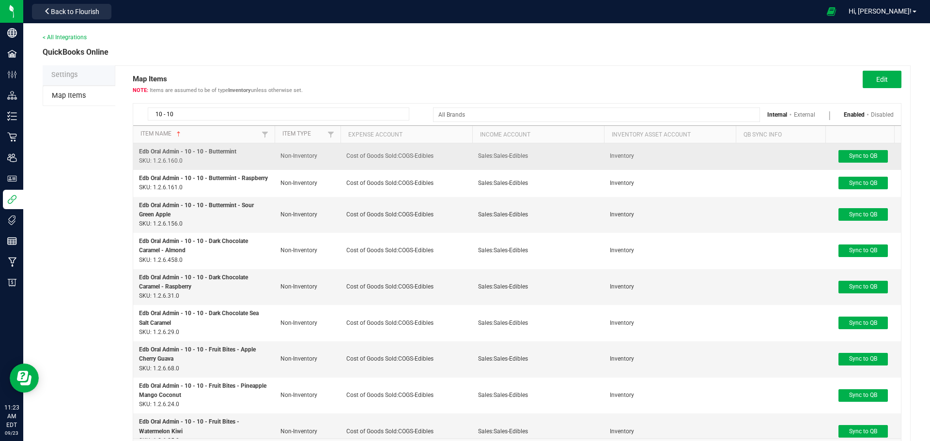
click at [240, 152] on td "Edb Oral Admin - 10 - 10 - Buttermint SKU: 1.2.6.160.0" at bounding box center [203, 156] width 141 height 27
drag, startPoint x: 251, startPoint y: 153, endPoint x: 131, endPoint y: 146, distance: 119.4
click at [131, 146] on div "Map Items Items are assumed to be of type Inventory unless otherwise set. Edit …" at bounding box center [513, 273] width 796 height 417
click at [96, 143] on div "Settings Map Items Map Items Items are assumed to be of type Inventory unless o…" at bounding box center [477, 273] width 868 height 417
click at [75, 138] on div "Settings Map Items Map Items Items are assumed to be of type Inventory unless o…" at bounding box center [477, 273] width 868 height 417
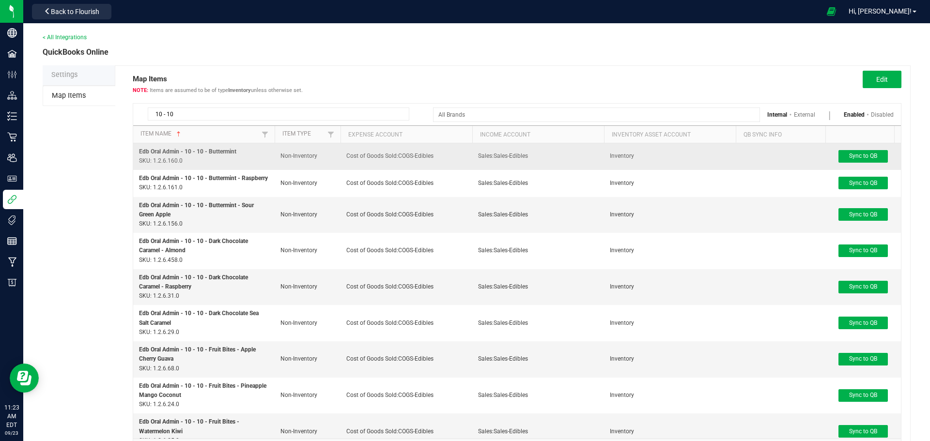
drag, startPoint x: 133, startPoint y: 149, endPoint x: 240, endPoint y: 151, distance: 106.6
click at [240, 151] on td "Edb Oral Admin - 10 - 10 - Buttermint SKU: 1.2.6.160.0" at bounding box center [203, 156] width 141 height 27
click at [101, 149] on div "Settings Map Items Map Items Items are assumed to be of type Inventory unless o…" at bounding box center [477, 273] width 868 height 417
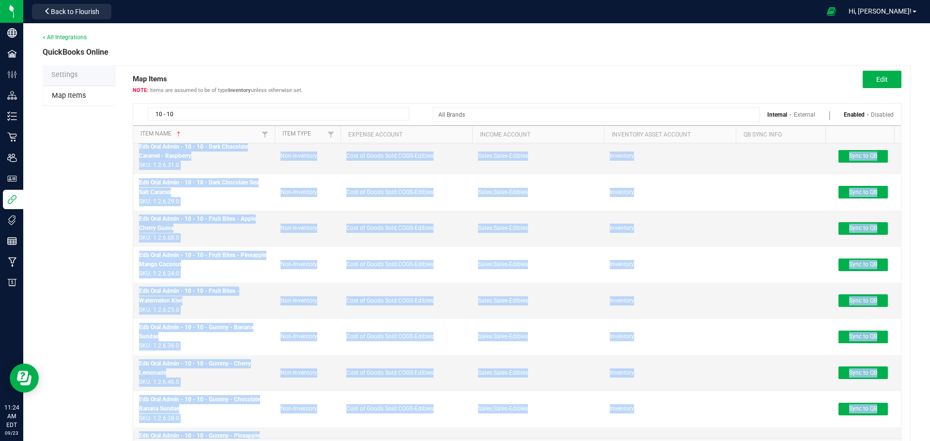
drag, startPoint x: 139, startPoint y: 147, endPoint x: 263, endPoint y: 434, distance: 311.9
click at [263, 434] on div "Edb Oral Admin - 10 - 10 - Buttermint SKU: 1.2.6.160.0 Non-Inventory Cost of Go…" at bounding box center [517, 291] width 768 height 296
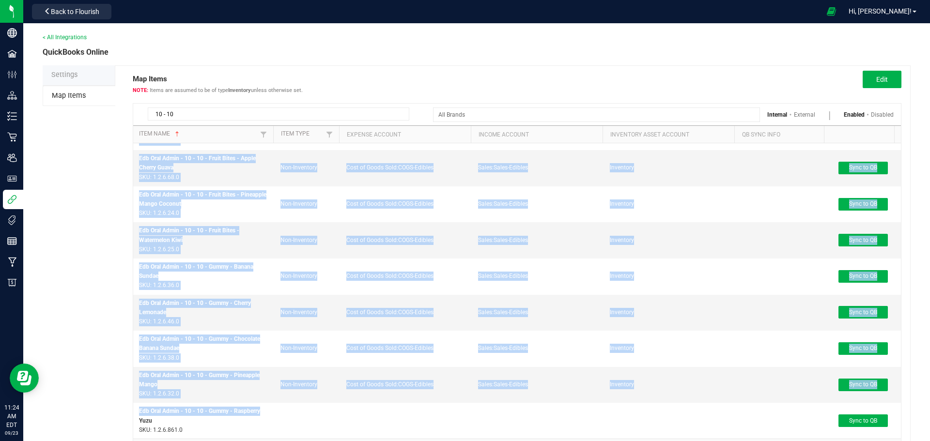
scroll to position [0, 1]
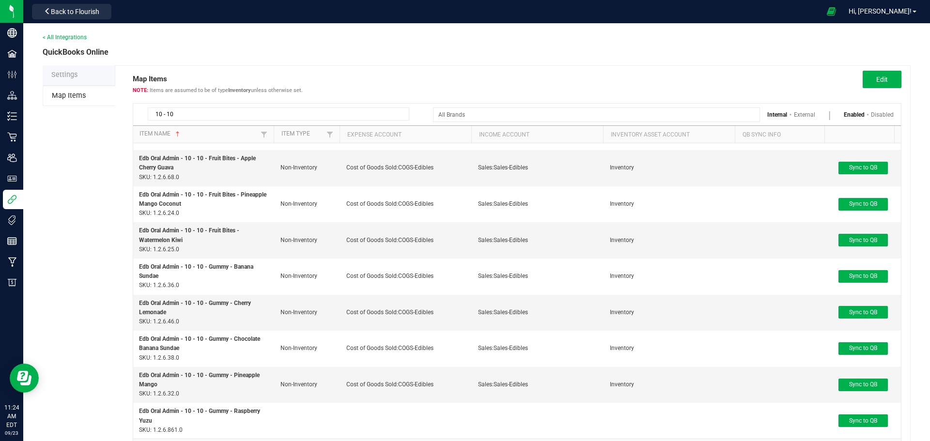
click at [106, 280] on div "Settings Map Items Map Items Items are assumed to be of type Inventory unless o…" at bounding box center [477, 273] width 868 height 417
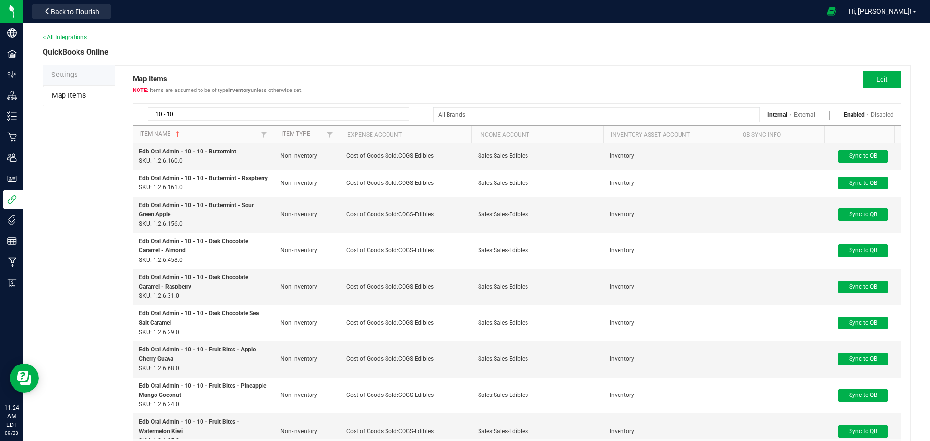
click at [75, 152] on div "Settings Map Items Map Items Items are assumed to be of type Inventory unless o…" at bounding box center [477, 273] width 868 height 417
click at [76, 149] on div "Settings Map Items Map Items Items are assumed to be of type Inventory unless o…" at bounding box center [477, 273] width 868 height 417
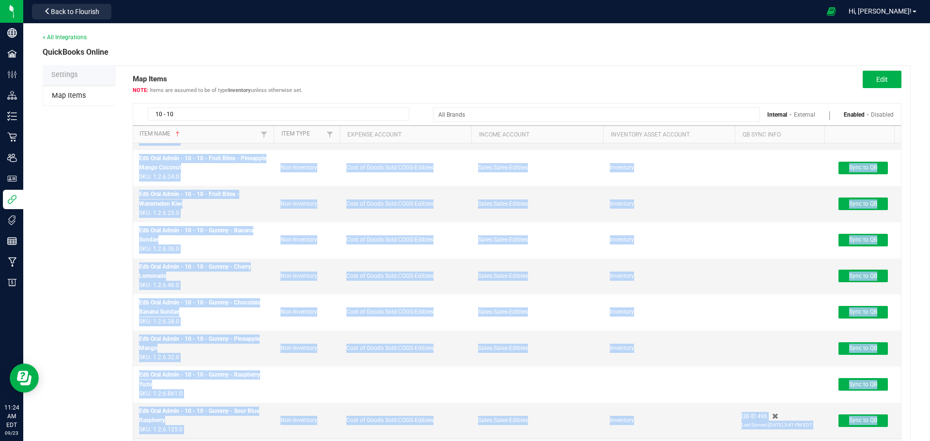
scroll to position [50, 0]
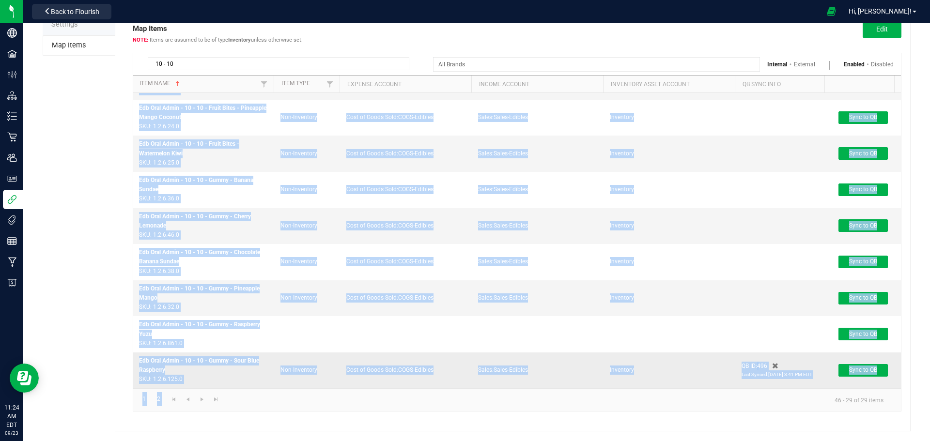
drag, startPoint x: 138, startPoint y: 147, endPoint x: 188, endPoint y: 373, distance: 231.3
click at [188, 373] on tbody "Edb Oral Admin - 10 - 10 - Buttermint SKU: 1.2.6.160.0 Non-Inventory Cost of Go…" at bounding box center [517, 126] width 768 height 523
click at [188, 375] on p "SKU: 1.2.6.125.0" at bounding box center [204, 379] width 130 height 9
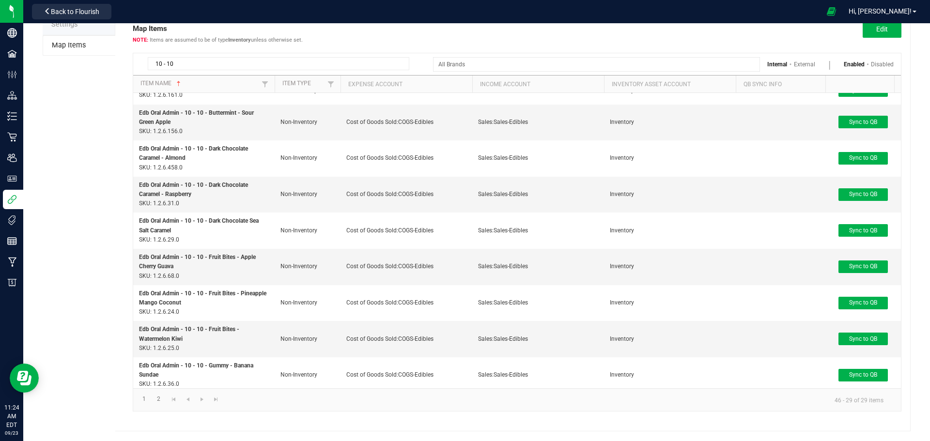
scroll to position [0, 0]
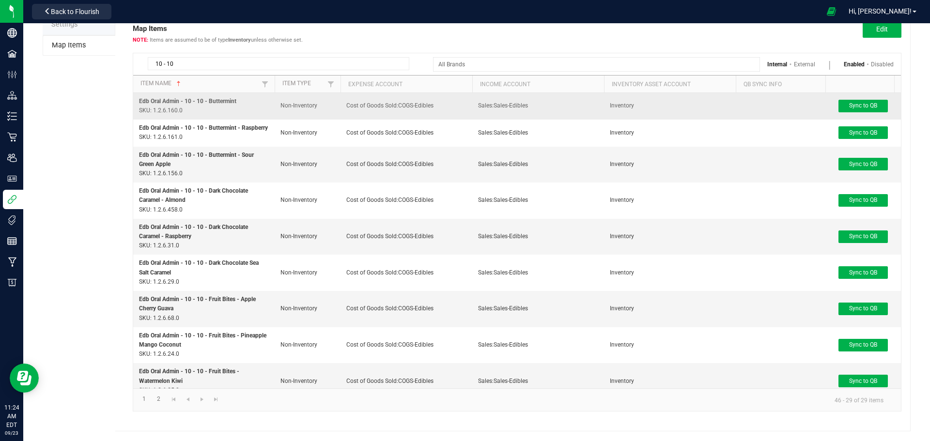
drag, startPoint x: 183, startPoint y: 371, endPoint x: 139, endPoint y: 100, distance: 274.4
click at [139, 100] on tbody "Edb Oral Admin - 10 - 10 - Buttermint SKU: 1.2.6.160.0 Non-Inventory Cost of Go…" at bounding box center [517, 354] width 768 height 523
click at [99, 136] on div "Settings Map Items Map Items Items are assumed to be of type Inventory unless o…" at bounding box center [477, 223] width 868 height 417
click at [139, 98] on span "Edb Oral Admin - 10 - 10 - Buttermint" at bounding box center [187, 101] width 97 height 7
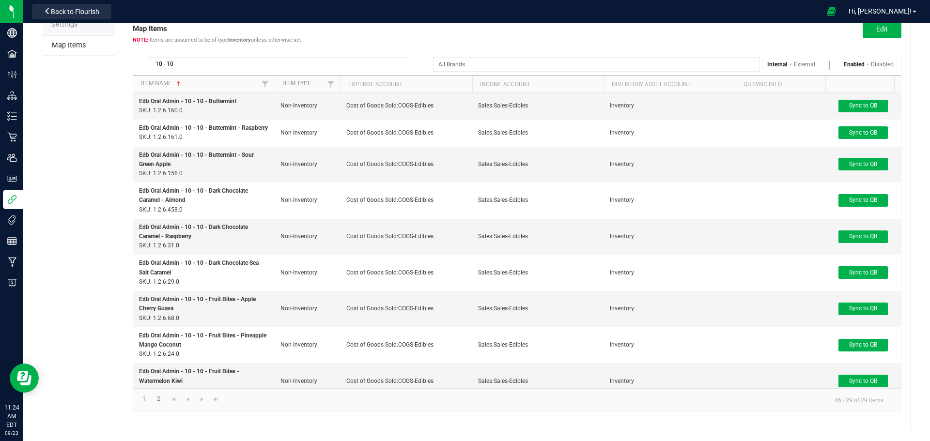
click at [81, 105] on div "Settings Map Items Map Items Items are assumed to be of type Inventory unless o…" at bounding box center [477, 223] width 868 height 417
drag, startPoint x: 133, startPoint y: 98, endPoint x: 195, endPoint y: 239, distance: 153.4
click at [196, 245] on tbody "Edb Oral Admin - 10 - 10 - Buttermint SKU: 1.2.6.160.0 Non-Inventory Cost of Go…" at bounding box center [517, 354] width 768 height 523
click at [80, 165] on div "Settings Map Items Map Items Items are assumed to be of type Inventory unless o…" at bounding box center [477, 223] width 868 height 417
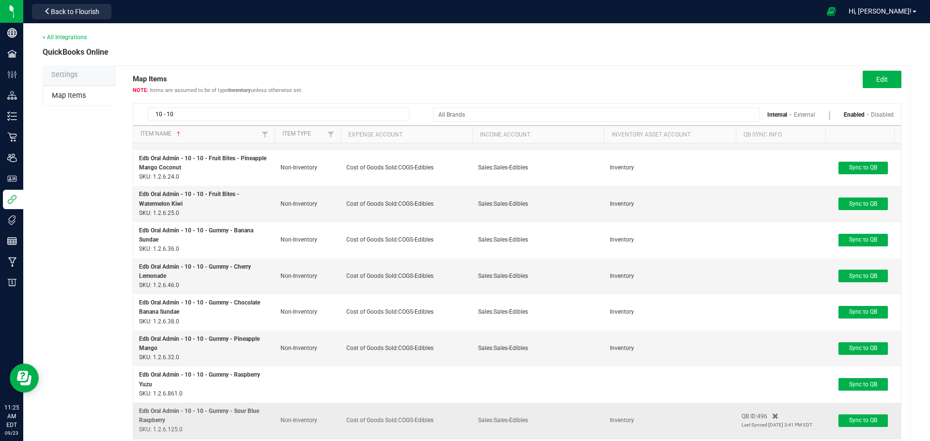
scroll to position [10, 0]
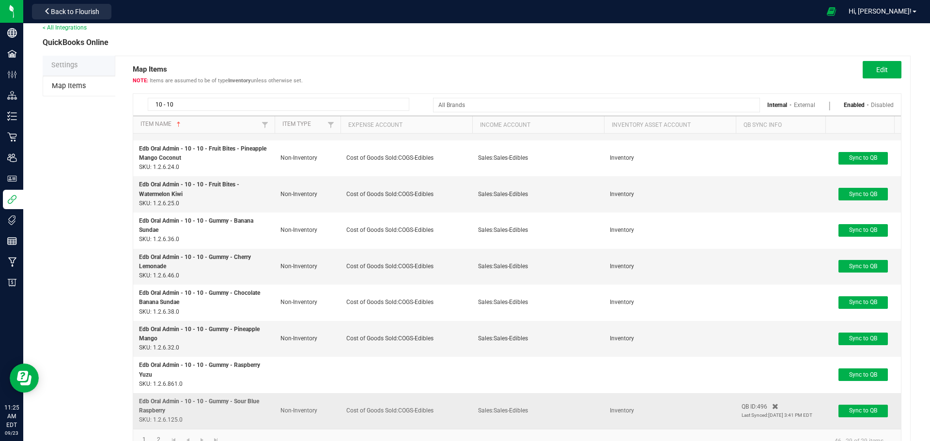
drag, startPoint x: 135, startPoint y: 147, endPoint x: 197, endPoint y: 413, distance: 272.8
click at [197, 413] on tbody "Edb Oral Admin - 10 - 10 - Buttermint SKU: 1.2.6.160.0 Non-Inventory Cost of Go…" at bounding box center [517, 167] width 768 height 523
click at [190, 416] on p "SKU: 1.2.6.125.0" at bounding box center [204, 420] width 130 height 9
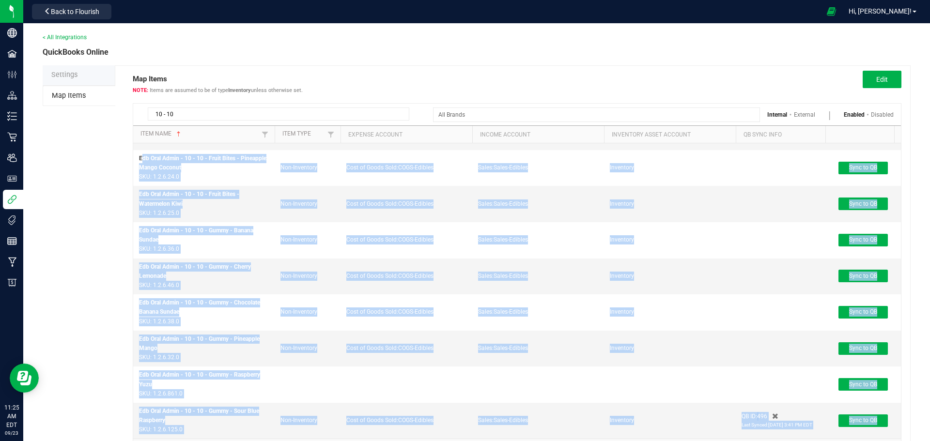
scroll to position [50, 0]
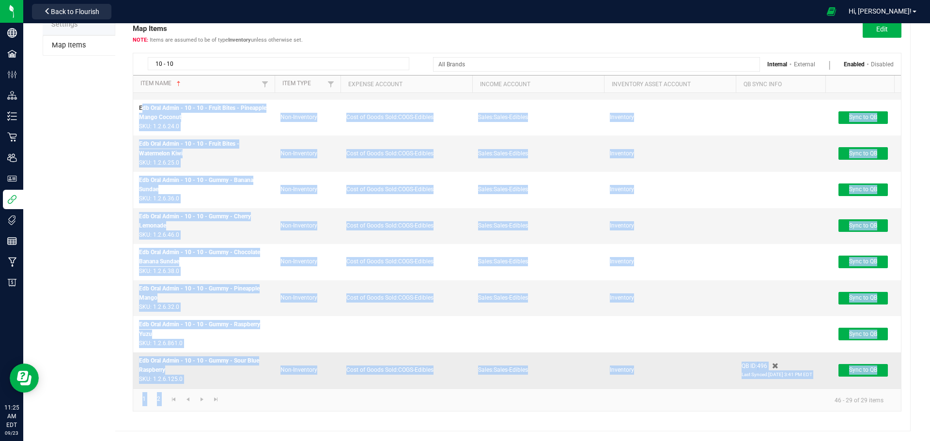
drag, startPoint x: 136, startPoint y: 149, endPoint x: 191, endPoint y: 377, distance: 233.8
click at [191, 377] on tbody "Edb Oral Admin - 10 - 10 - Buttermint SKU: 1.2.6.160.0 Non-Inventory Cost of Go…" at bounding box center [517, 126] width 768 height 523
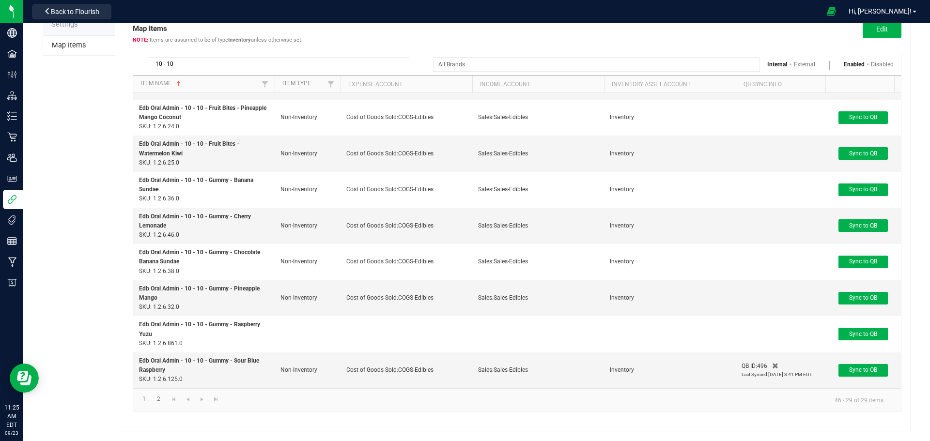
click at [117, 355] on div "Map Items Items are assumed to be of type Inventory unless otherwise set. Edit …" at bounding box center [513, 223] width 796 height 417
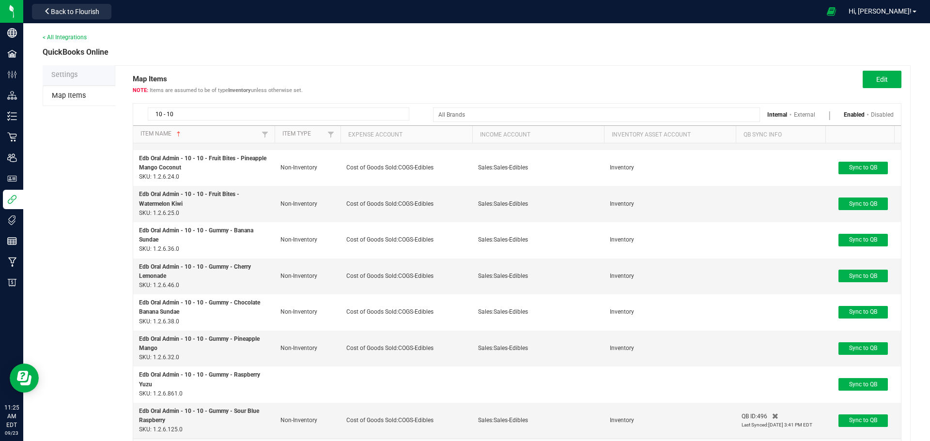
click at [75, 151] on div "Settings Map Items Map Items Items are assumed to be of type Inventory unless o…" at bounding box center [477, 273] width 868 height 417
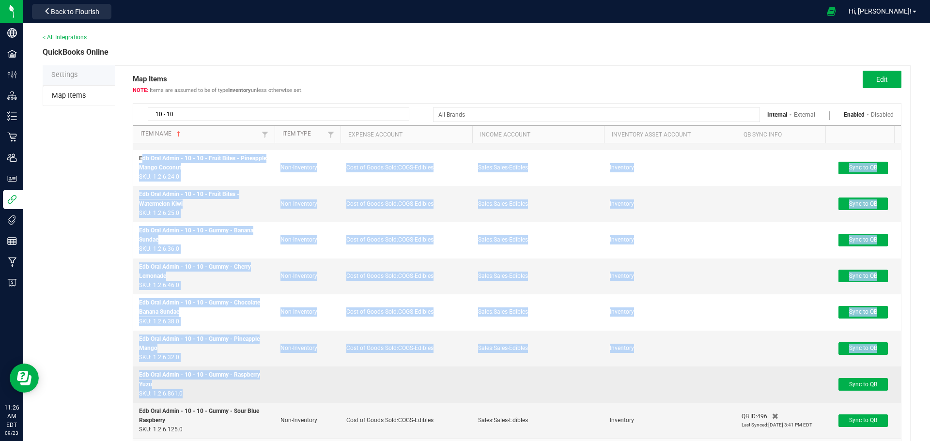
drag, startPoint x: 137, startPoint y: 151, endPoint x: 279, endPoint y: 386, distance: 274.6
click at [279, 386] on tbody "Edb Oral Admin - 10 - 10 - Buttermint SKU: 1.2.6.160.0 Non-Inventory Cost of Go…" at bounding box center [517, 177] width 768 height 523
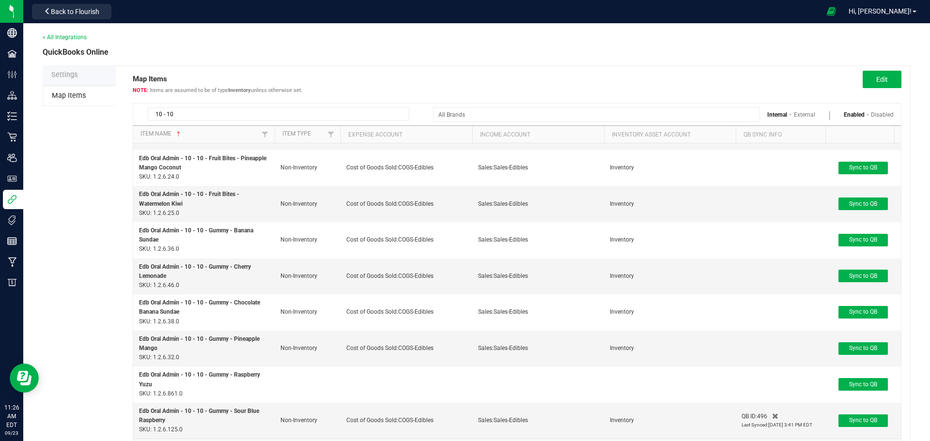
click at [128, 338] on div "Map Items Items are assumed to be of type Inventory unless otherwise set. Edit …" at bounding box center [513, 273] width 796 height 417
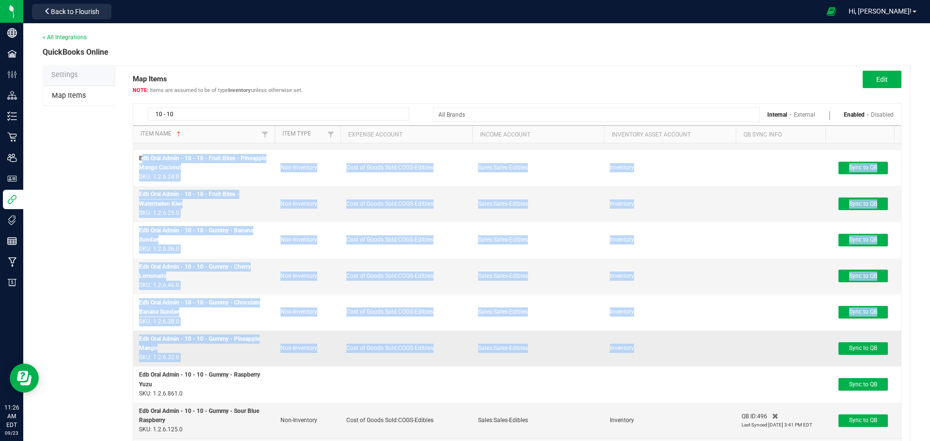
drag, startPoint x: 139, startPoint y: 149, endPoint x: 804, endPoint y: 349, distance: 694.6
click at [805, 349] on tbody "Edb Oral Admin - 10 - 10 - Buttermint SKU: 1.2.6.160.0 Non-Inventory Cost of Go…" at bounding box center [517, 177] width 768 height 523
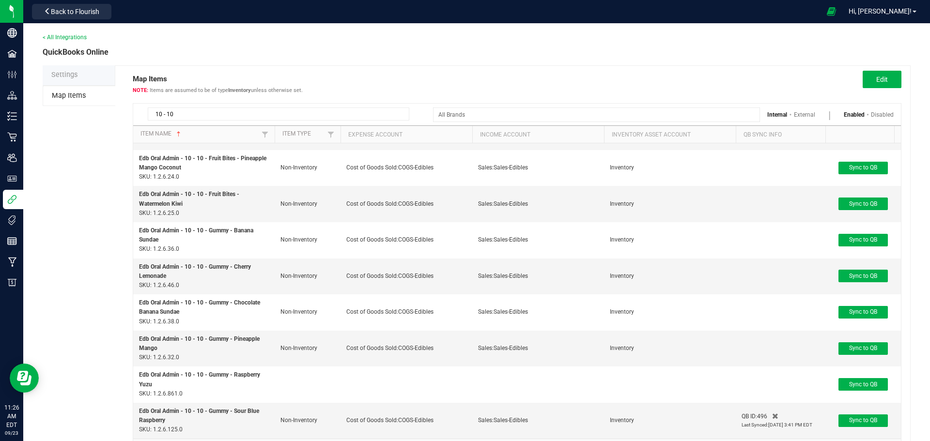
click at [105, 295] on div "Settings Map Items Map Items Items are assumed to be of type Inventory unless o…" at bounding box center [477, 273] width 868 height 417
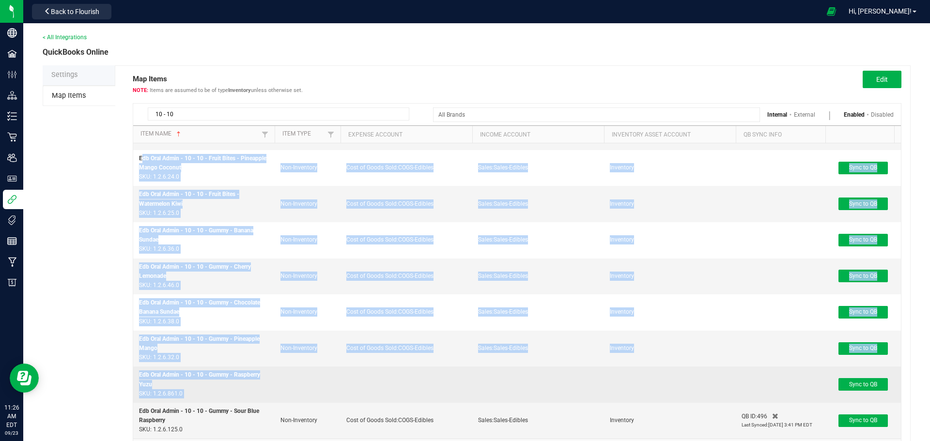
drag, startPoint x: 136, startPoint y: 151, endPoint x: 372, endPoint y: 376, distance: 326.3
click at [372, 377] on tbody "Edb Oral Admin - 10 - 10 - Buttermint SKU: 1.2.6.160.0 Non-Inventory Cost of Go…" at bounding box center [517, 177] width 768 height 523
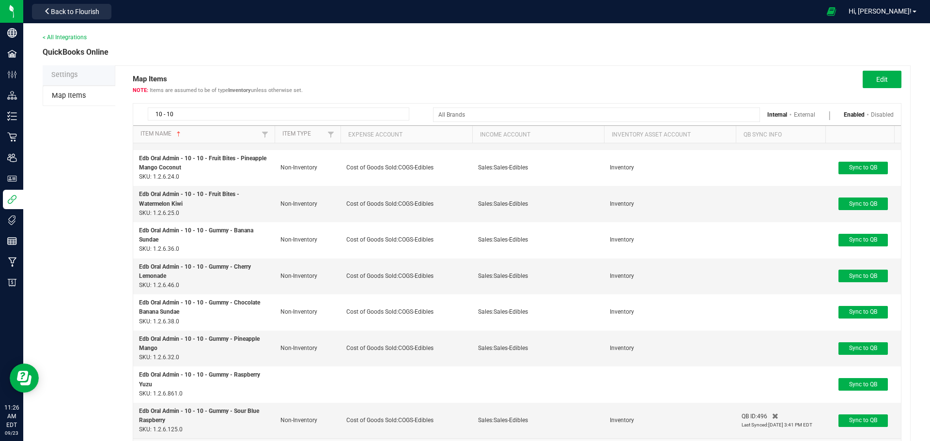
click at [86, 313] on div "Settings Map Items Map Items Items are assumed to be of type Inventory unless o…" at bounding box center [477, 273] width 868 height 417
drag, startPoint x: 91, startPoint y: 146, endPoint x: 83, endPoint y: 153, distance: 10.3
click at [90, 145] on div "Settings Map Items Map Items Items are assumed to be of type Inventory unless o…" at bounding box center [477, 273] width 868 height 417
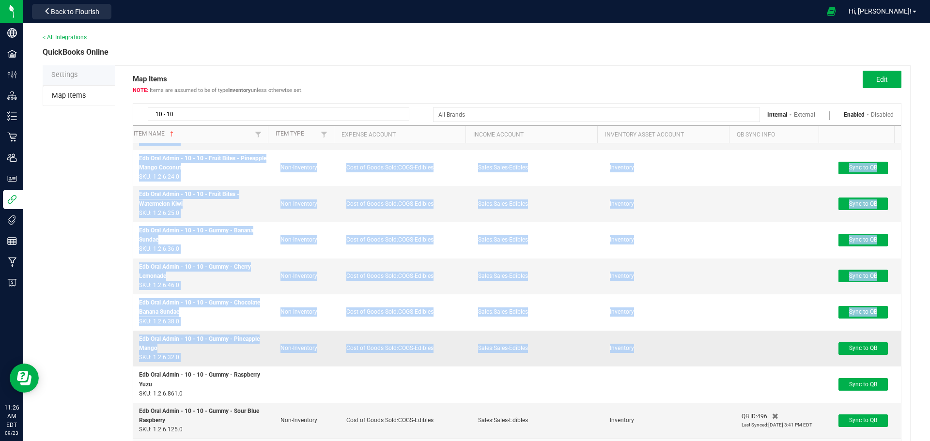
drag, startPoint x: 80, startPoint y: 154, endPoint x: 781, endPoint y: 346, distance: 726.7
click at [781, 346] on div "Settings Map Items Map Items Items are assumed to be of type Inventory unless o…" at bounding box center [477, 273] width 868 height 417
click at [94, 312] on div "Settings Map Items Map Items Items are assumed to be of type Inventory unless o…" at bounding box center [477, 273] width 868 height 417
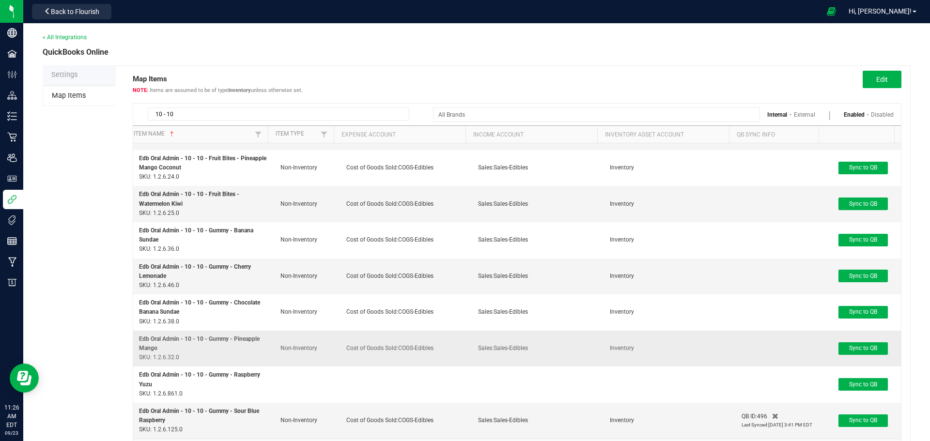
click at [194, 354] on p "SKU: 1.2.6.32.0" at bounding box center [204, 357] width 130 height 9
drag, startPoint x: 251, startPoint y: 432, endPoint x: 186, endPoint y: 427, distance: 65.6
click at [186, 427] on td "Edb Oral Admin - 10 - 10 - Gummy - Sour Blue Raspberry SKU: 1.2.6.125.0" at bounding box center [203, 421] width 141 height 36
click at [75, 155] on div "Settings Map Items Map Items Items are assumed to be of type Inventory unless o…" at bounding box center [477, 273] width 868 height 417
